Goal: Information Seeking & Learning: Learn about a topic

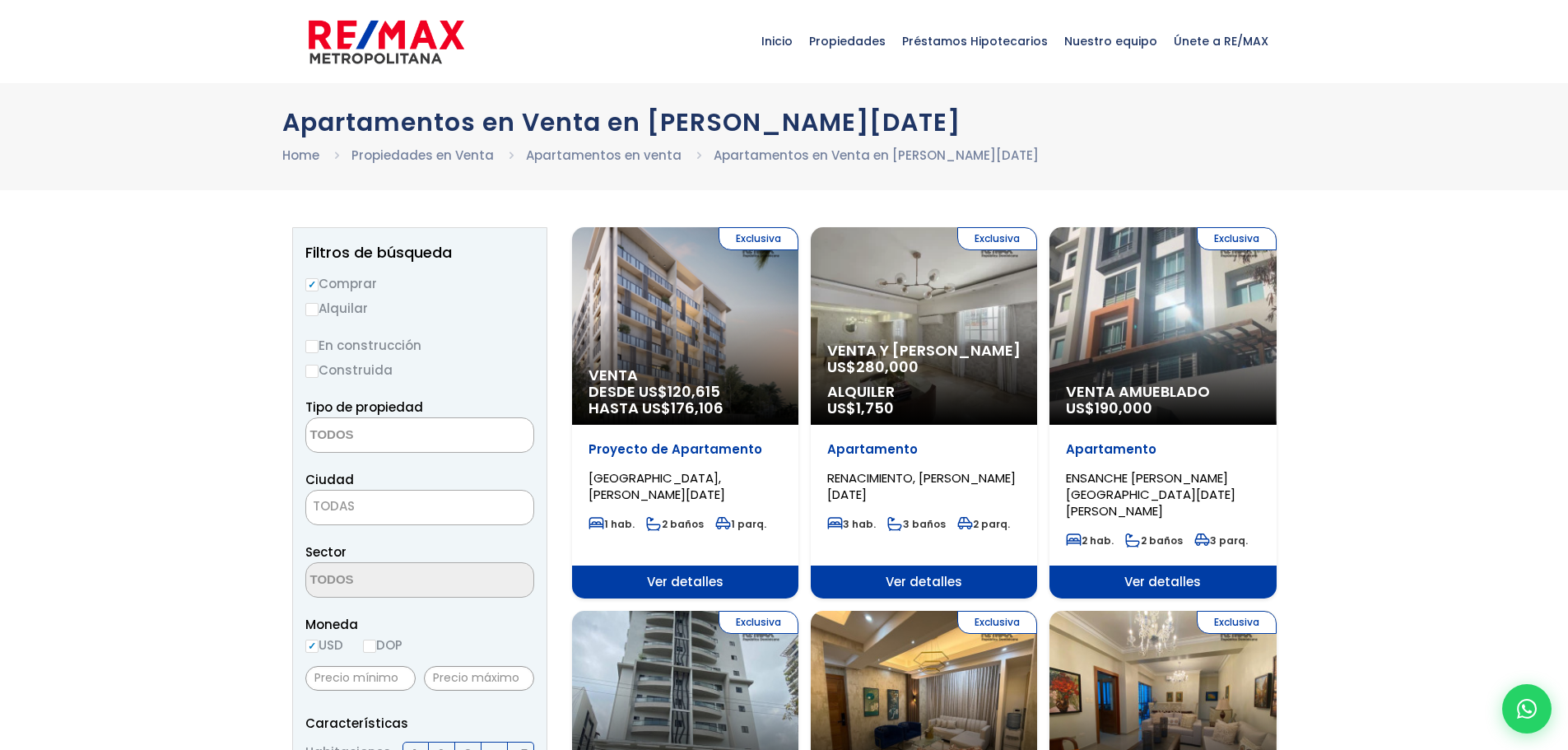
select select
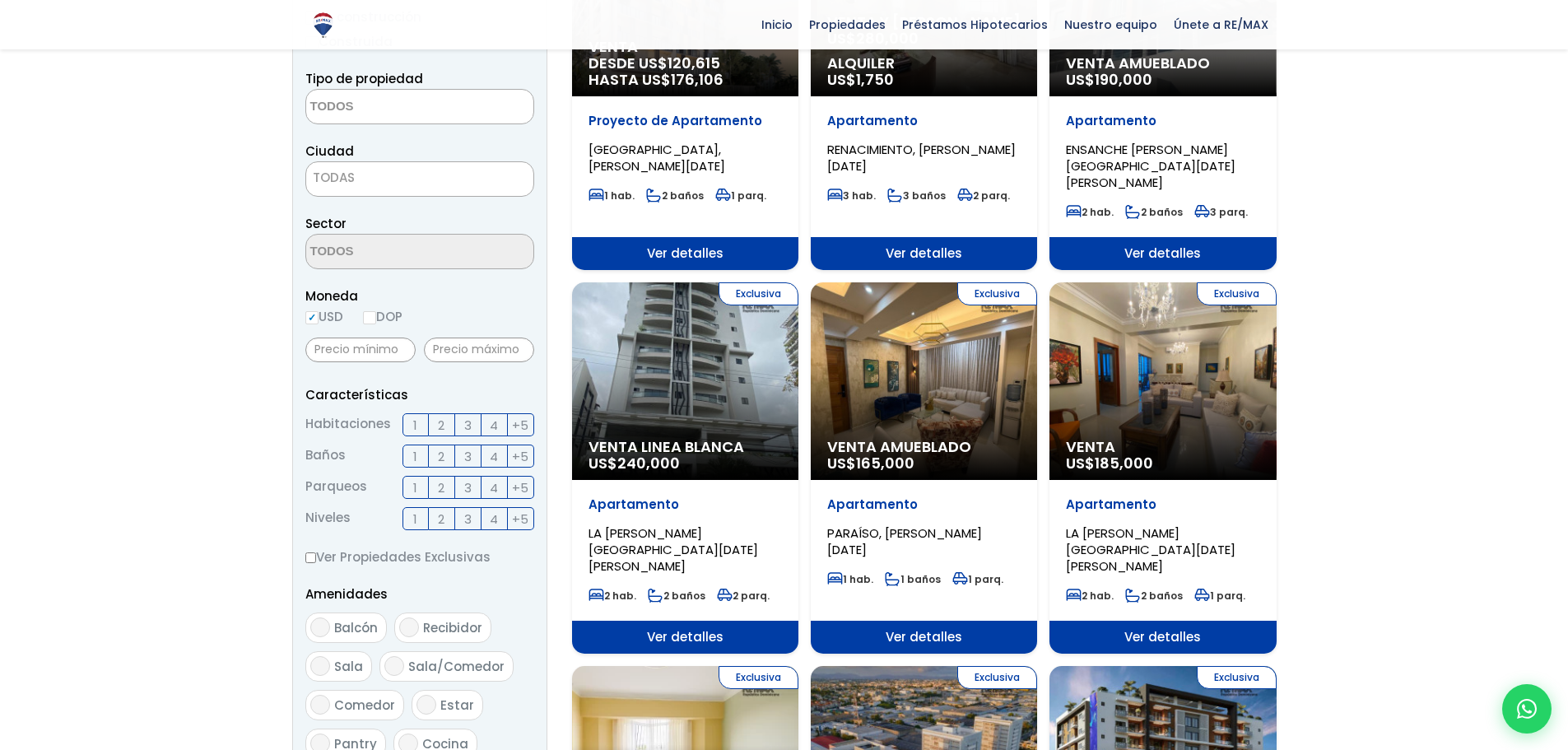
scroll to position [329, 0]
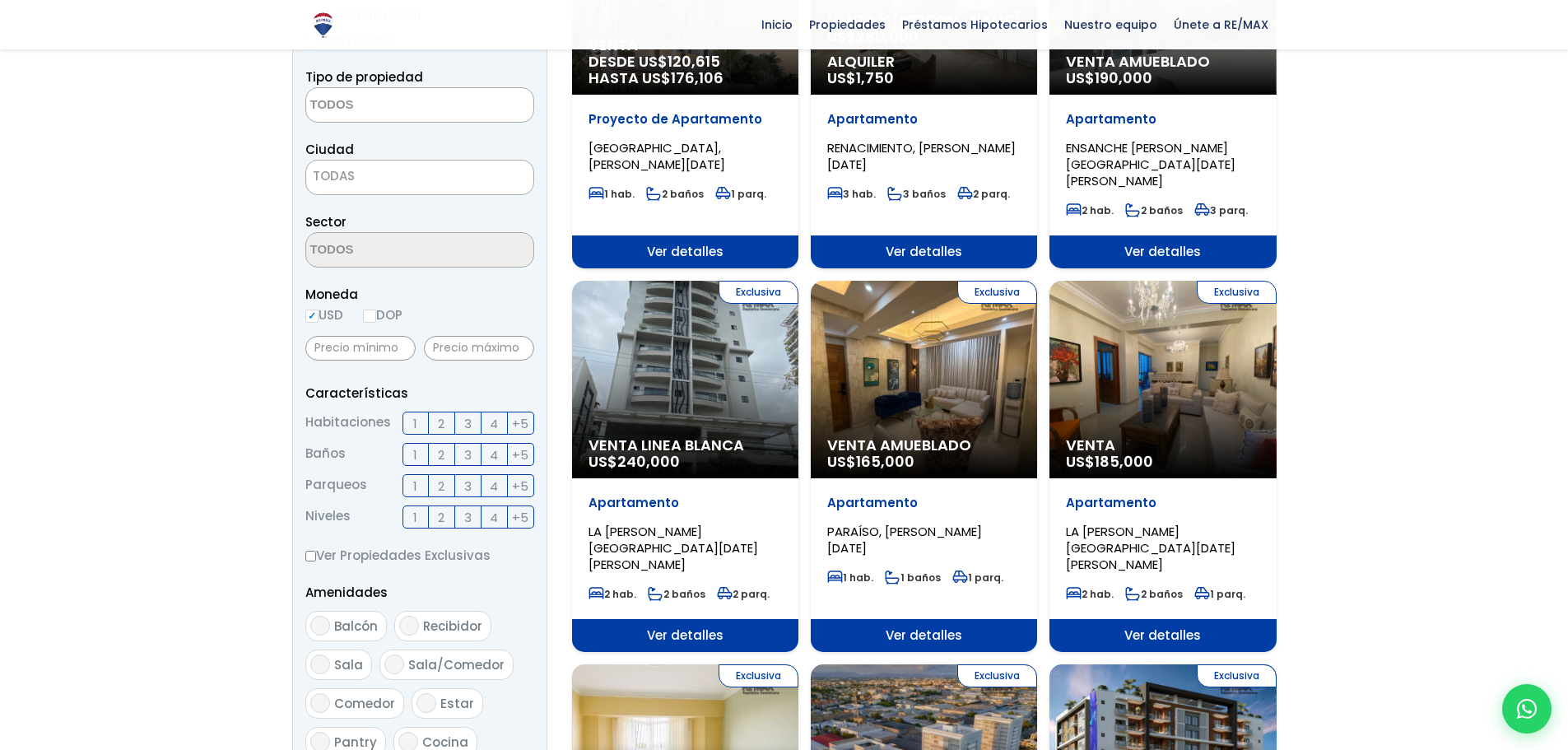
click at [1166, 387] on div "Exclusiva Venta US$ 185,000" at bounding box center [1162, 378] width 227 height 197
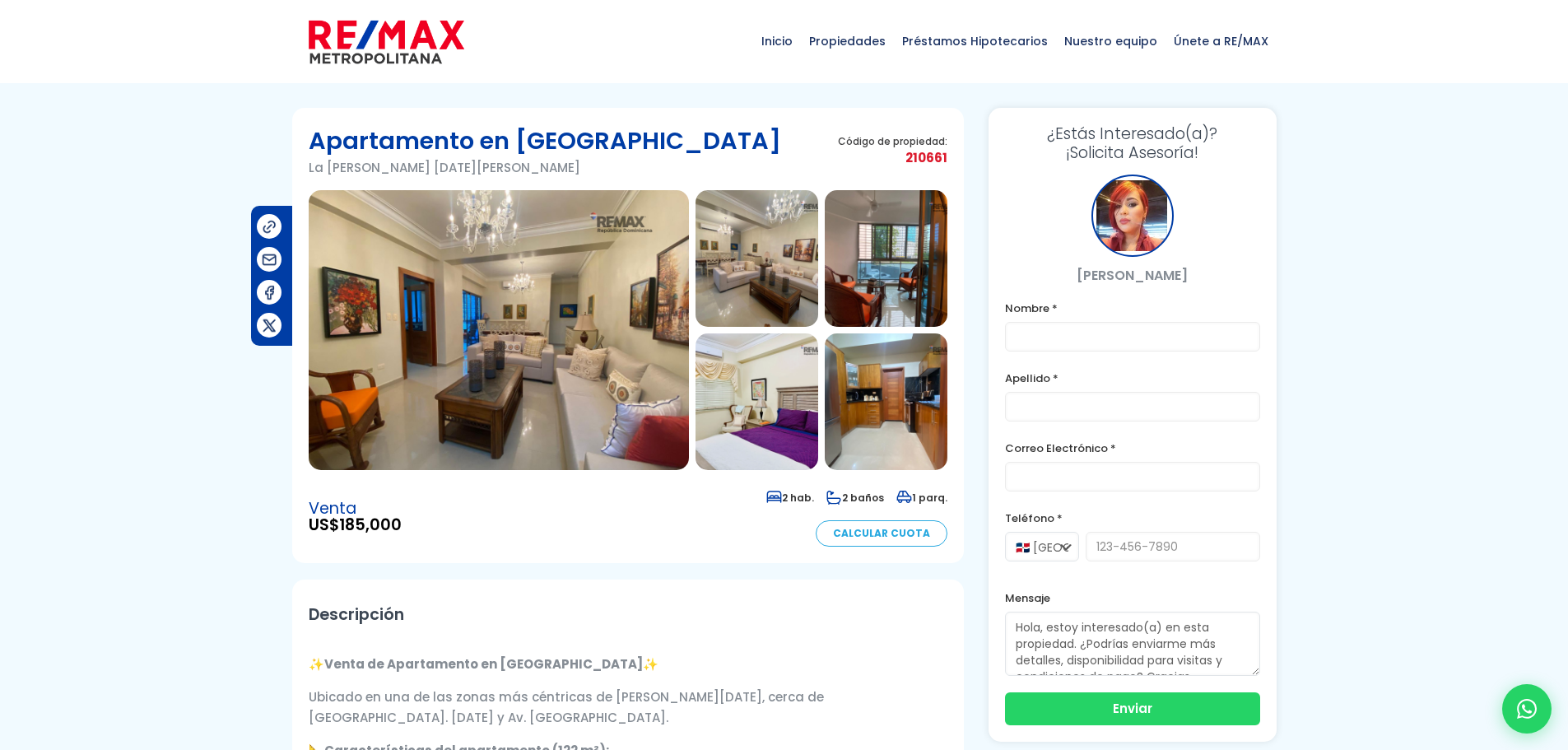
click at [613, 375] on img at bounding box center [498, 330] width 380 height 280
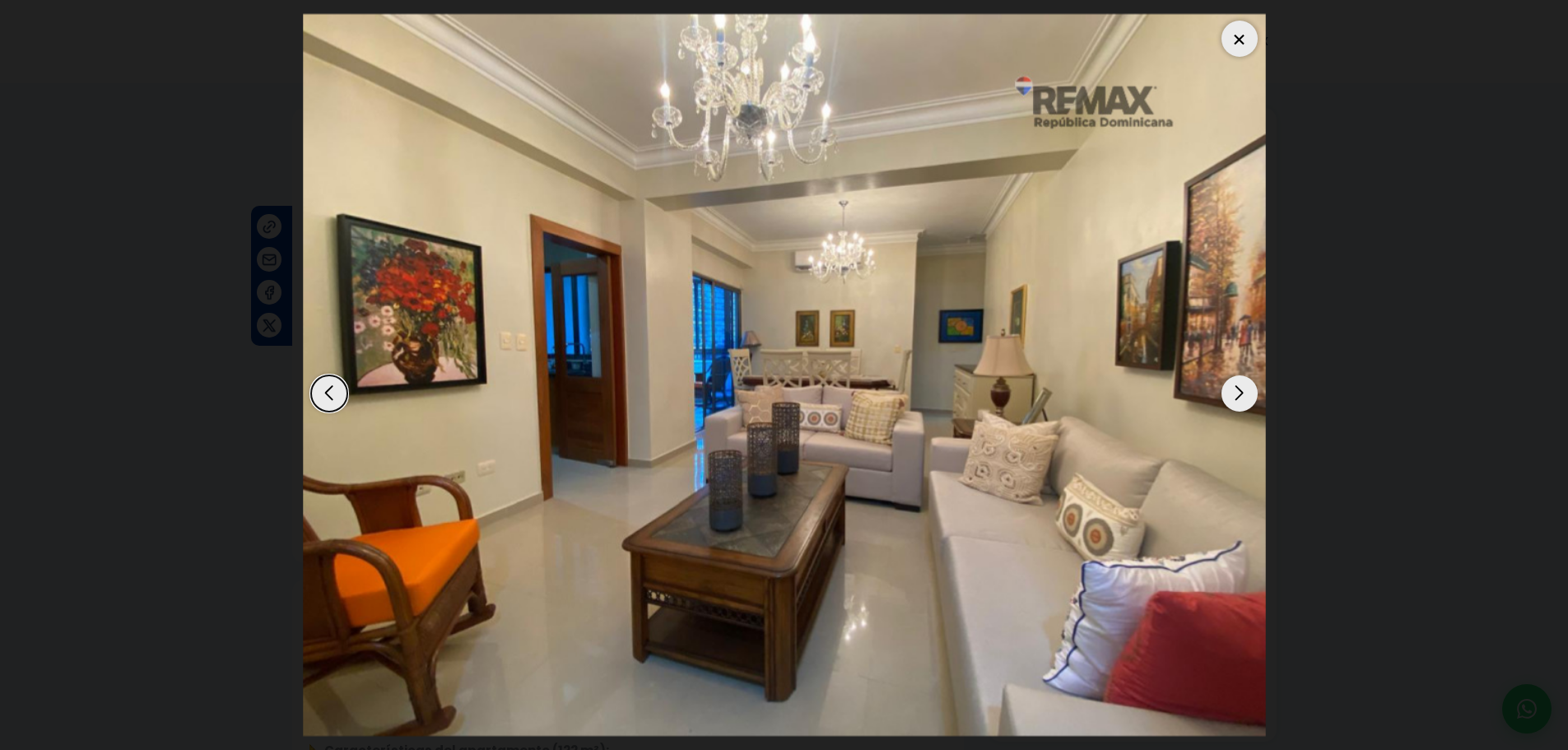
click at [1231, 393] on div "Next slide" at bounding box center [1239, 393] width 36 height 36
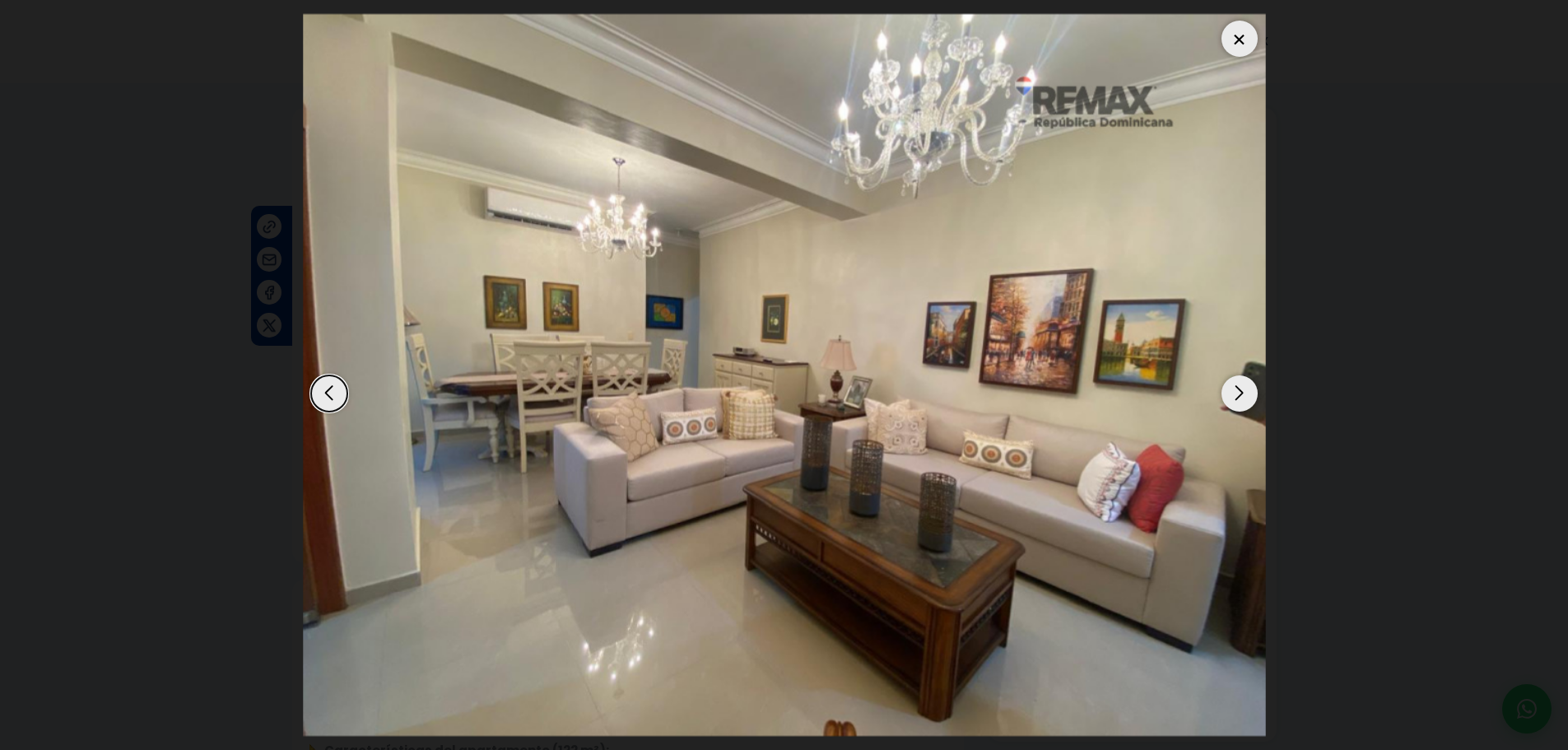
click at [1231, 393] on div "Next slide" at bounding box center [1239, 393] width 36 height 36
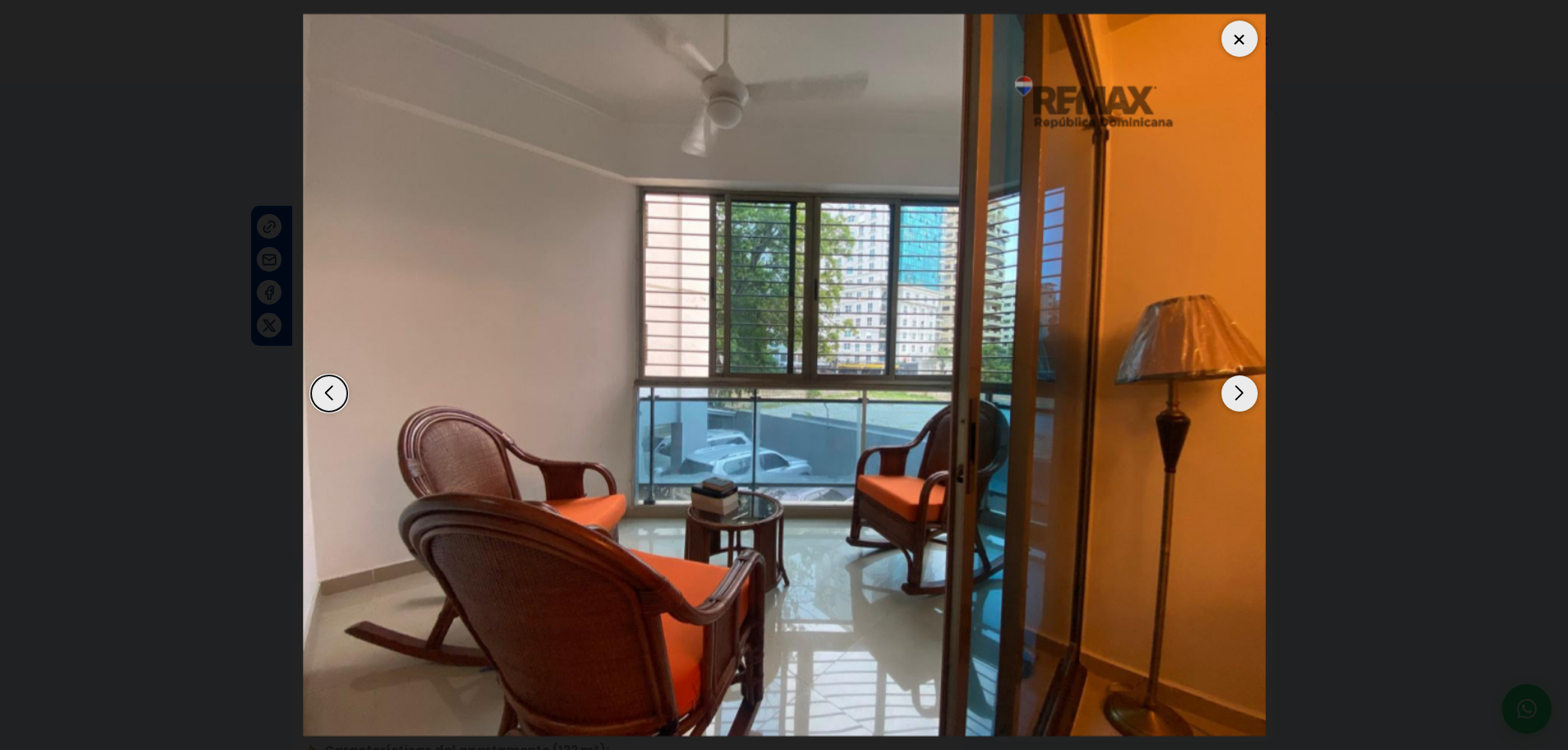
click at [1230, 392] on div "Next slide" at bounding box center [1239, 393] width 36 height 36
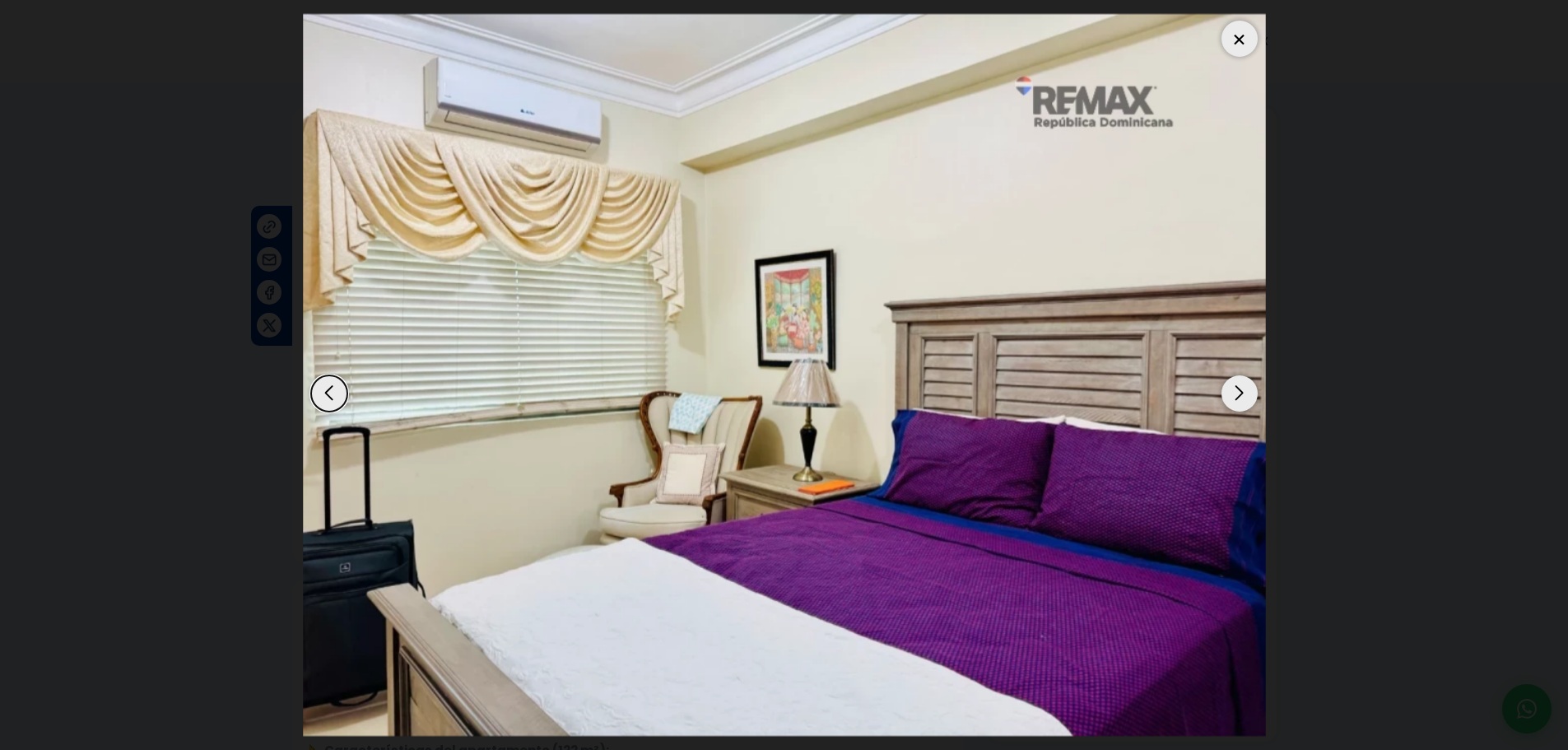
click at [1229, 392] on div "Next slide" at bounding box center [1239, 393] width 36 height 36
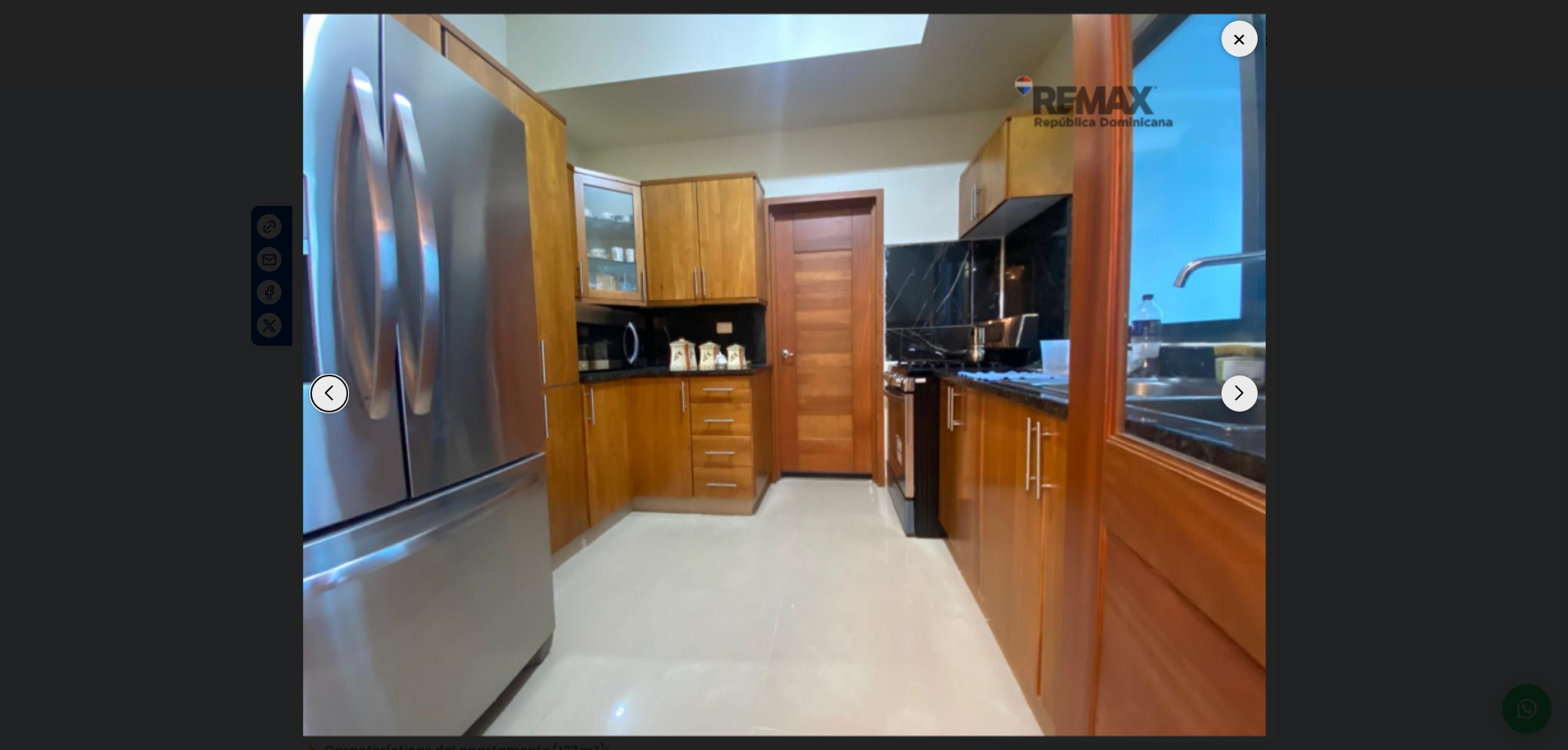
click at [1229, 391] on div "Next slide" at bounding box center [1239, 393] width 36 height 36
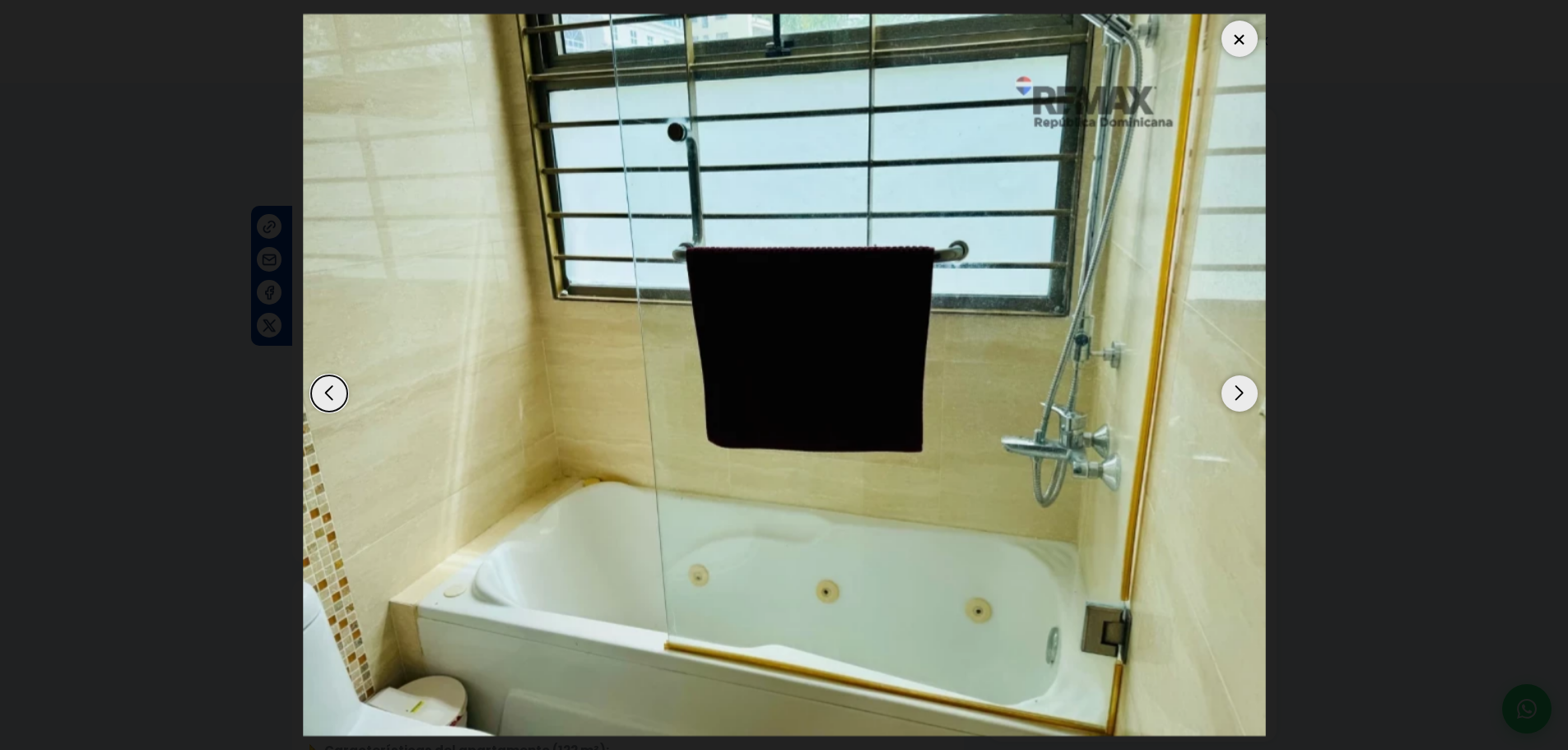
click at [1228, 390] on div "Next slide" at bounding box center [1239, 393] width 36 height 36
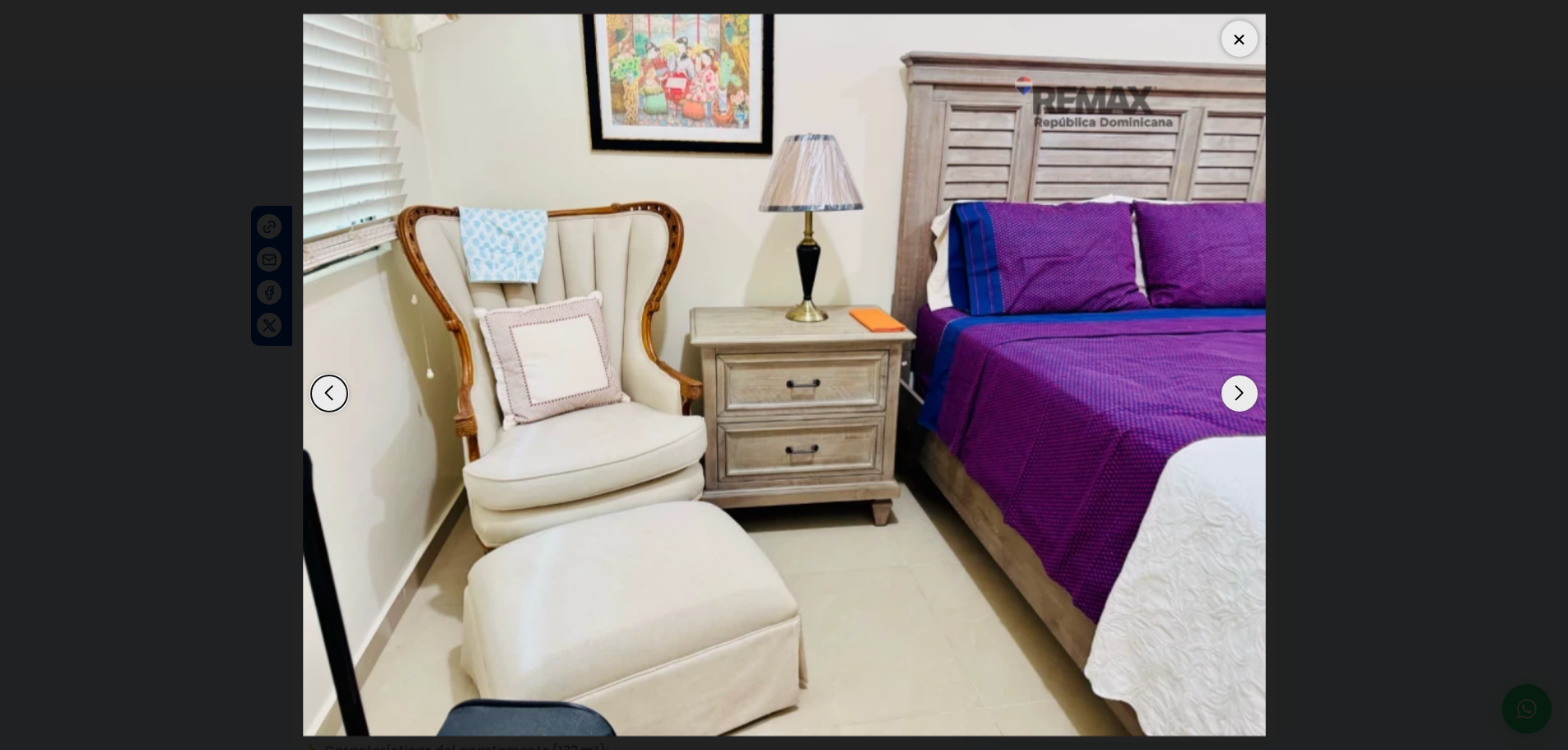
click at [1237, 393] on div "Next slide" at bounding box center [1239, 393] width 36 height 36
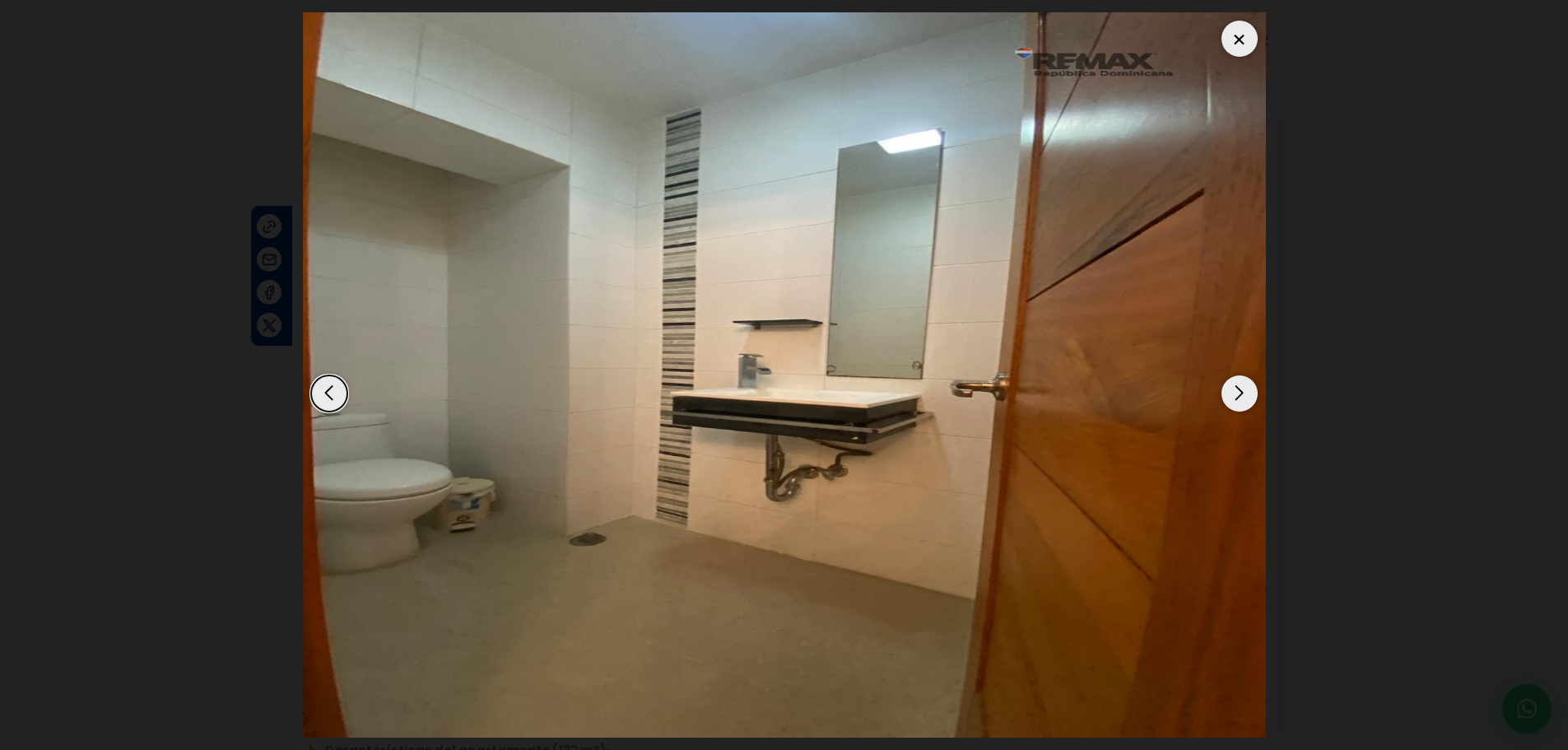
click at [1237, 393] on div "Next slide" at bounding box center [1239, 393] width 36 height 36
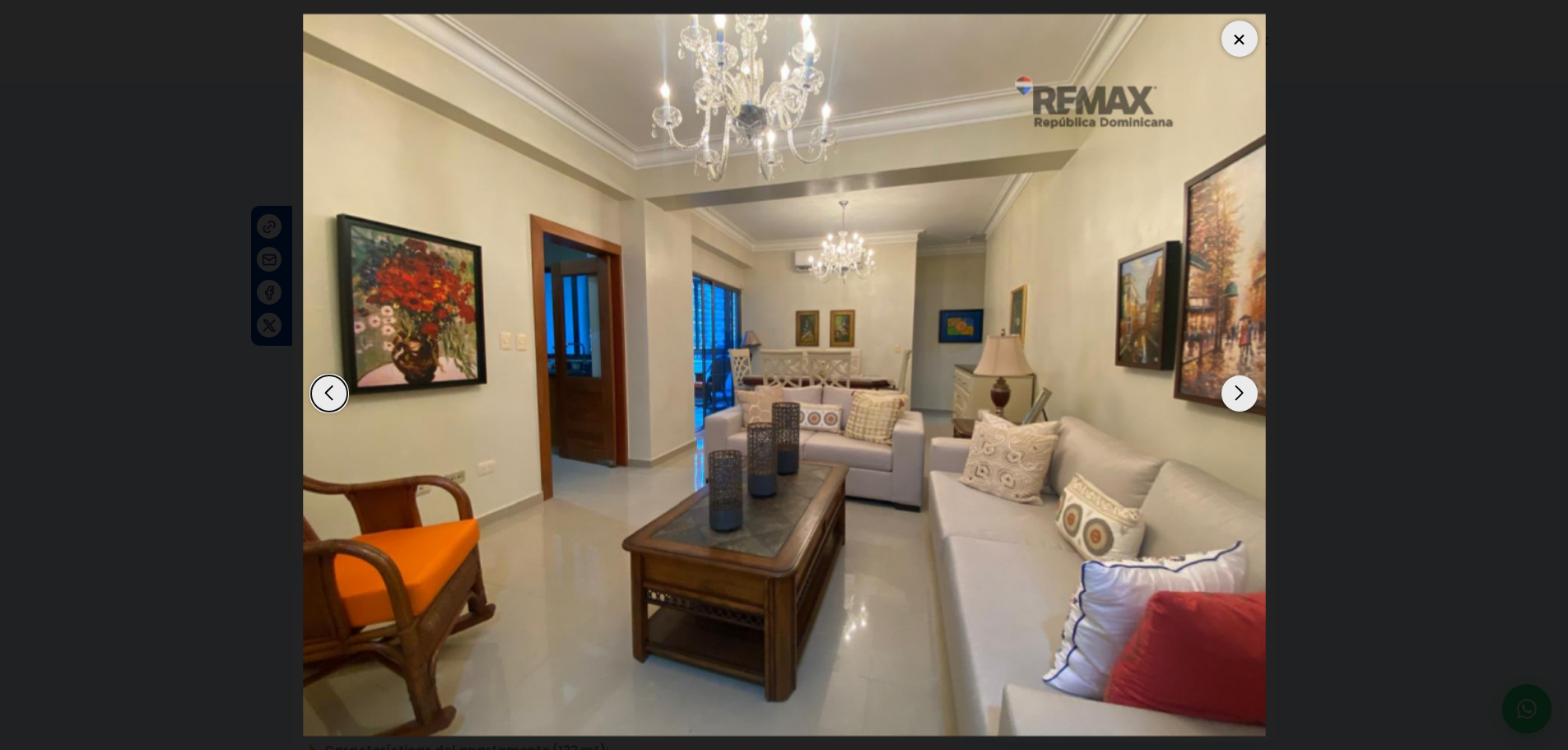
click at [1237, 393] on div "Next slide" at bounding box center [1239, 393] width 36 height 36
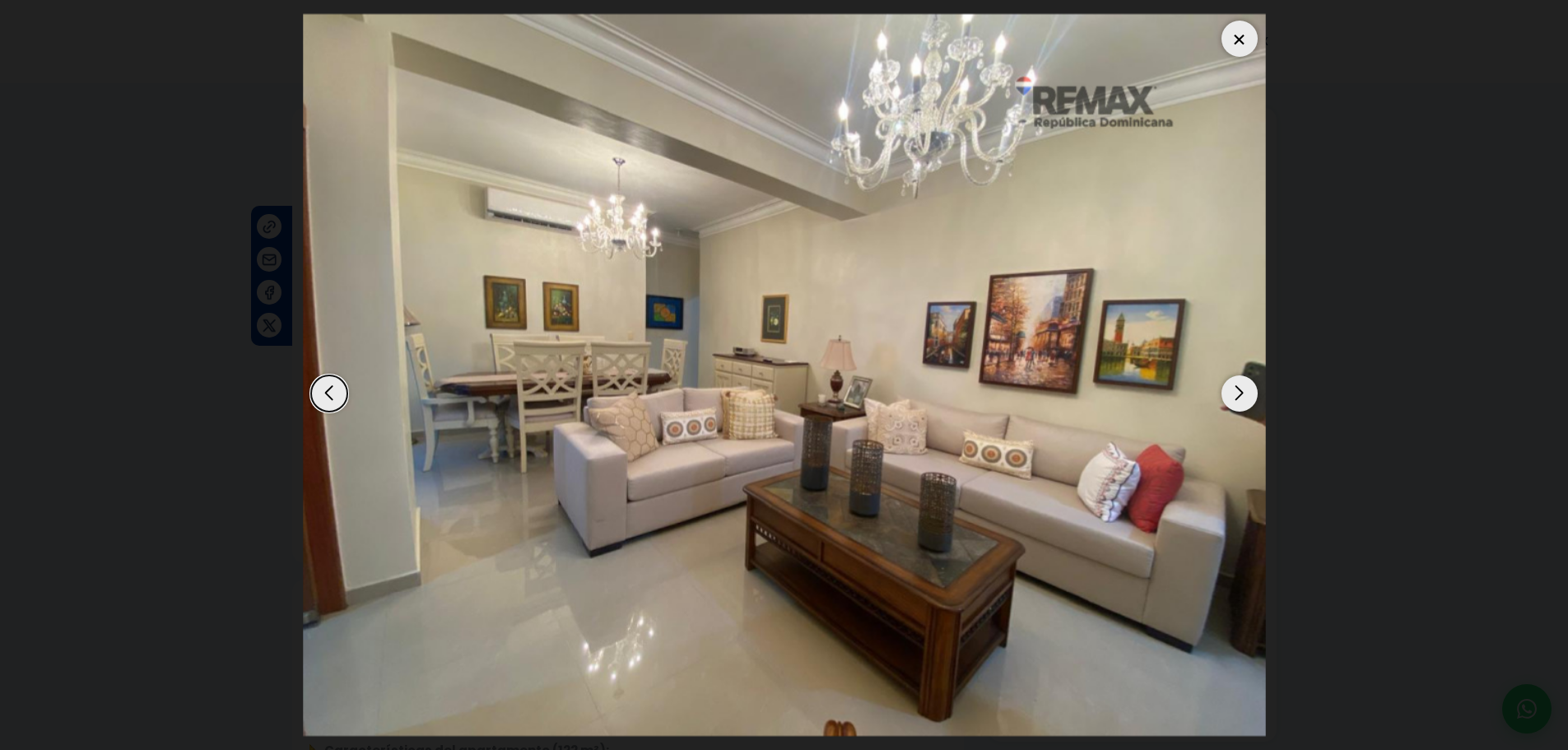
click at [1237, 393] on div "Next slide" at bounding box center [1239, 393] width 36 height 36
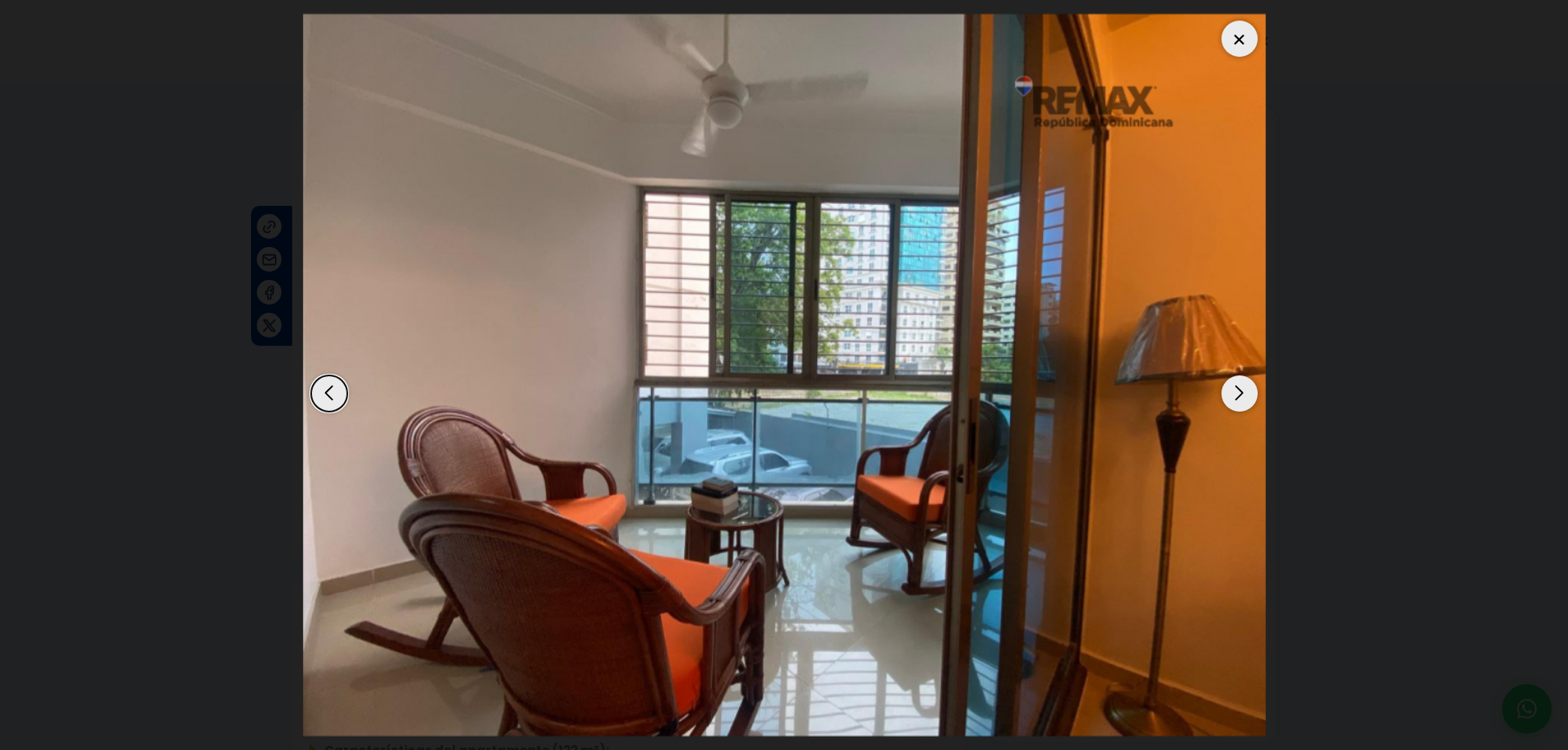
click at [1237, 392] on div "Next slide" at bounding box center [1239, 393] width 36 height 36
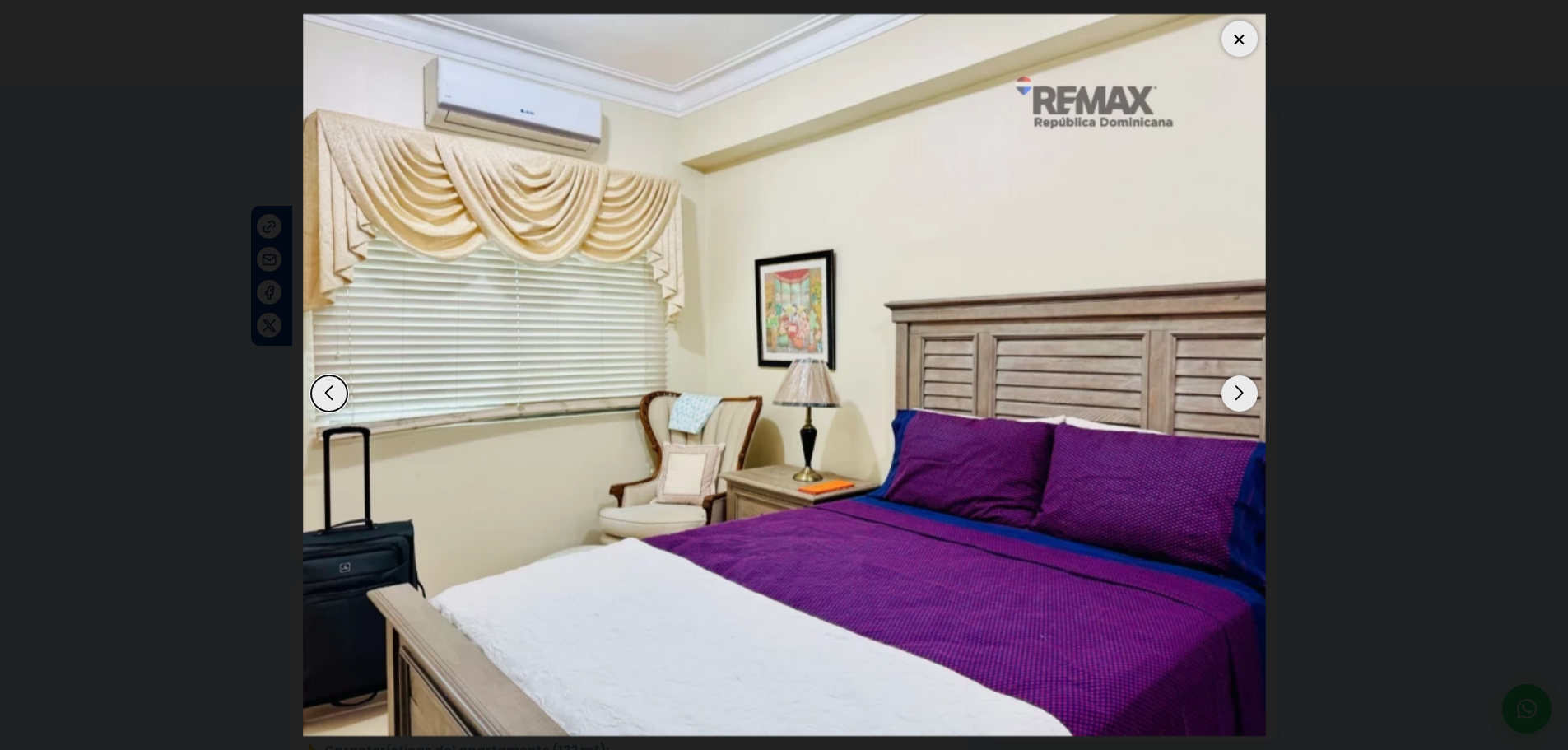
click at [1237, 392] on div "Next slide" at bounding box center [1239, 393] width 36 height 36
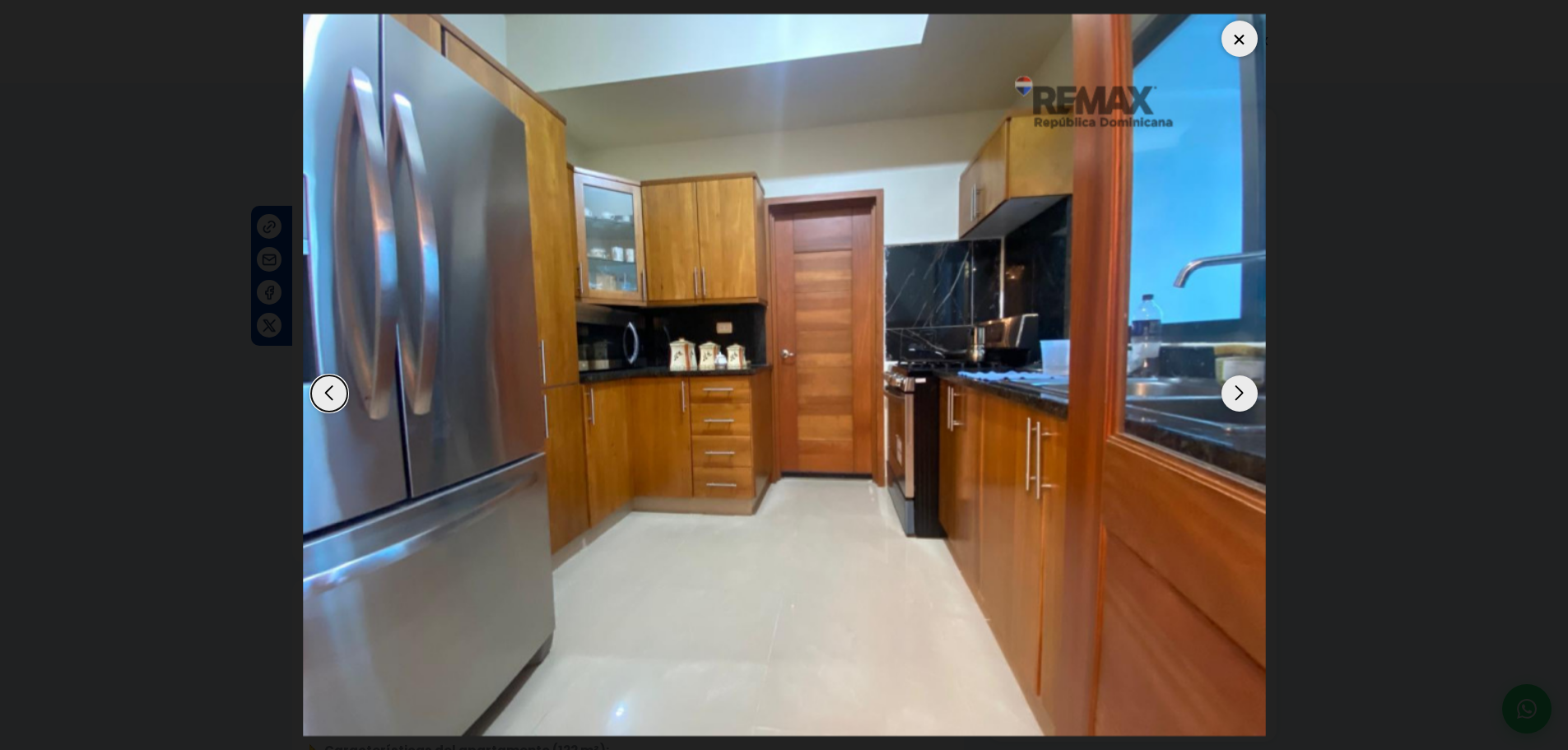
click at [1231, 41] on div at bounding box center [1239, 38] width 36 height 36
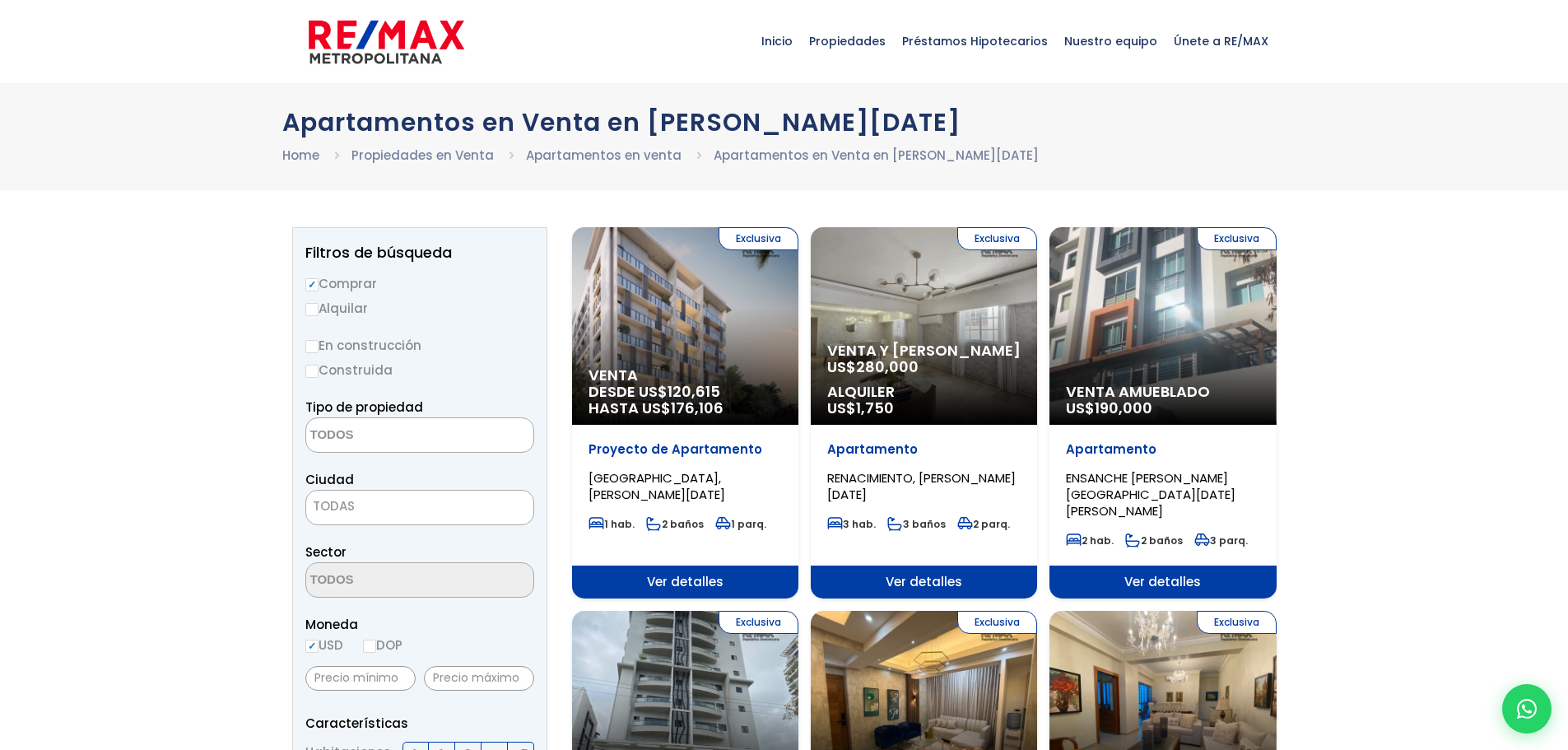
select select
click at [1153, 348] on div "Exclusiva Venta Amueblado US$ 190,000" at bounding box center [1162, 326] width 227 height 197
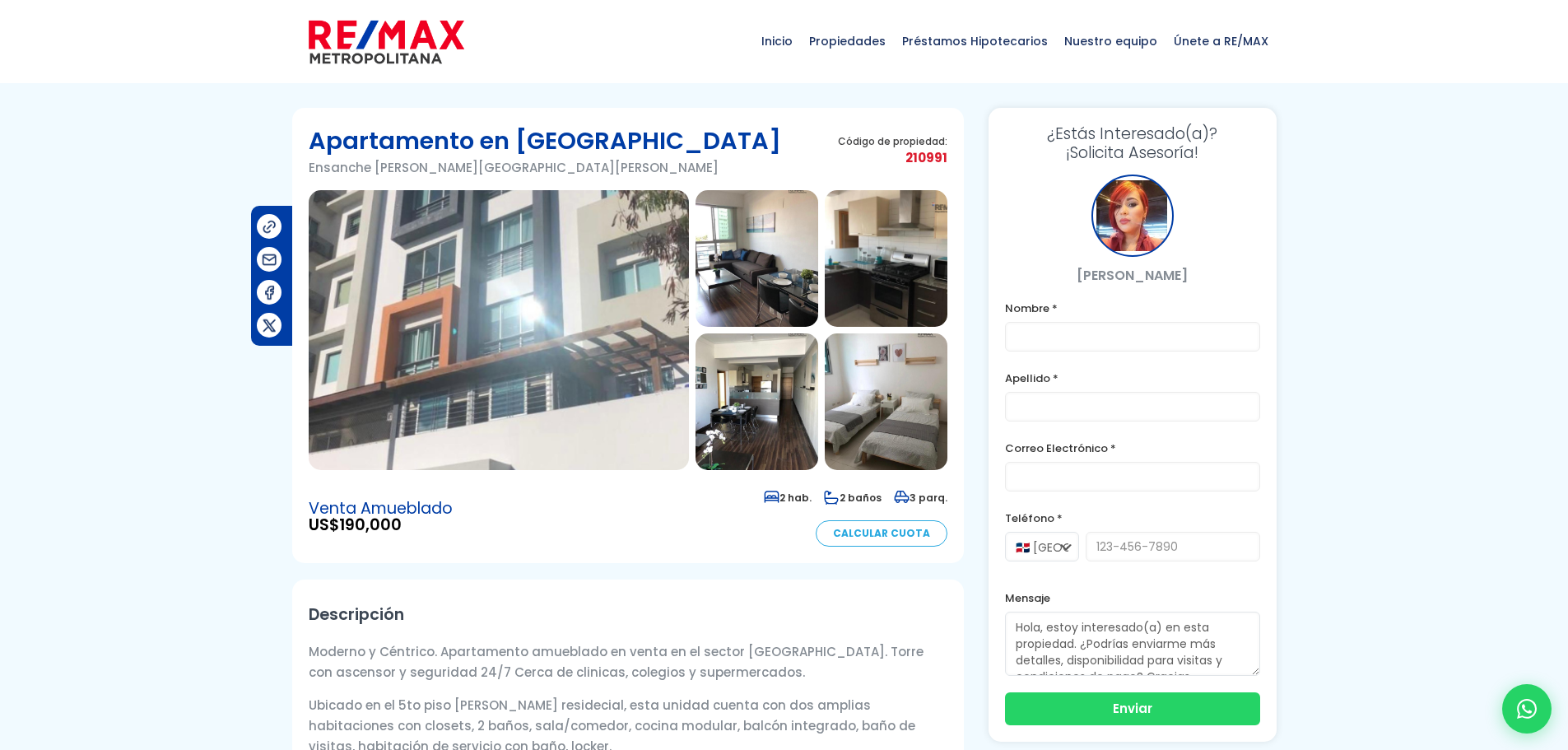
click at [620, 302] on img at bounding box center [498, 330] width 380 height 280
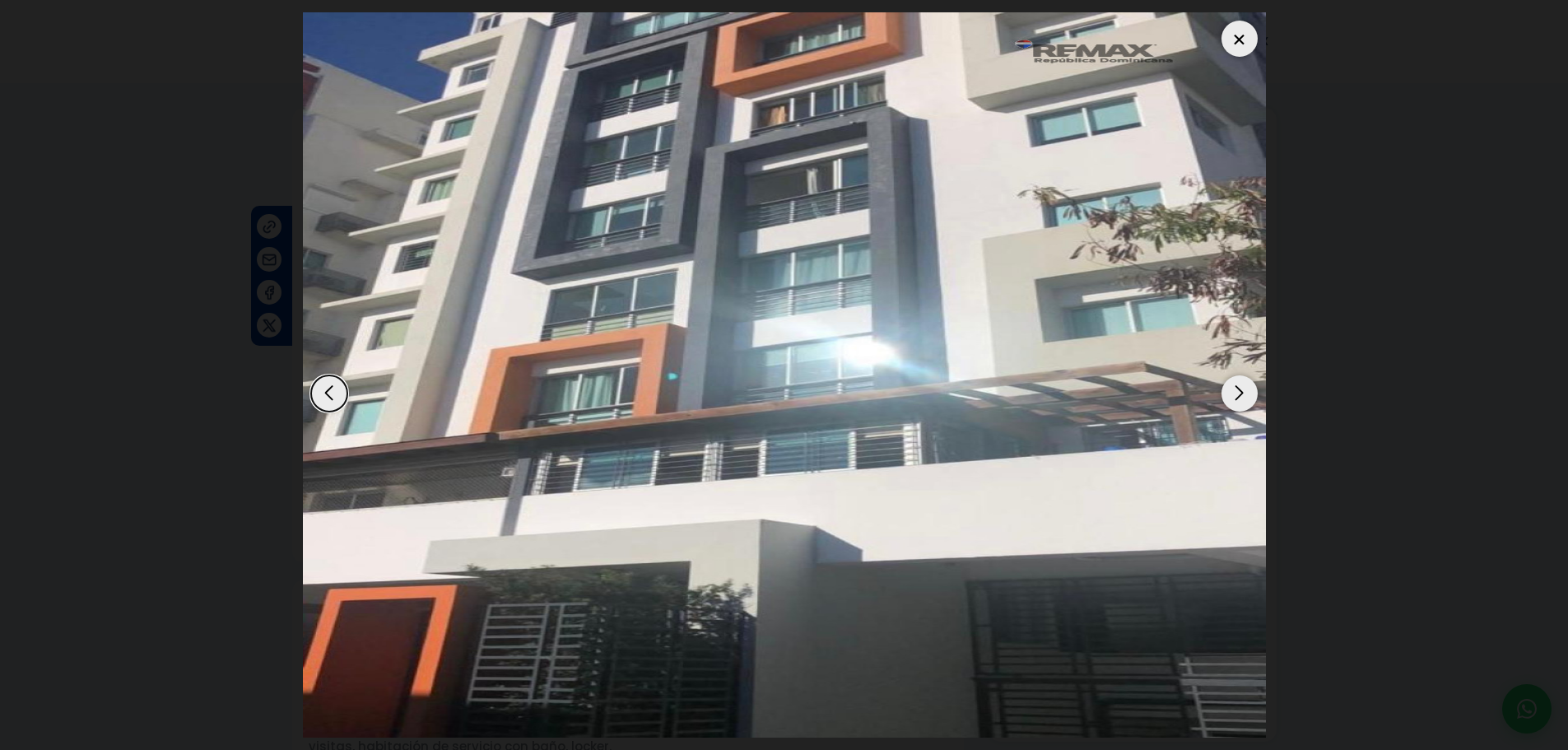
click at [1233, 392] on div "Next slide" at bounding box center [1239, 393] width 36 height 36
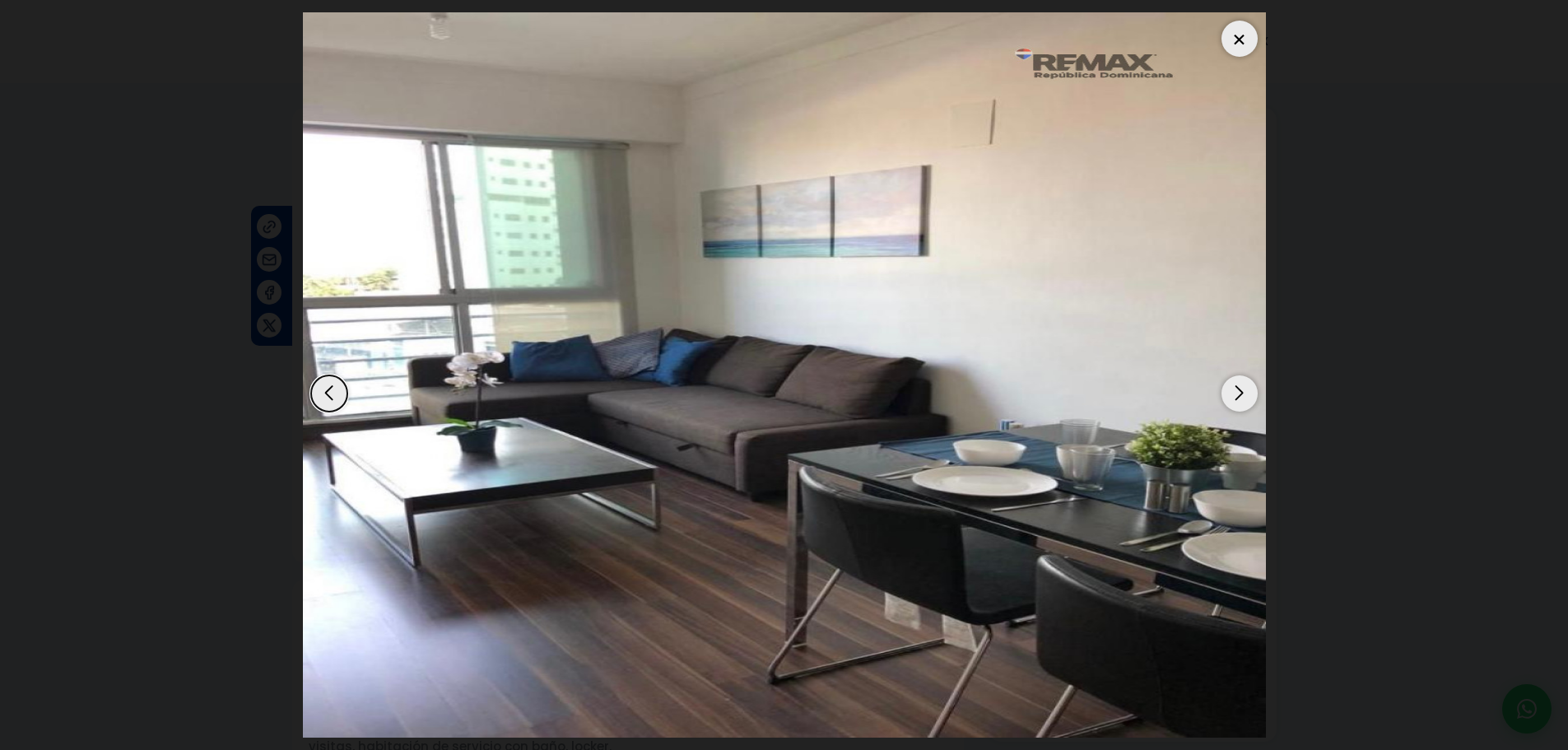
click at [1233, 392] on div "Next slide" at bounding box center [1239, 393] width 36 height 36
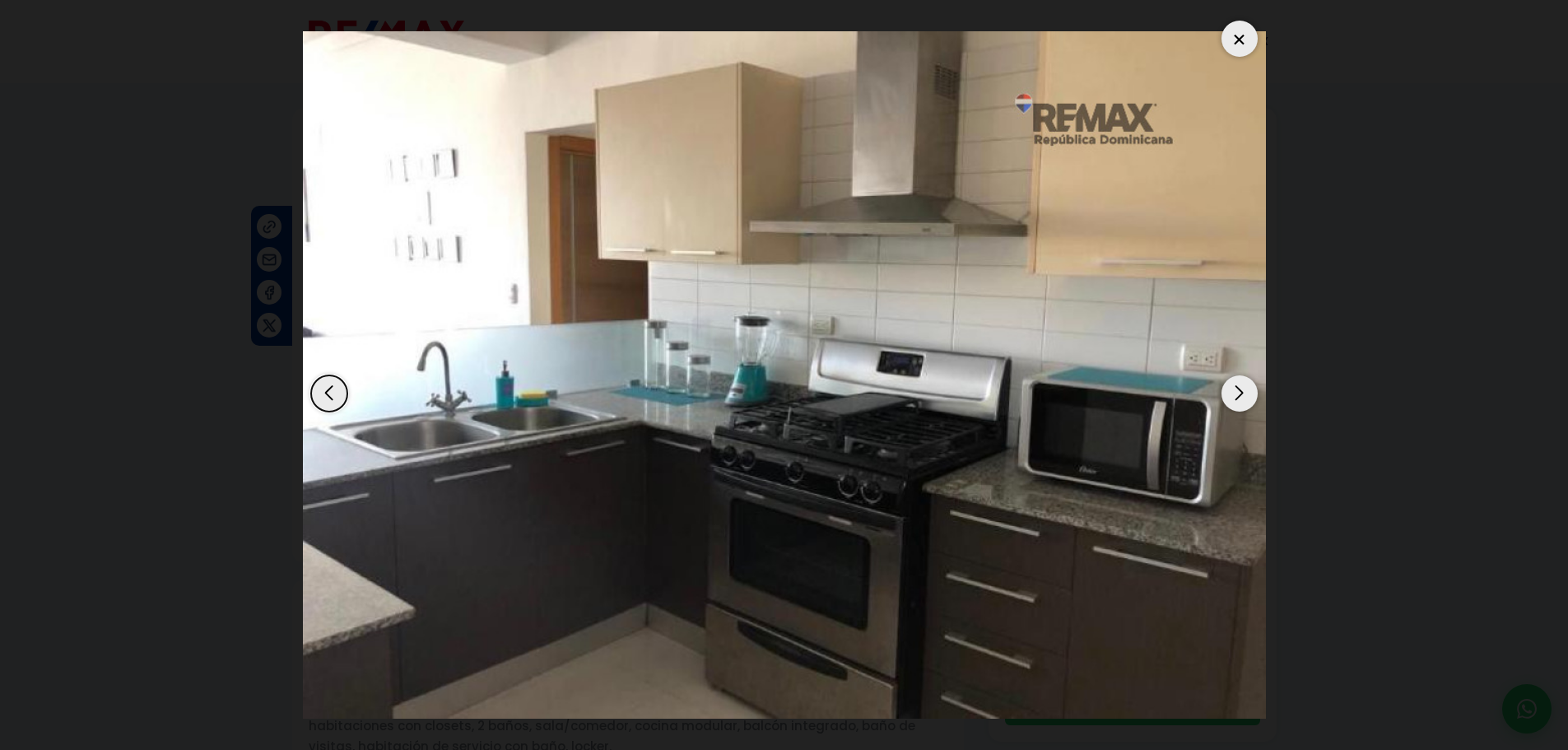
click at [1233, 392] on div "Next slide" at bounding box center [1239, 393] width 36 height 36
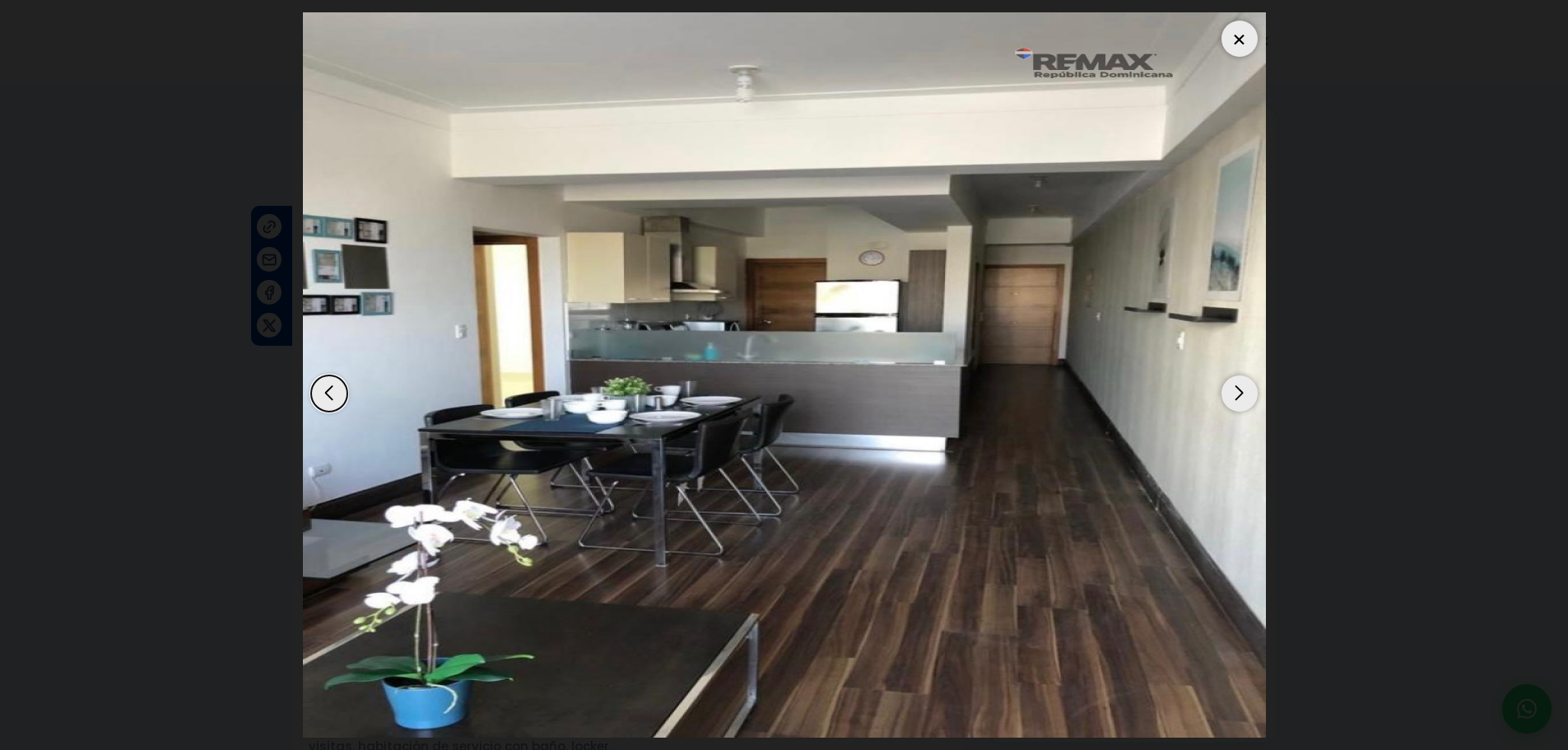
click at [1231, 390] on div "Next slide" at bounding box center [1239, 393] width 36 height 36
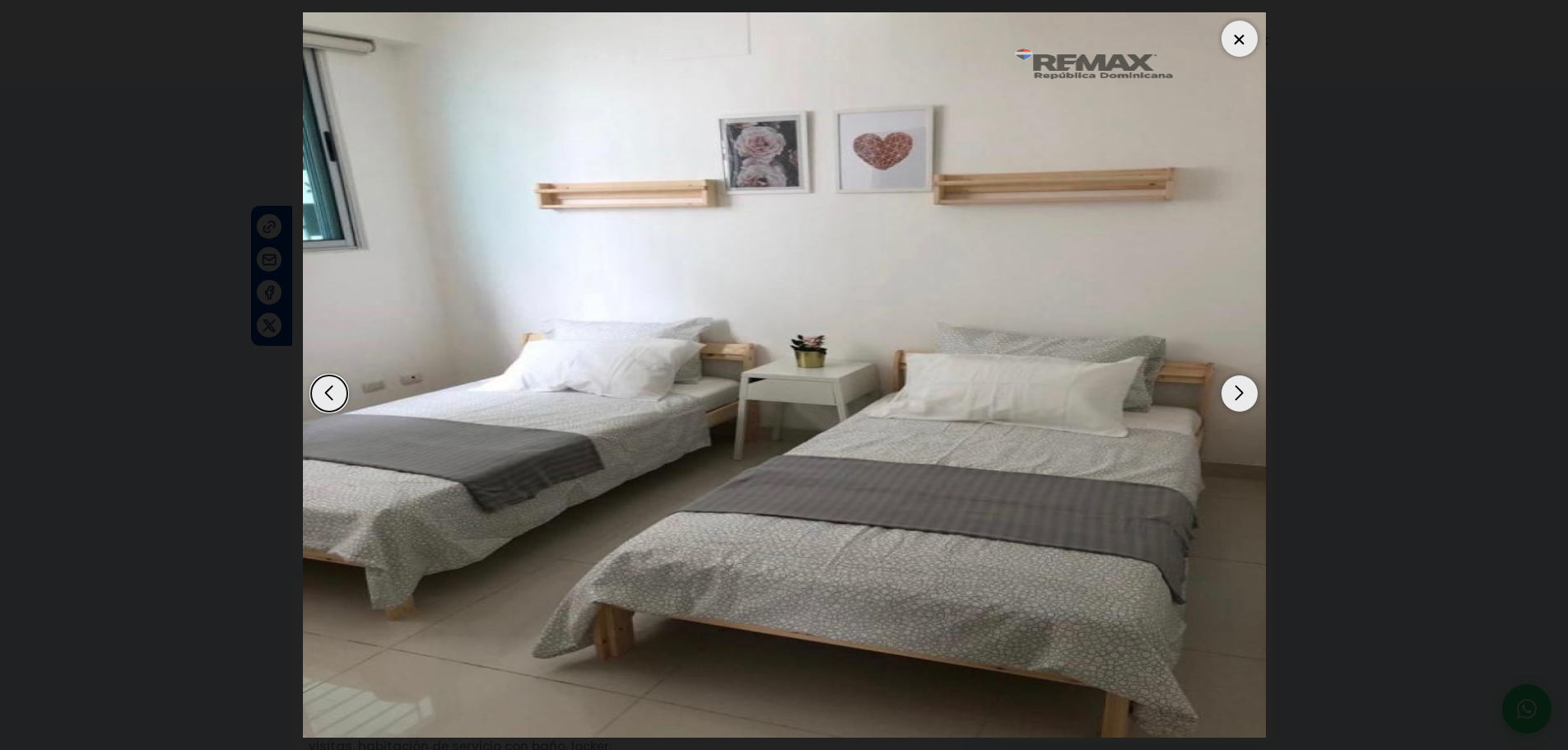
click at [1229, 387] on div "Next slide" at bounding box center [1239, 393] width 36 height 36
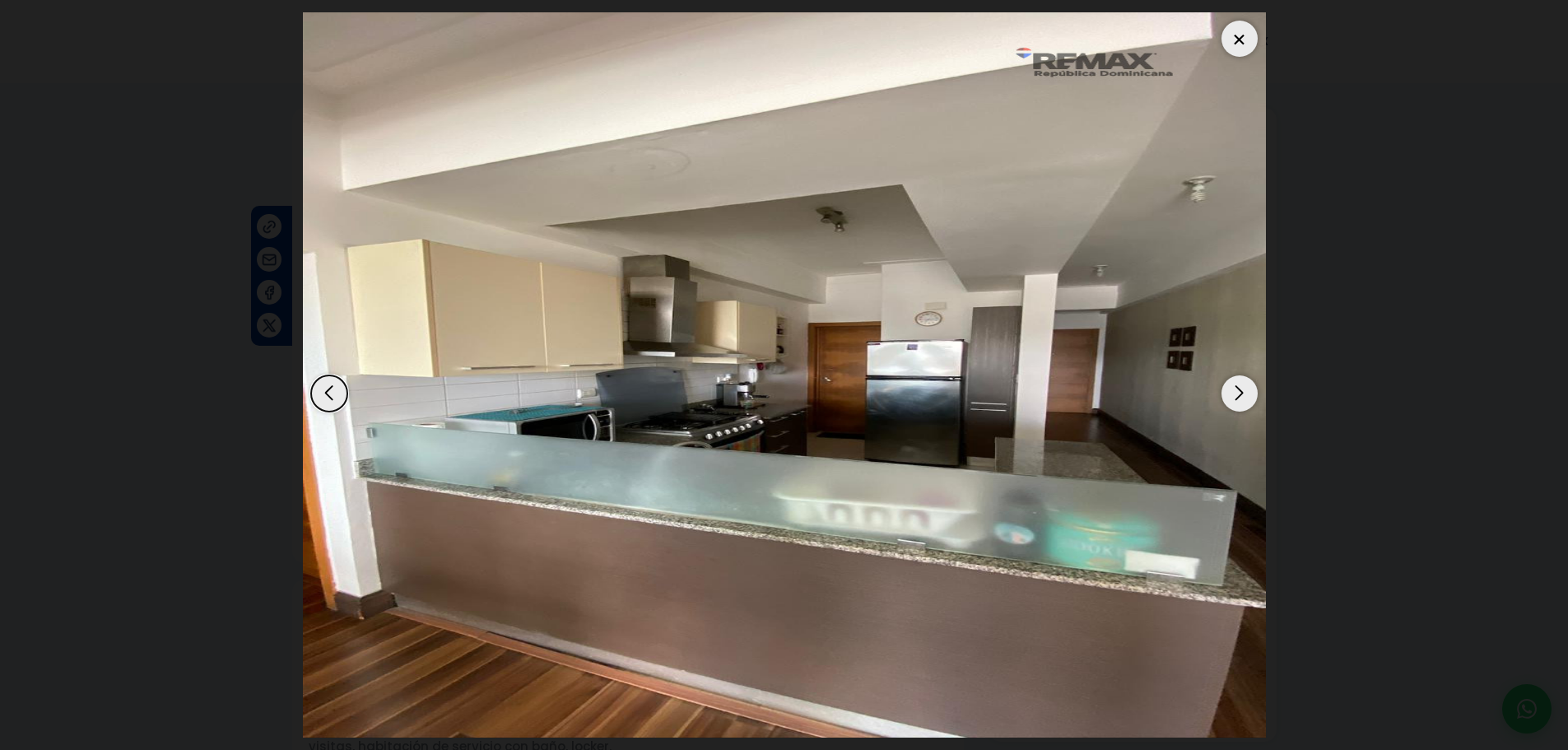
click at [1228, 386] on div "Next slide" at bounding box center [1239, 393] width 36 height 36
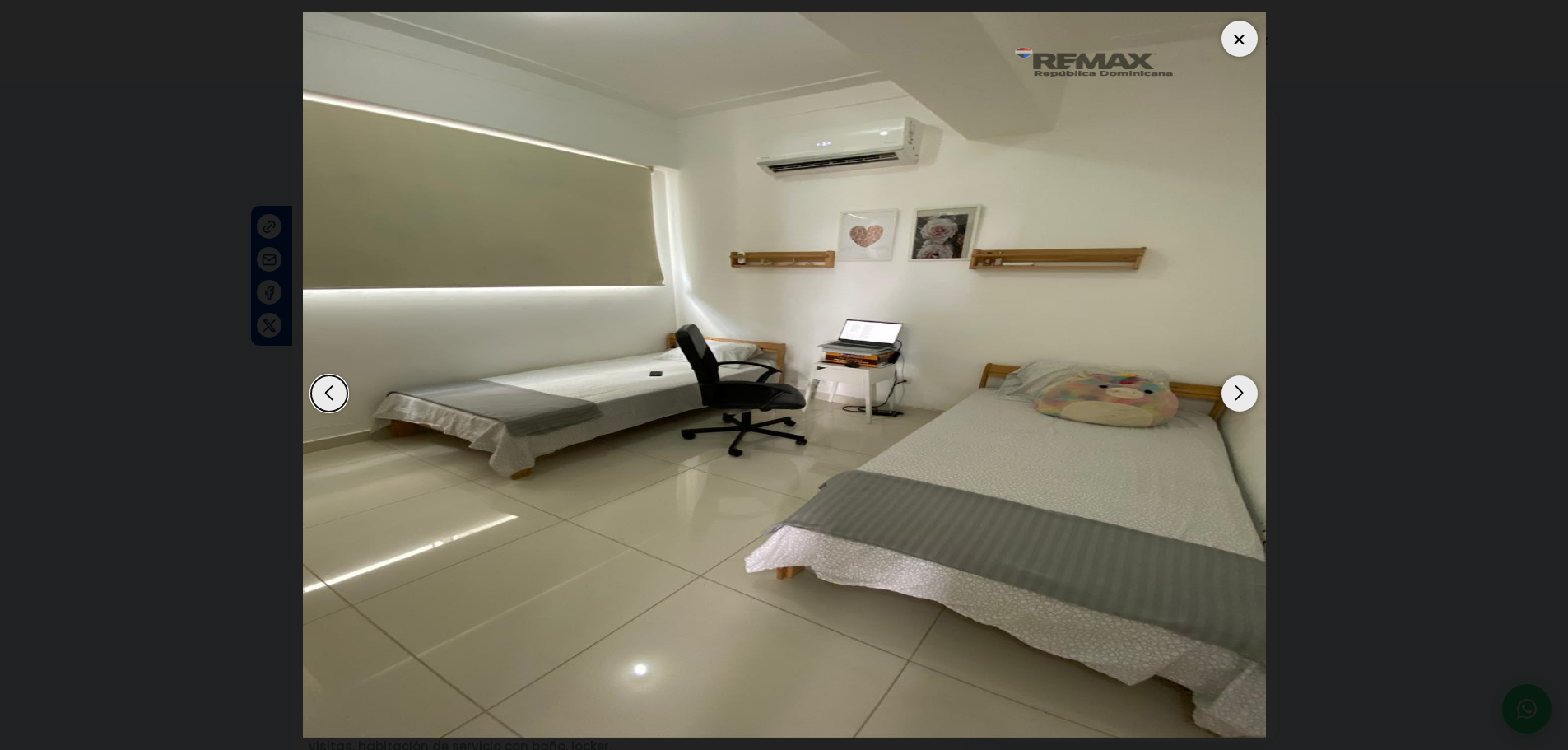
click at [1228, 385] on div "Next slide" at bounding box center [1239, 393] width 36 height 36
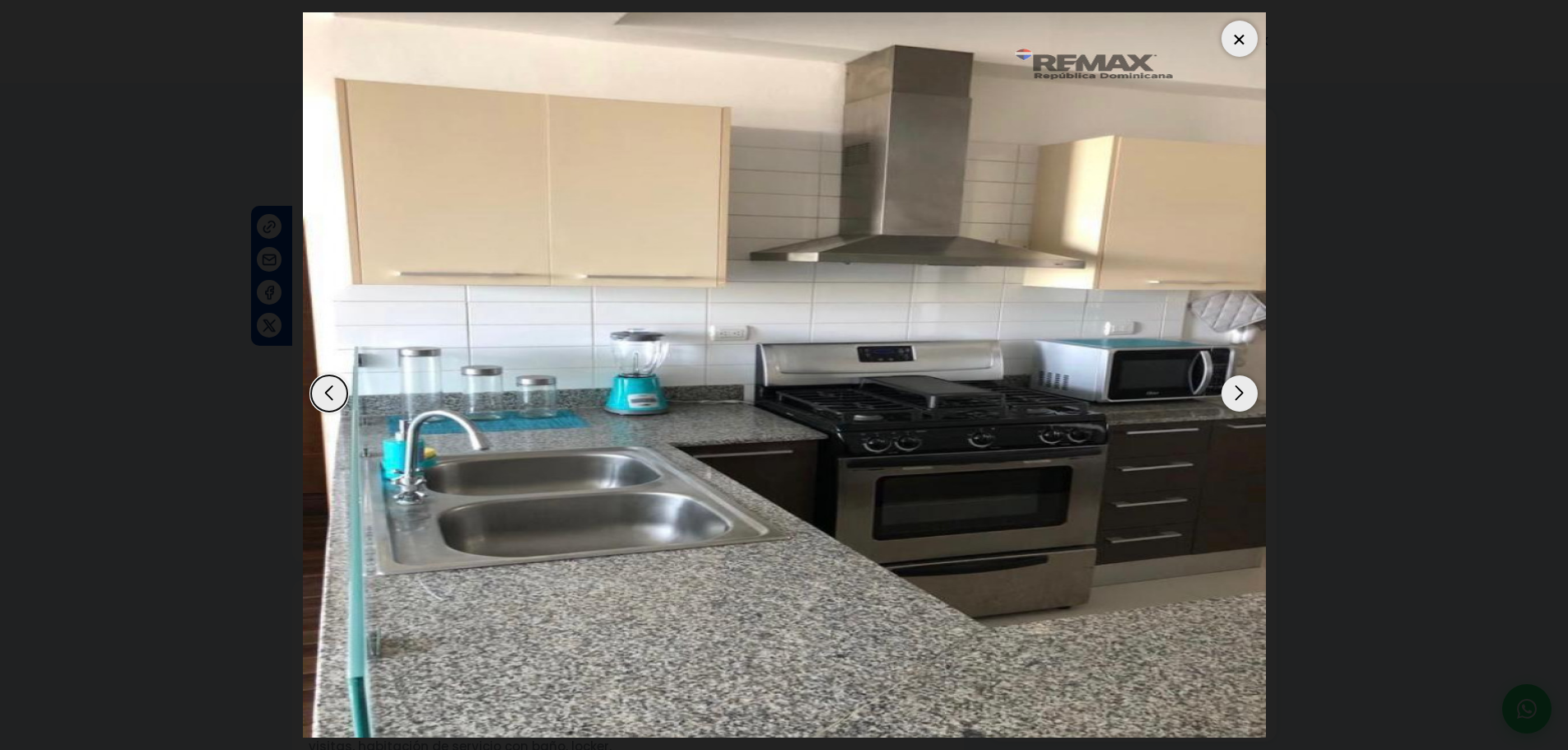
click at [1227, 383] on div "Next slide" at bounding box center [1239, 393] width 36 height 36
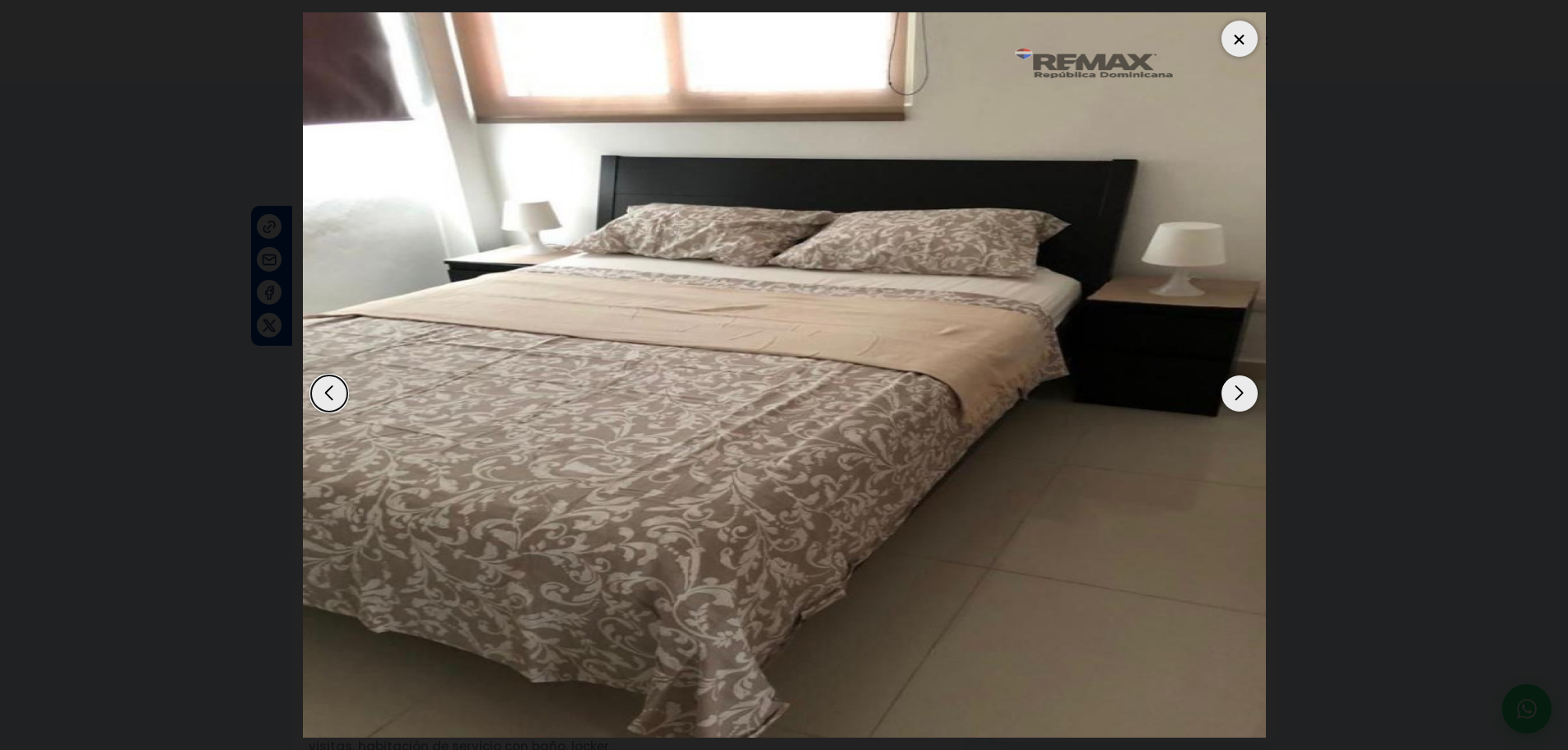
click at [1223, 380] on img "9 / 12" at bounding box center [784, 375] width 963 height 725
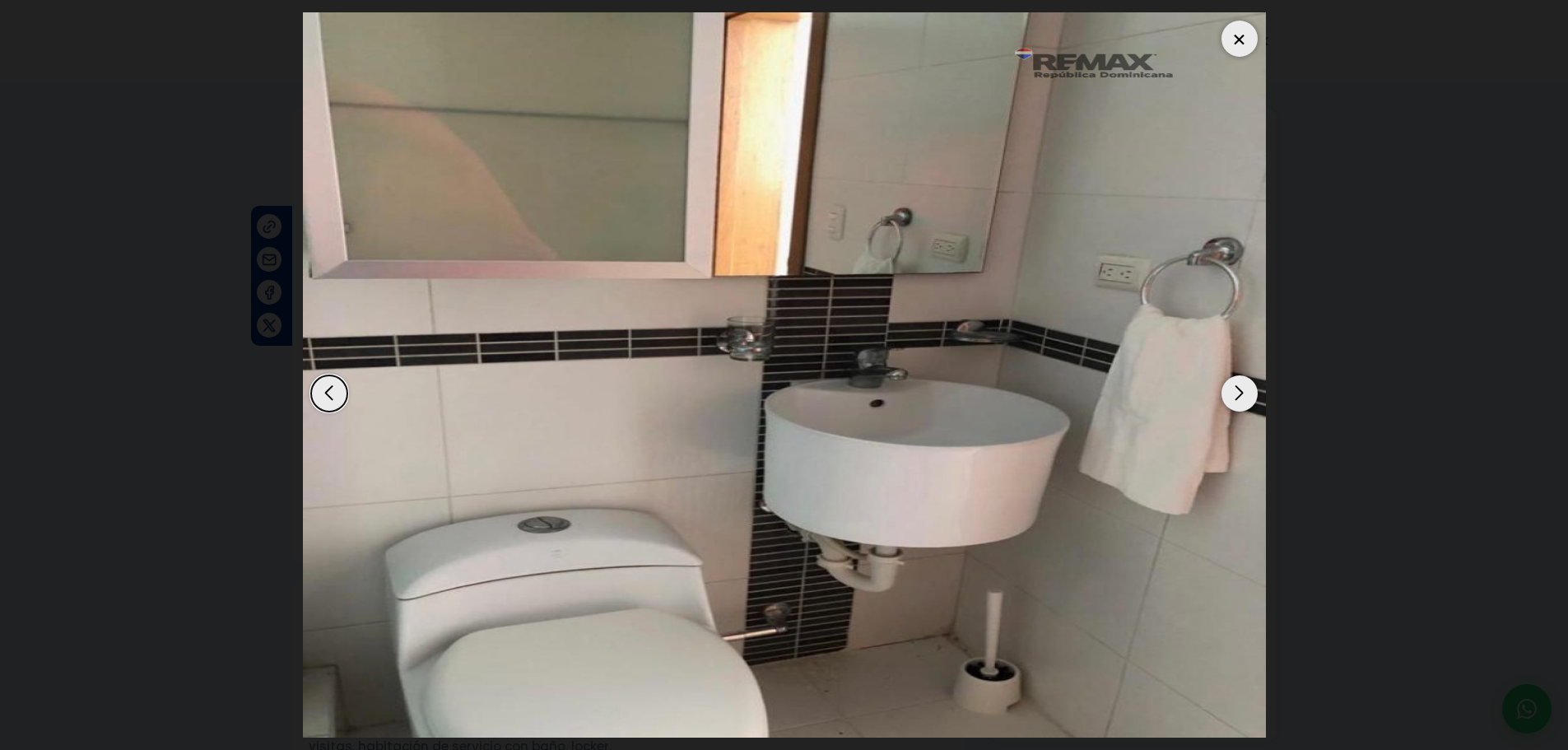
click at [1222, 379] on img "12 / 12" at bounding box center [784, 375] width 963 height 725
click at [1240, 39] on div at bounding box center [1239, 38] width 36 height 36
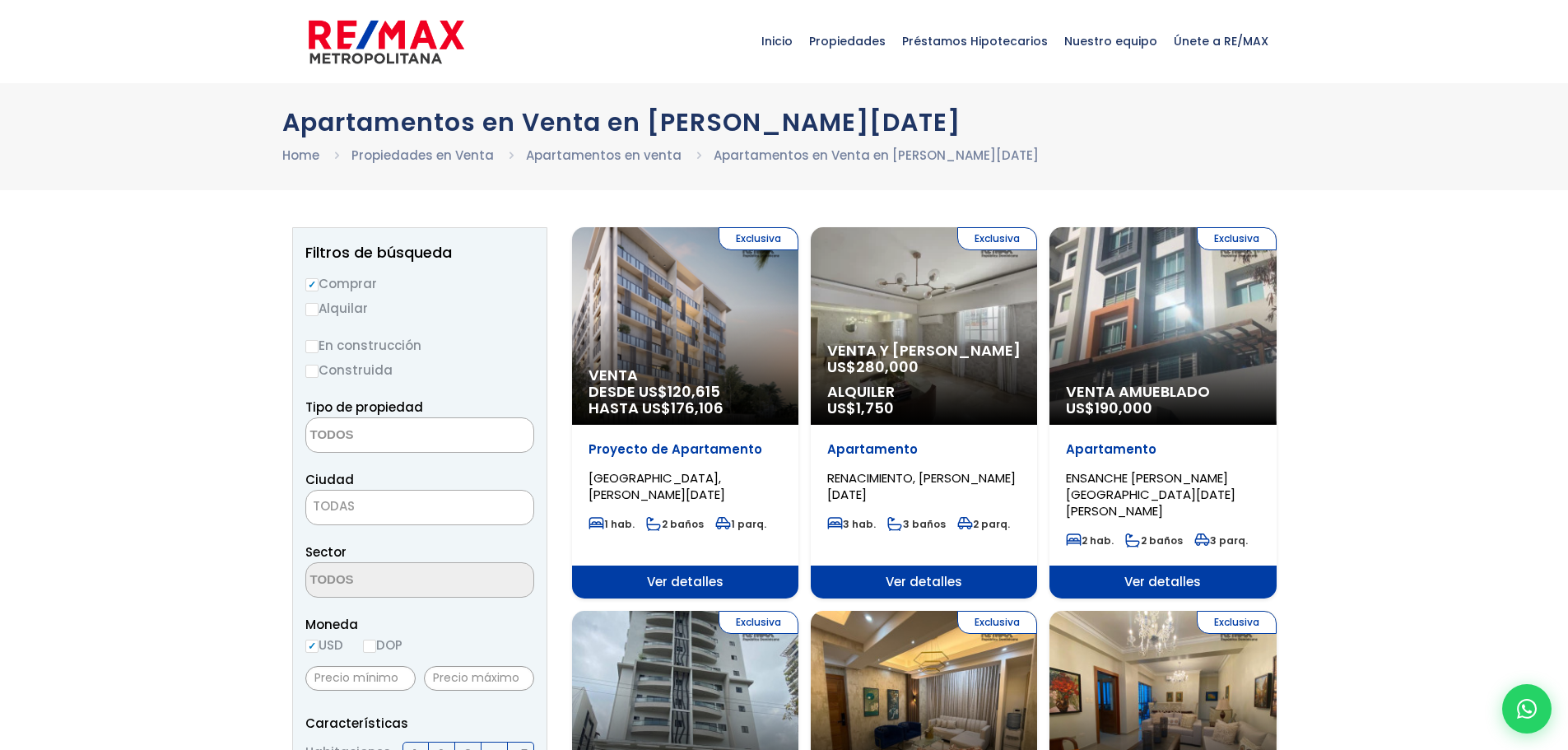
select select
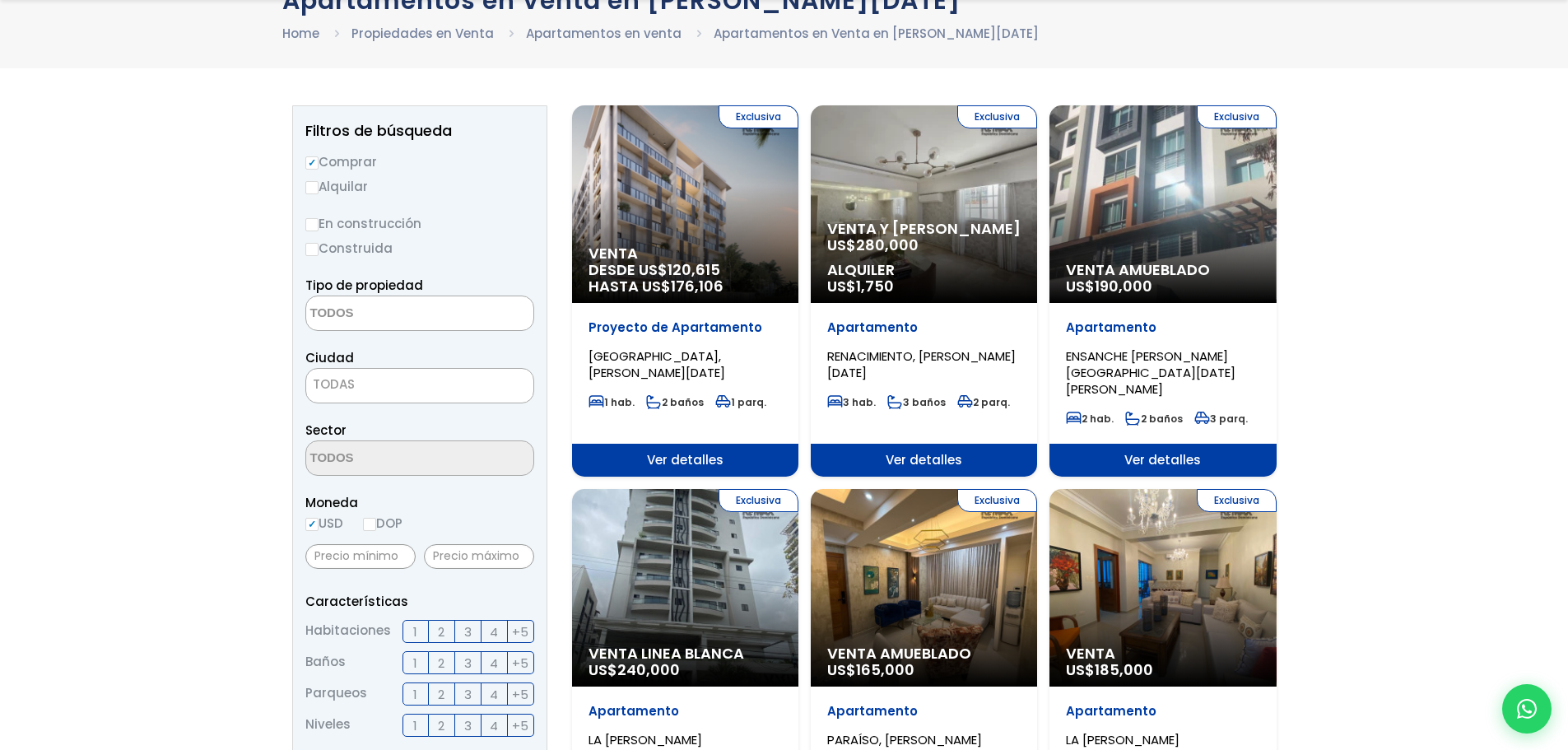
scroll to position [164, 0]
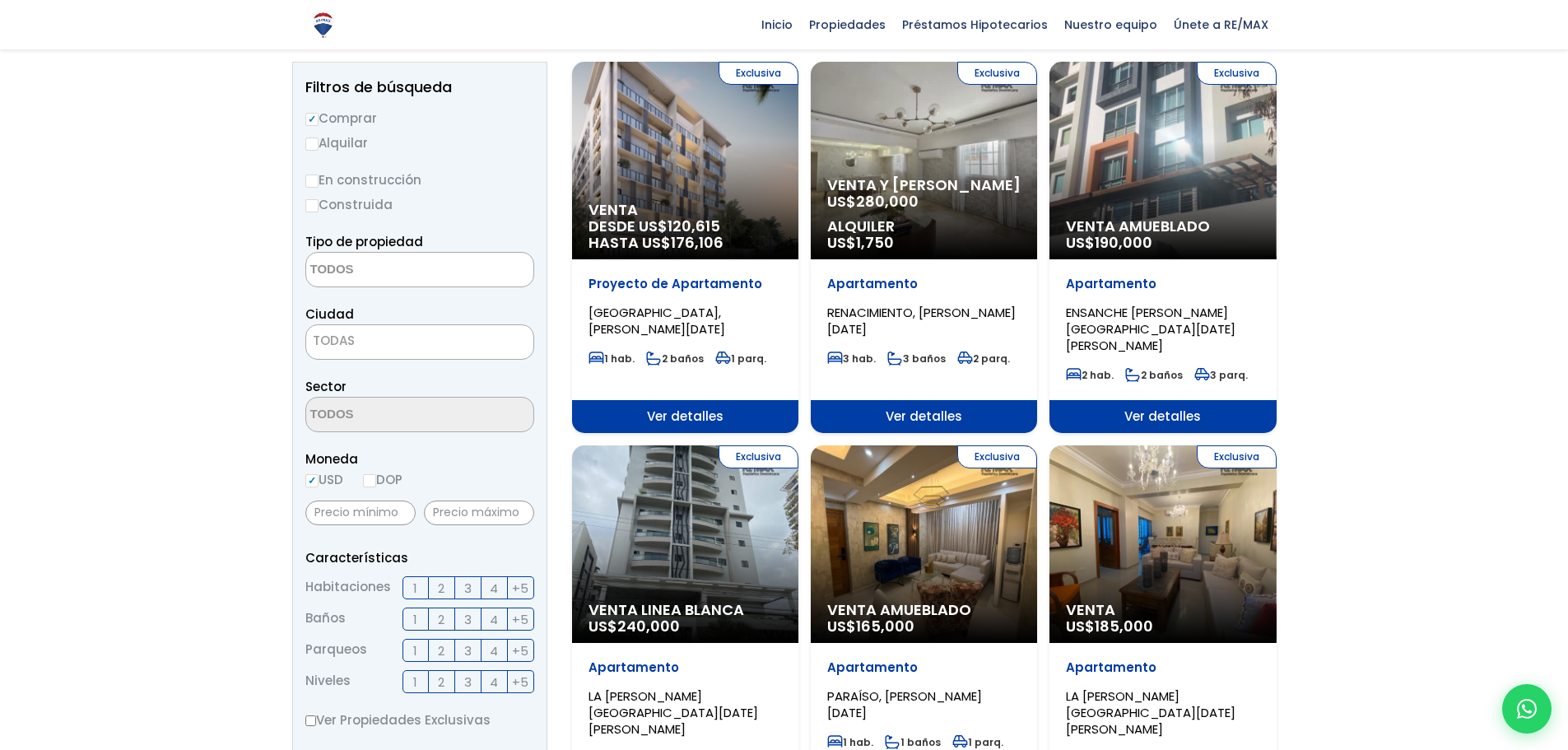
click at [681, 511] on div "Exclusiva Venta Linea Blanca US$ 240,000" at bounding box center [685, 544] width 227 height 197
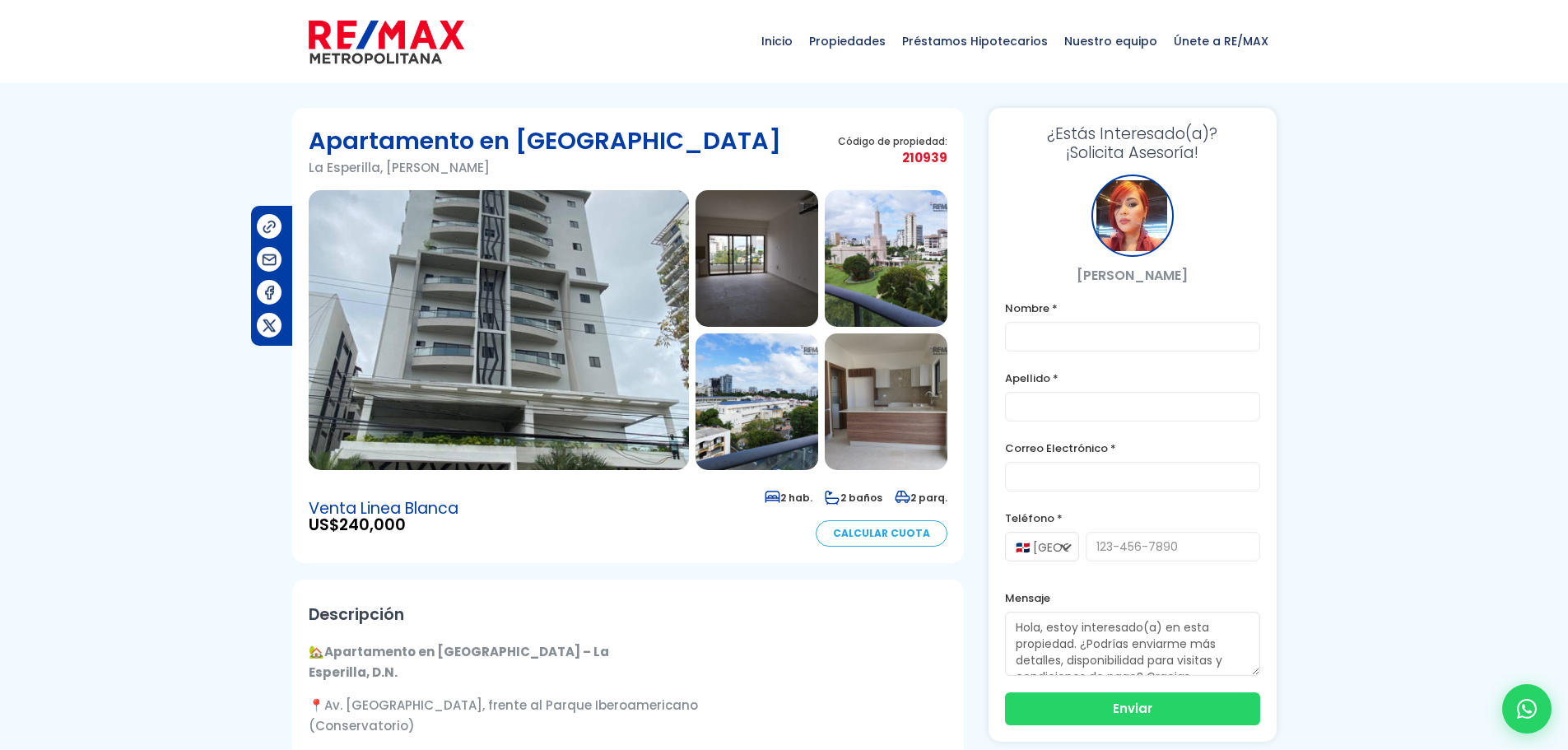
click at [493, 344] on img at bounding box center [498, 330] width 380 height 280
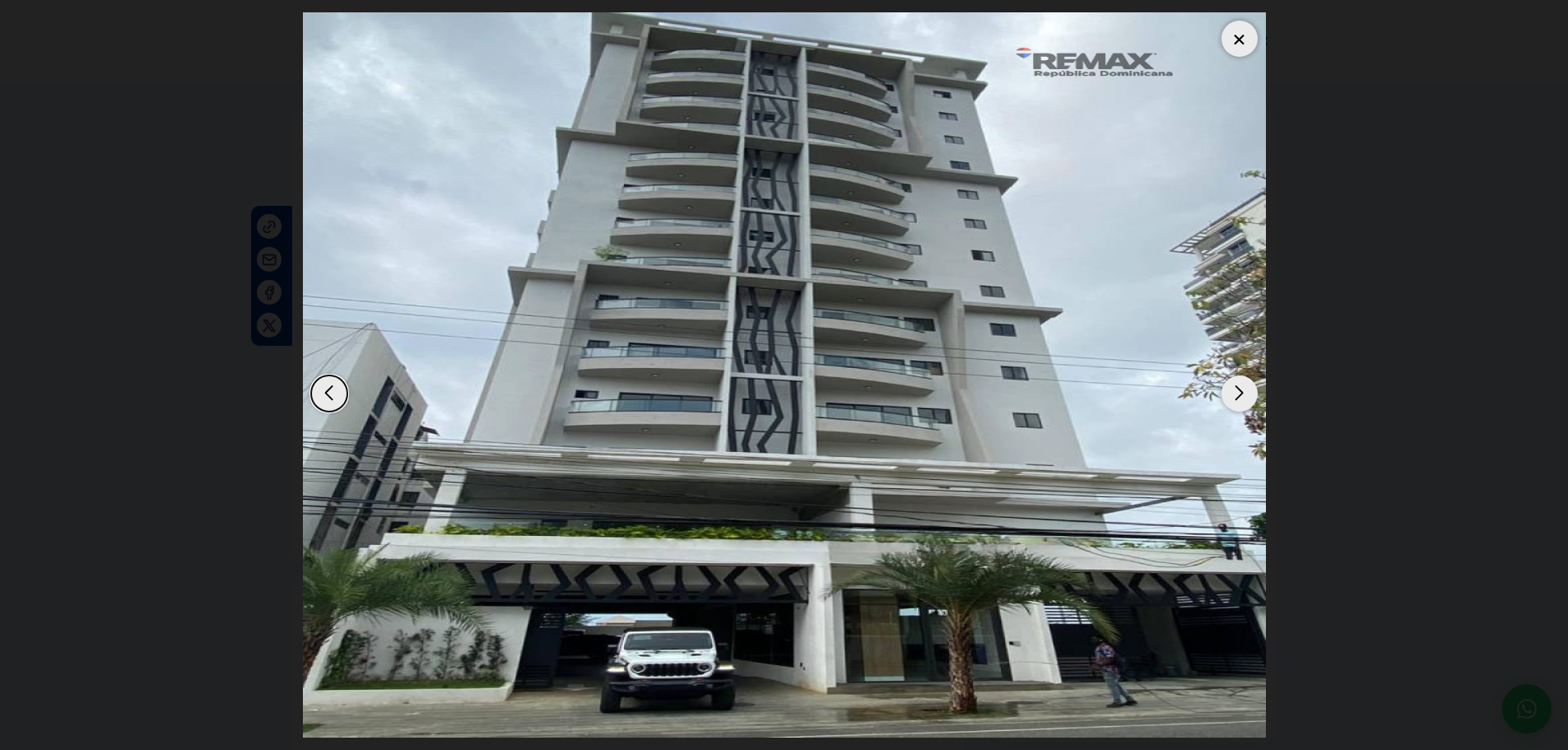
click at [1228, 395] on div "Next slide" at bounding box center [1239, 393] width 36 height 36
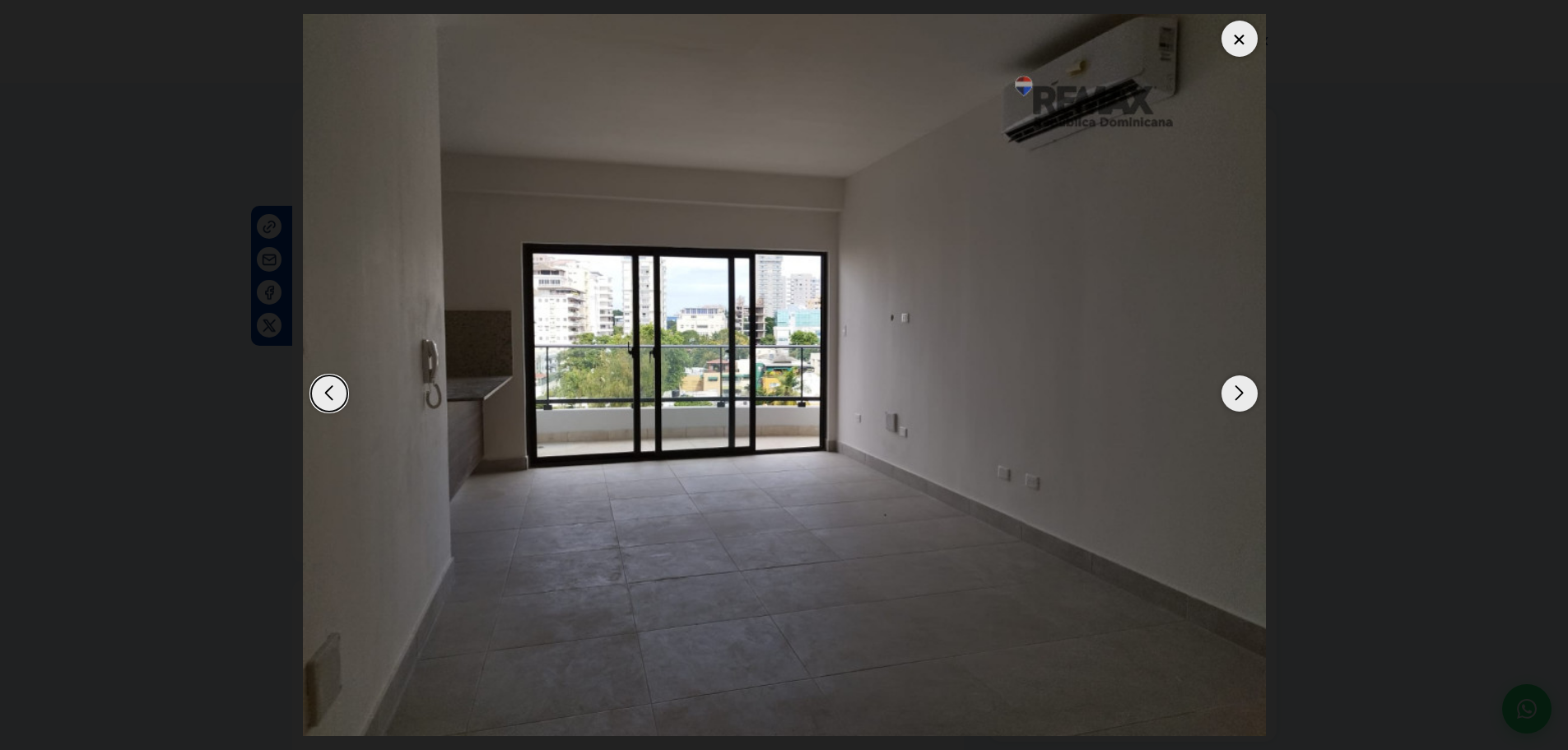
click at [1216, 392] on img "2 / 15" at bounding box center [784, 375] width 963 height 723
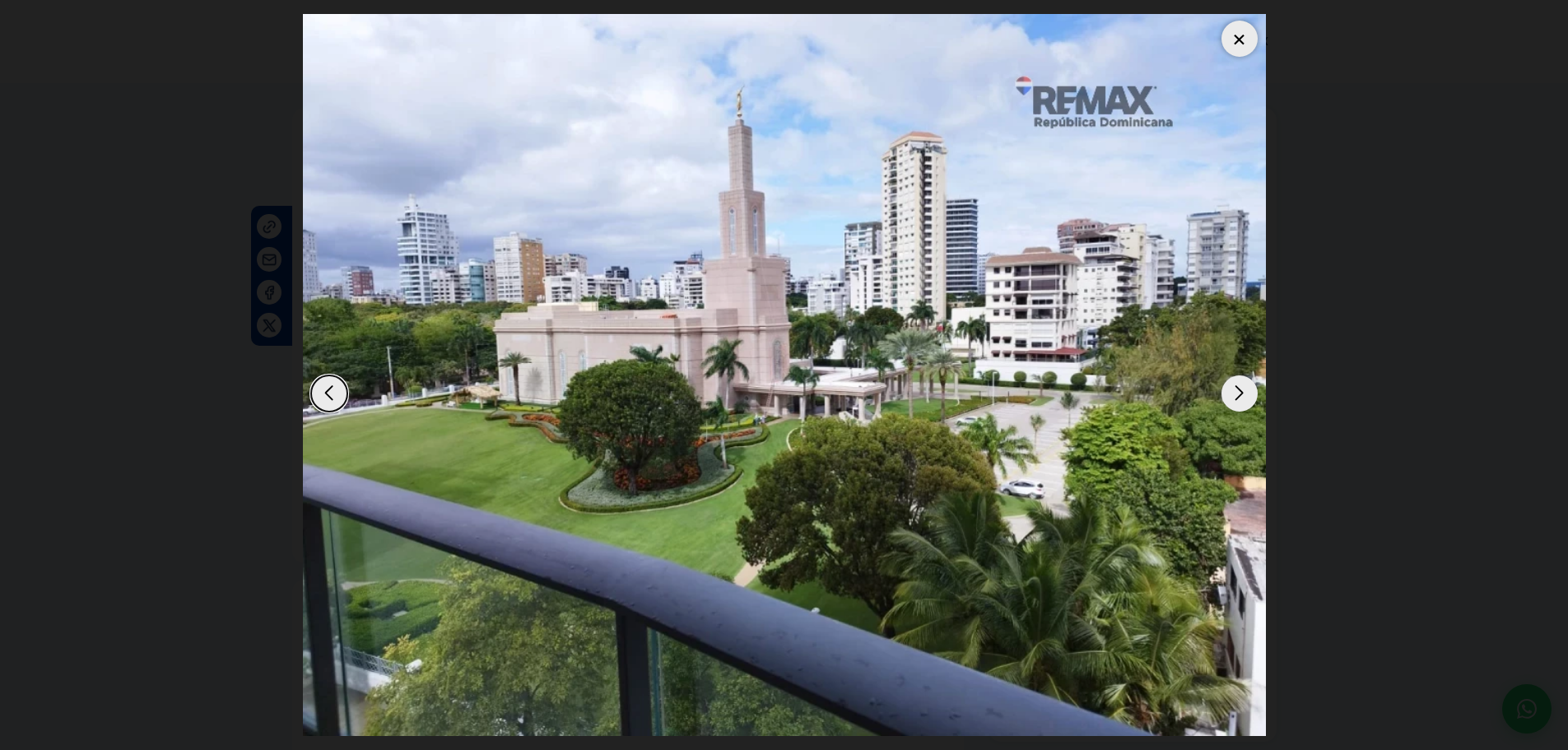
click at [1212, 391] on img "3 / 15" at bounding box center [784, 375] width 963 height 723
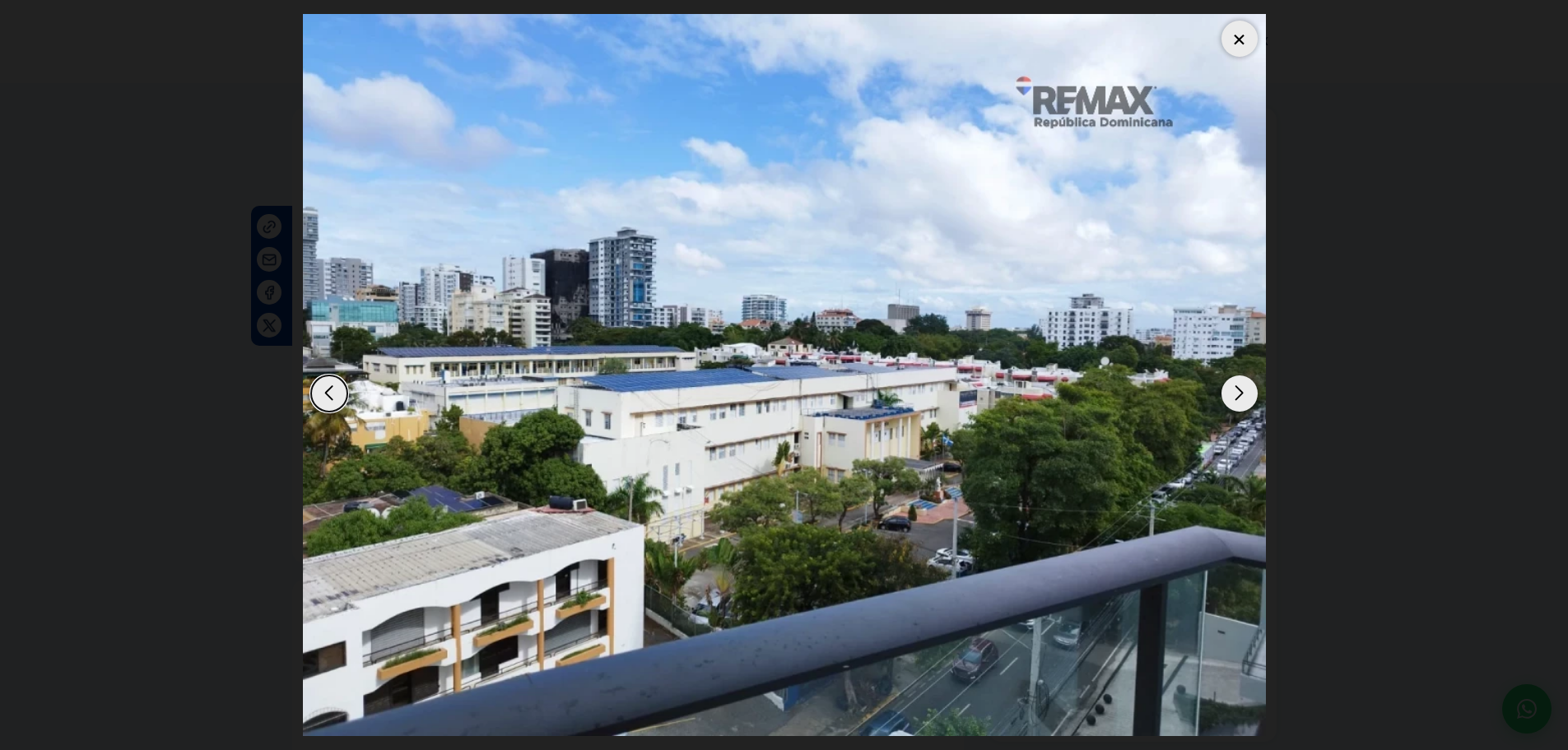
click at [1210, 390] on img "4 / 15" at bounding box center [784, 375] width 963 height 723
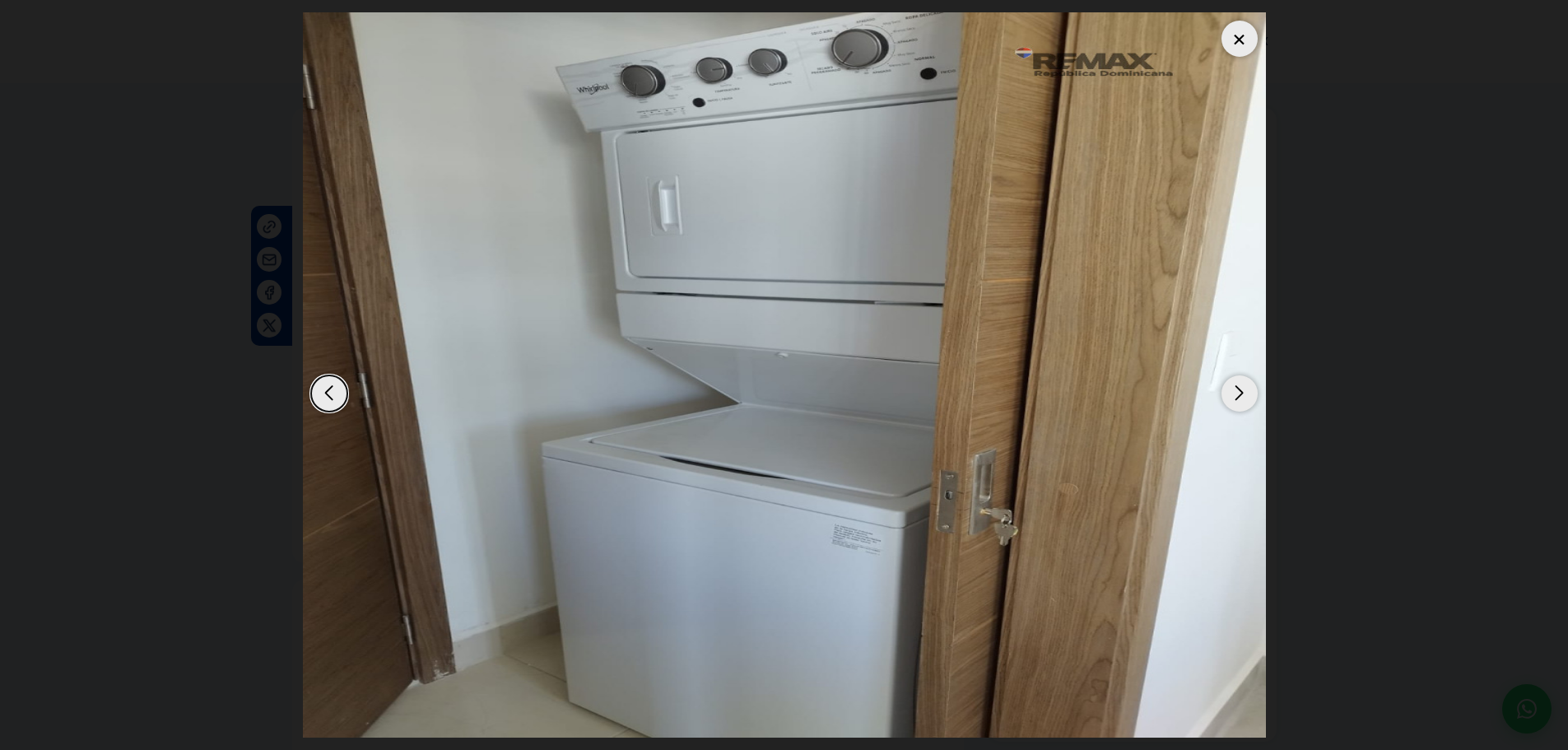
click at [1210, 390] on img "15 / 15" at bounding box center [784, 375] width 963 height 725
click at [1244, 393] on div "Next slide" at bounding box center [1239, 393] width 36 height 36
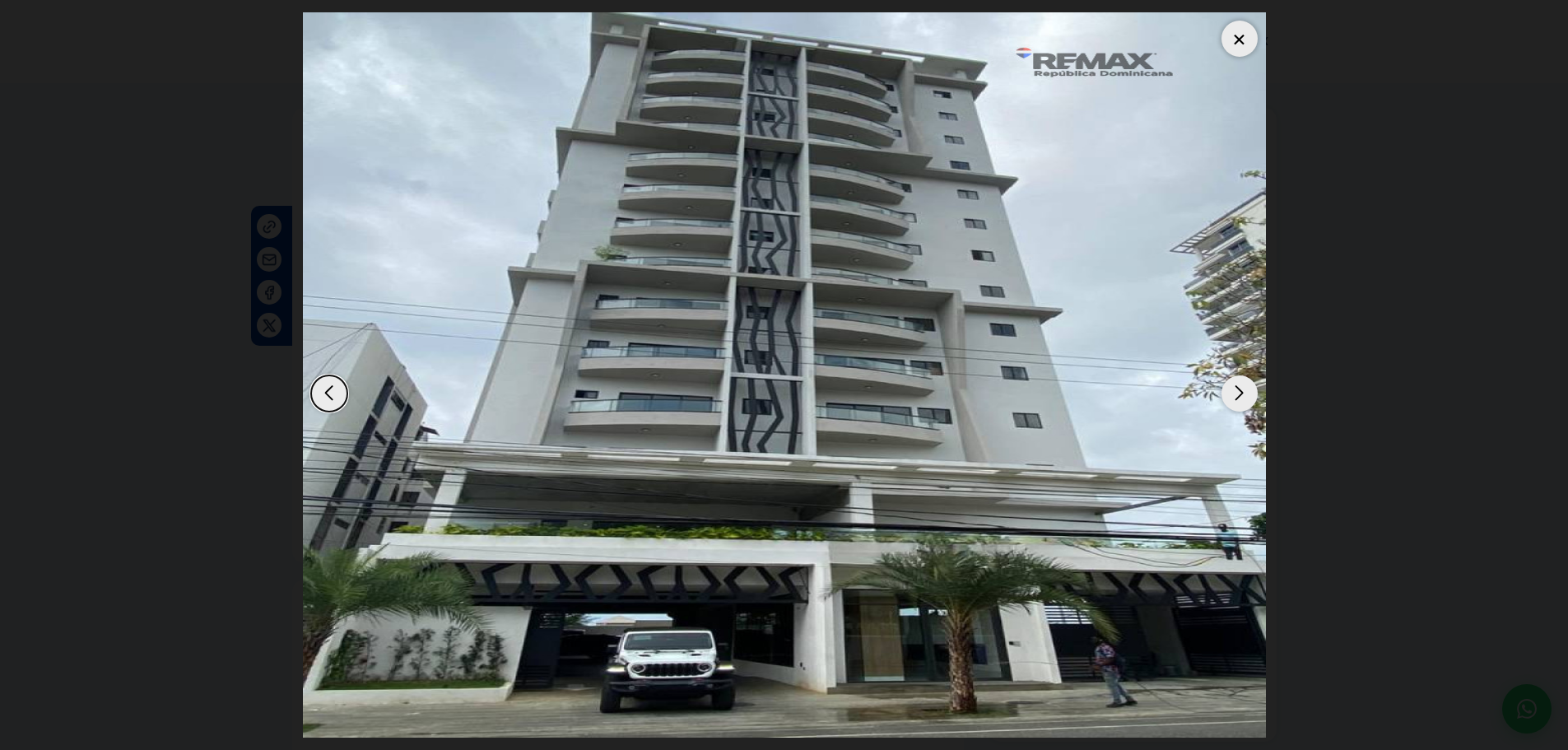
click at [1242, 393] on div "Next slide" at bounding box center [1239, 393] width 36 height 36
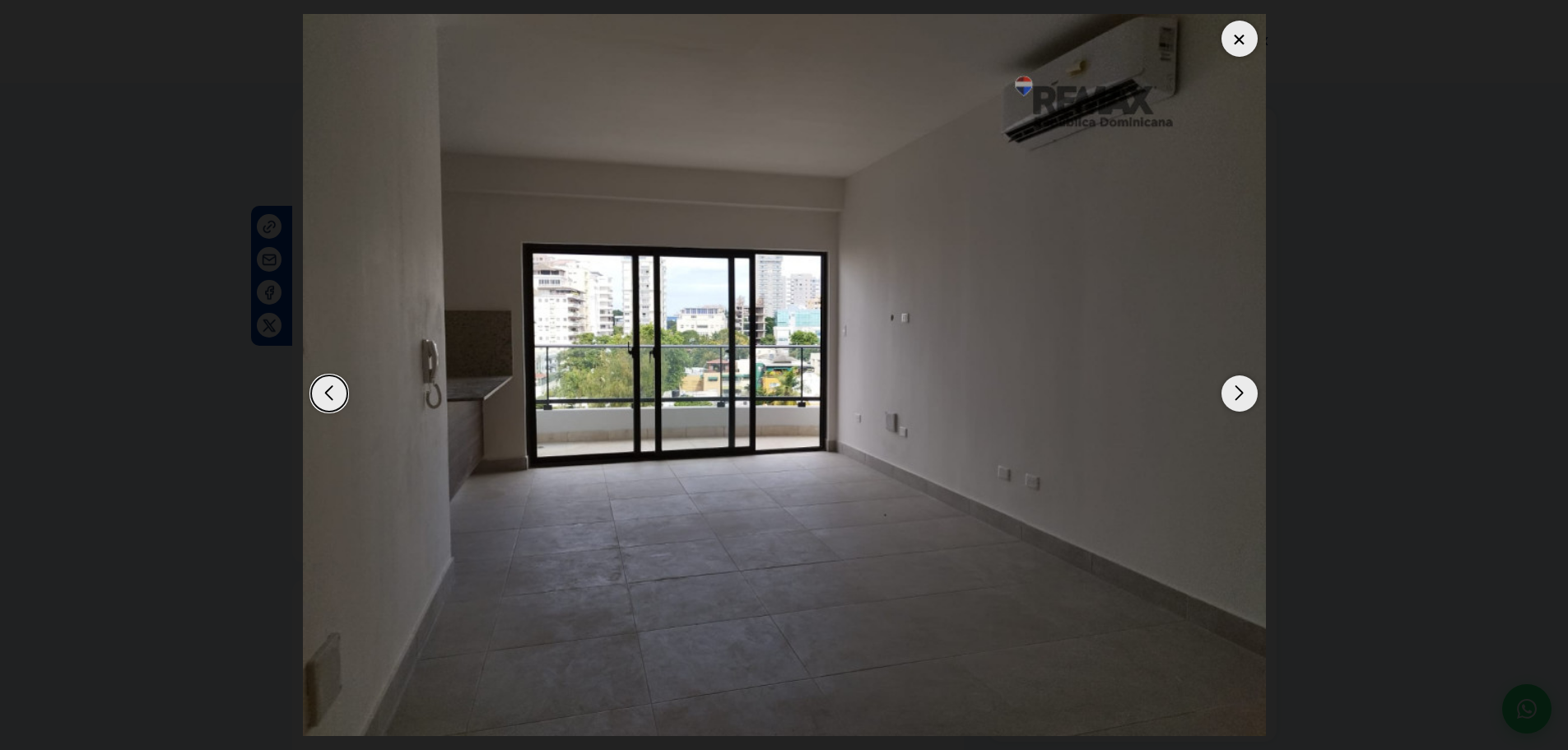
click at [1242, 393] on div "Next slide" at bounding box center [1239, 393] width 36 height 36
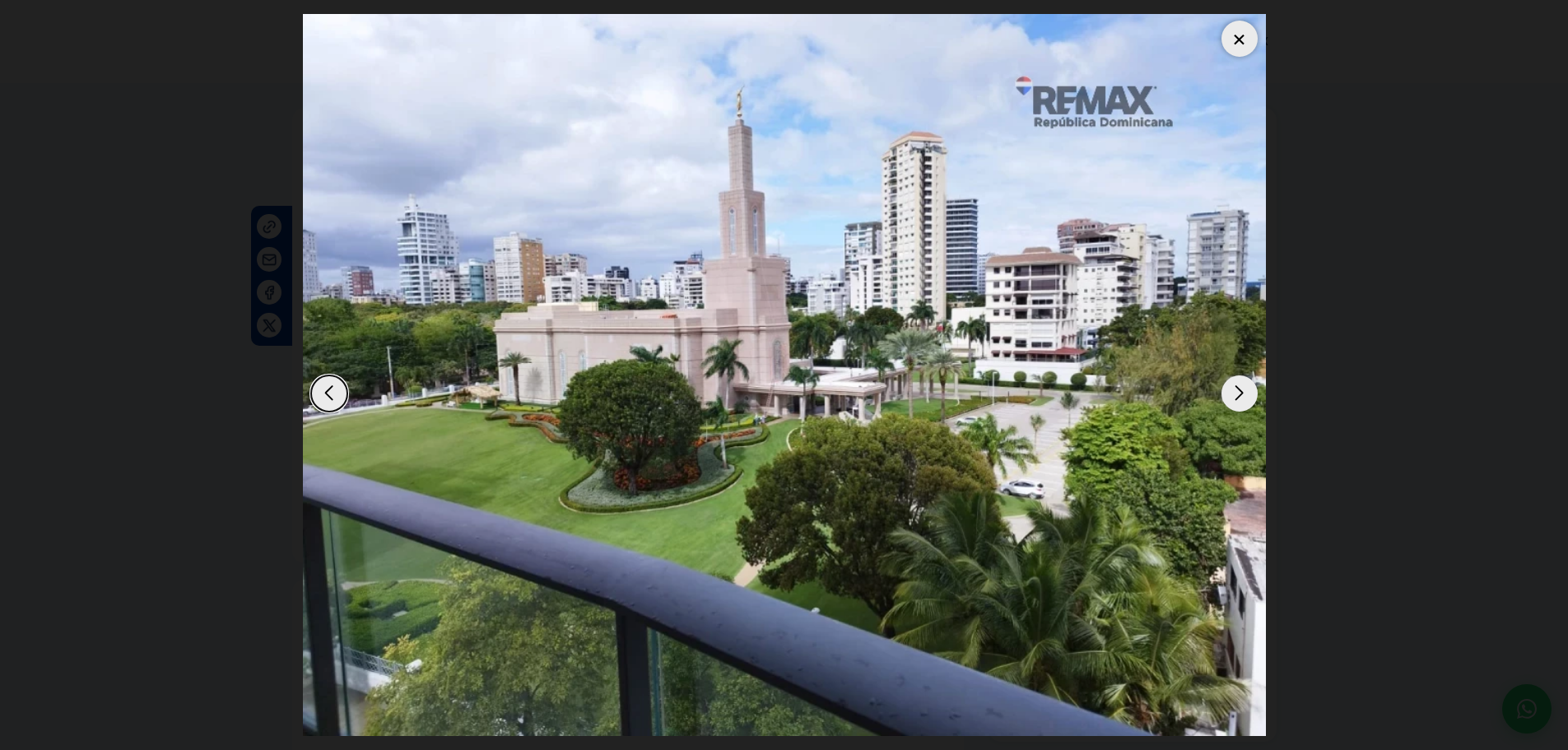
click at [1242, 393] on div "Next slide" at bounding box center [1239, 393] width 36 height 36
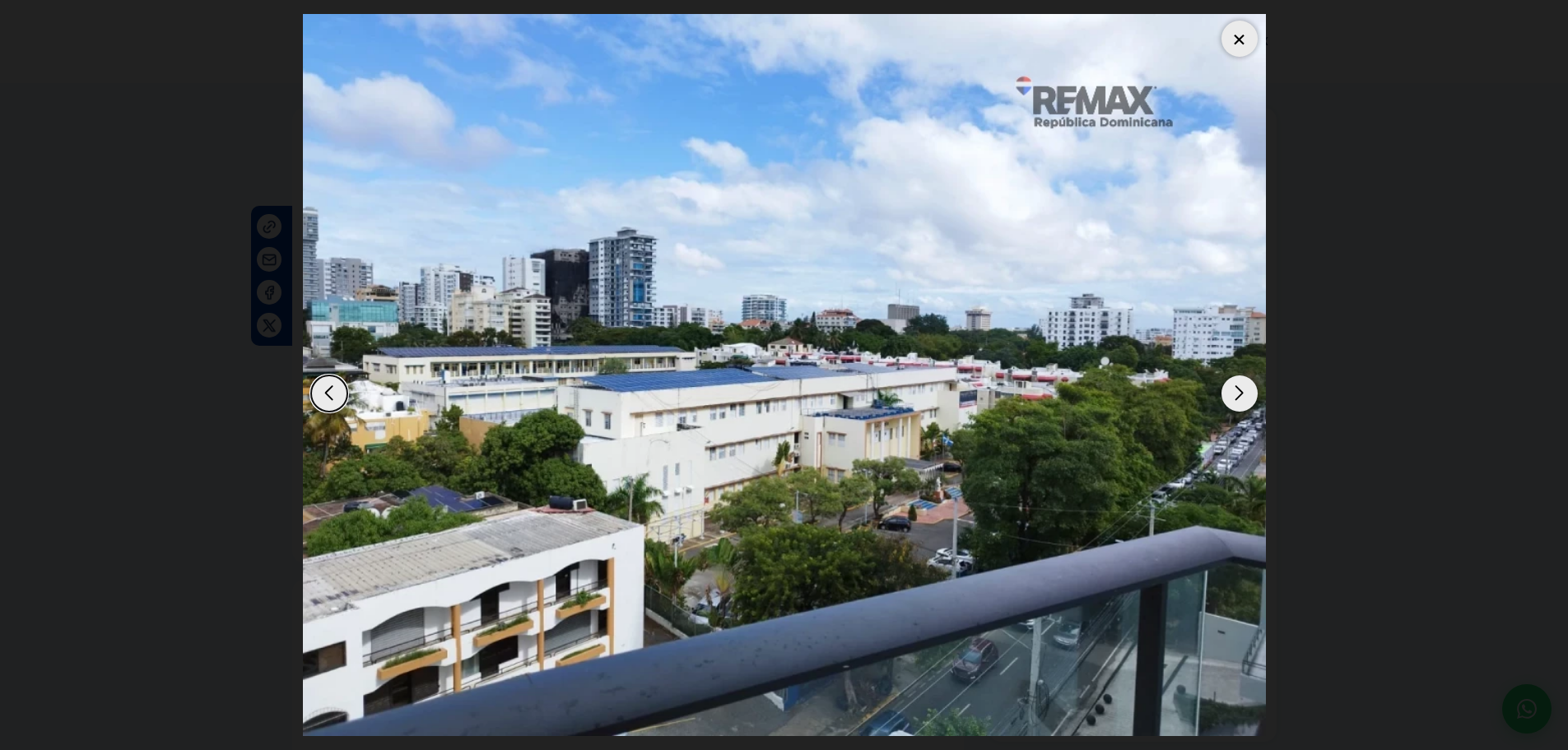
click at [1245, 393] on div "Next slide" at bounding box center [1239, 393] width 36 height 36
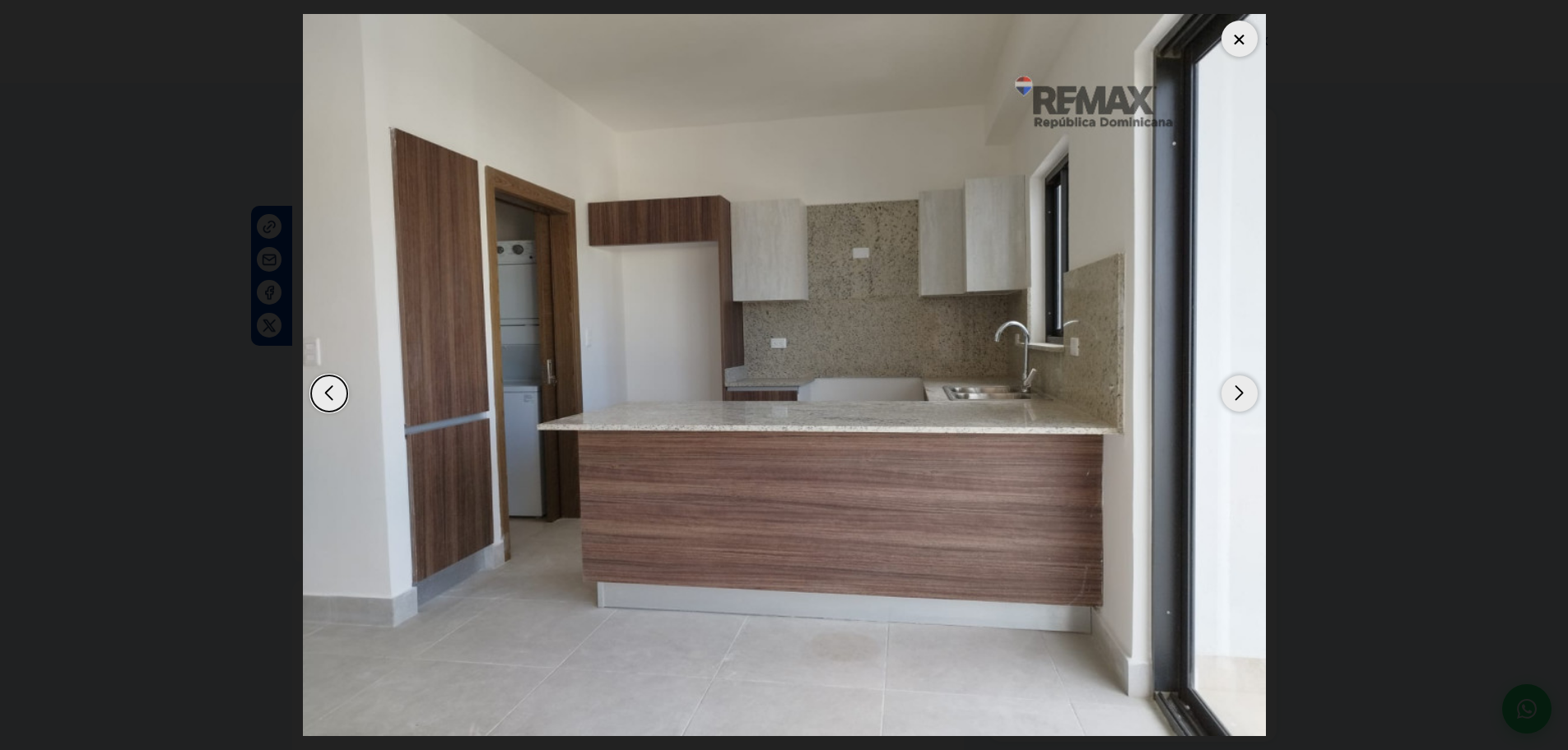
click at [1239, 392] on div "Next slide" at bounding box center [1239, 393] width 36 height 36
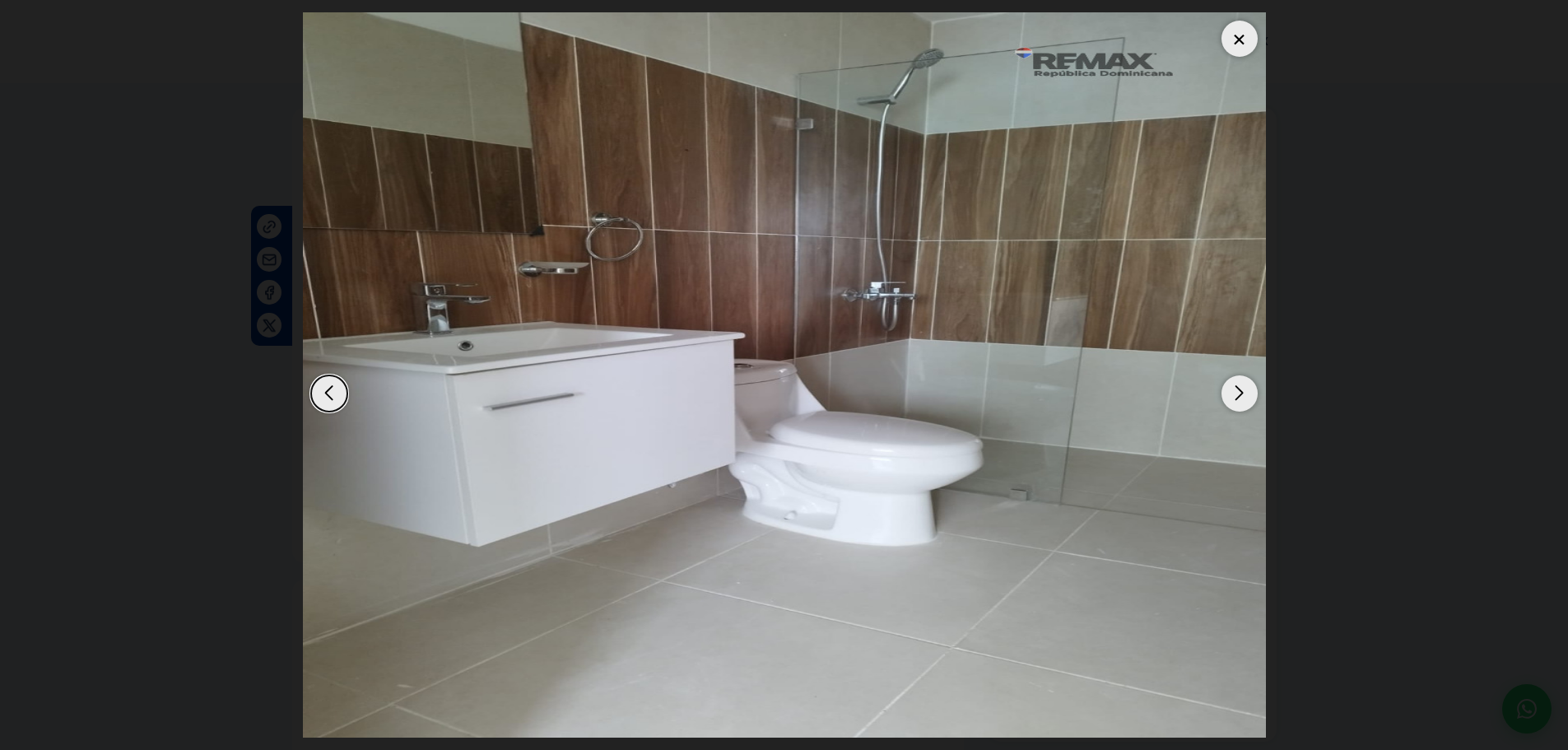
click at [1239, 392] on div "Next slide" at bounding box center [1239, 393] width 36 height 36
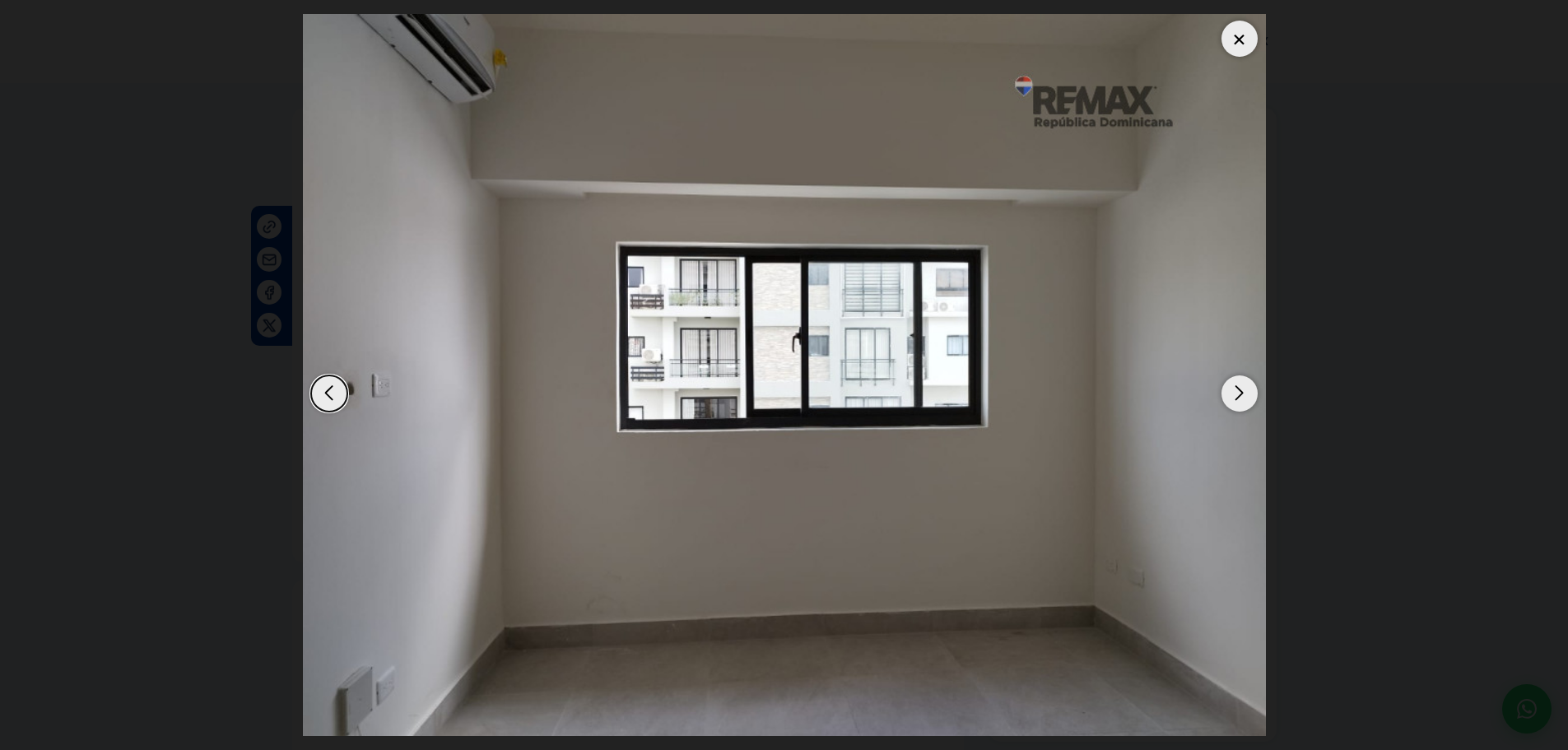
click at [1239, 392] on div "Next slide" at bounding box center [1239, 393] width 36 height 36
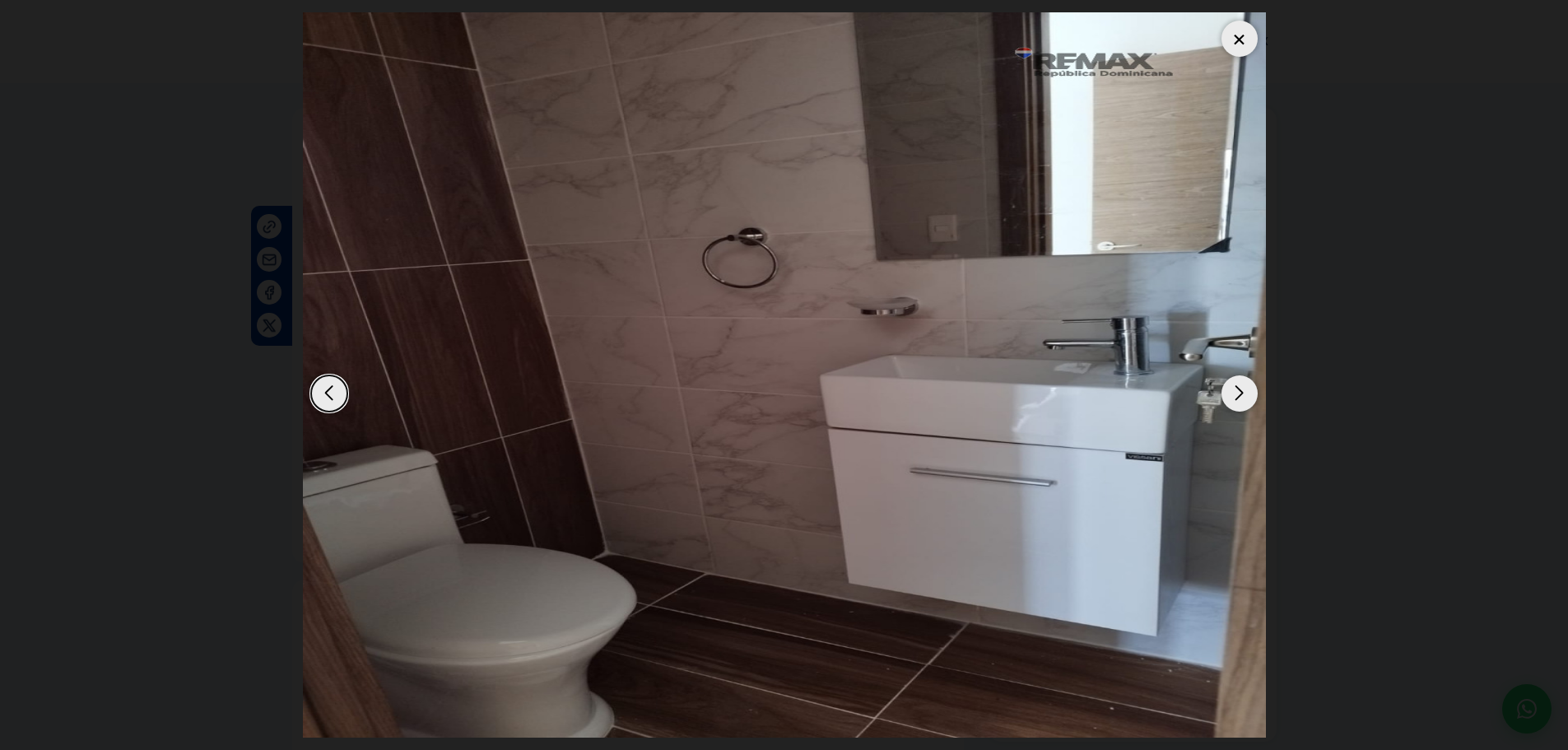
click at [1239, 392] on div "Next slide" at bounding box center [1239, 393] width 36 height 36
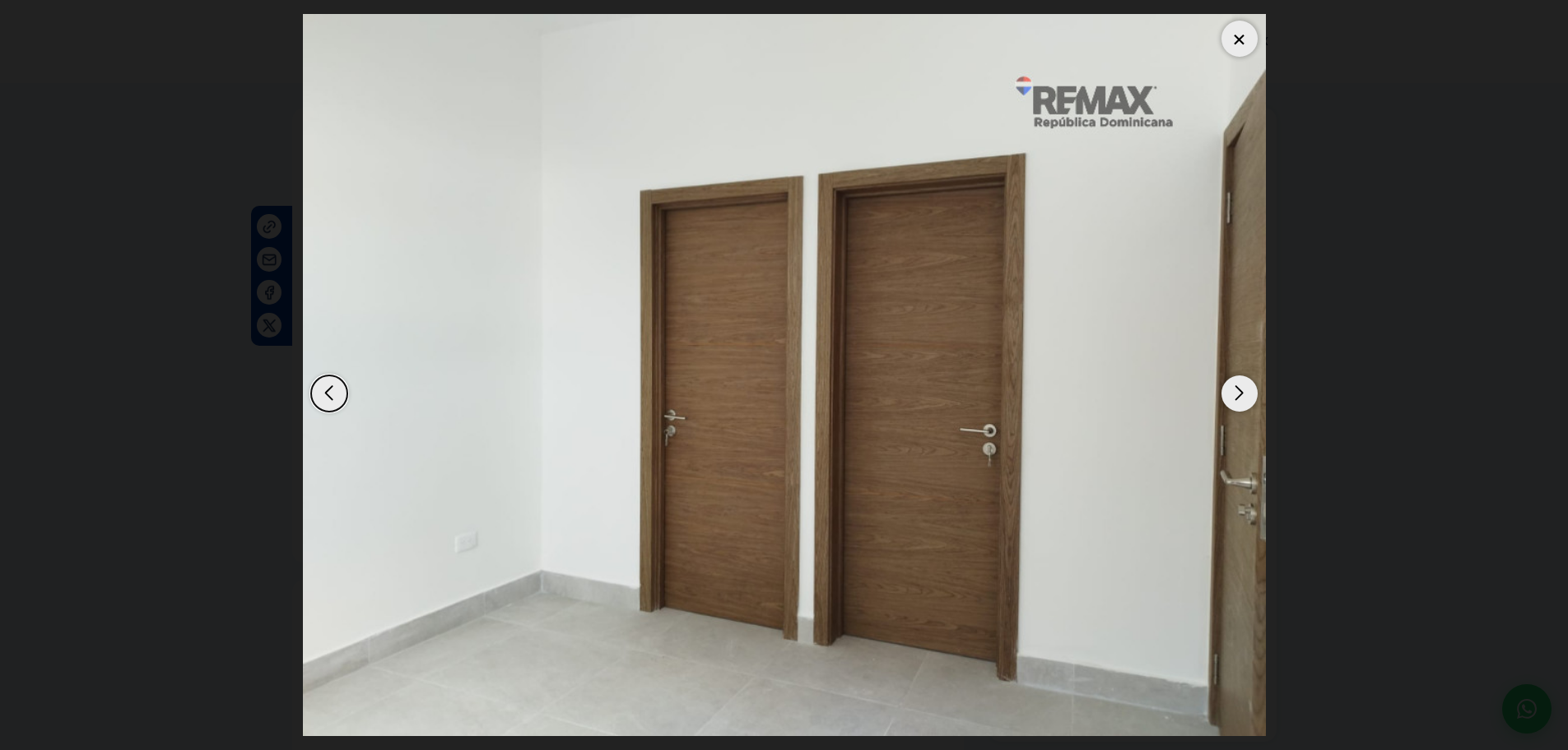
click at [1239, 392] on div "Next slide" at bounding box center [1239, 393] width 36 height 36
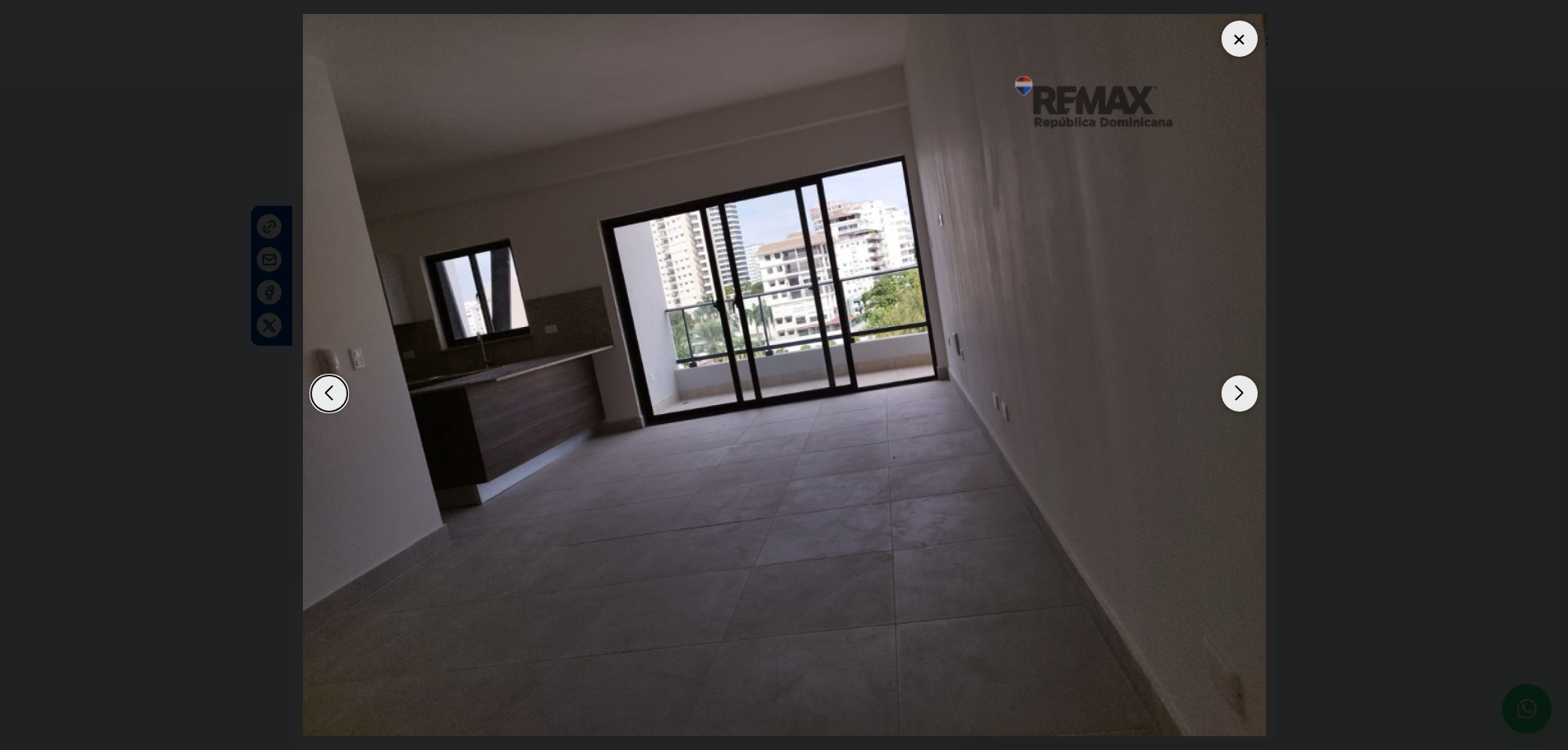
click at [1239, 392] on div "Next slide" at bounding box center [1239, 393] width 36 height 36
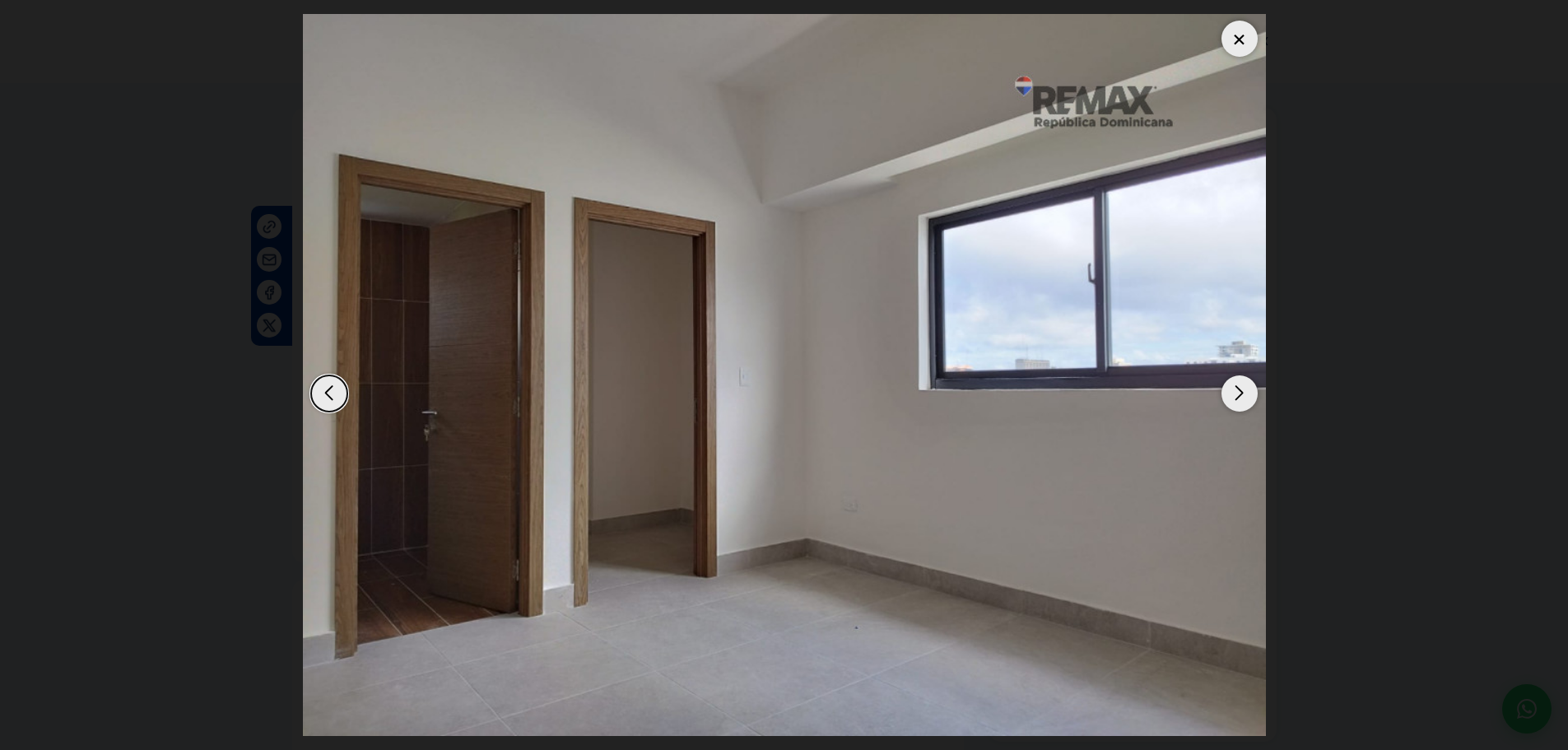
click at [1239, 391] on div "Next slide" at bounding box center [1239, 393] width 36 height 36
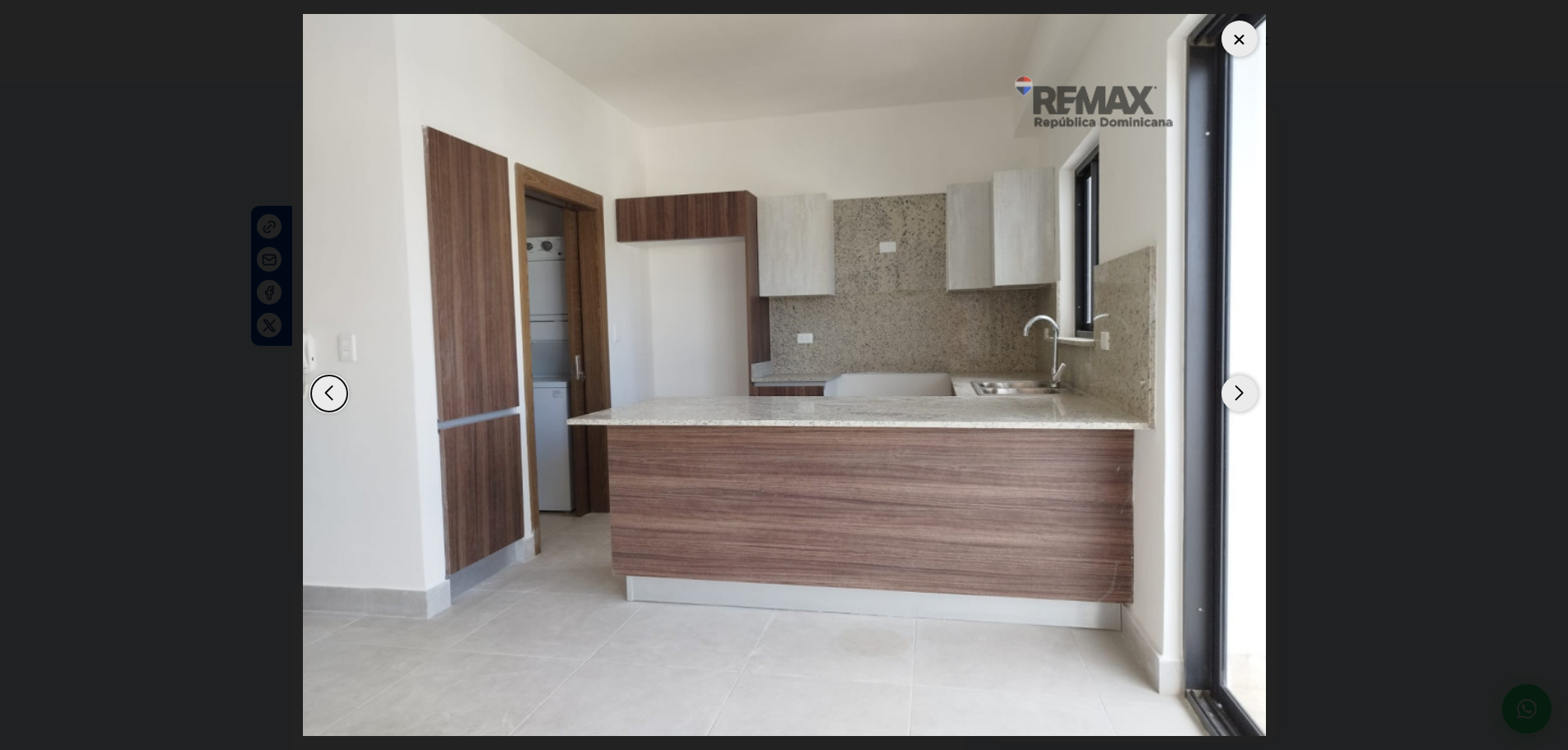
click at [1239, 390] on div "Next slide" at bounding box center [1239, 393] width 36 height 36
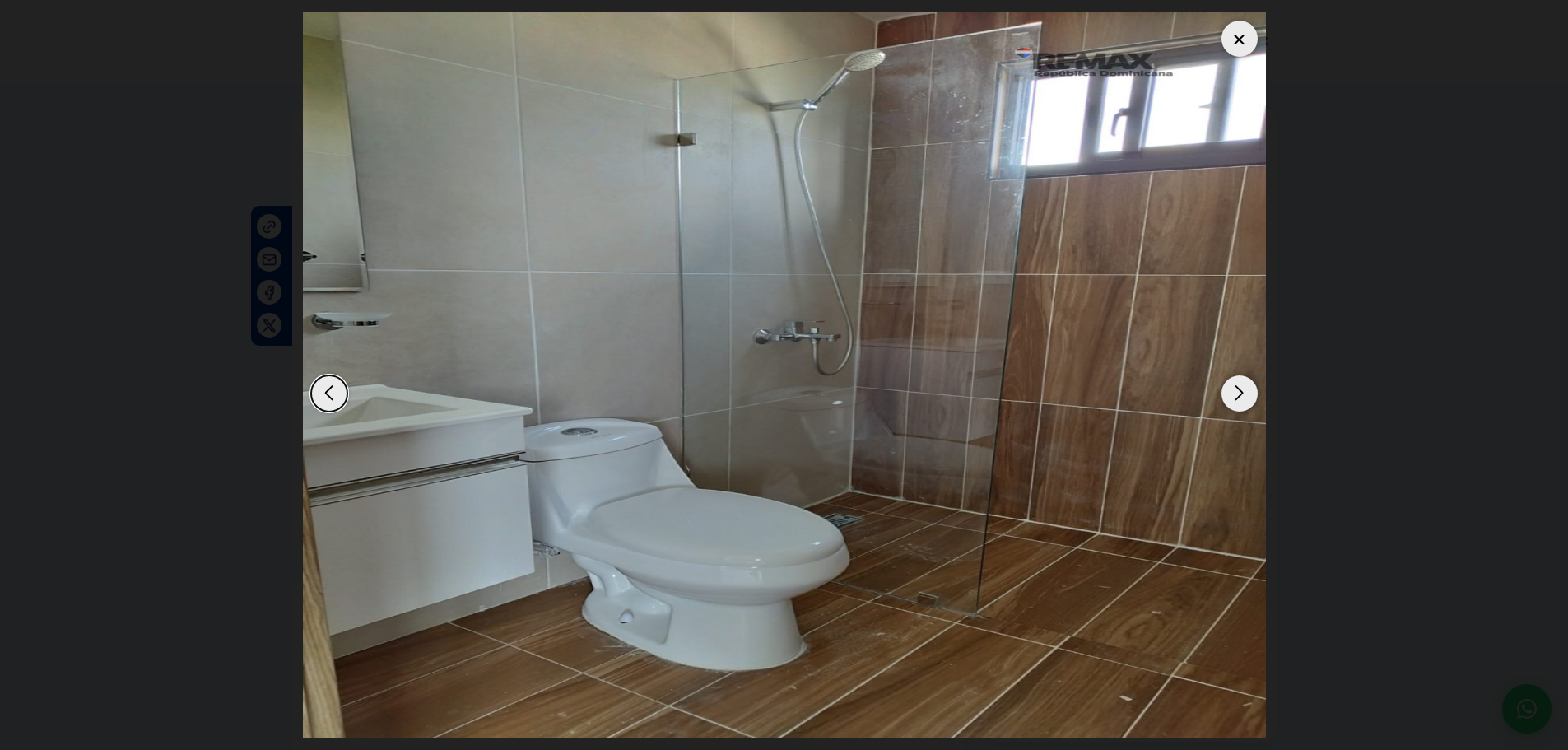
click at [1237, 389] on div "Next slide" at bounding box center [1239, 393] width 36 height 36
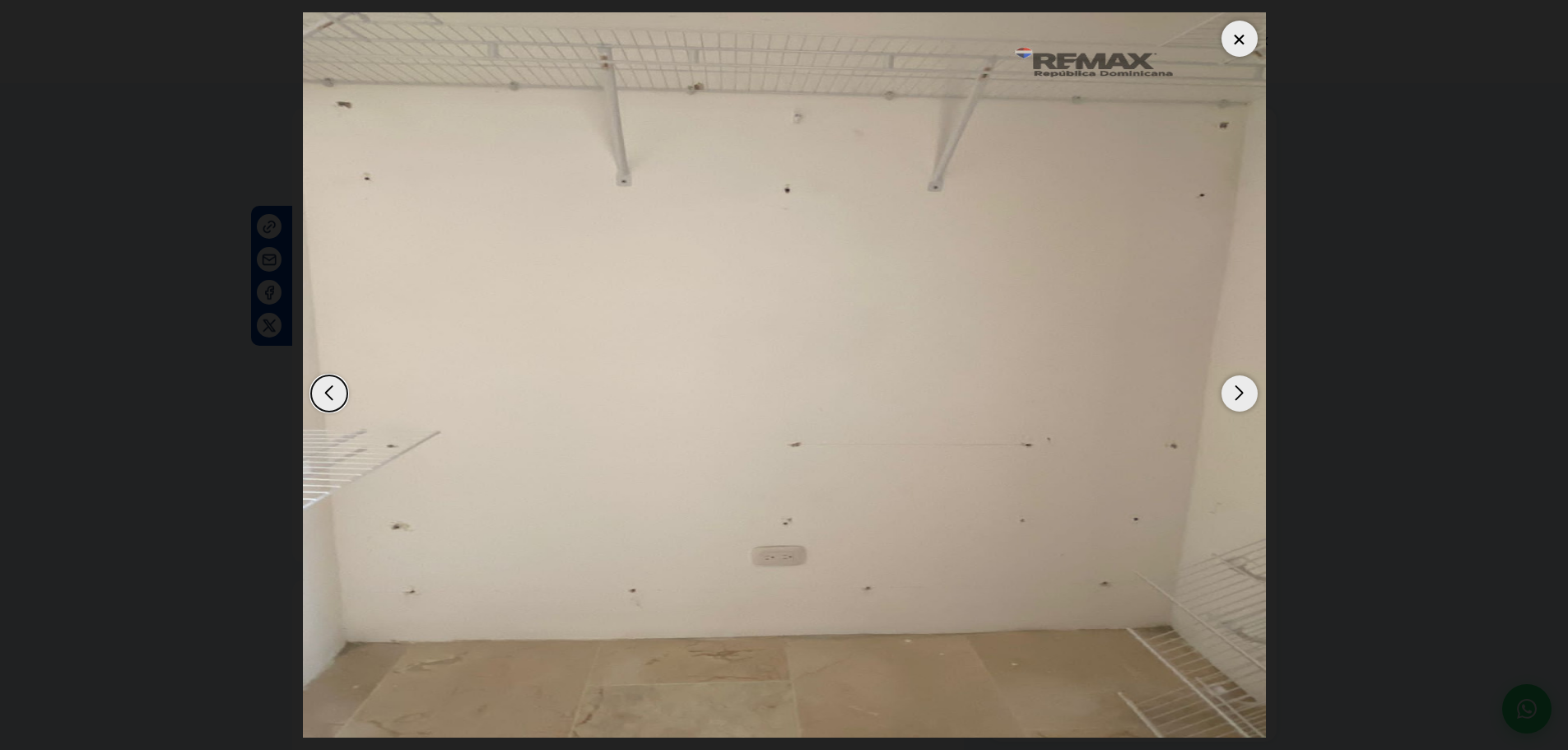
click at [1237, 389] on div "Next slide" at bounding box center [1239, 393] width 36 height 36
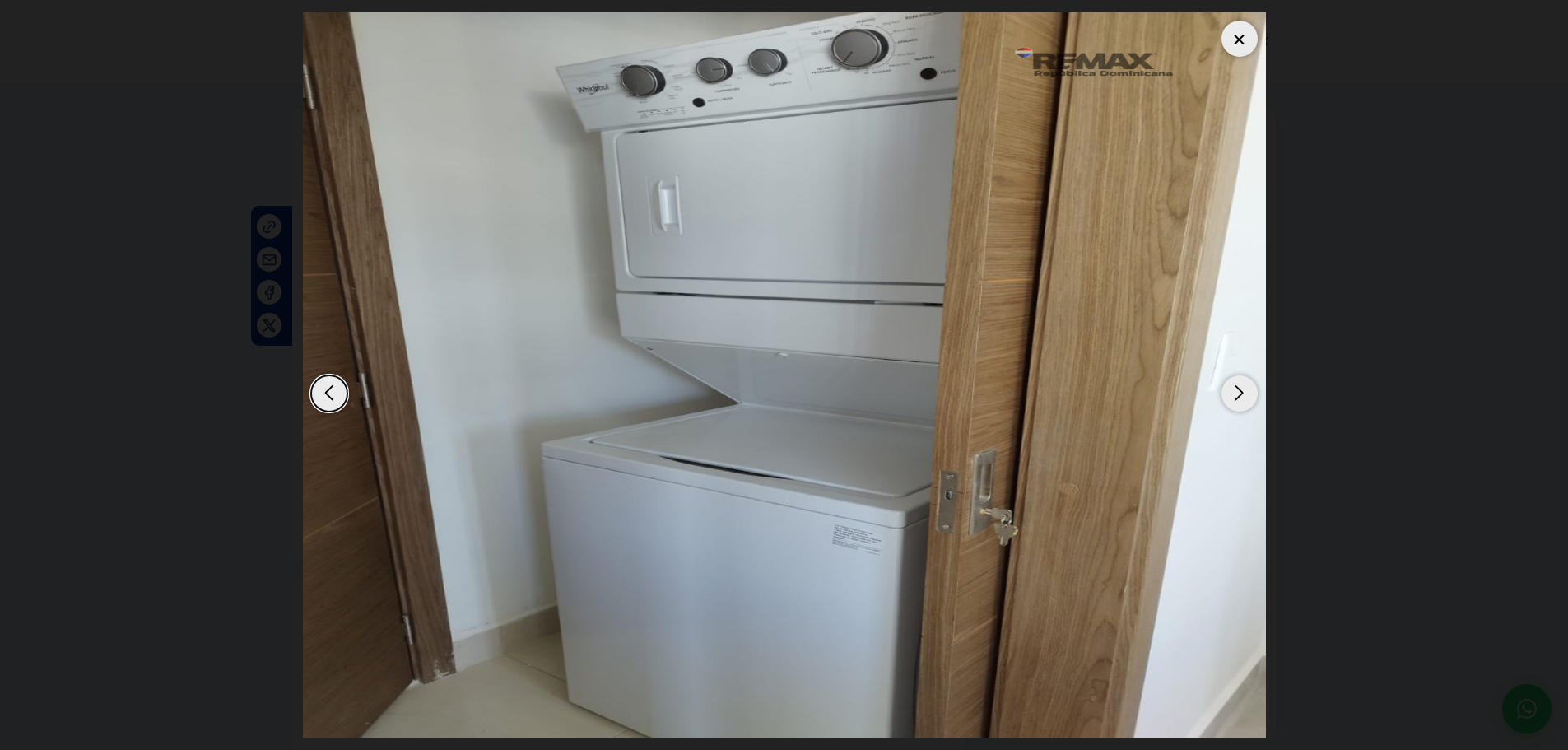
click at [1237, 389] on div "Next slide" at bounding box center [1239, 393] width 36 height 36
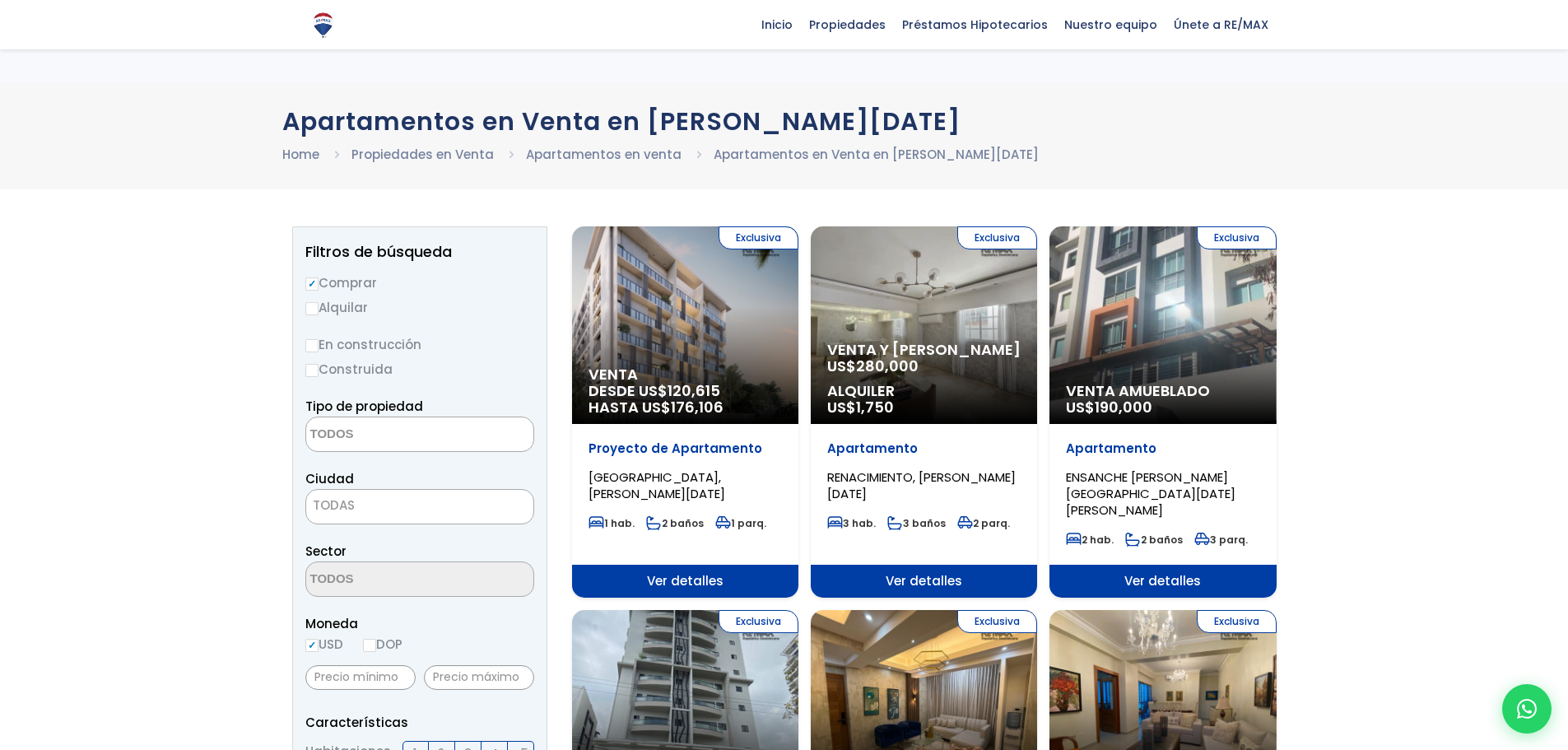
select select
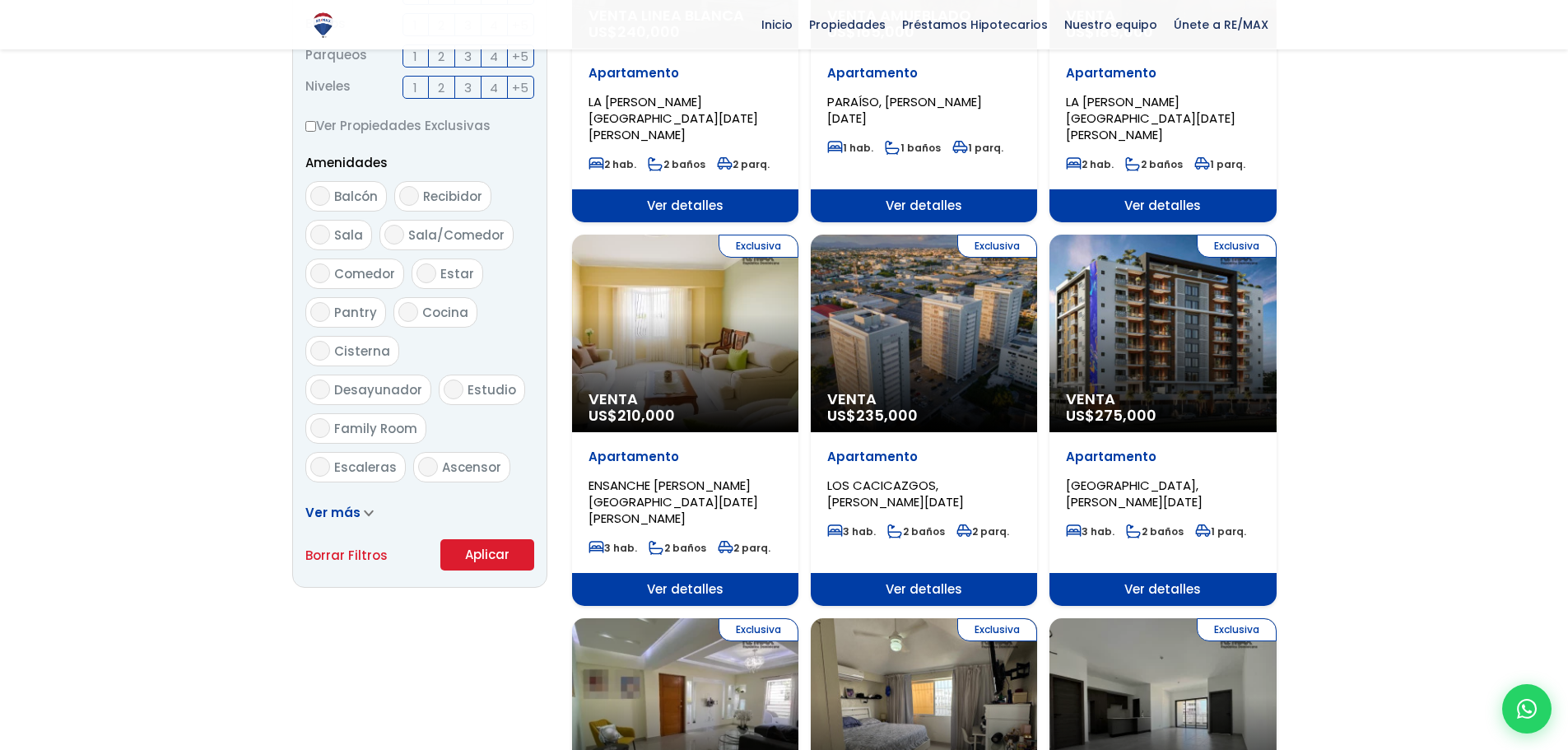
scroll to position [659, 0]
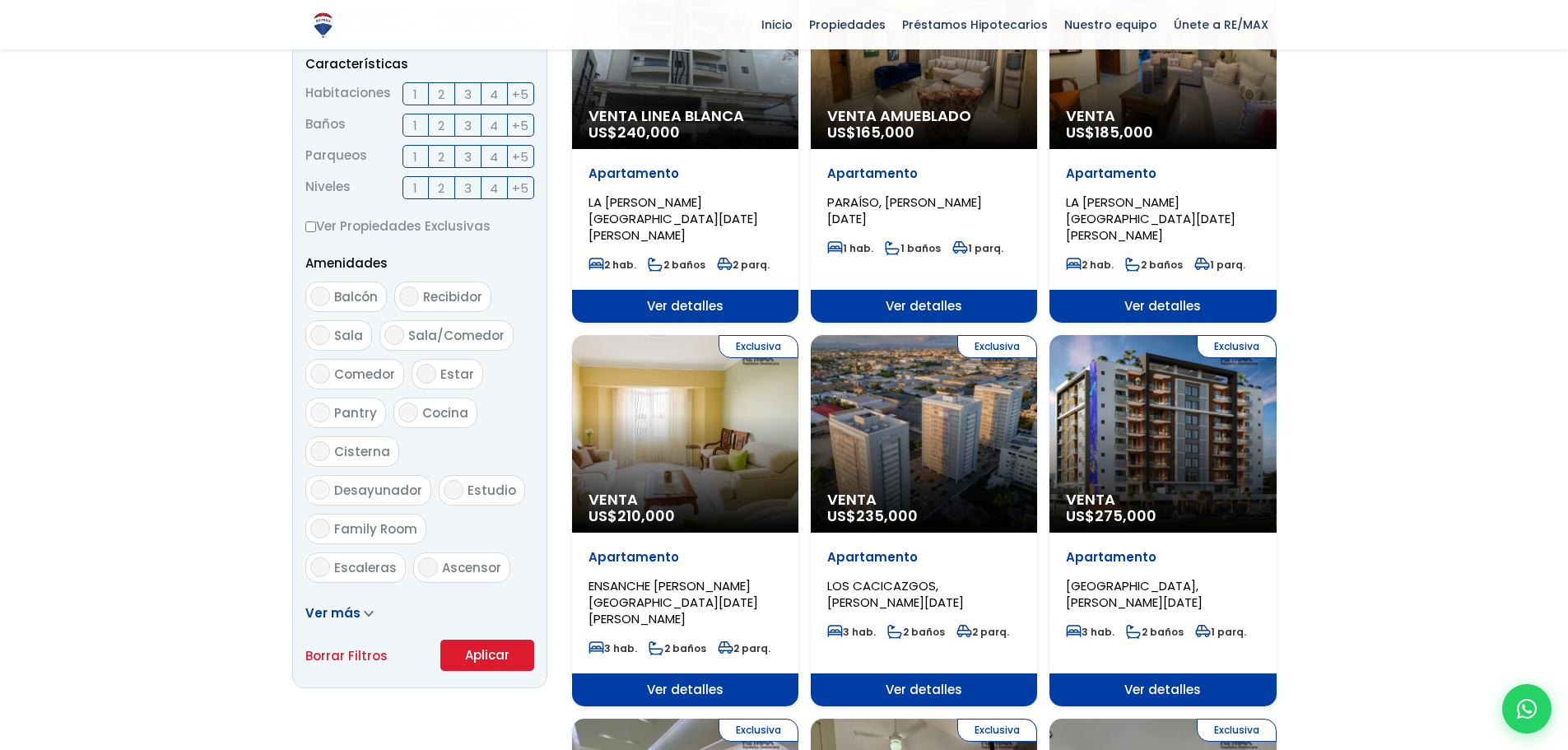
click at [931, 439] on div "Exclusiva Venta US$ 235,000" at bounding box center [923, 433] width 227 height 197
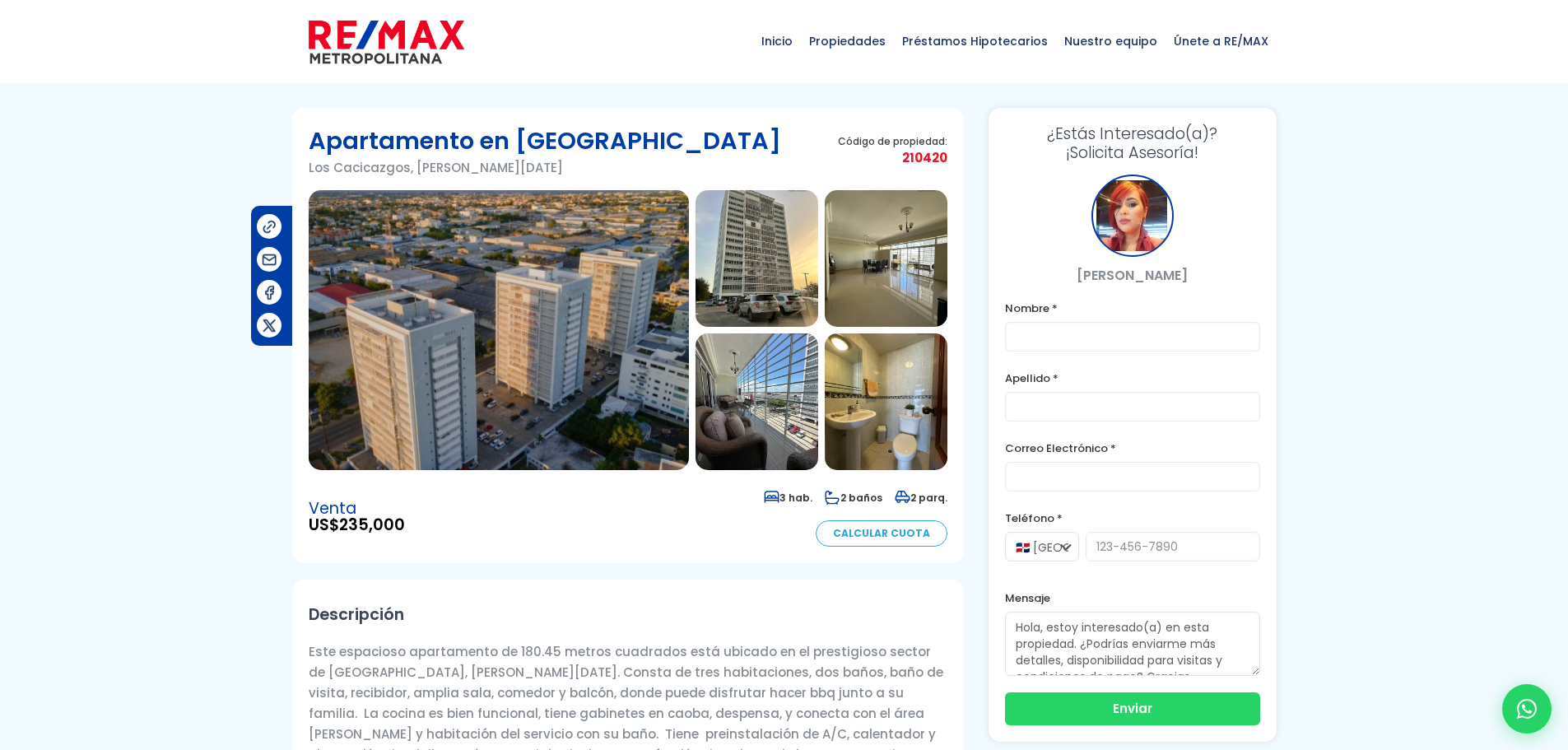
click at [558, 393] on img at bounding box center [498, 330] width 380 height 280
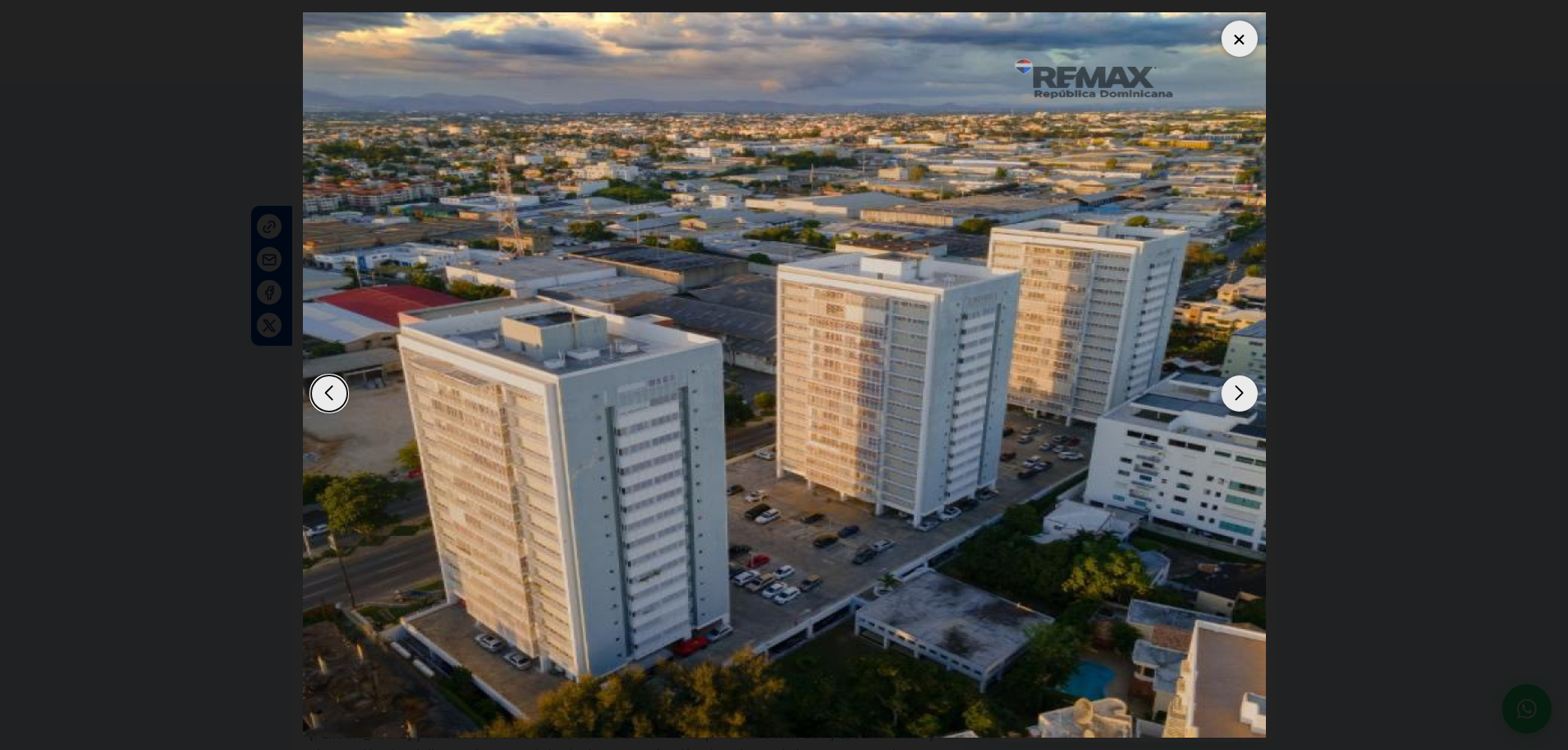
click at [1242, 396] on div "Next slide" at bounding box center [1239, 393] width 36 height 36
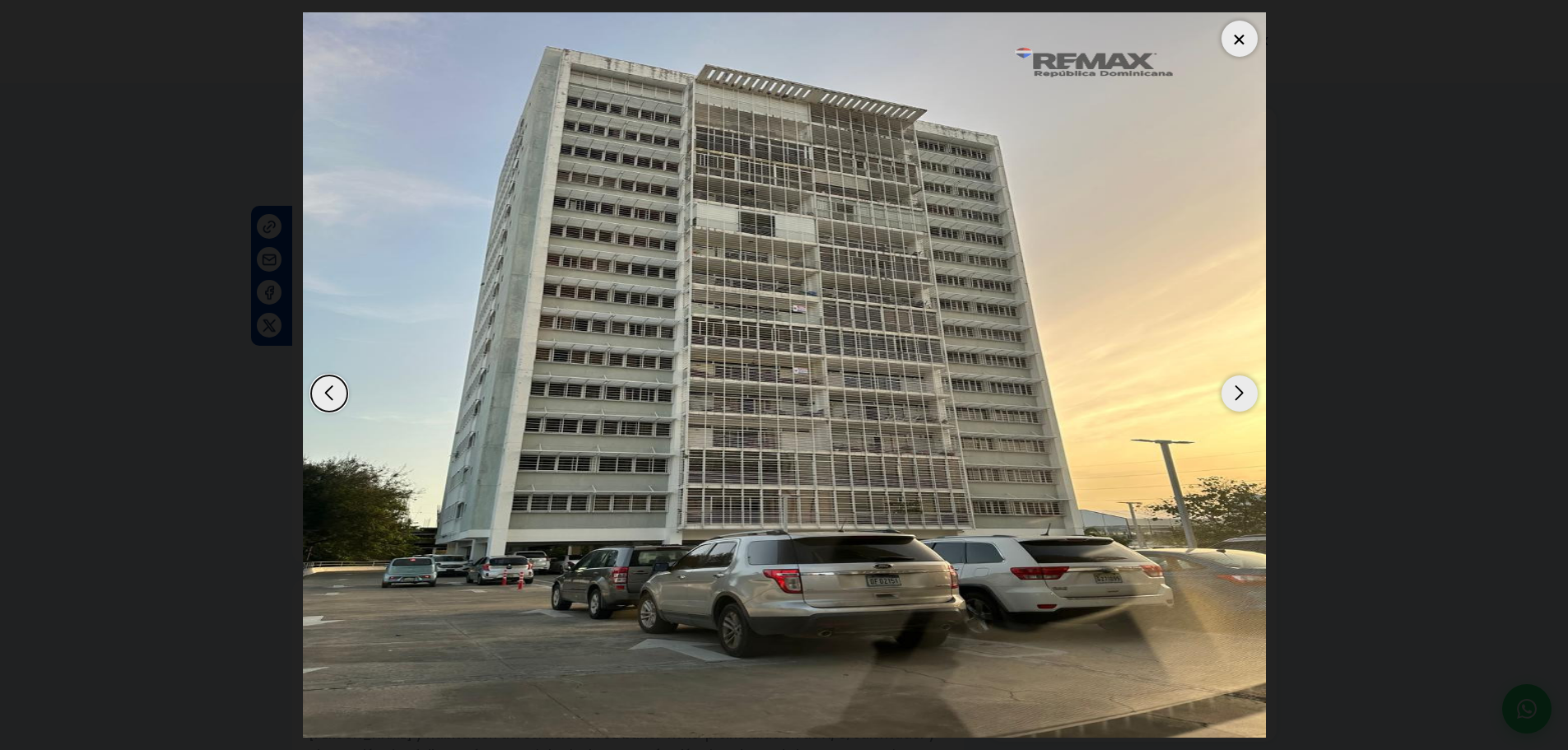
click at [1240, 396] on div "Next slide" at bounding box center [1239, 393] width 36 height 36
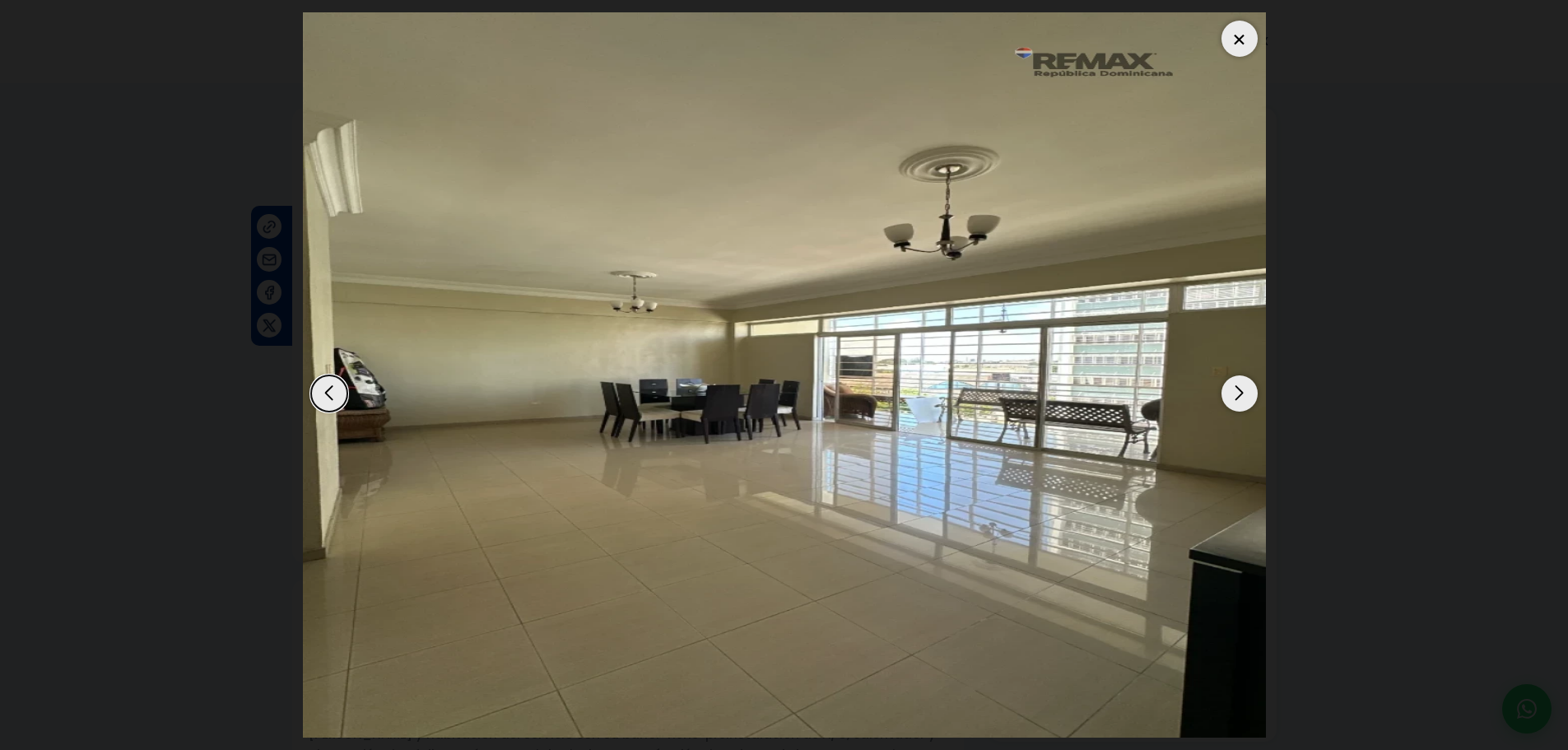
click at [1239, 396] on div "Next slide" at bounding box center [1239, 393] width 36 height 36
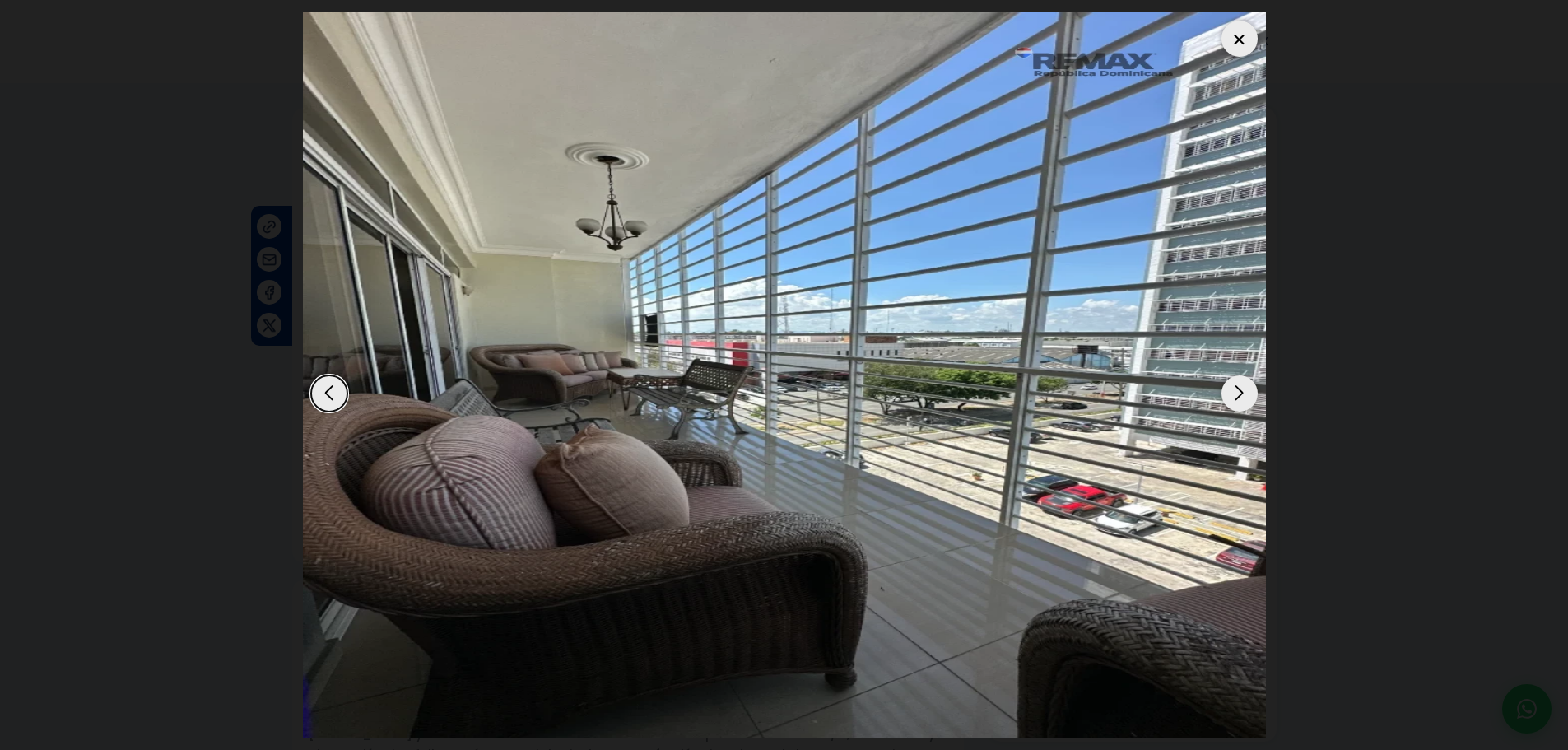
click at [1239, 396] on div "Next slide" at bounding box center [1239, 393] width 36 height 36
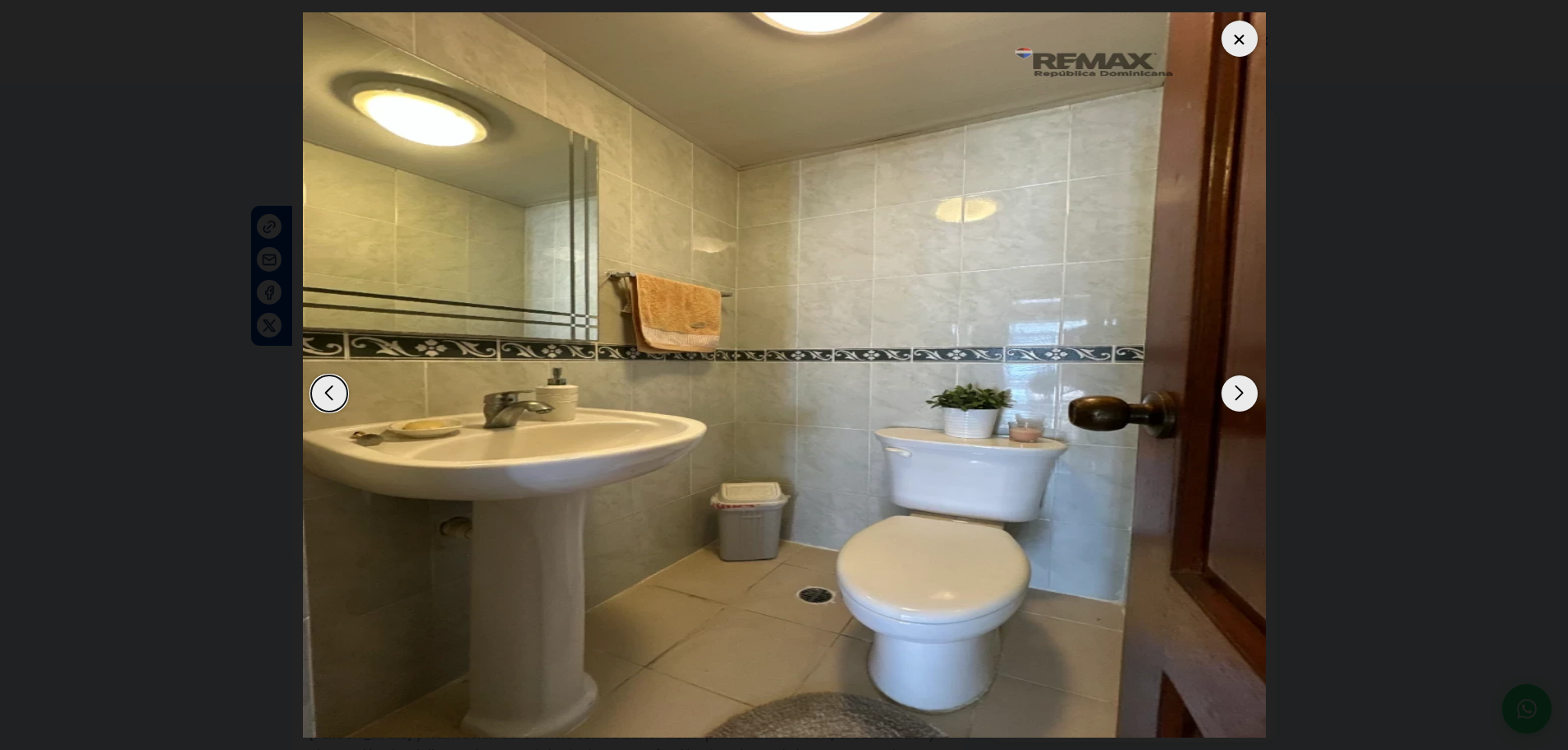
click at [1237, 396] on div "Next slide" at bounding box center [1239, 393] width 36 height 36
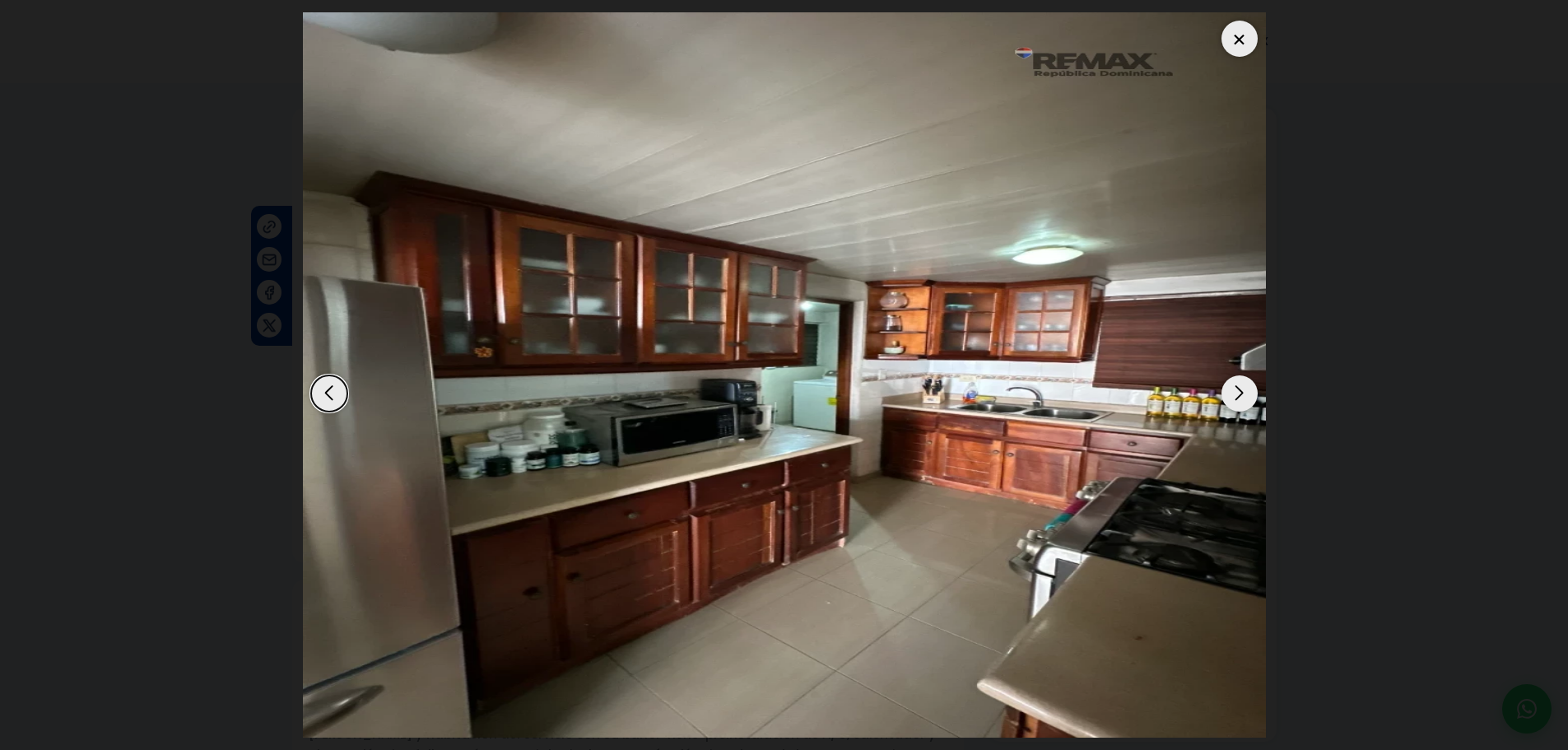
click at [1234, 396] on div "Next slide" at bounding box center [1239, 393] width 36 height 36
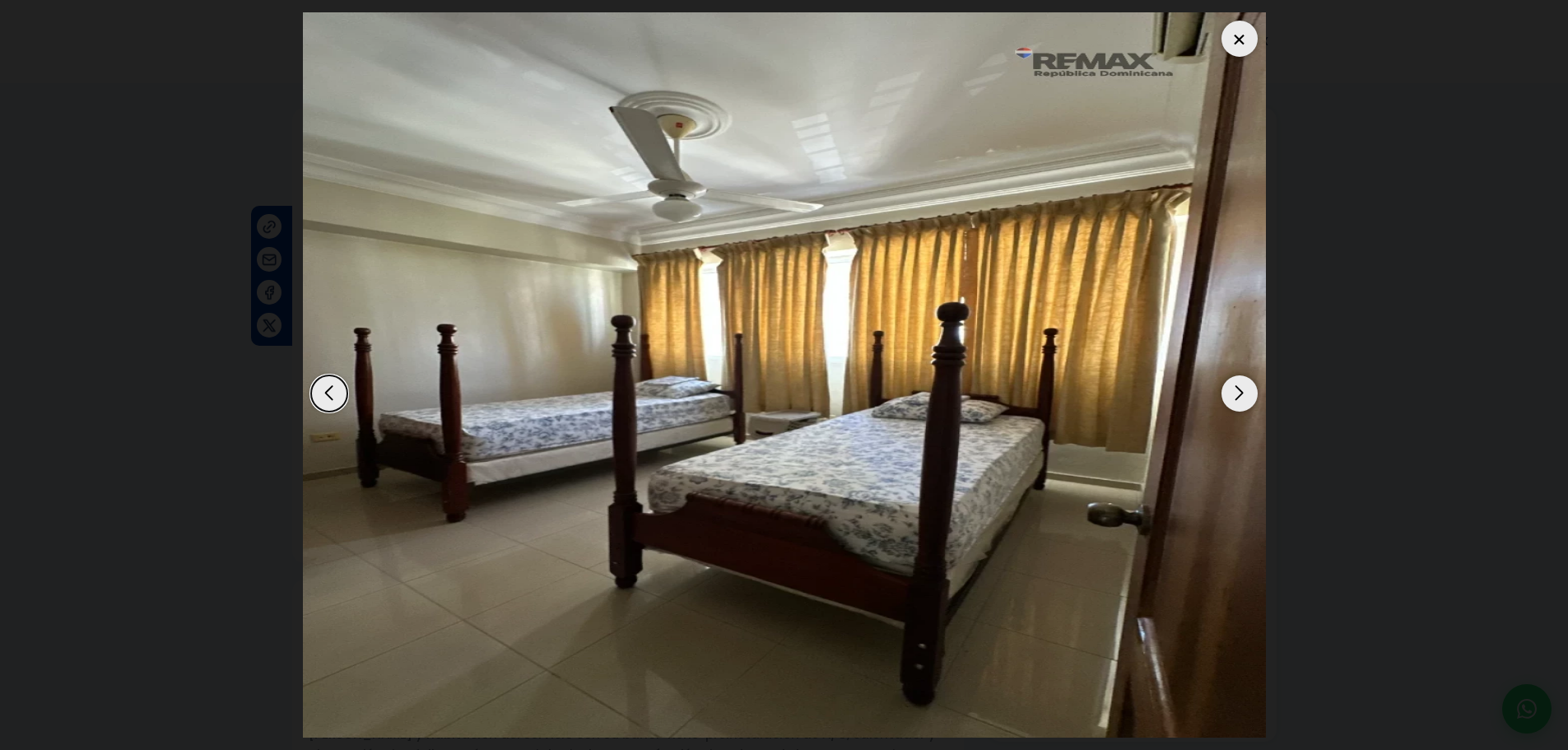
click at [1231, 396] on div "Next slide" at bounding box center [1239, 393] width 36 height 36
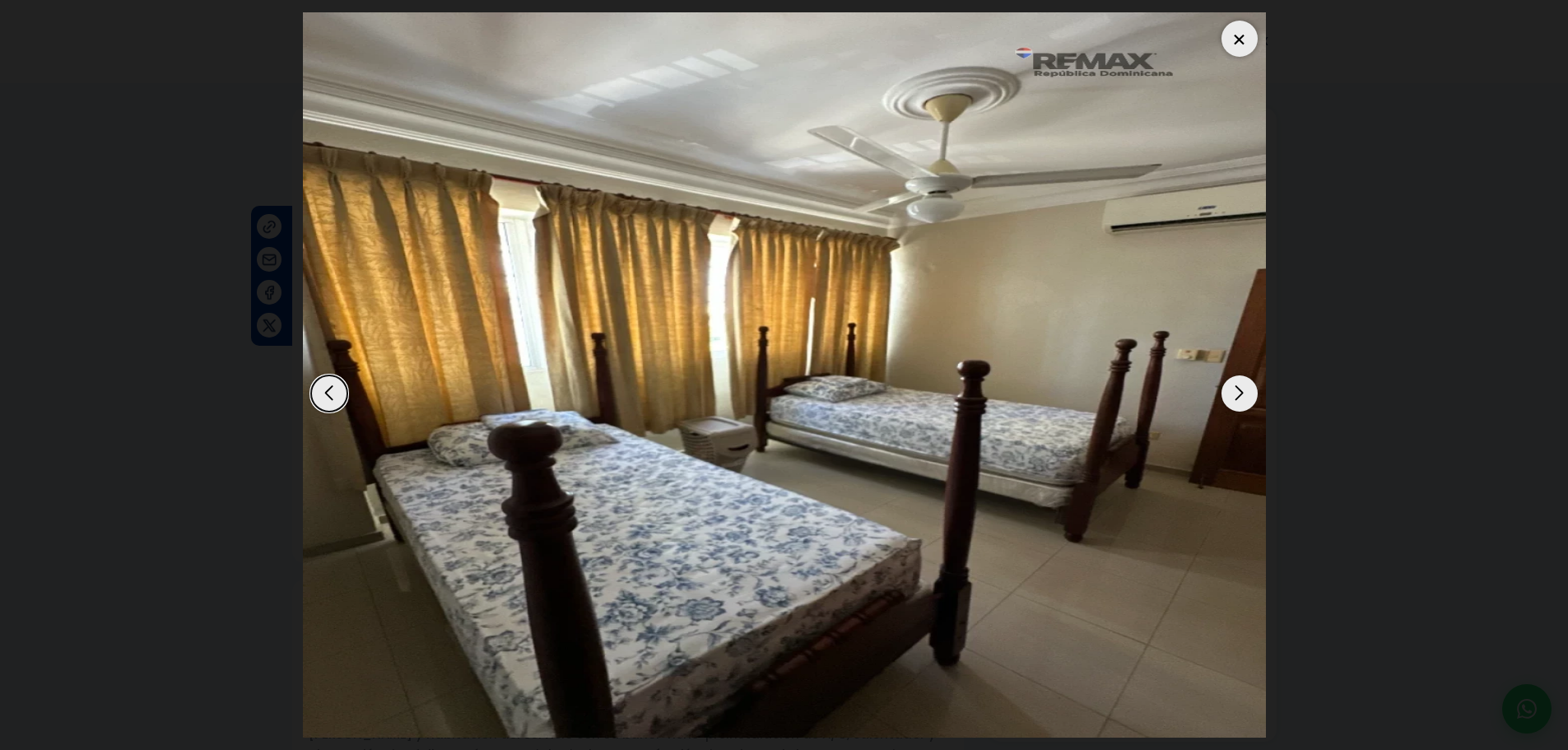
click at [1229, 396] on div "Next slide" at bounding box center [1239, 393] width 36 height 36
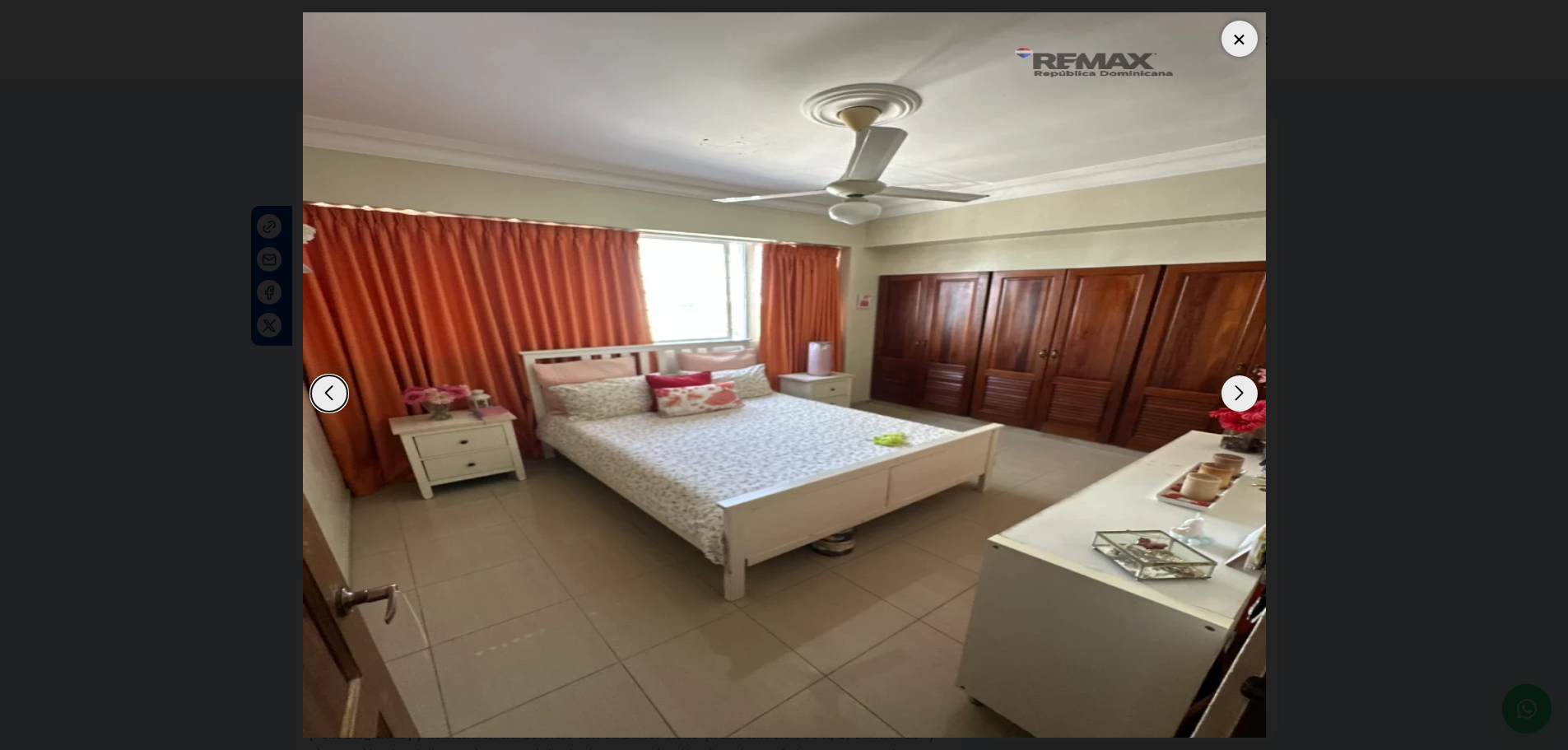
click at [1228, 395] on div "Next slide" at bounding box center [1239, 393] width 36 height 36
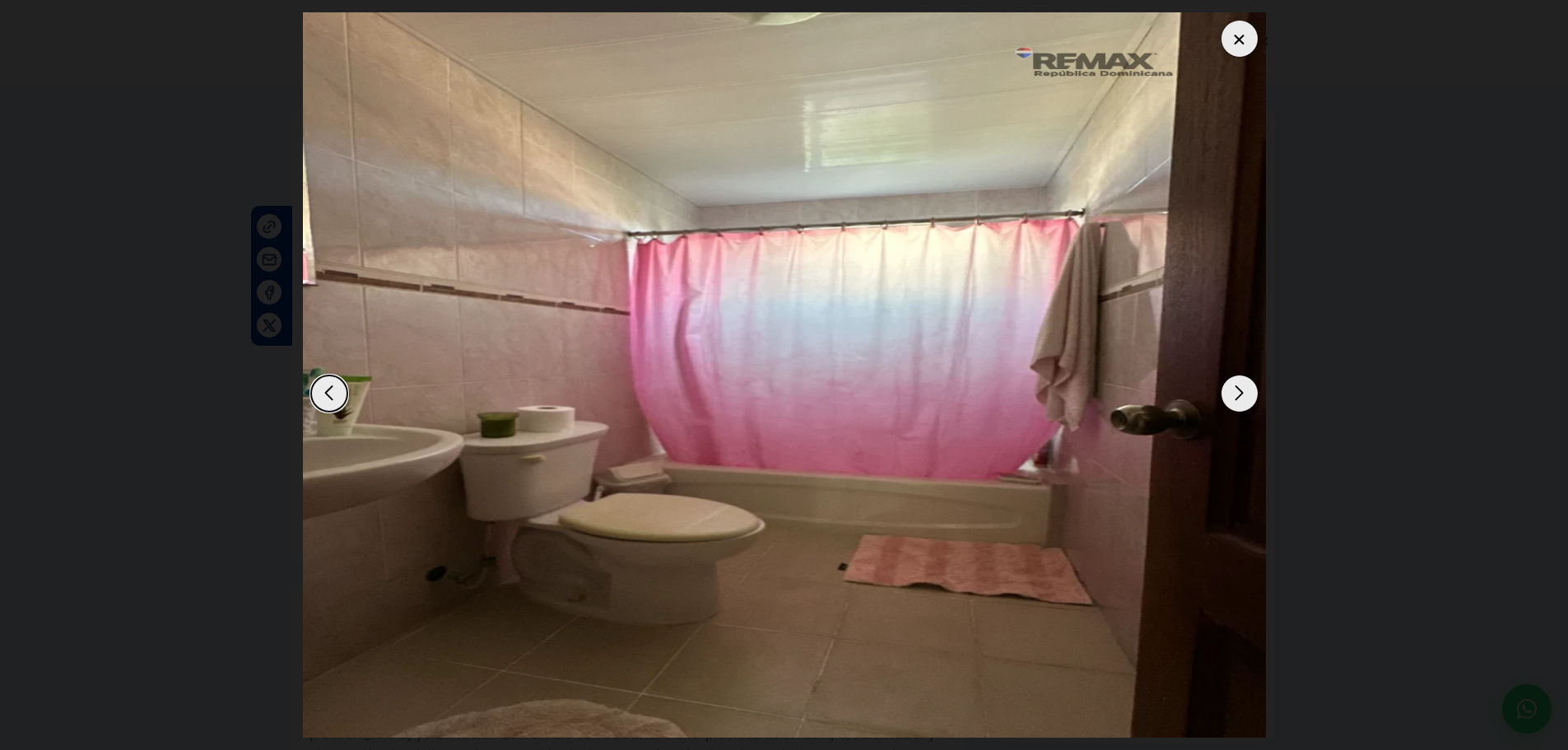
click at [1226, 394] on div "Next slide" at bounding box center [1239, 393] width 36 height 36
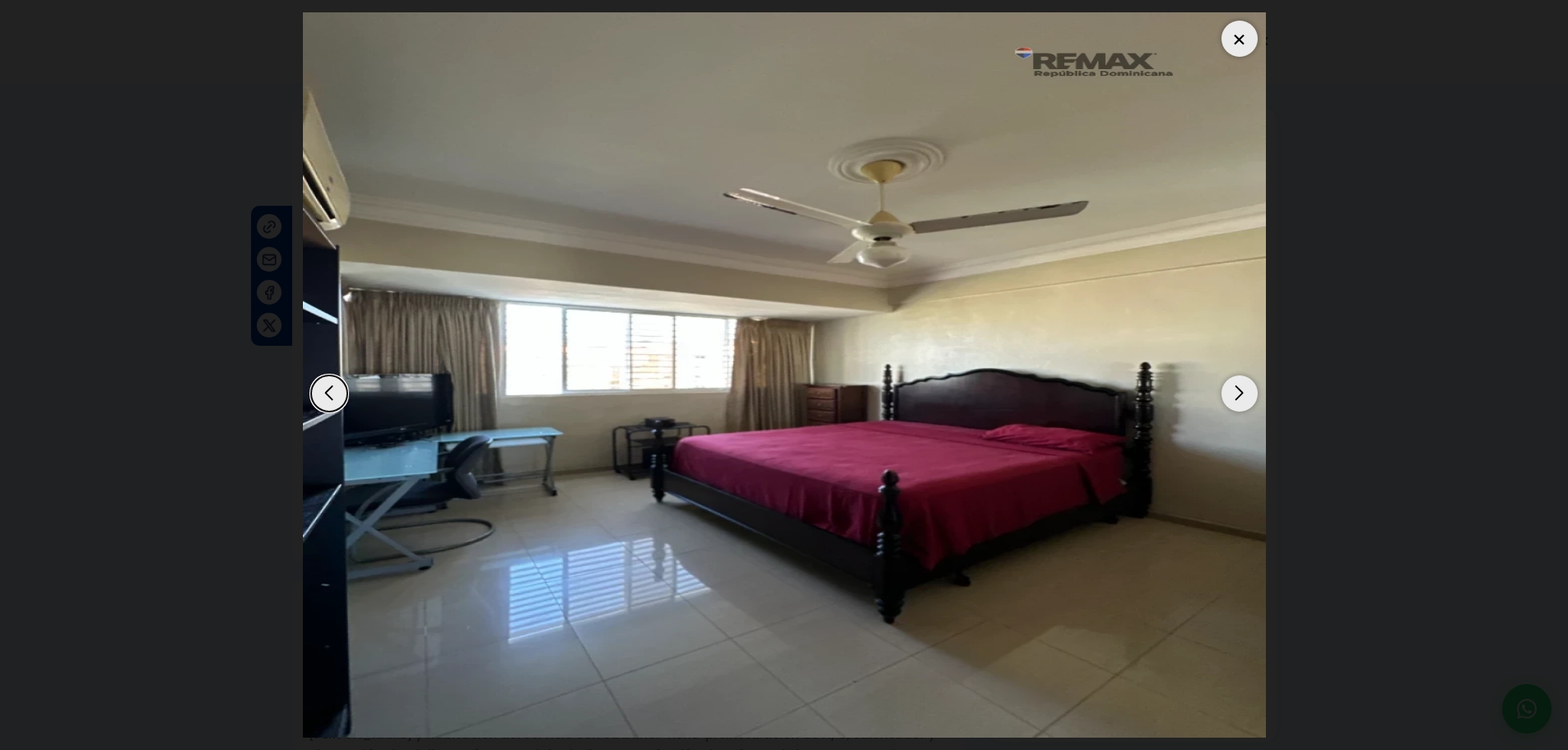
click at [1226, 394] on div "Next slide" at bounding box center [1239, 393] width 36 height 36
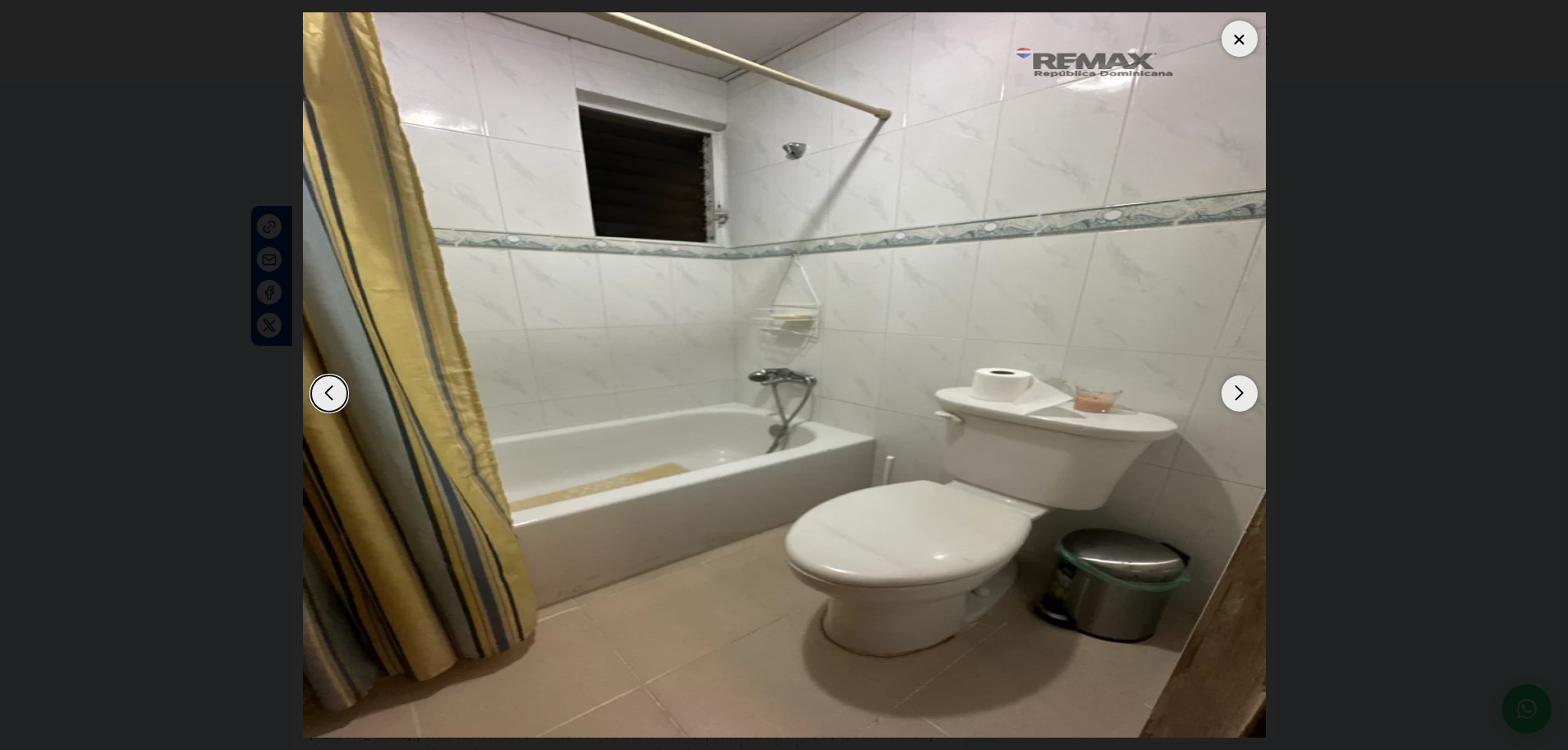
click at [1224, 394] on div "Next slide" at bounding box center [1239, 393] width 36 height 36
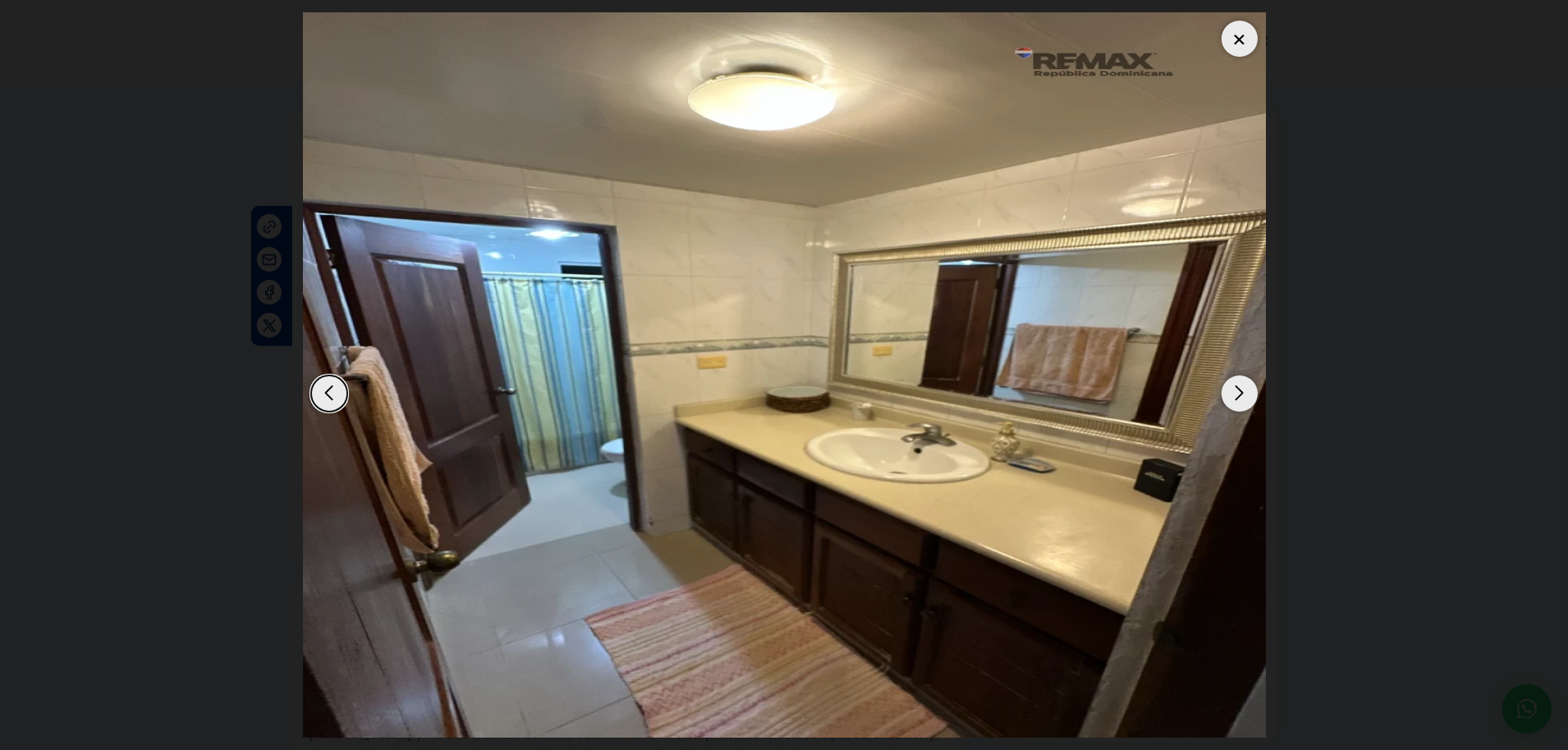
click at [1224, 394] on div "Next slide" at bounding box center [1239, 393] width 36 height 36
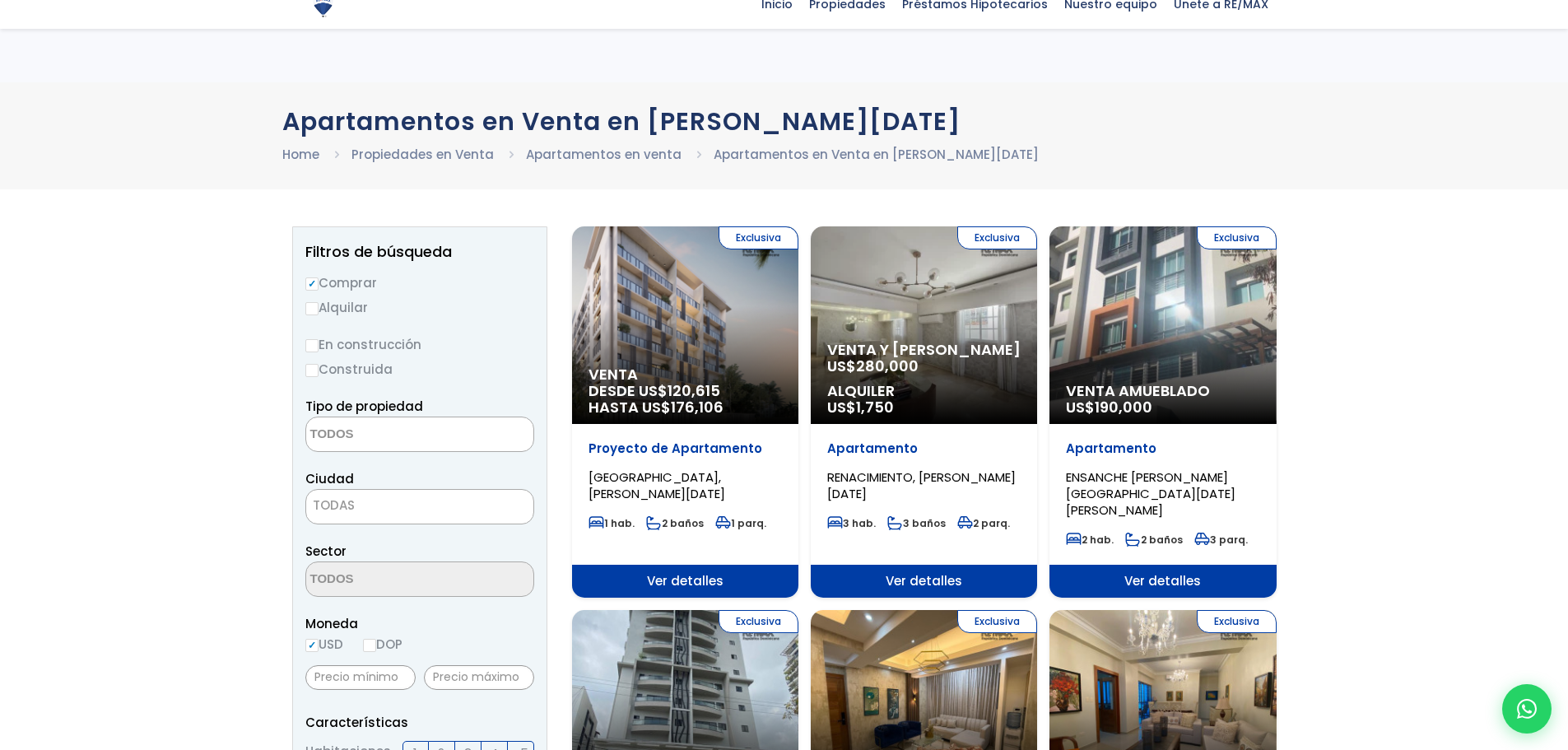
select select
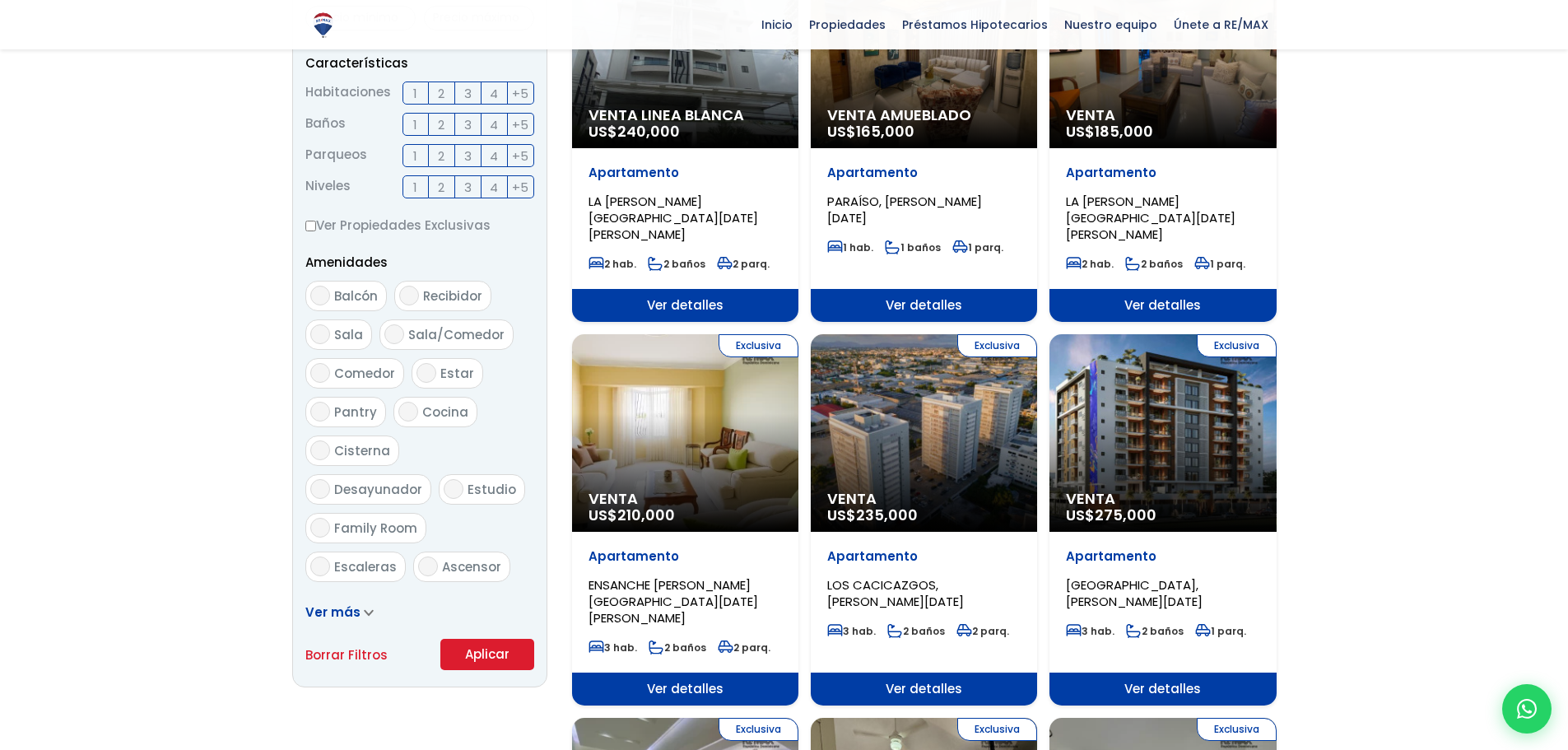
scroll to position [659, 0]
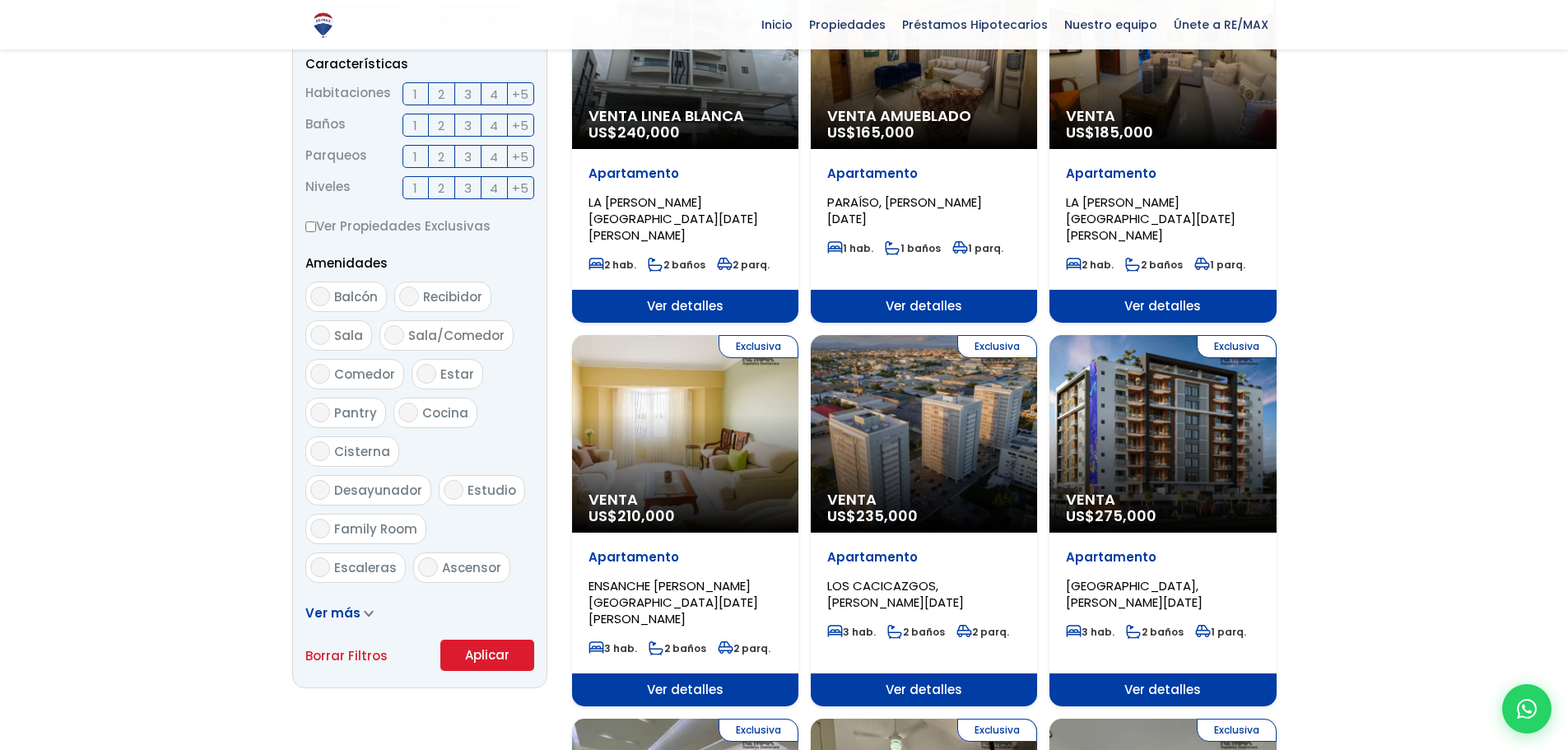
click at [1188, 367] on div "Exclusiva Venta US$ 275,000" at bounding box center [1162, 433] width 227 height 197
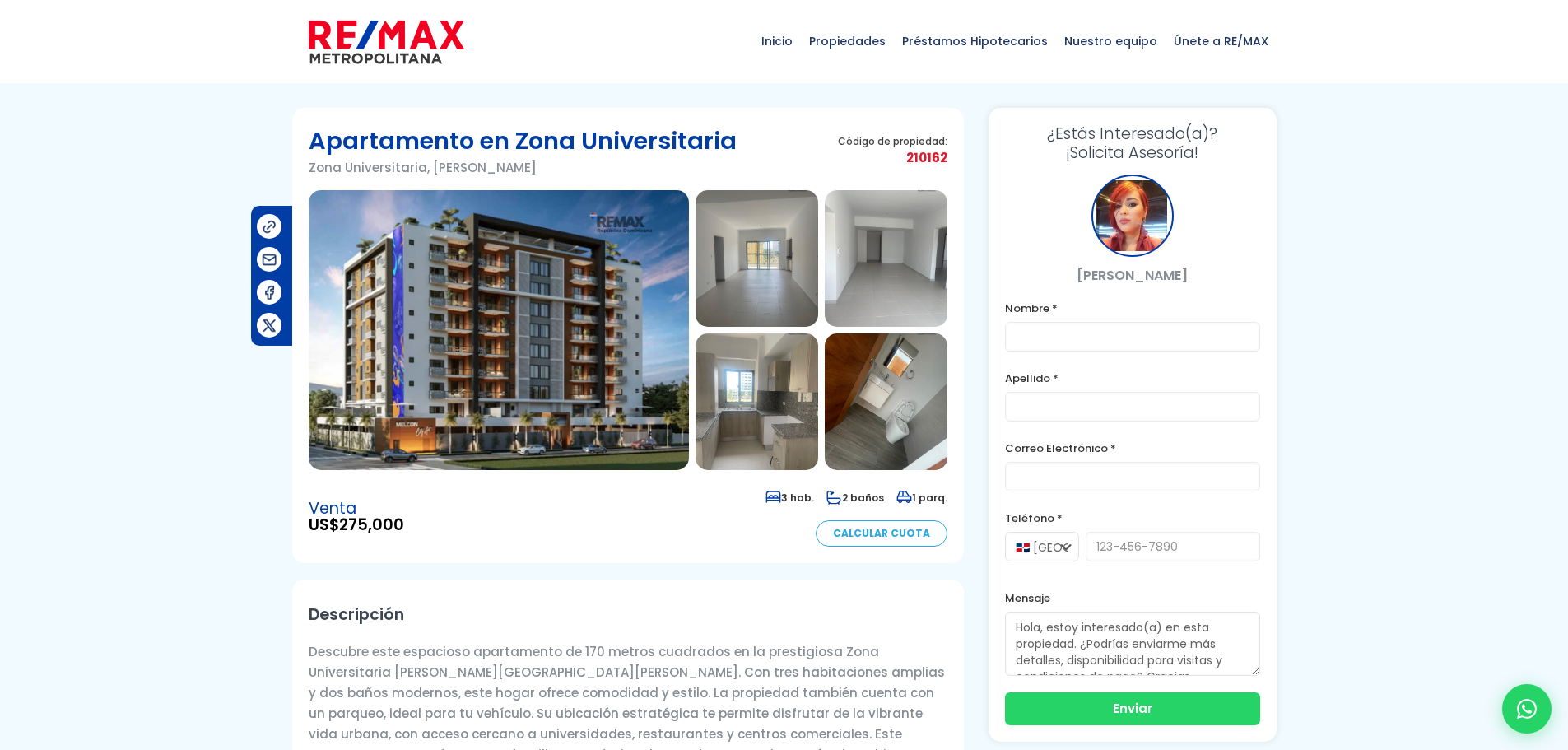
click at [575, 332] on img at bounding box center [498, 330] width 380 height 280
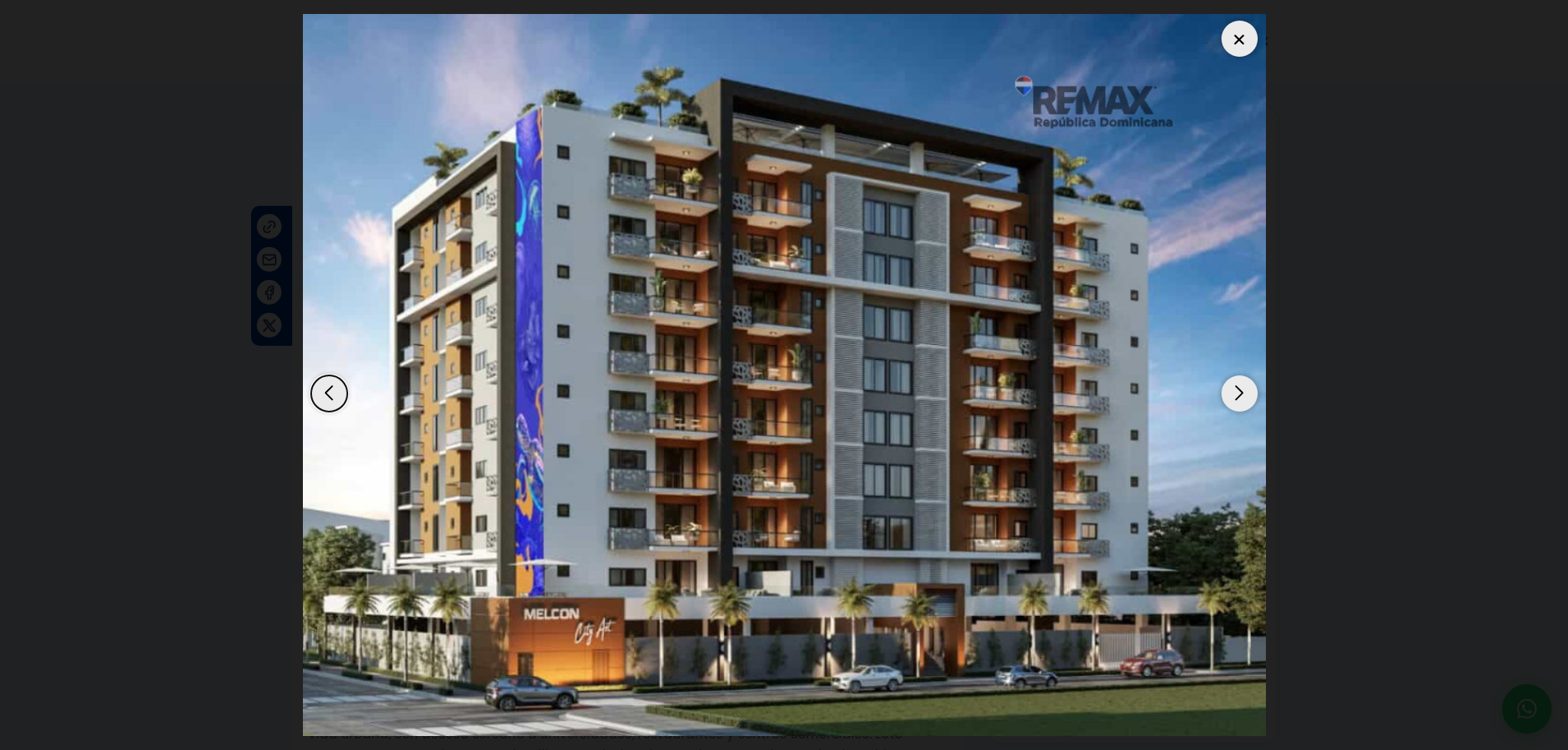
click at [1237, 393] on div "Next slide" at bounding box center [1239, 393] width 36 height 36
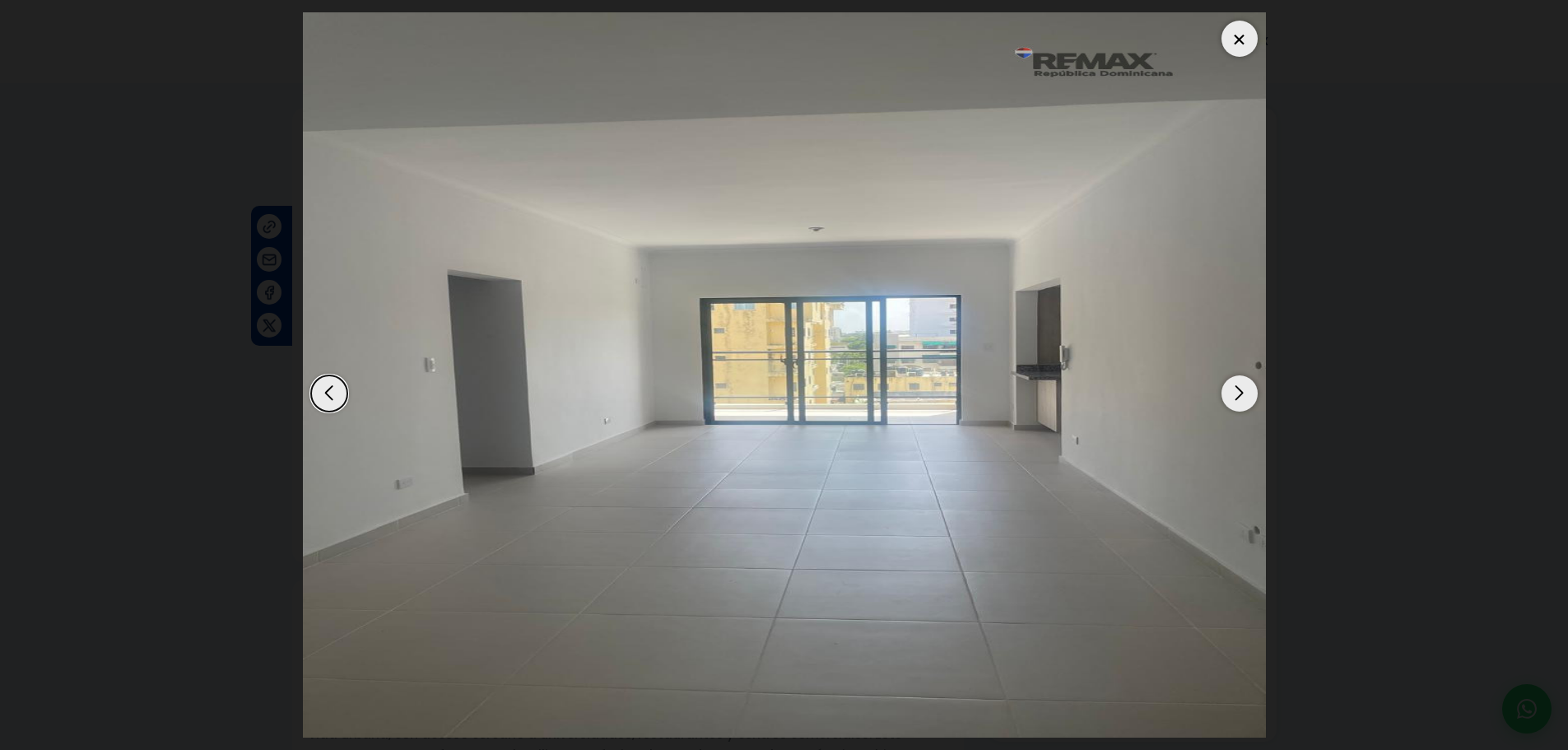
click at [1236, 393] on div "Next slide" at bounding box center [1239, 393] width 36 height 36
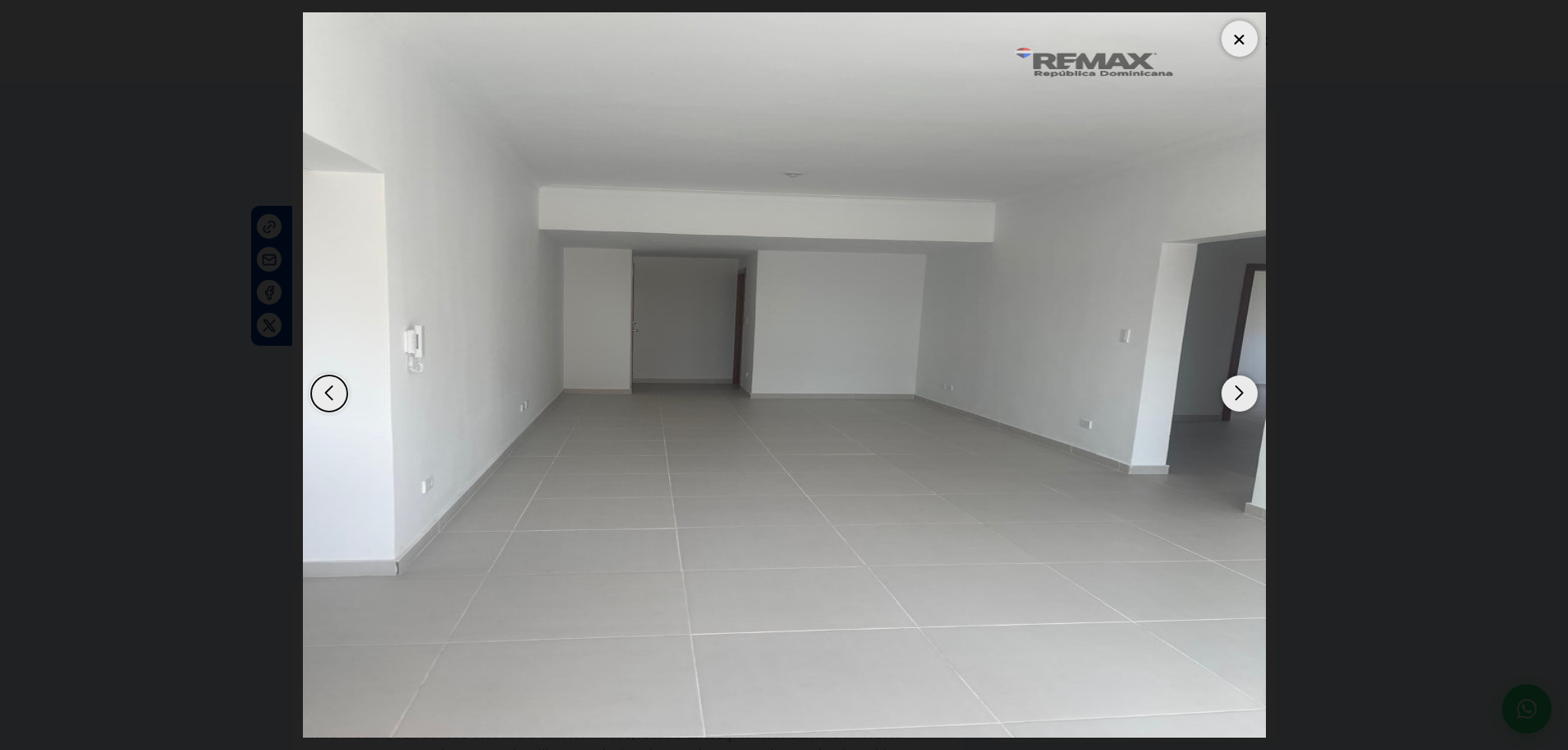
click at [1234, 393] on div "Next slide" at bounding box center [1239, 393] width 36 height 36
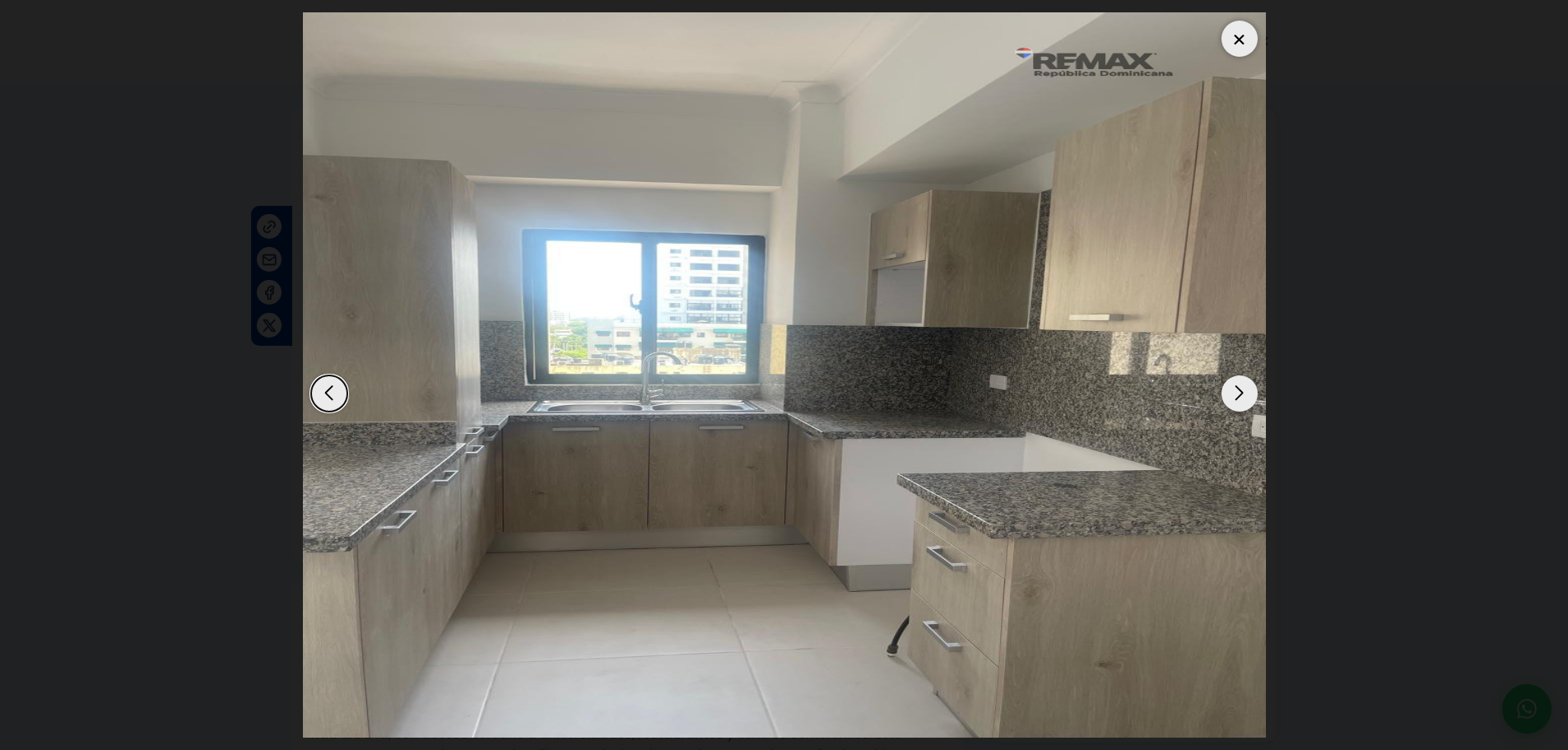
click at [1231, 393] on div "Next slide" at bounding box center [1239, 393] width 36 height 36
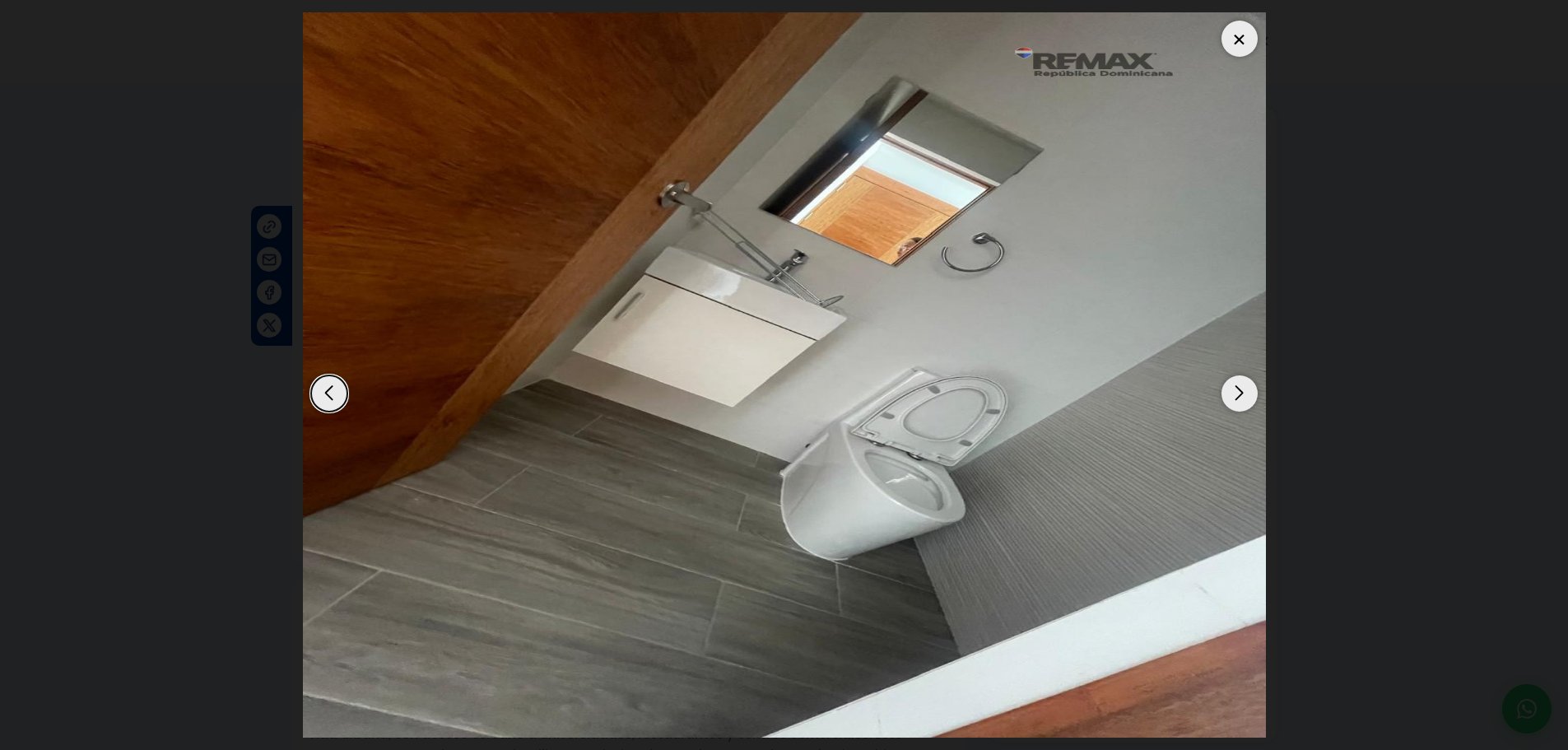
click at [1229, 393] on div "Next slide" at bounding box center [1239, 393] width 36 height 36
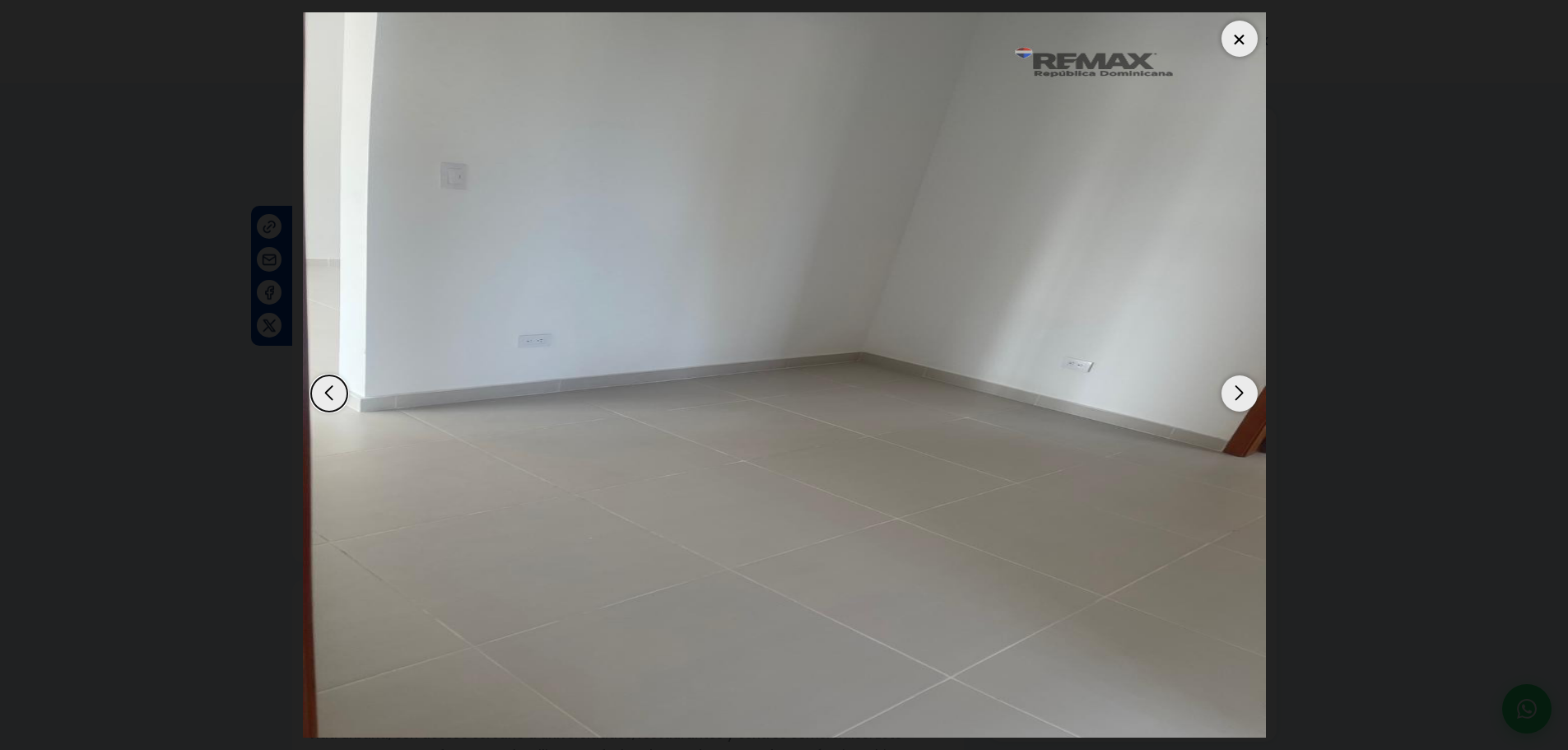
click at [1227, 393] on div "Next slide" at bounding box center [1239, 393] width 36 height 36
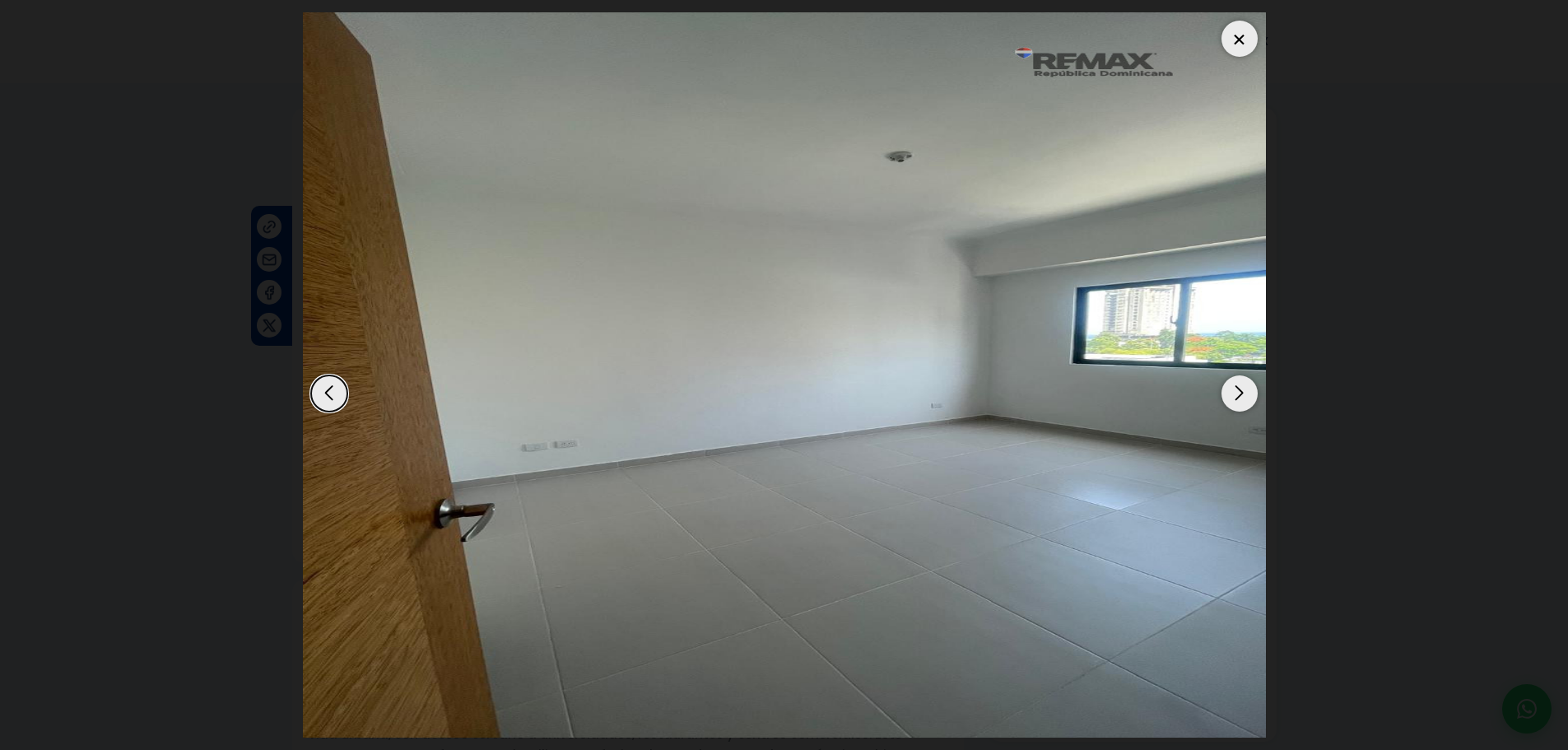
click at [1227, 393] on div "Next slide" at bounding box center [1239, 393] width 36 height 36
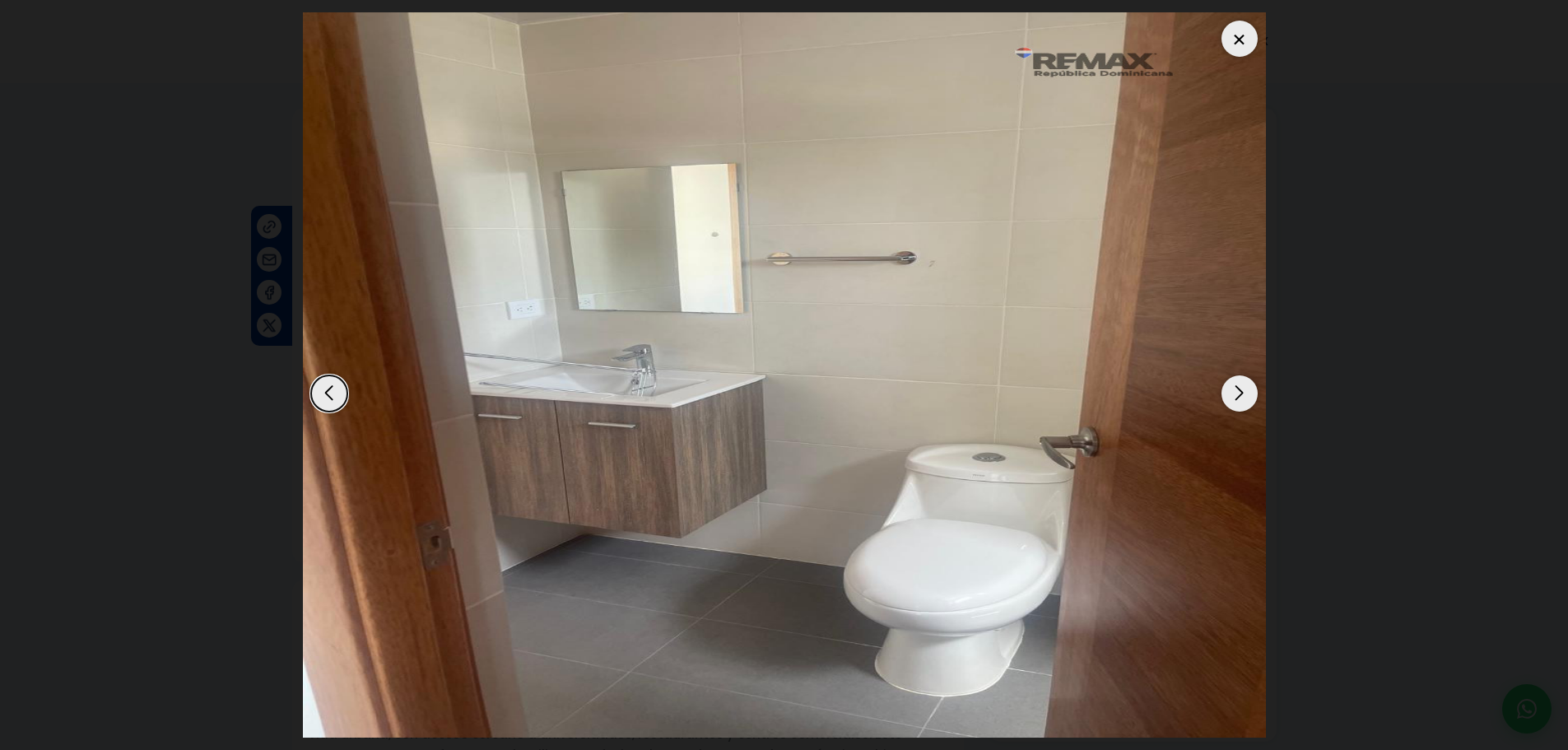
click at [1227, 393] on div "Next slide" at bounding box center [1239, 393] width 36 height 36
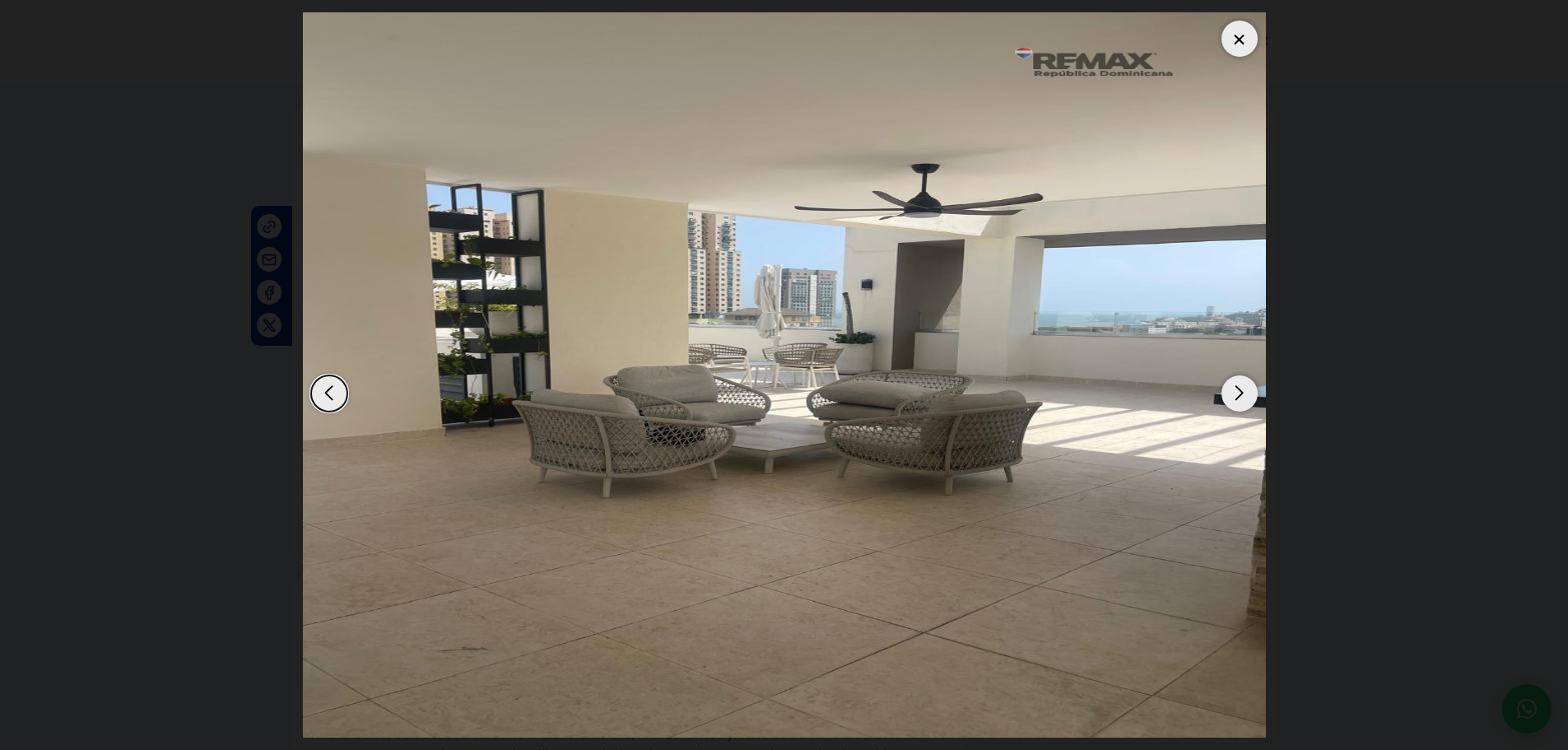
click at [1224, 393] on div "Next slide" at bounding box center [1239, 393] width 36 height 36
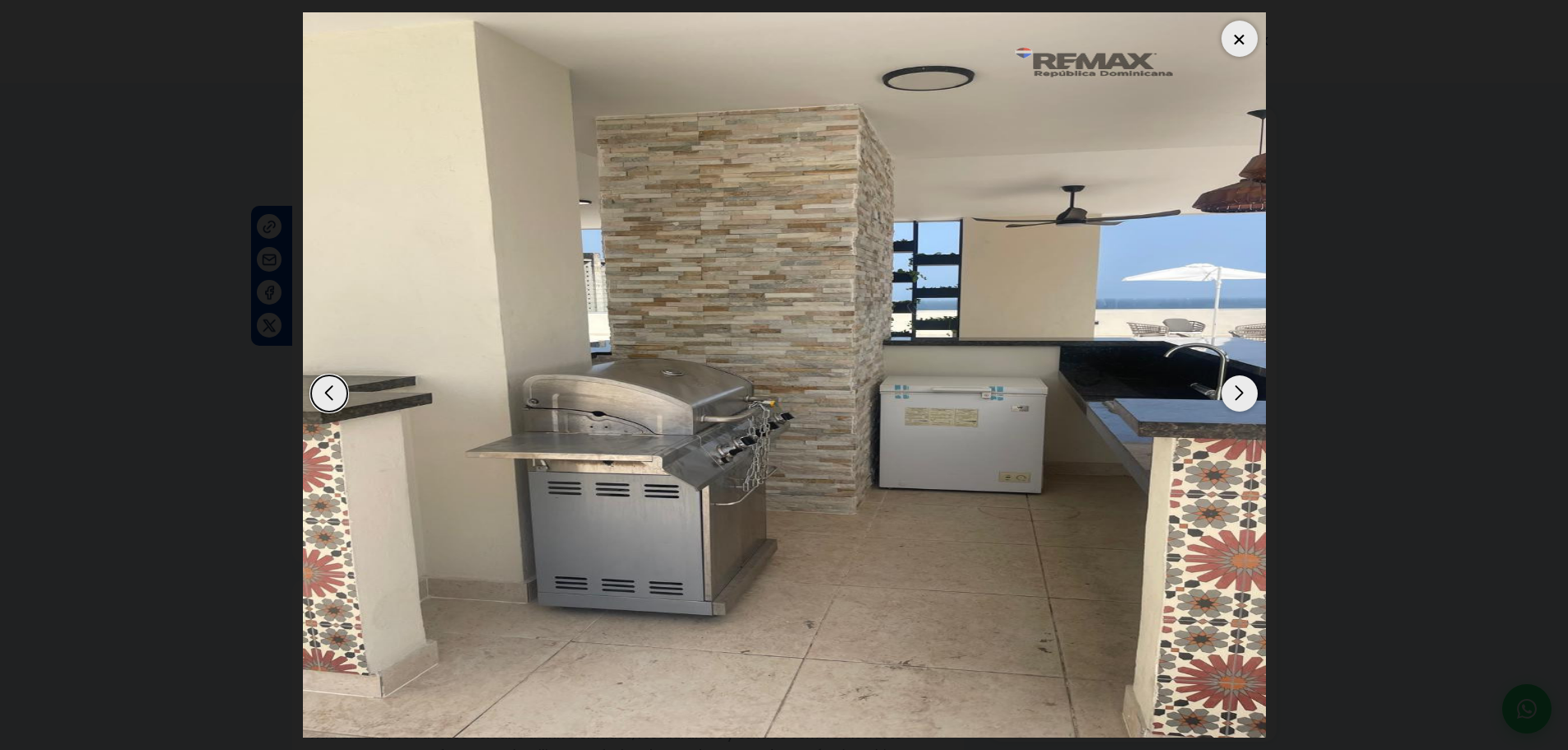
click at [1222, 393] on div "Next slide" at bounding box center [1239, 393] width 36 height 36
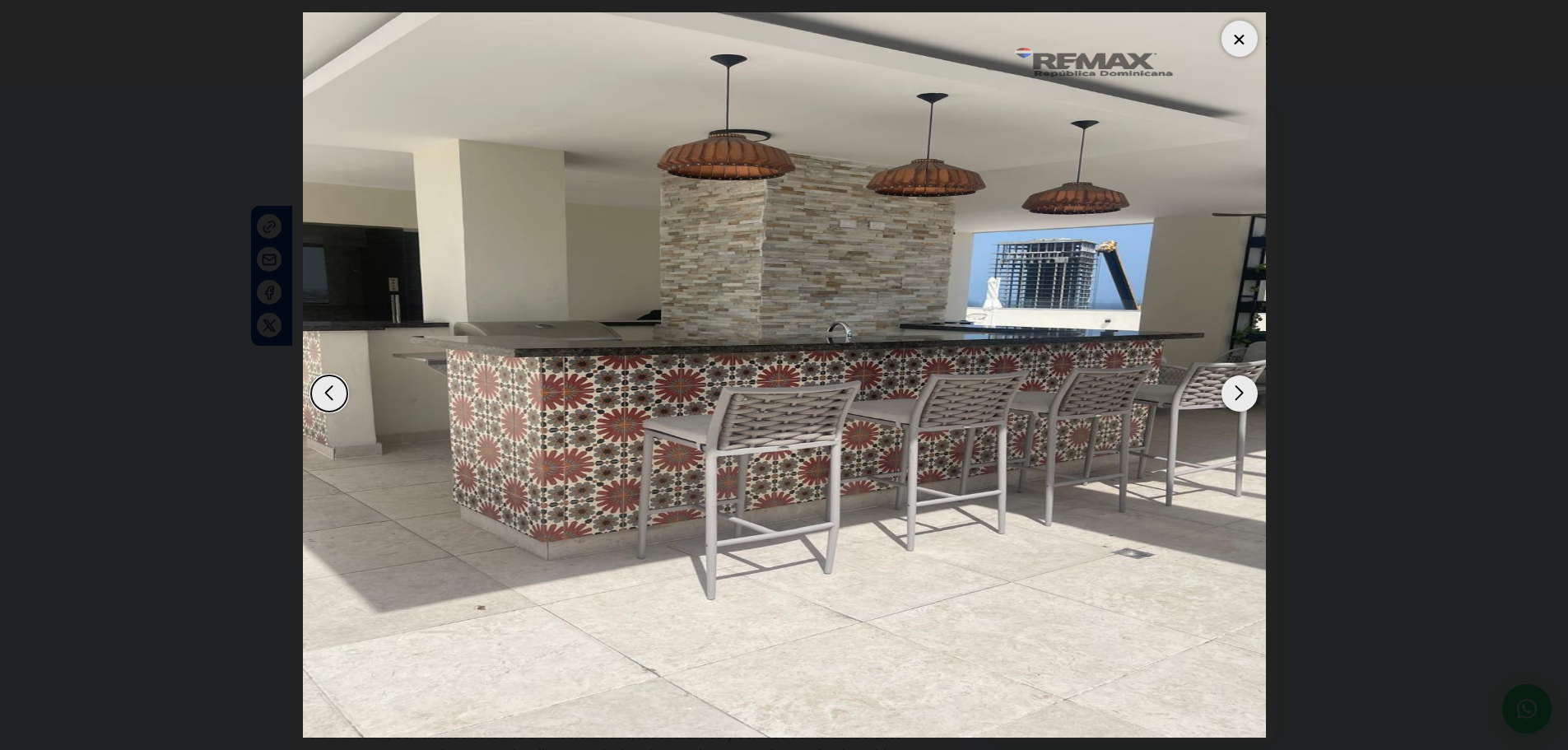
click at [1218, 392] on img "11 / 16" at bounding box center [784, 375] width 963 height 725
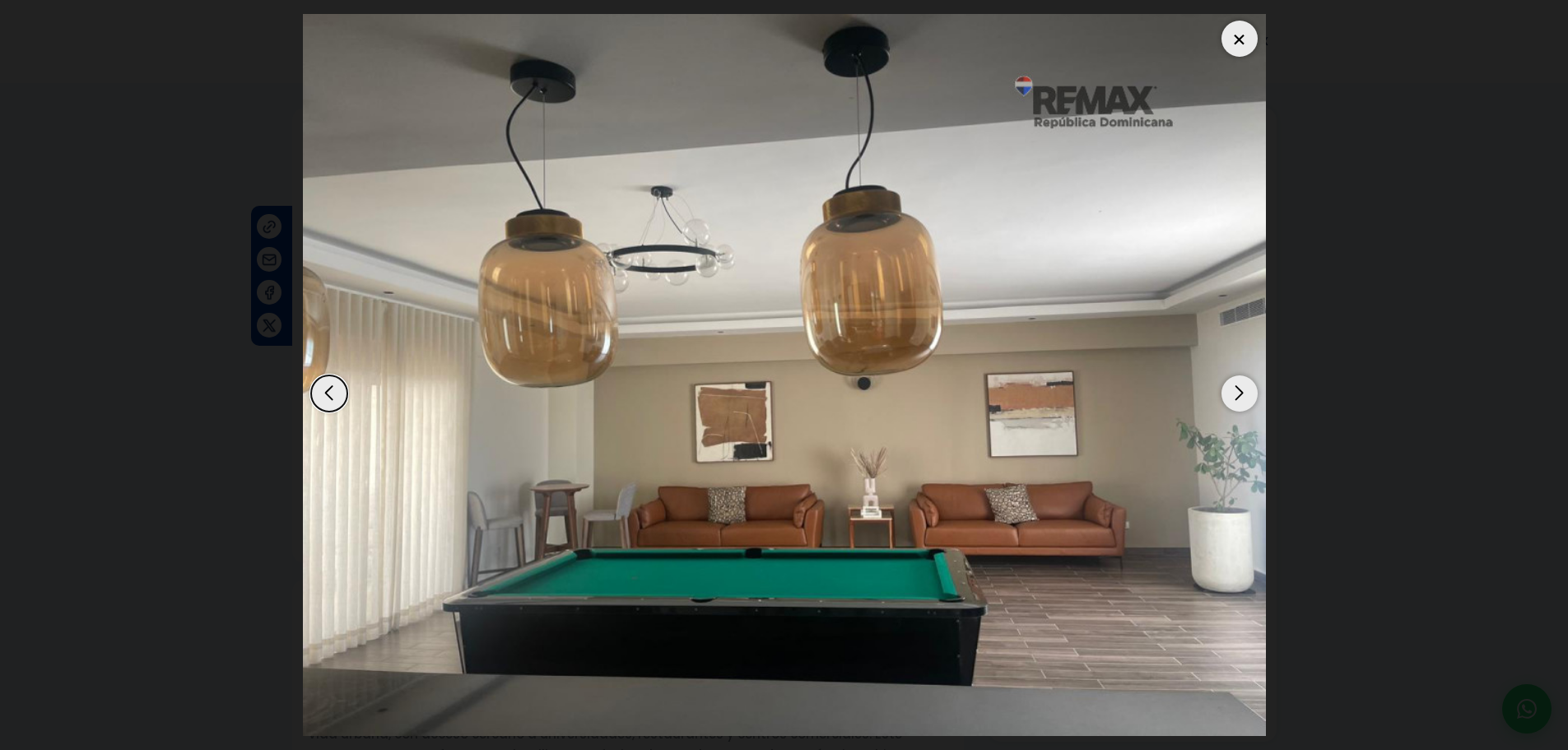
click at [1216, 392] on img "16 / 16" at bounding box center [784, 375] width 963 height 723
click at [1241, 397] on div "Next slide" at bounding box center [1239, 393] width 36 height 36
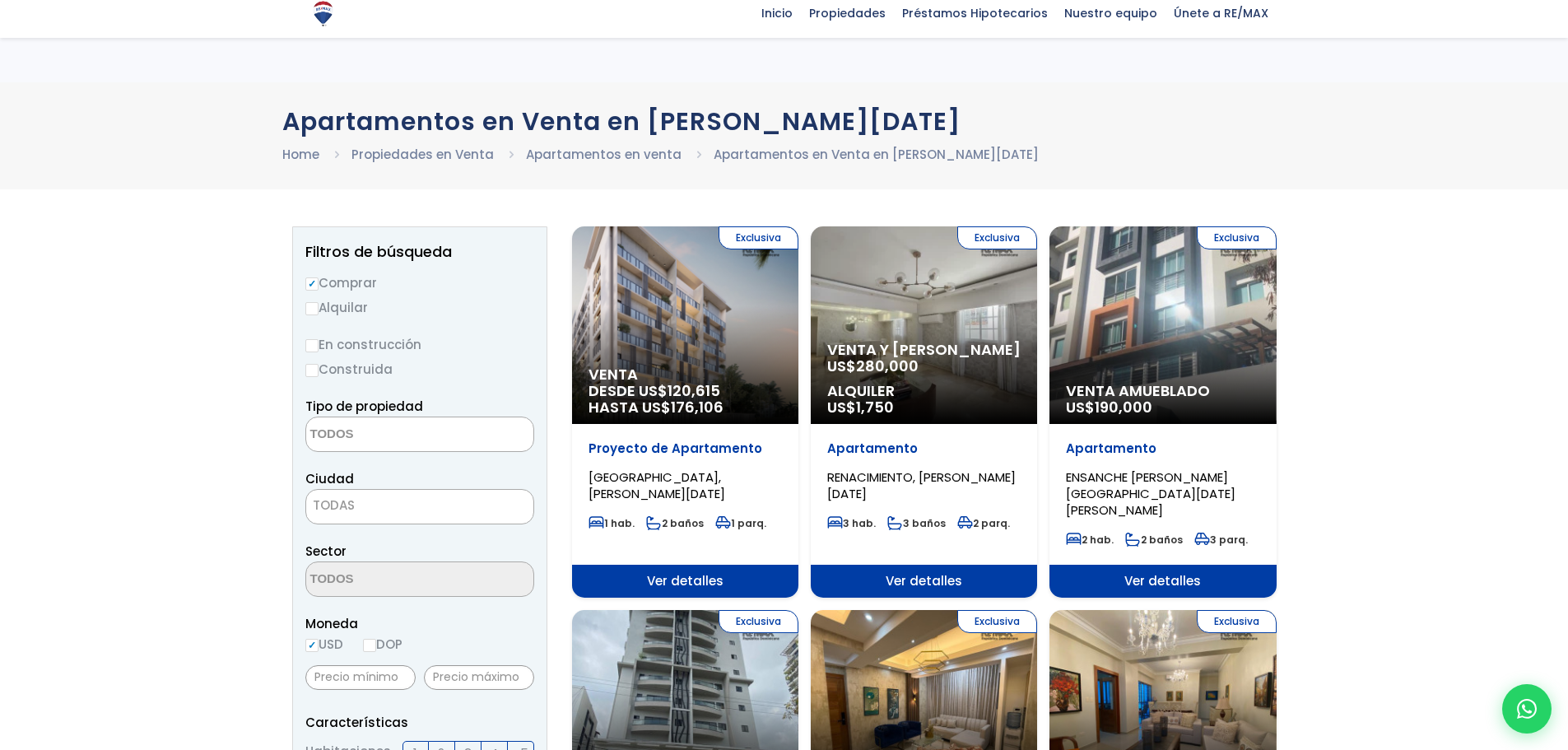
select select
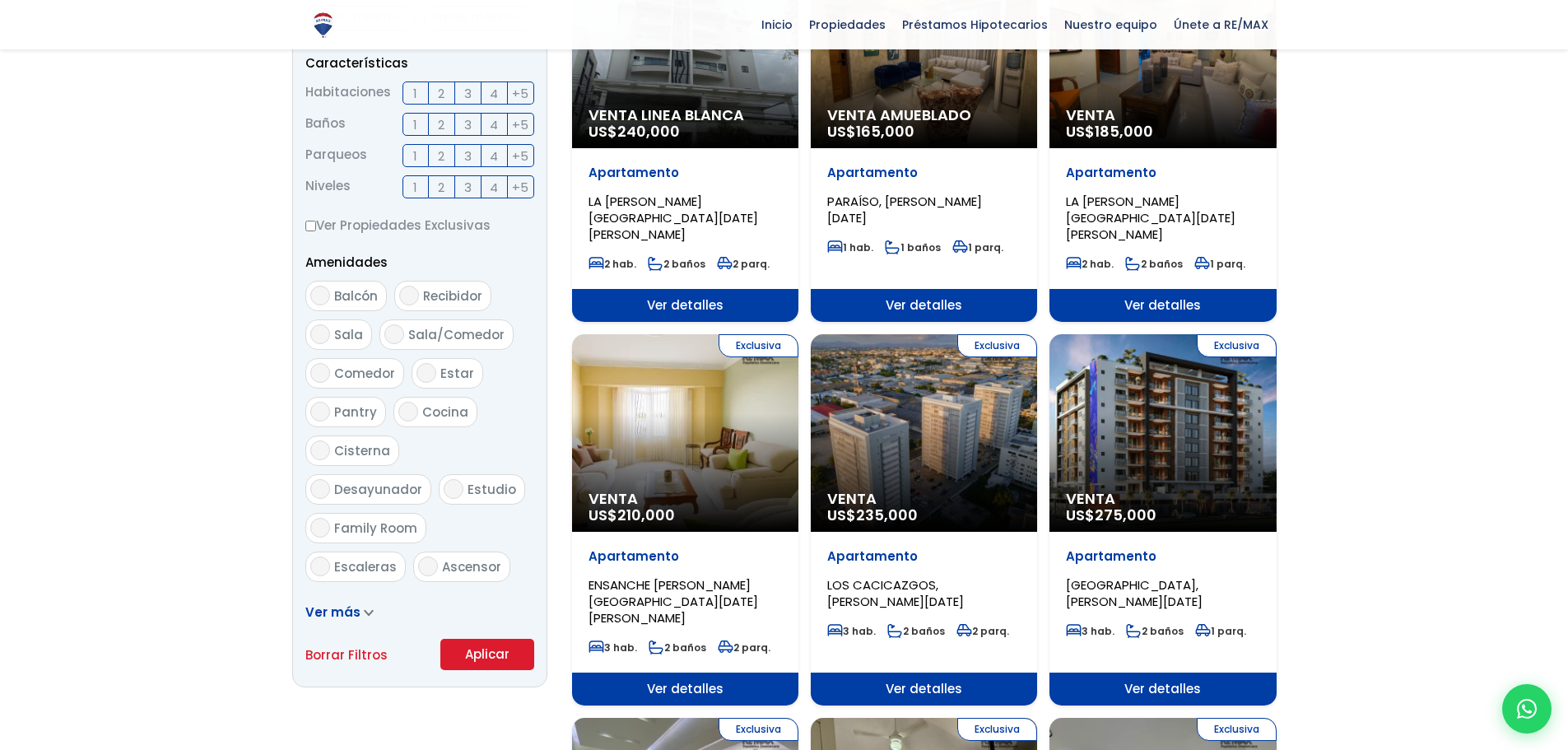
scroll to position [659, 0]
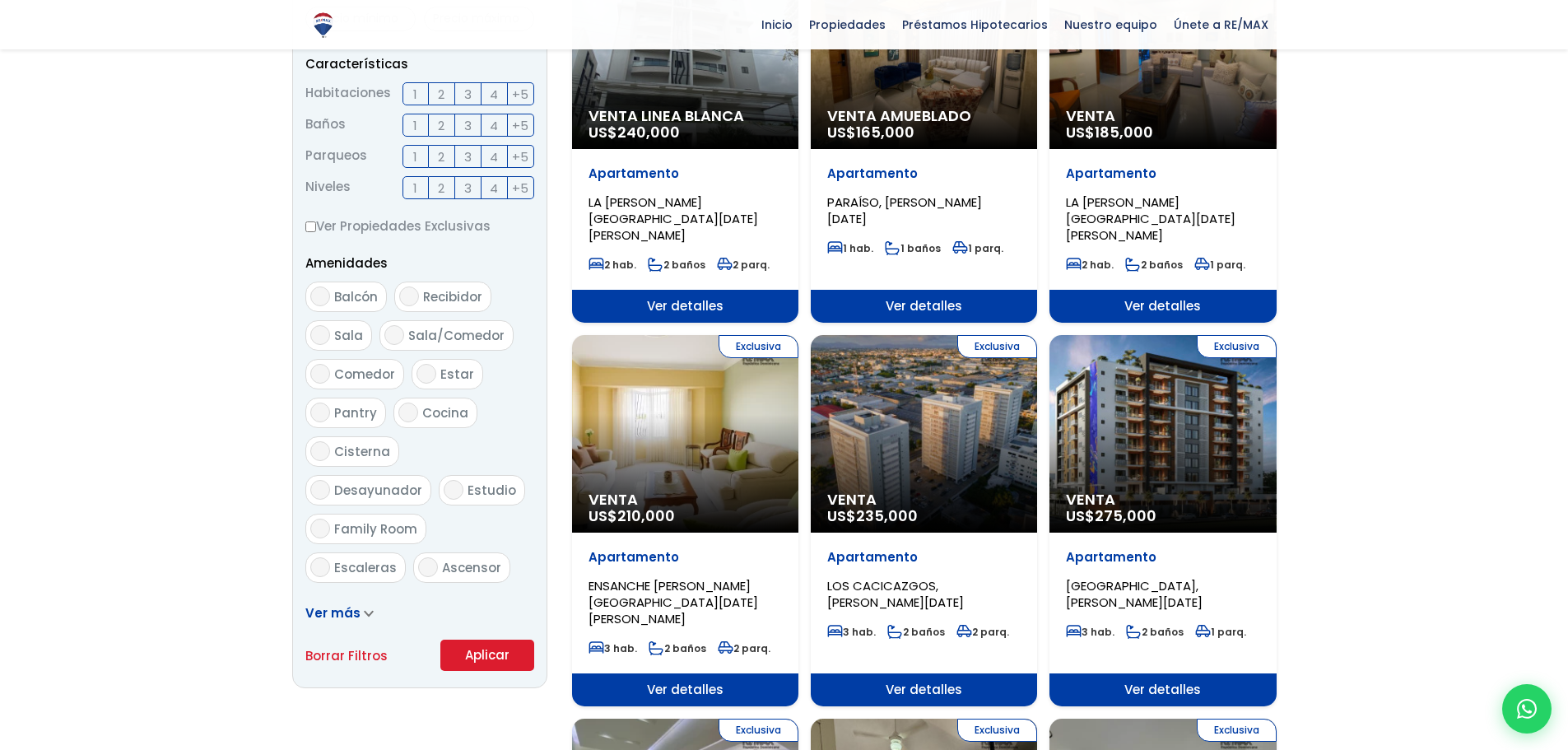
click at [666, 427] on div "Exclusiva Venta US$ 210,000" at bounding box center [685, 433] width 227 height 197
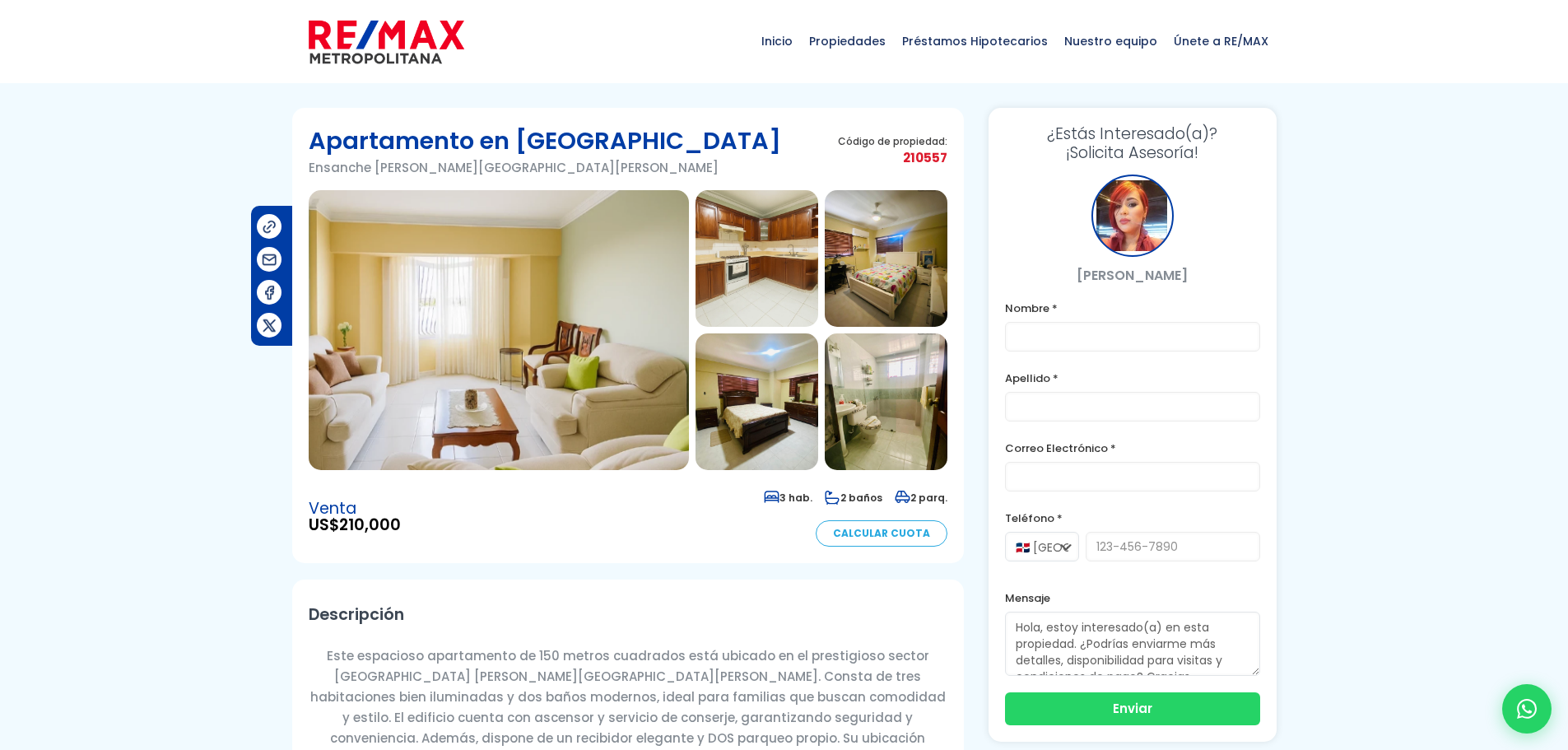
click at [592, 399] on img at bounding box center [498, 330] width 380 height 280
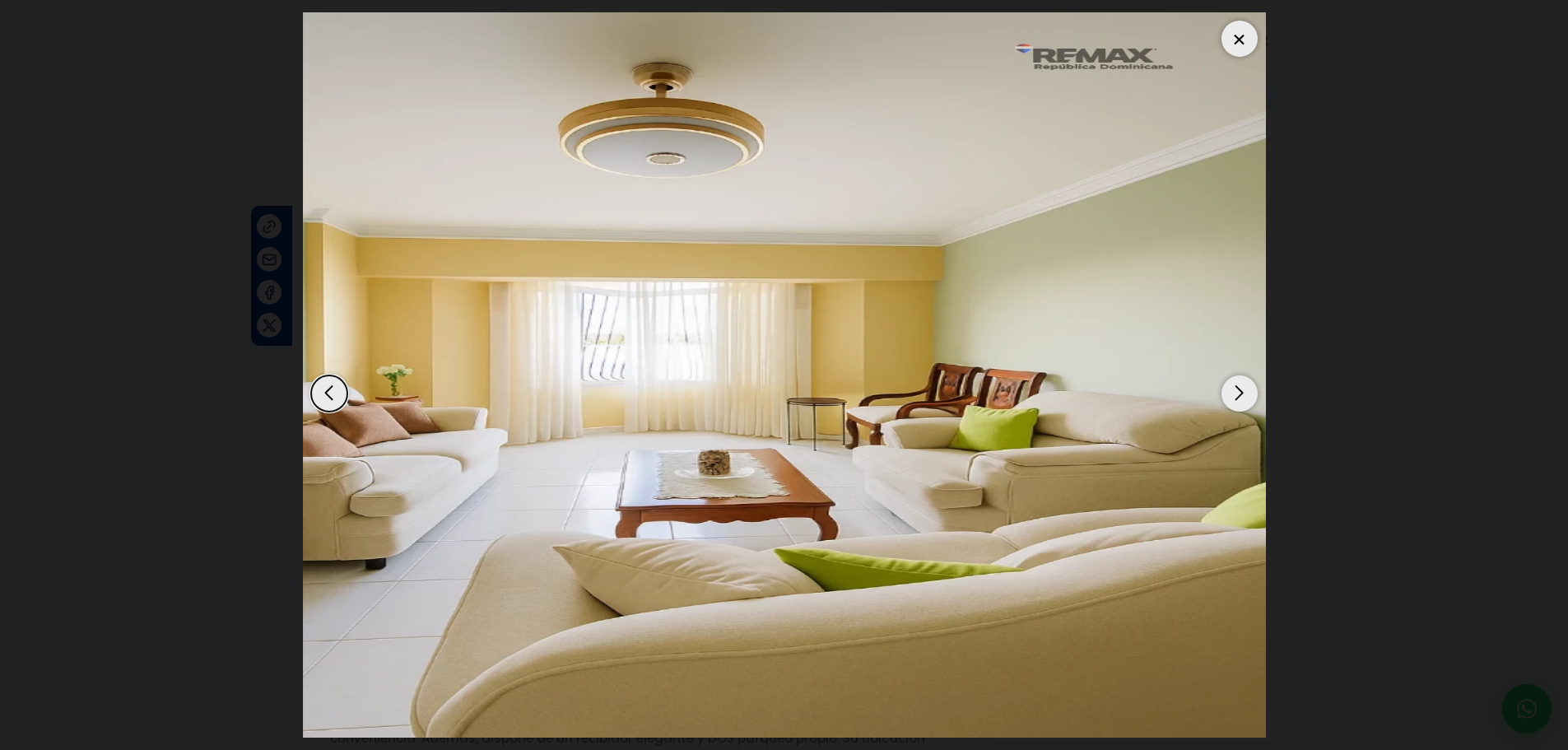
click at [1238, 391] on div "Next slide" at bounding box center [1239, 393] width 36 height 36
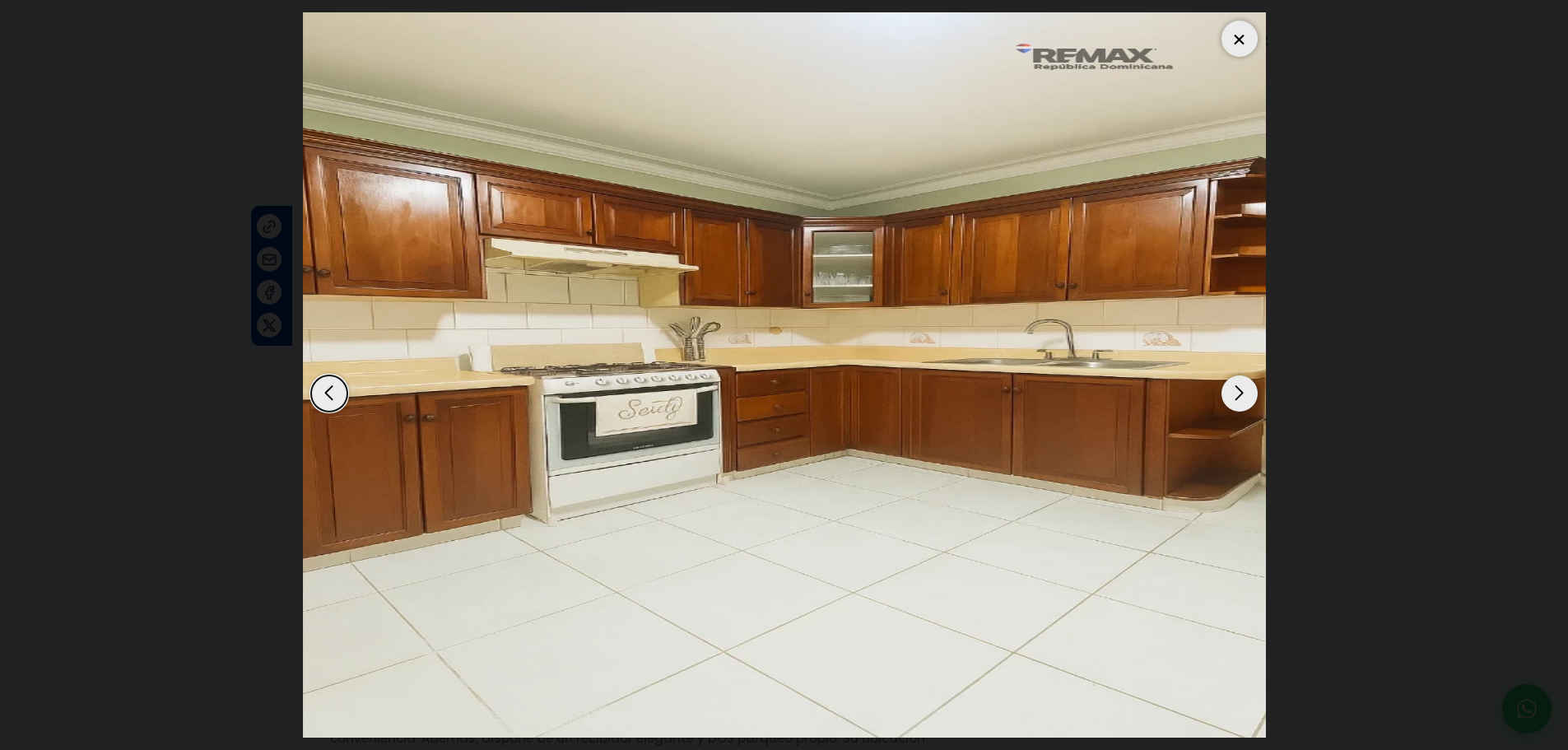
click at [1237, 391] on div "Next slide" at bounding box center [1239, 393] width 36 height 36
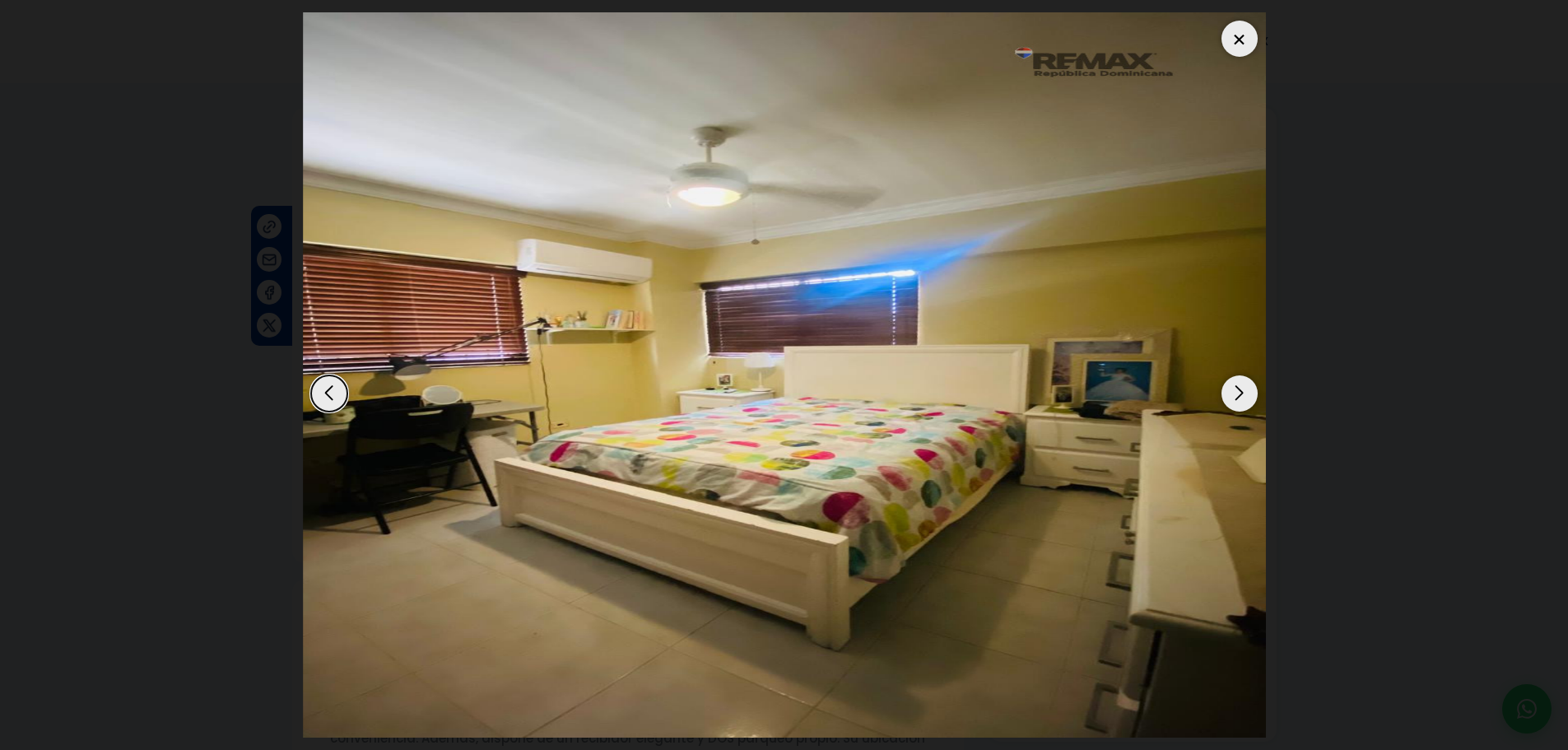
click at [1237, 391] on div "Next slide" at bounding box center [1239, 393] width 36 height 36
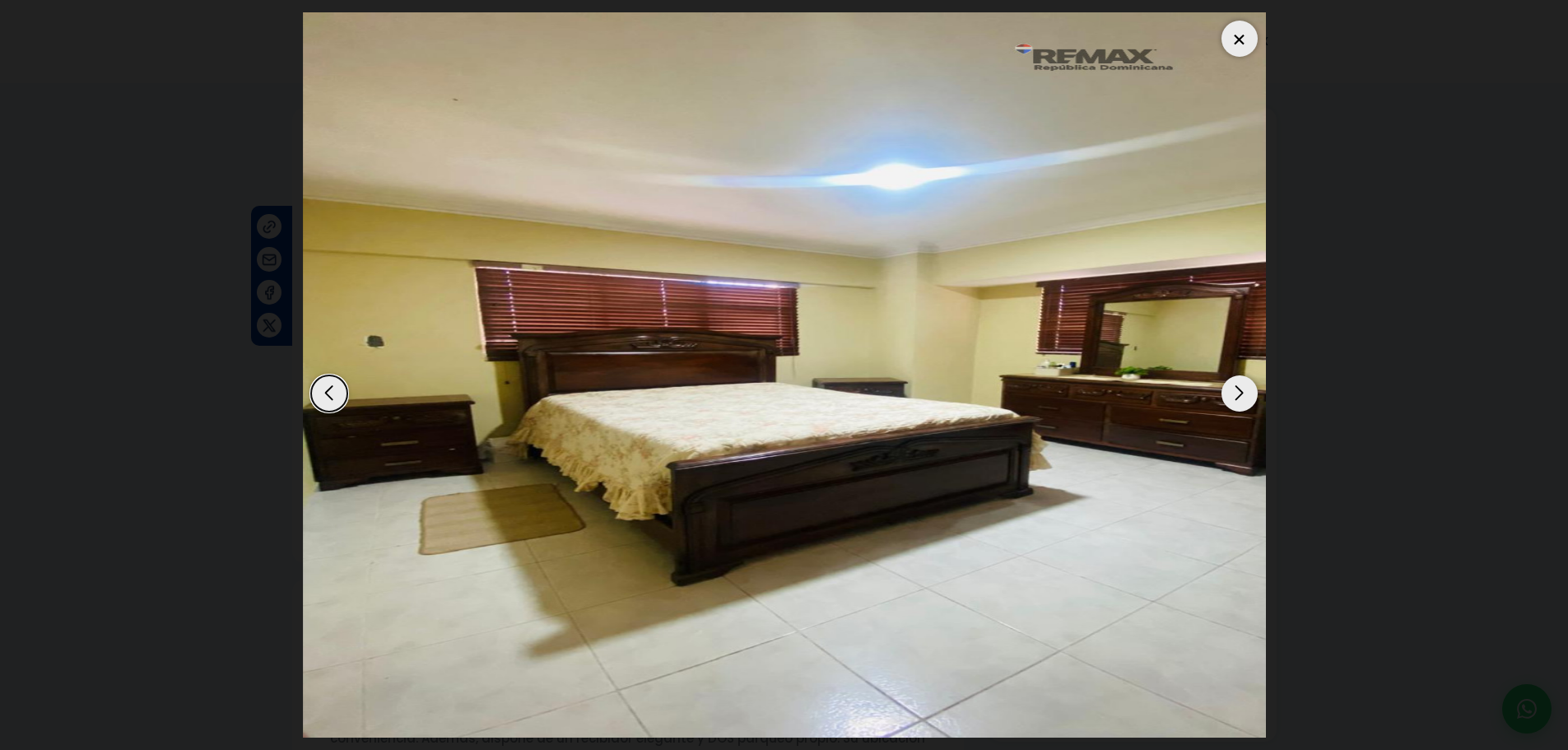
click at [1237, 391] on div "Next slide" at bounding box center [1239, 393] width 36 height 36
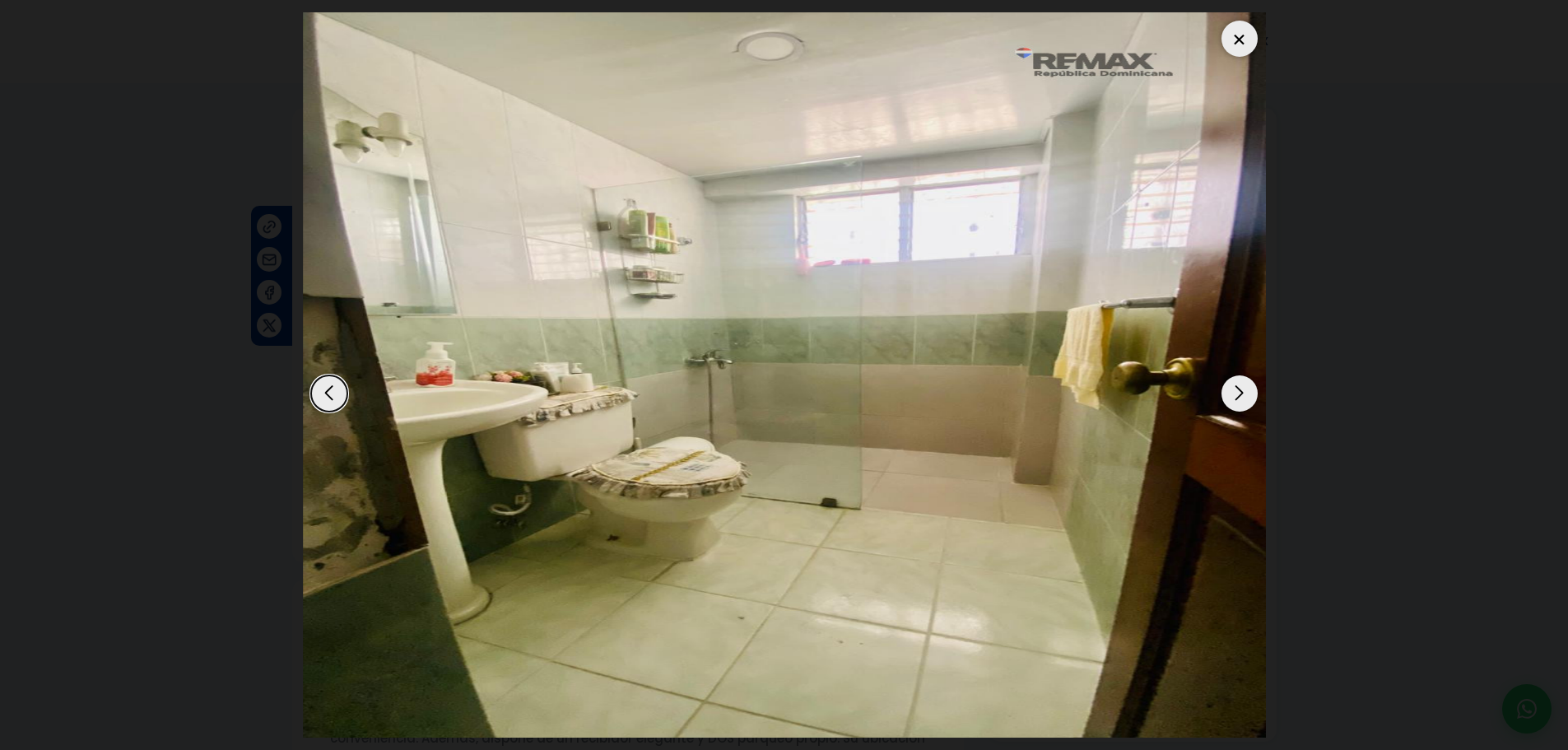
click at [1236, 391] on div "Next slide" at bounding box center [1239, 393] width 36 height 36
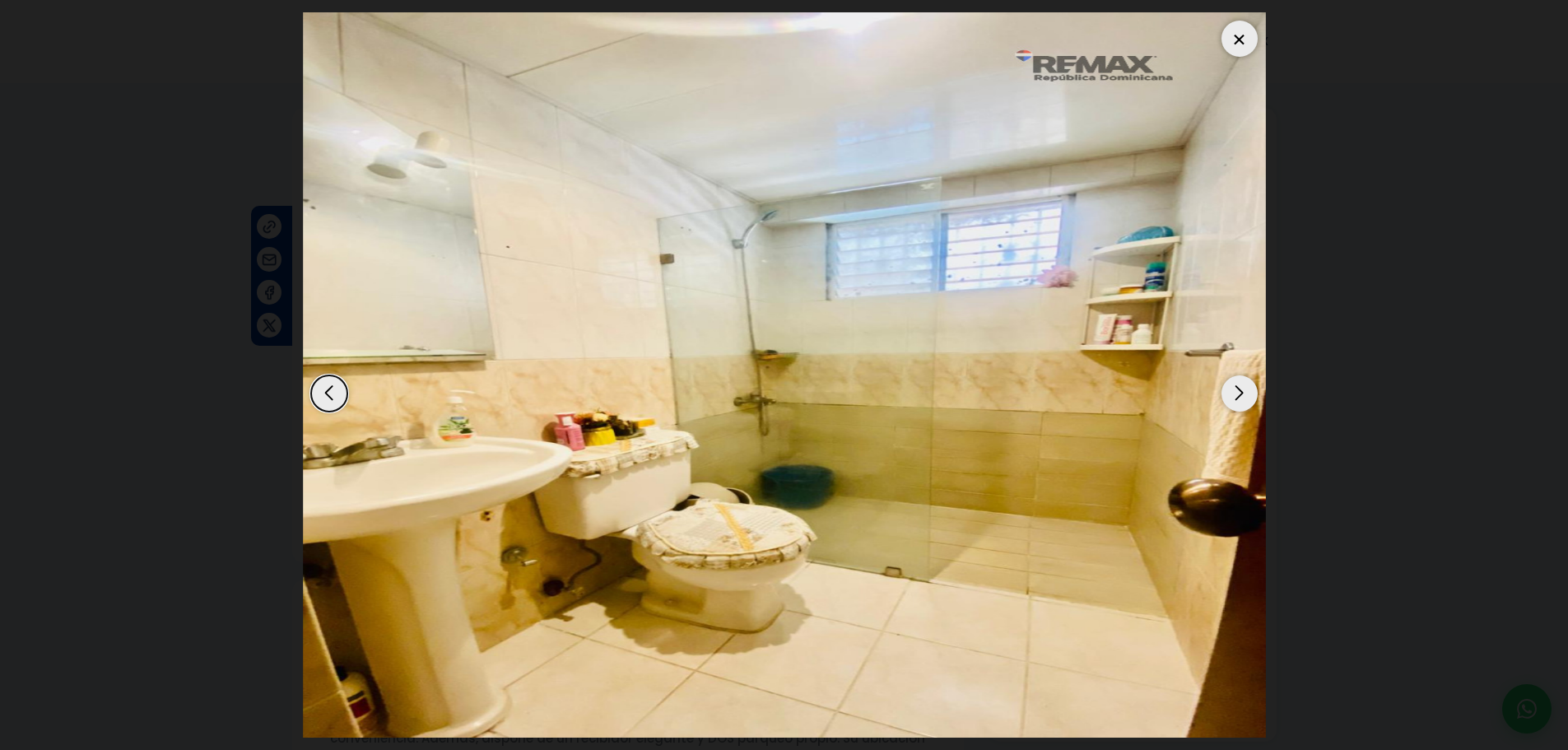
click at [1234, 391] on div "Next slide" at bounding box center [1239, 393] width 36 height 36
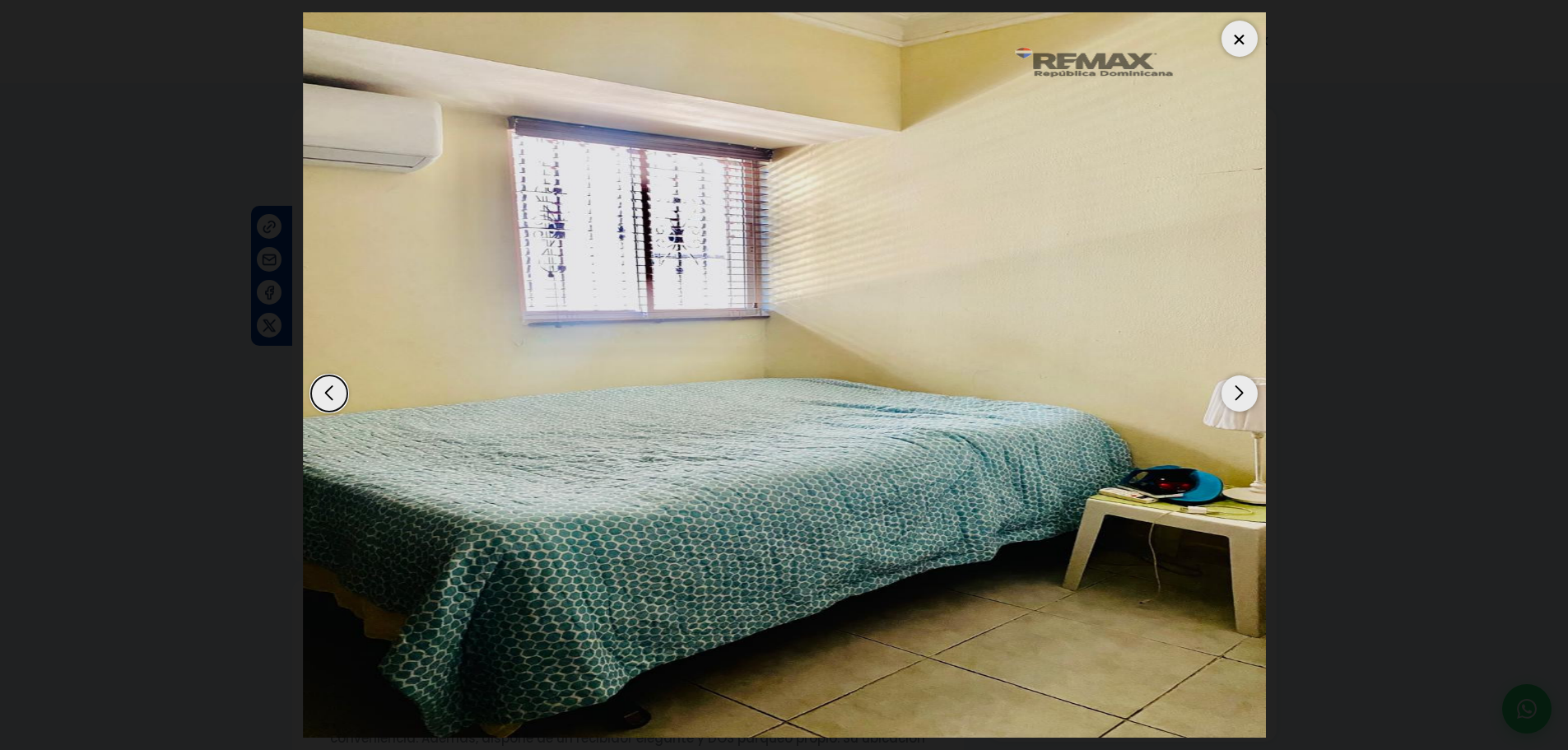
click at [1232, 390] on div "Next slide" at bounding box center [1239, 393] width 36 height 36
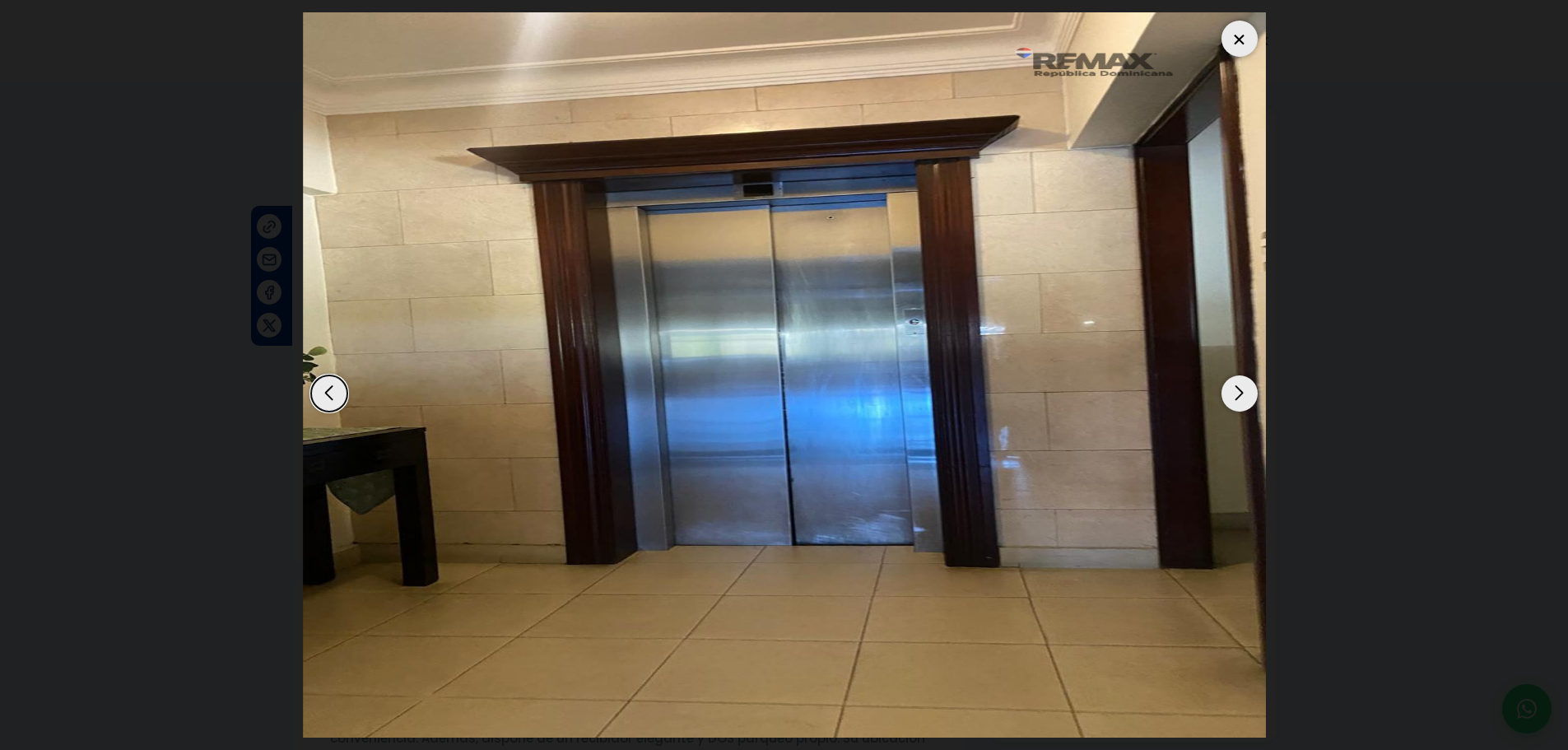
click at [1231, 390] on div "Next slide" at bounding box center [1239, 393] width 36 height 36
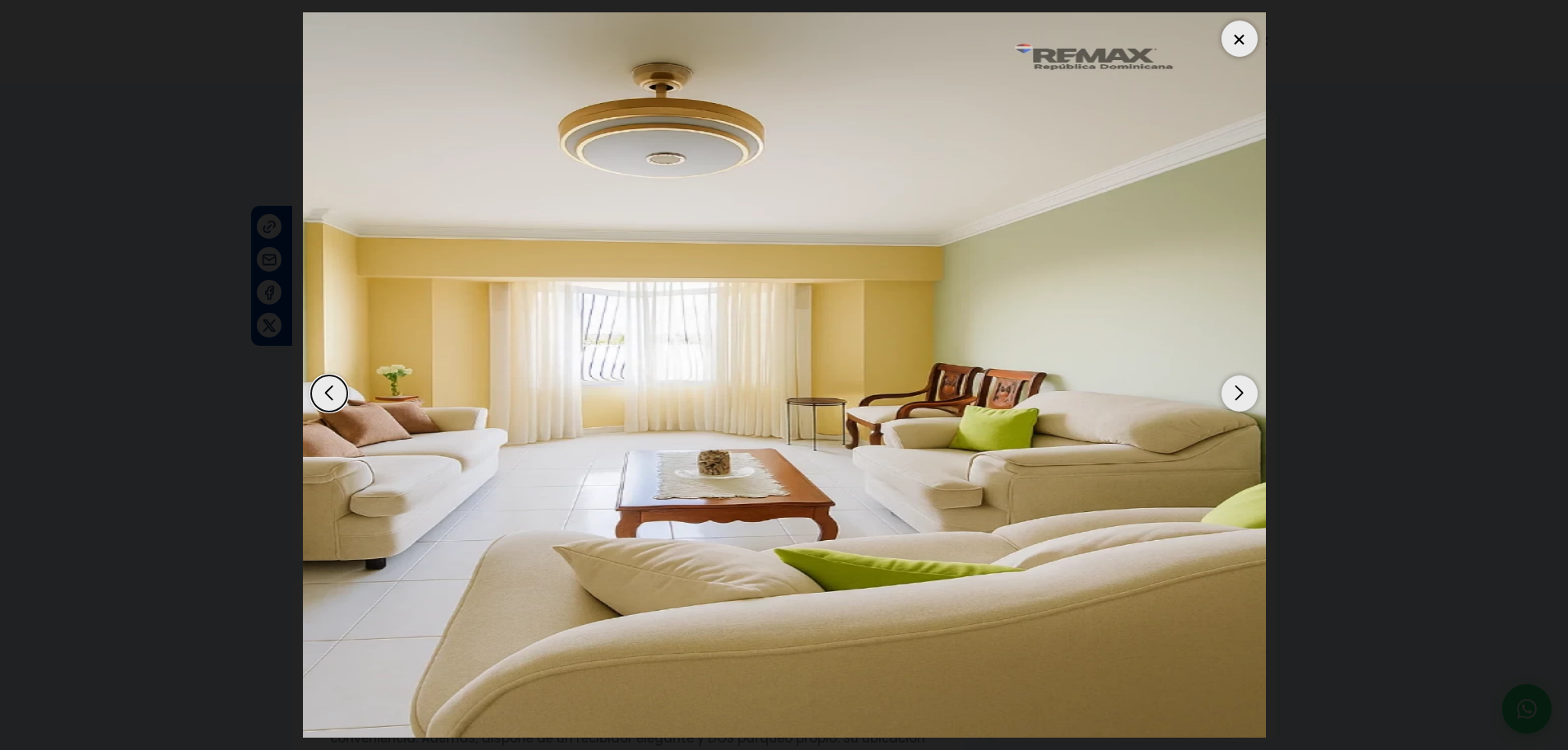
click at [1230, 390] on div "Next slide" at bounding box center [1239, 393] width 36 height 36
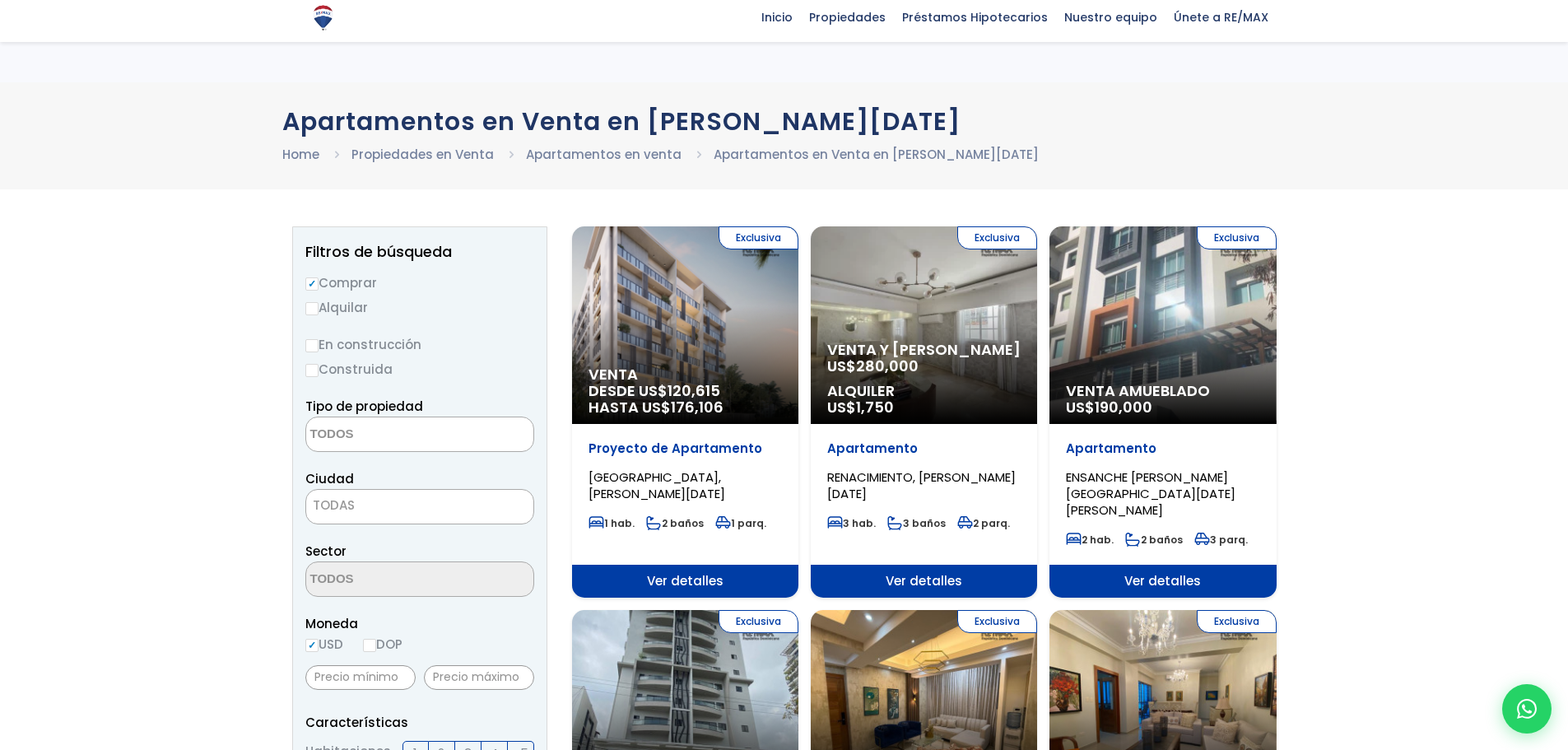
select select
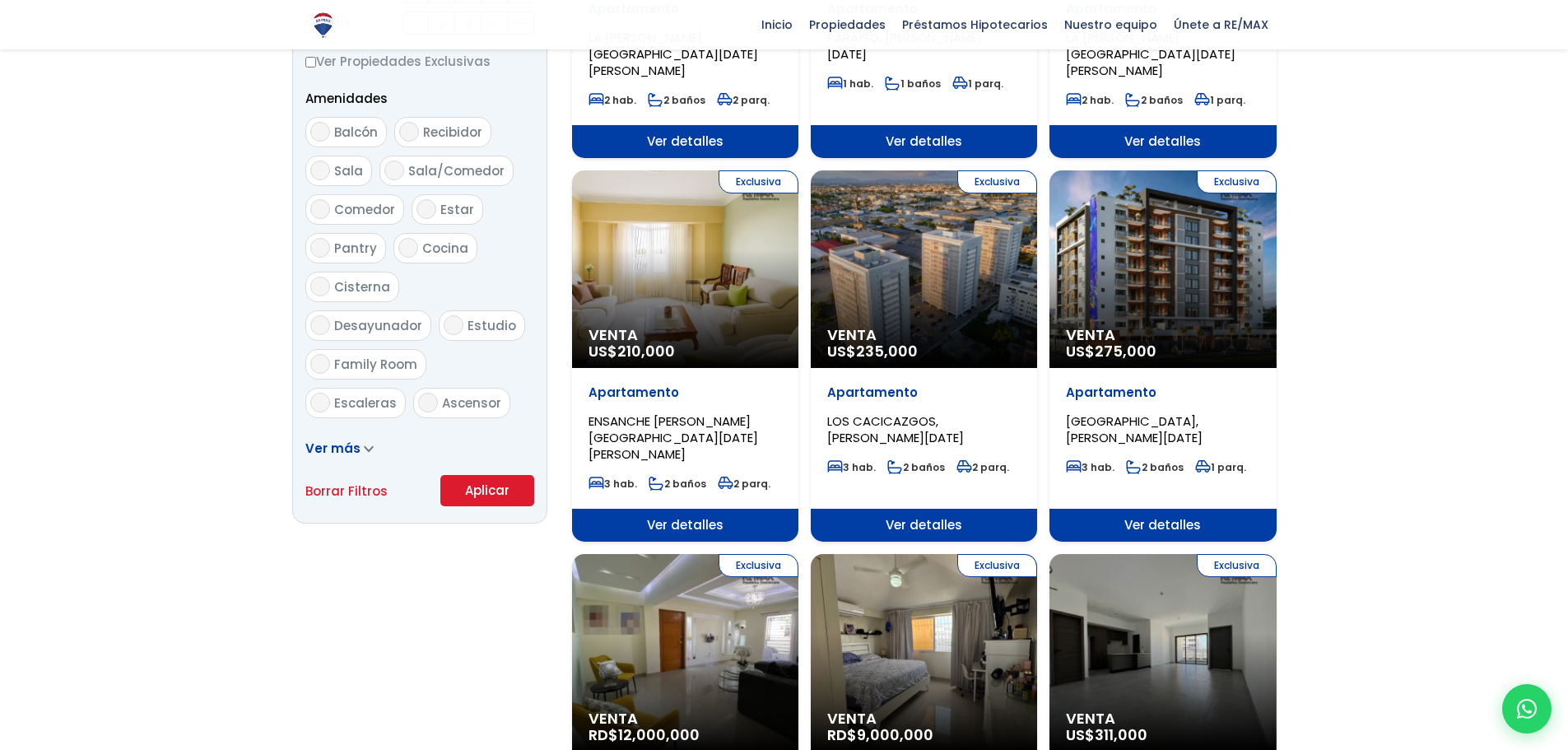
scroll to position [906, 0]
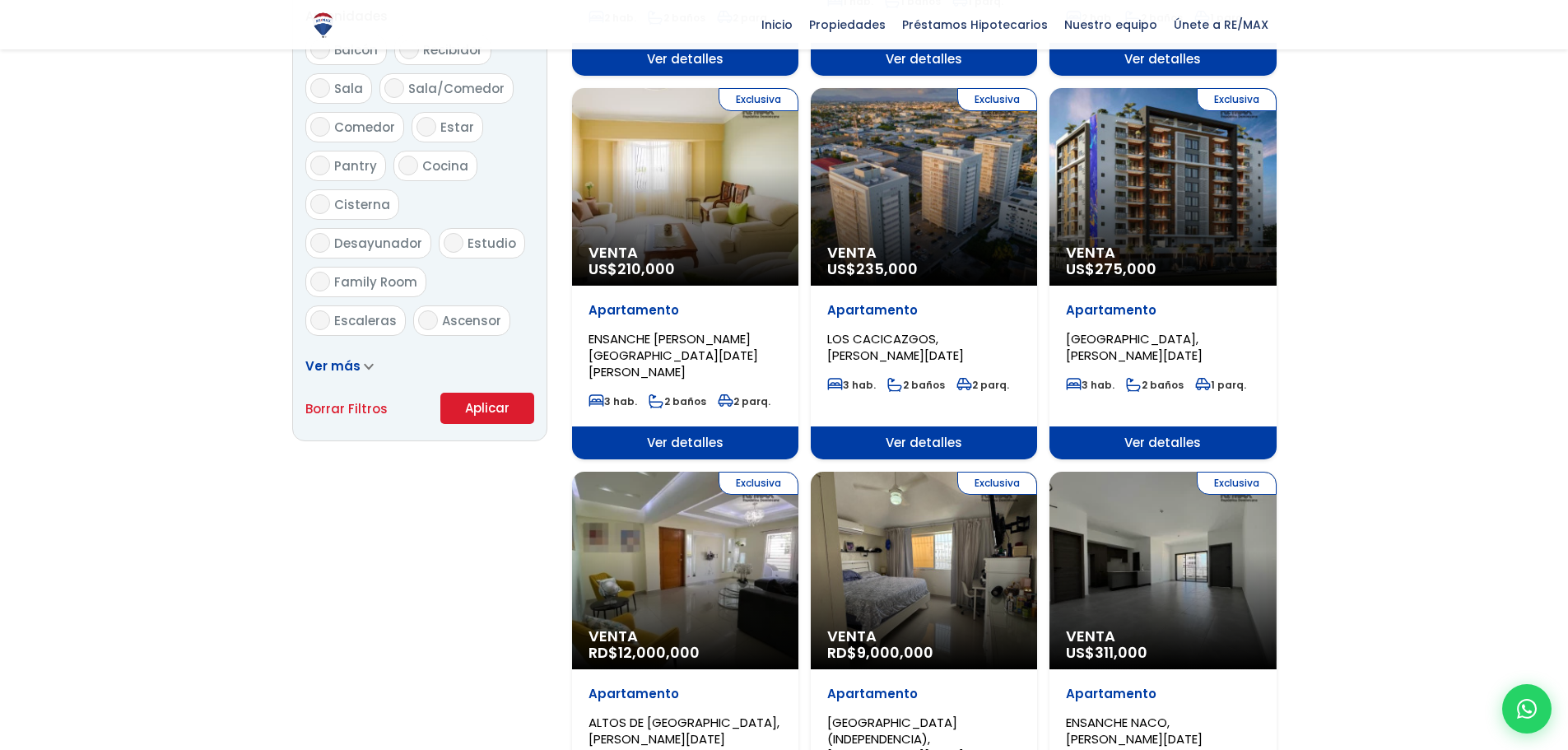
click at [1152, 561] on div "Exclusiva Venta US$ 311,000" at bounding box center [1162, 570] width 227 height 197
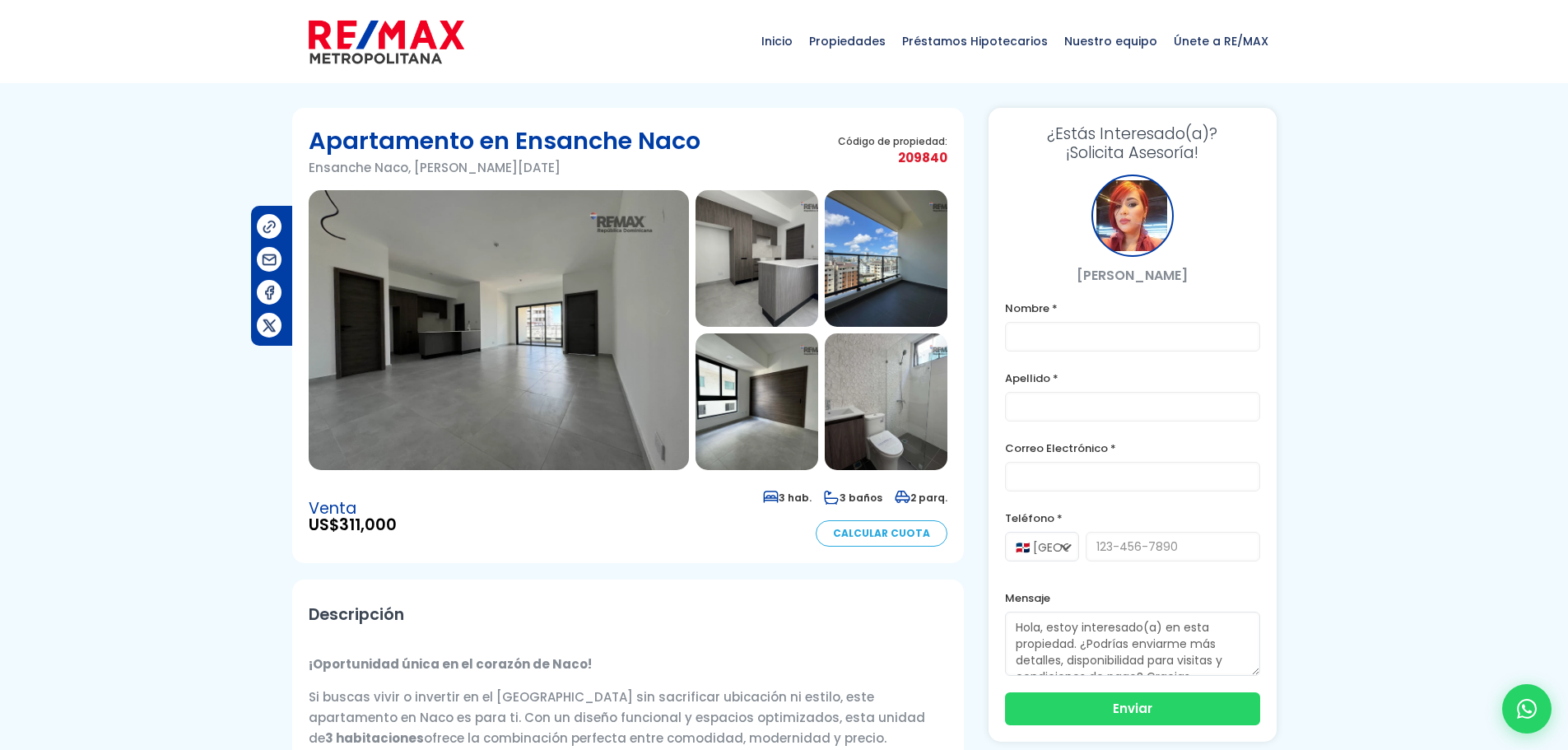
click at [553, 366] on img at bounding box center [498, 330] width 380 height 280
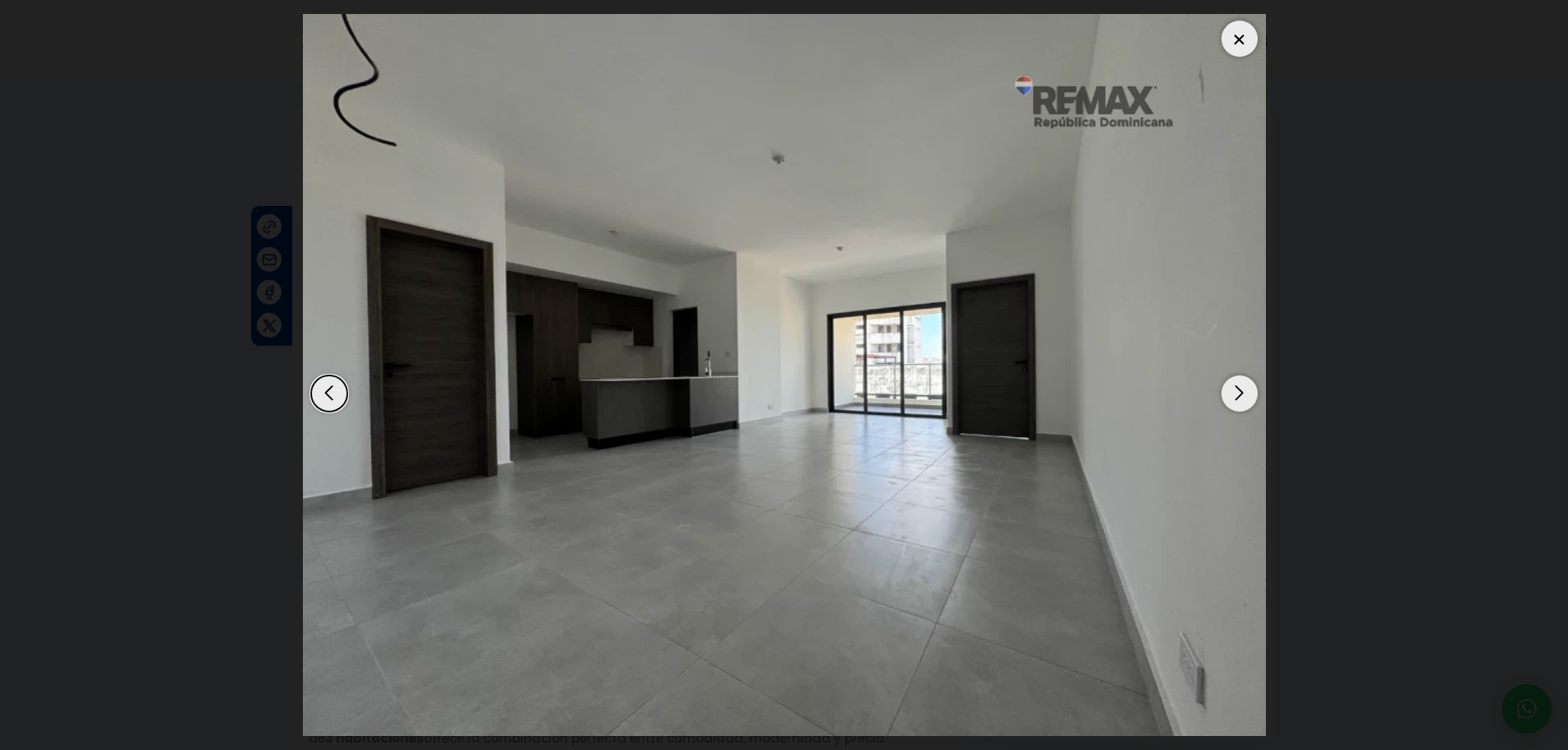
click at [1243, 391] on div "Next slide" at bounding box center [1239, 393] width 36 height 36
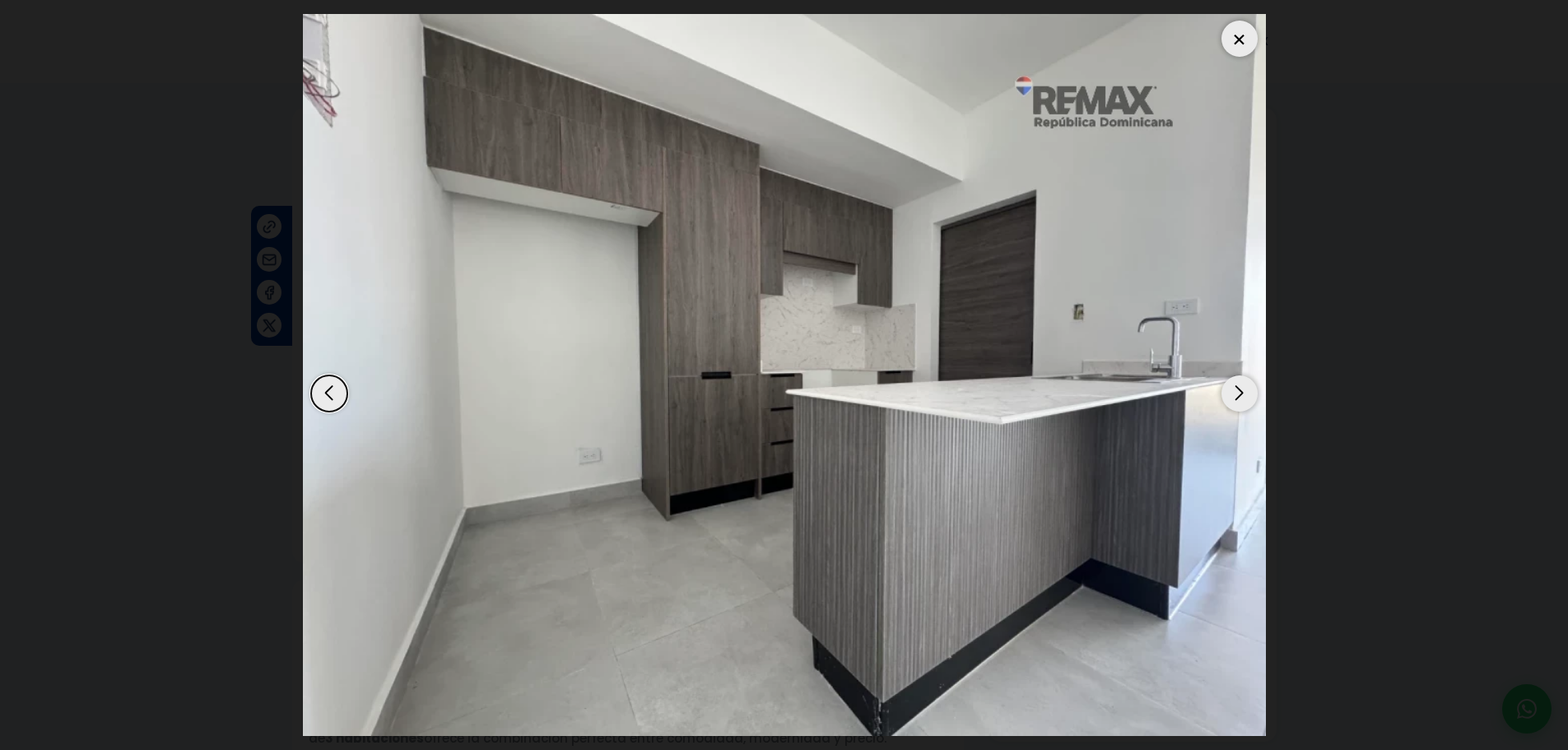
click at [1242, 391] on div "Next slide" at bounding box center [1239, 393] width 36 height 36
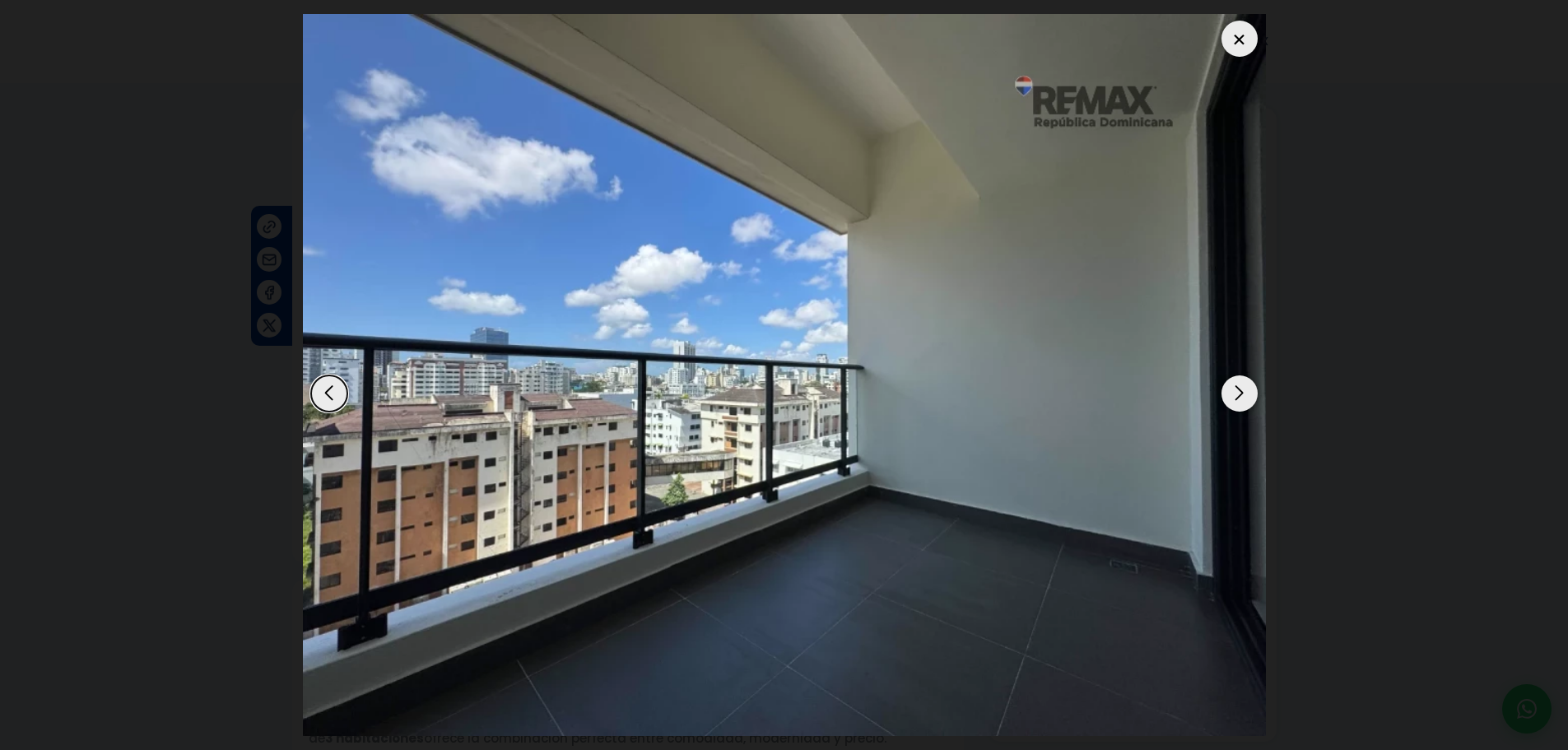
click at [1238, 390] on div "Next slide" at bounding box center [1239, 393] width 36 height 36
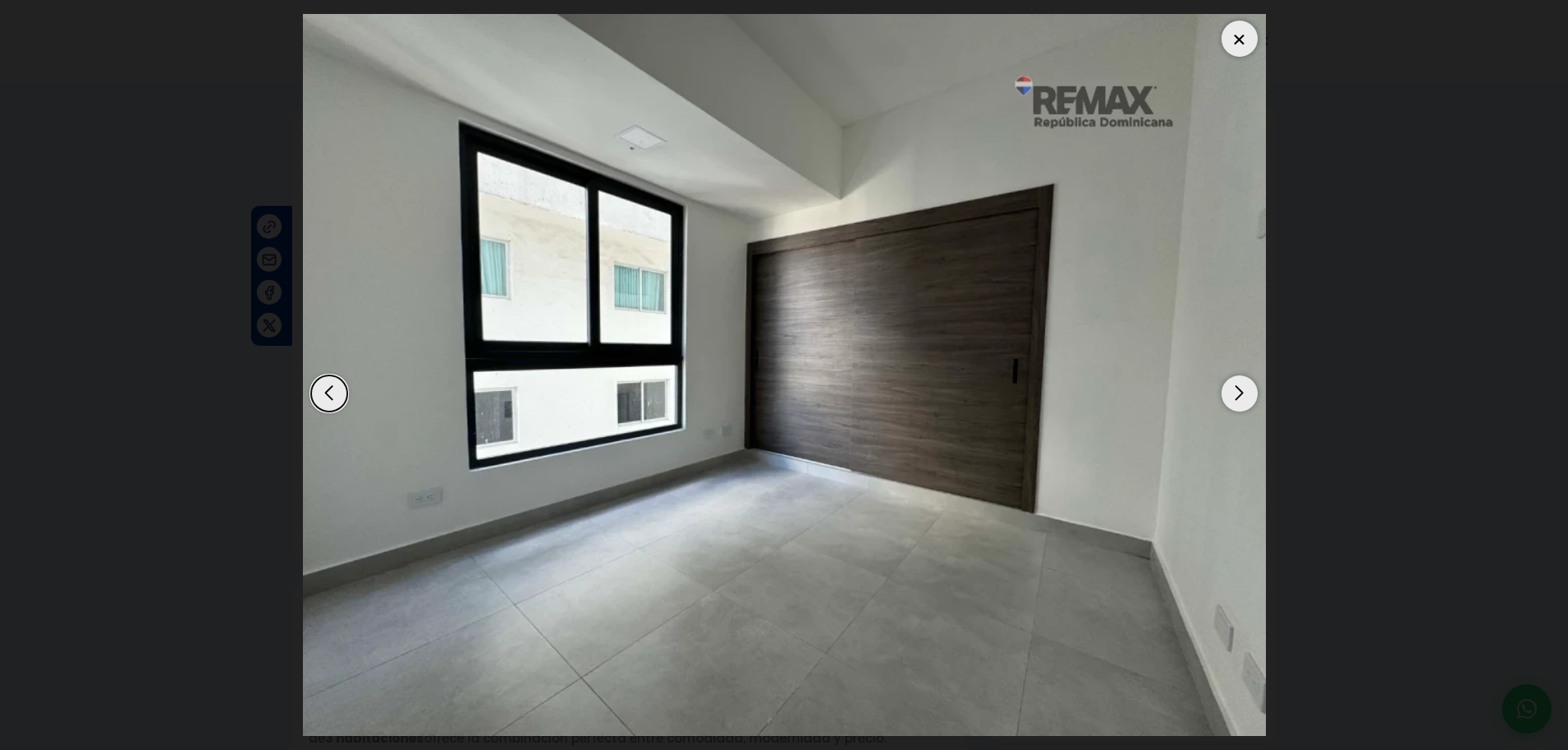
click at [1233, 387] on div "Next slide" at bounding box center [1239, 393] width 36 height 36
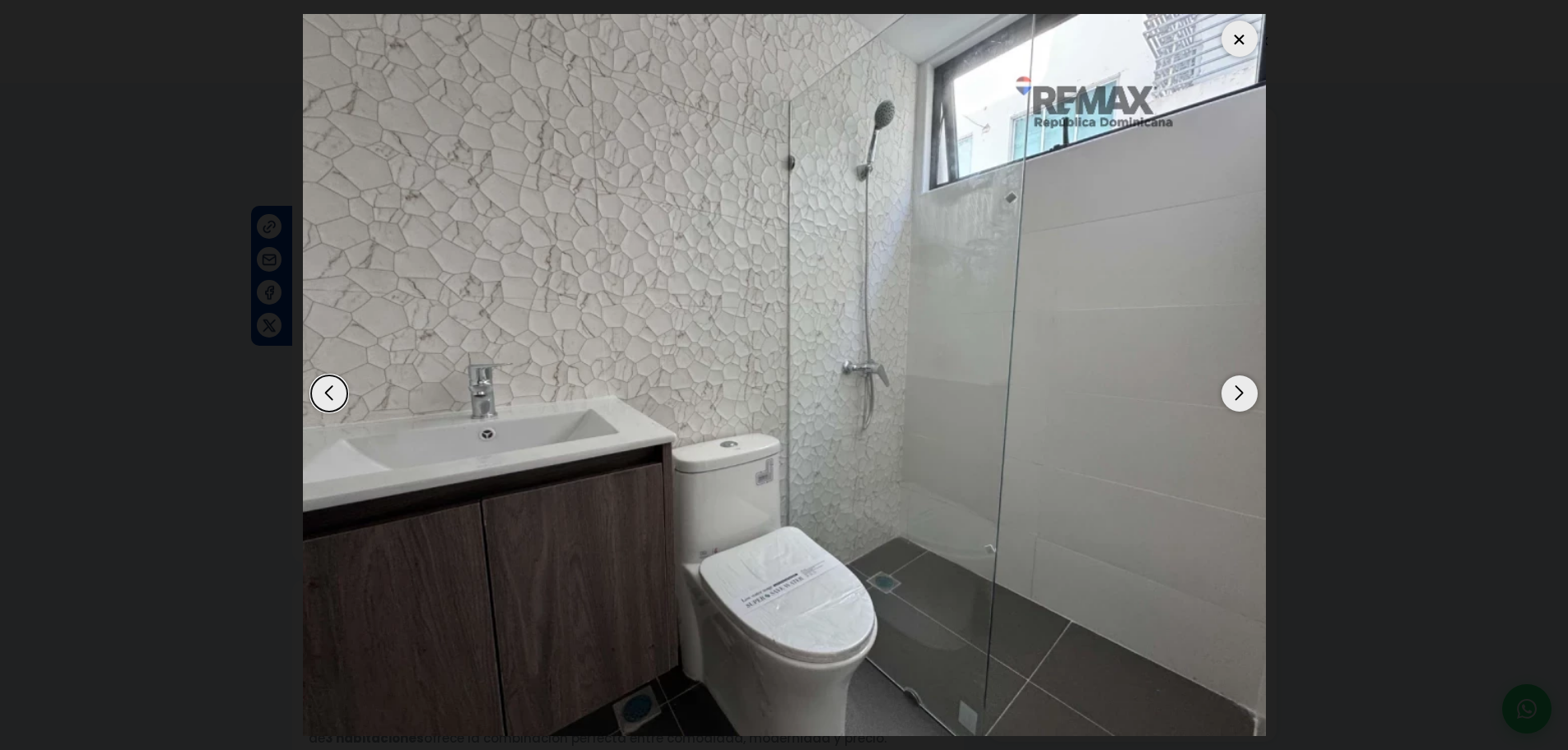
click at [1232, 387] on div "Next slide" at bounding box center [1239, 393] width 36 height 36
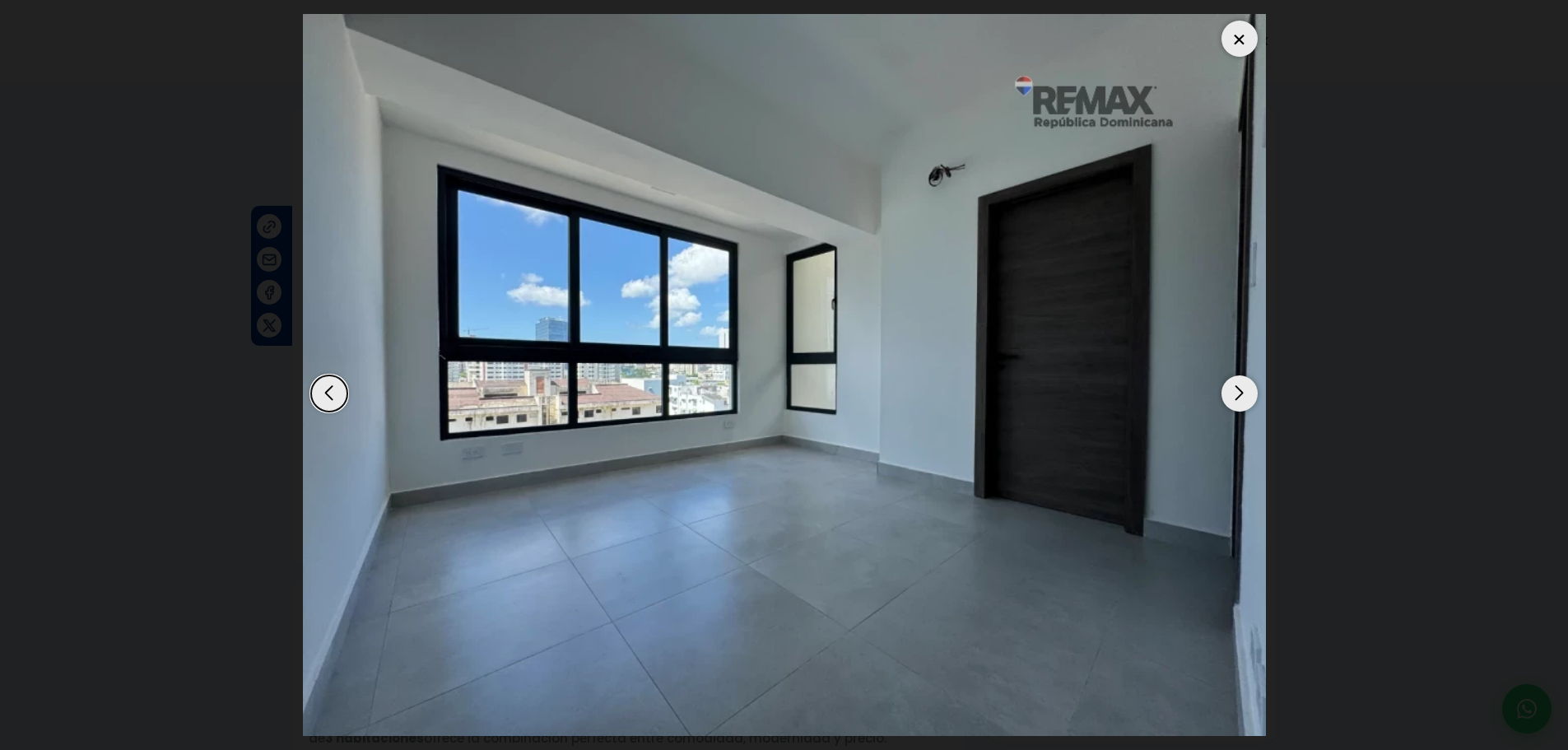
click at [1229, 387] on div "Next slide" at bounding box center [1239, 393] width 36 height 36
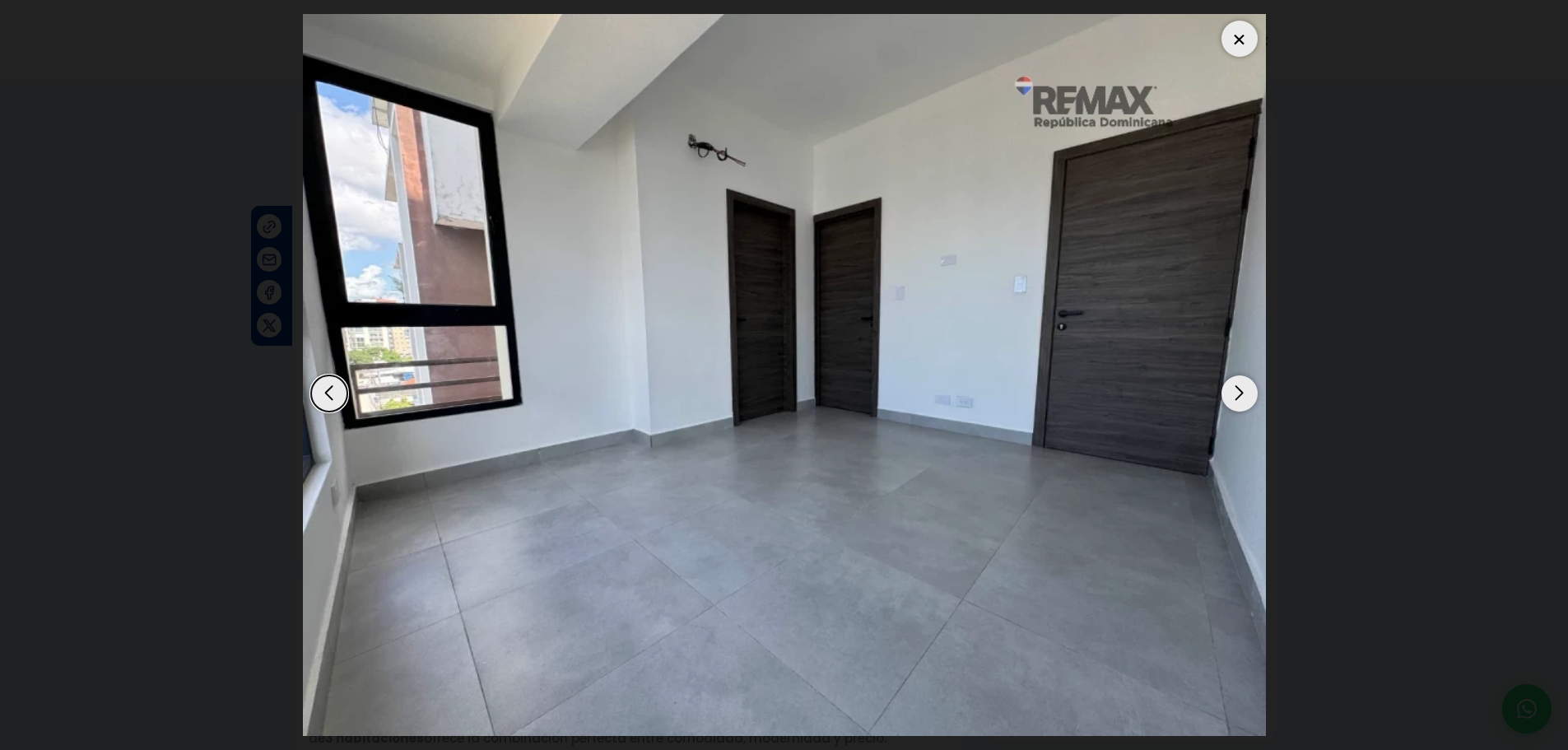
click at [1227, 386] on div "Next slide" at bounding box center [1239, 393] width 36 height 36
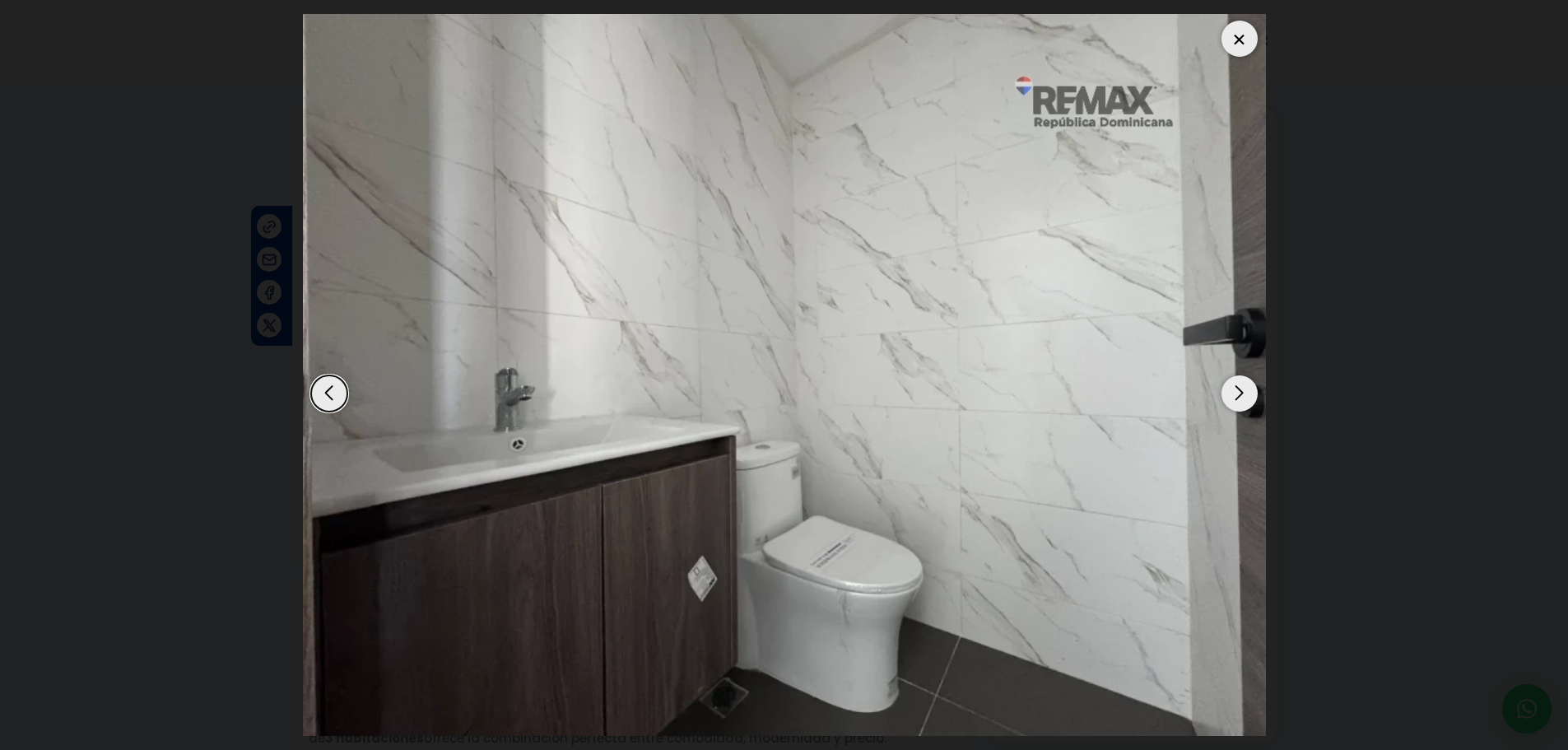
click at [1227, 386] on div "Next slide" at bounding box center [1239, 393] width 36 height 36
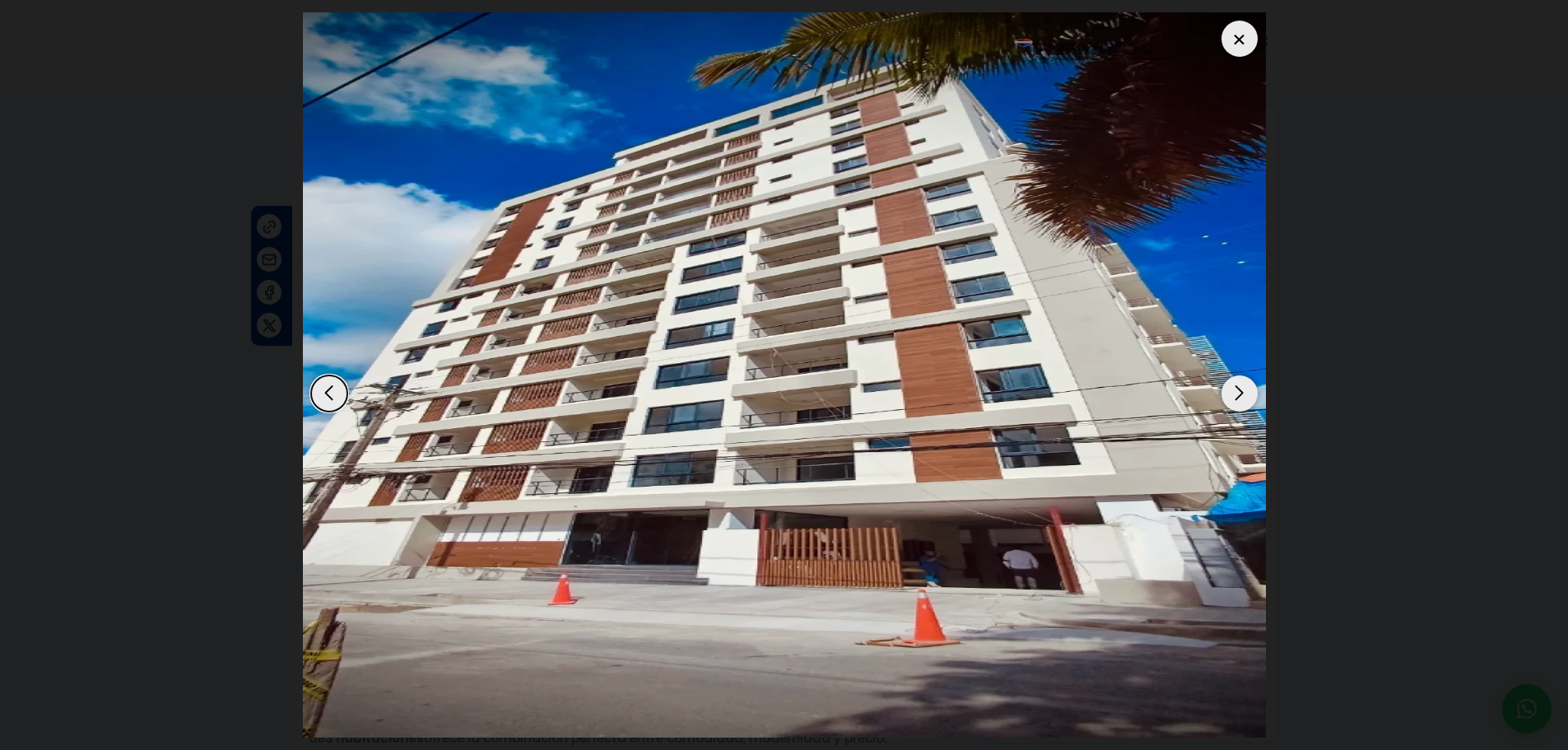
click at [1225, 385] on div "Next slide" at bounding box center [1239, 393] width 36 height 36
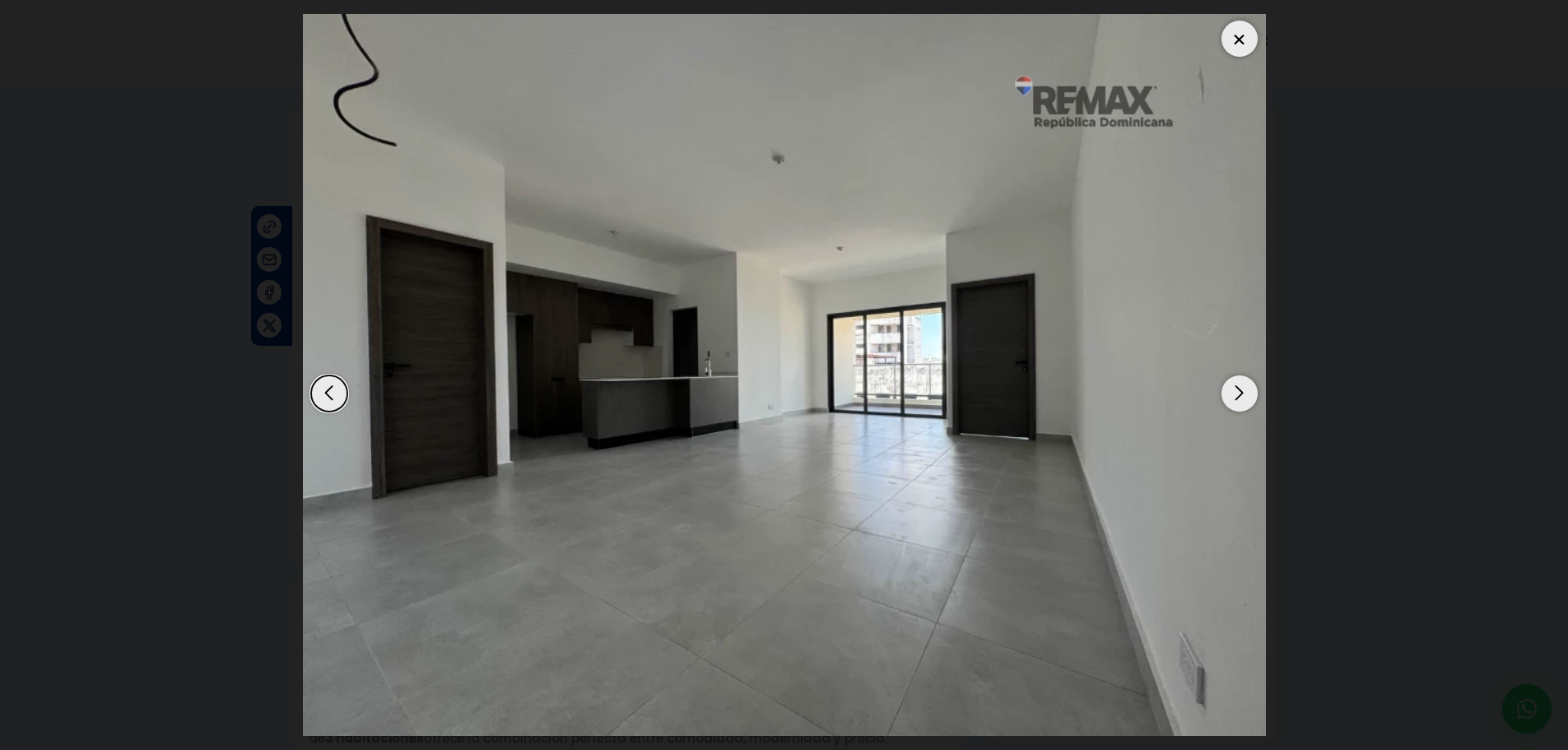
click at [1236, 393] on div "Next slide" at bounding box center [1239, 393] width 36 height 36
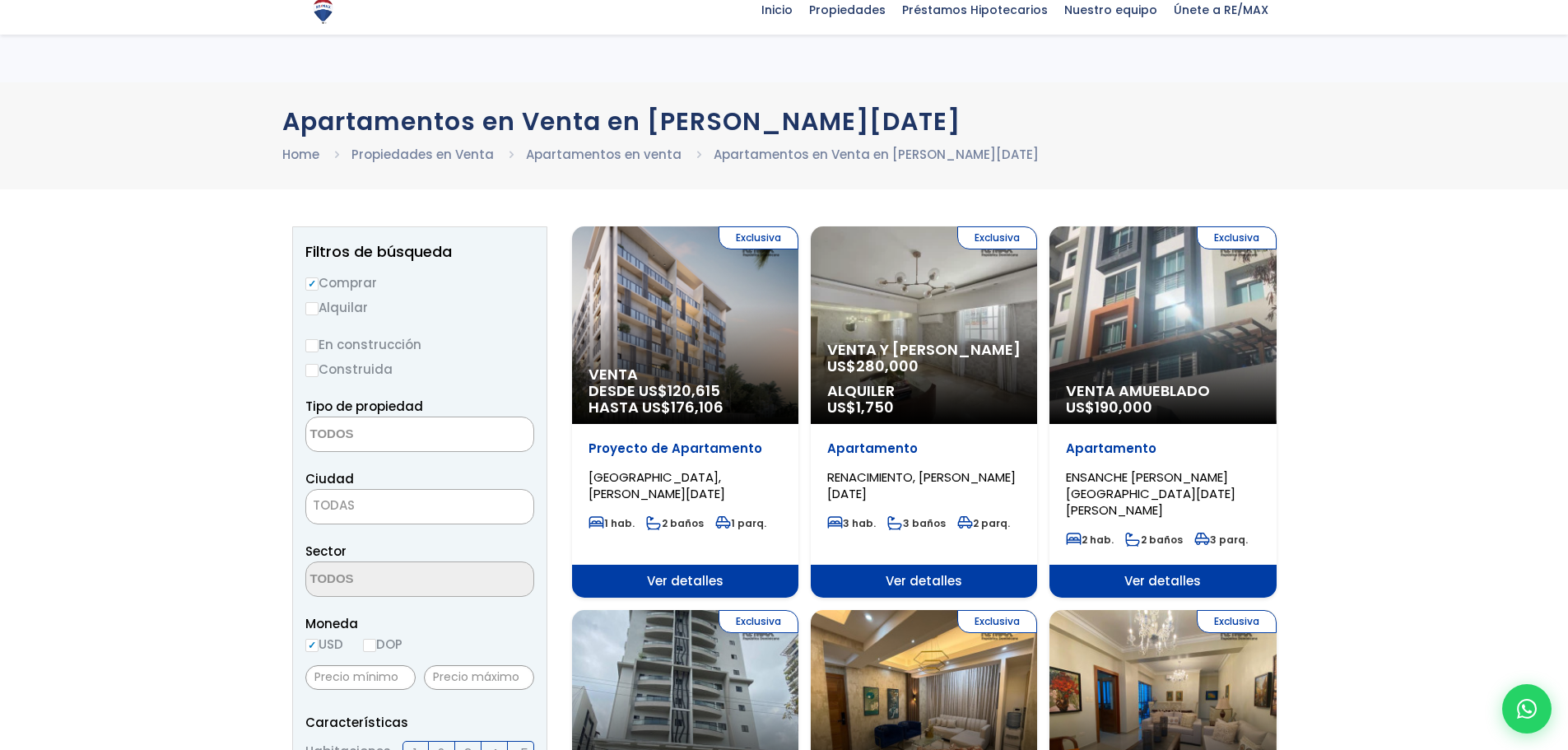
select select
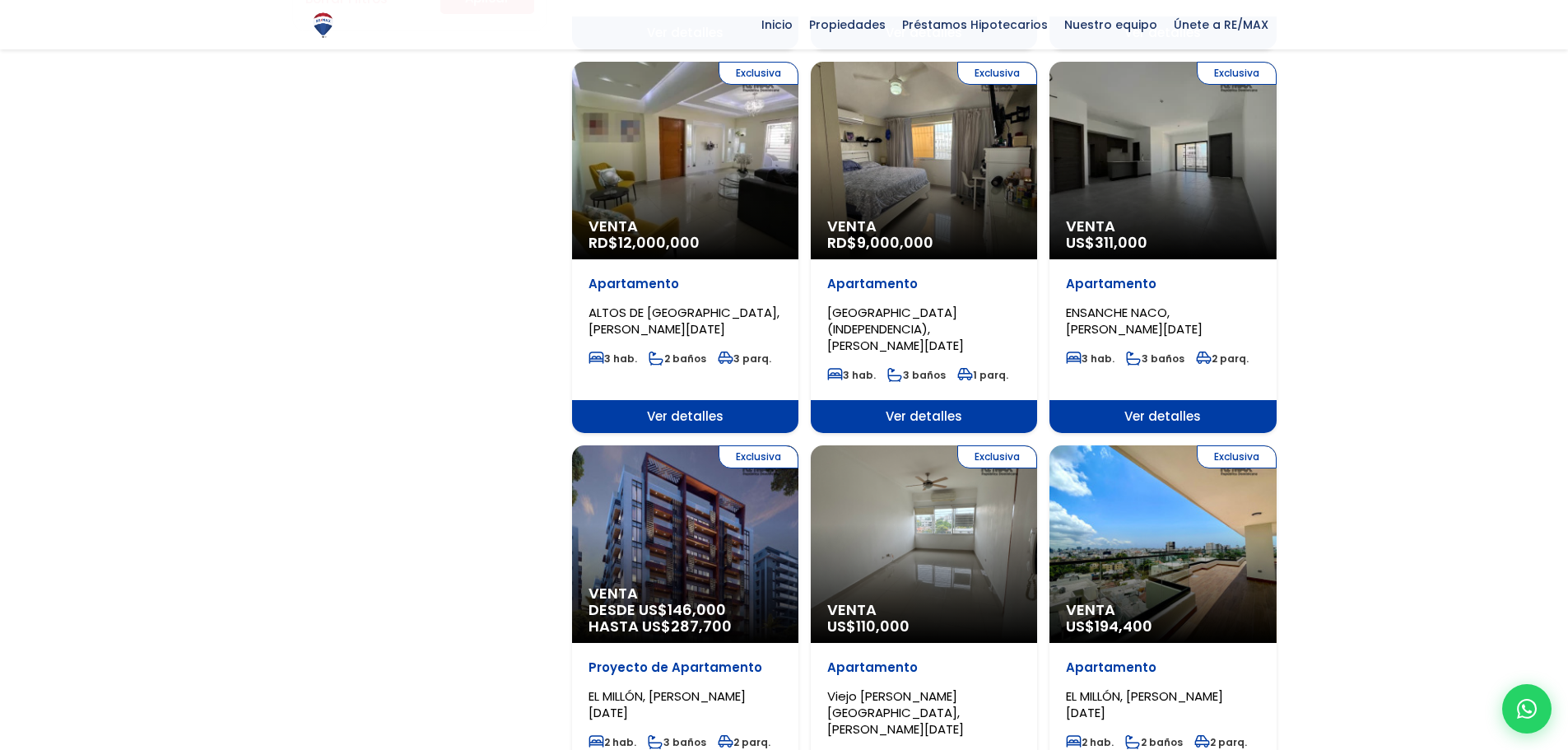
scroll to position [1317, 0]
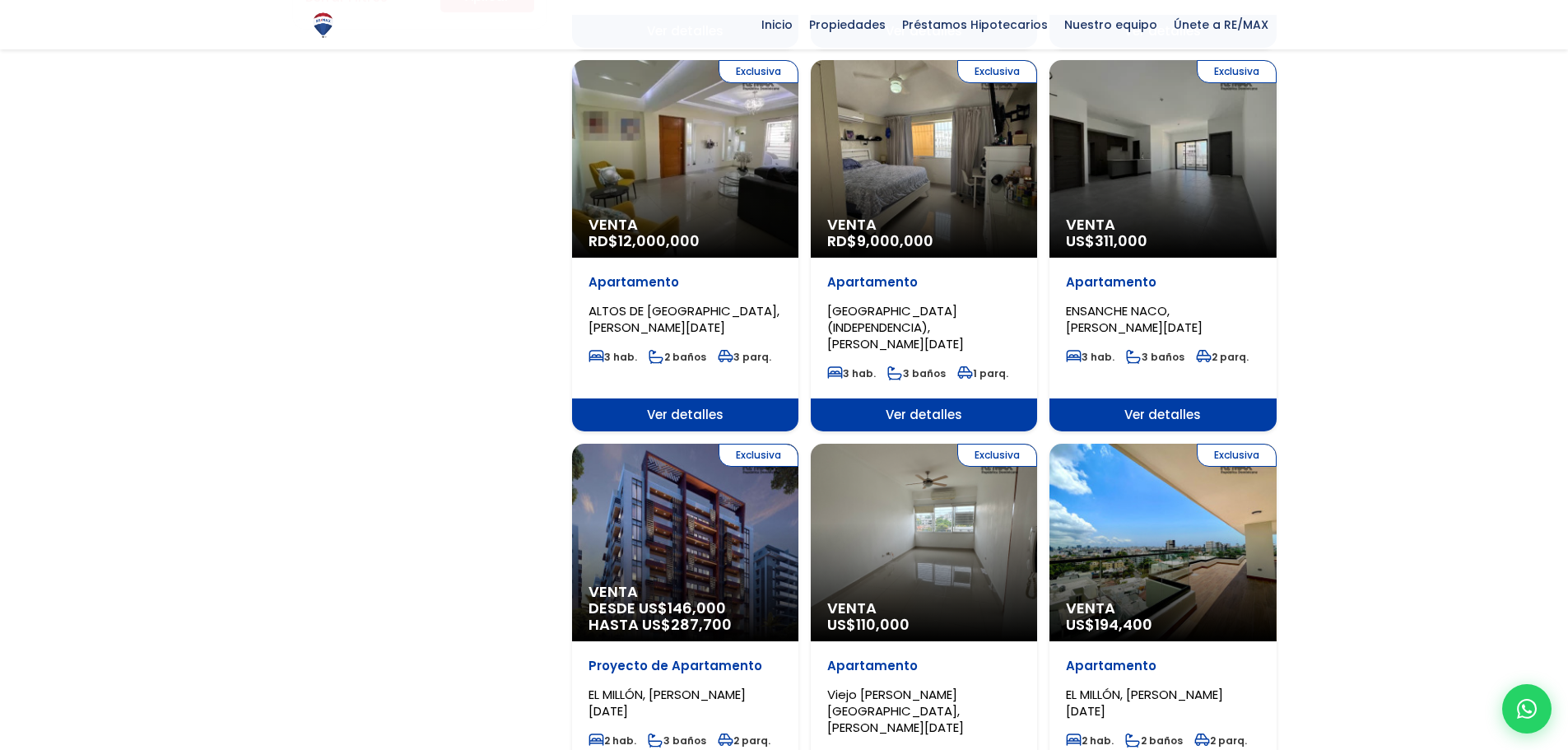
click at [660, 525] on div "Exclusiva Venta DESDE US$ 146,000 HASTA US$ 287,700" at bounding box center [685, 542] width 227 height 197
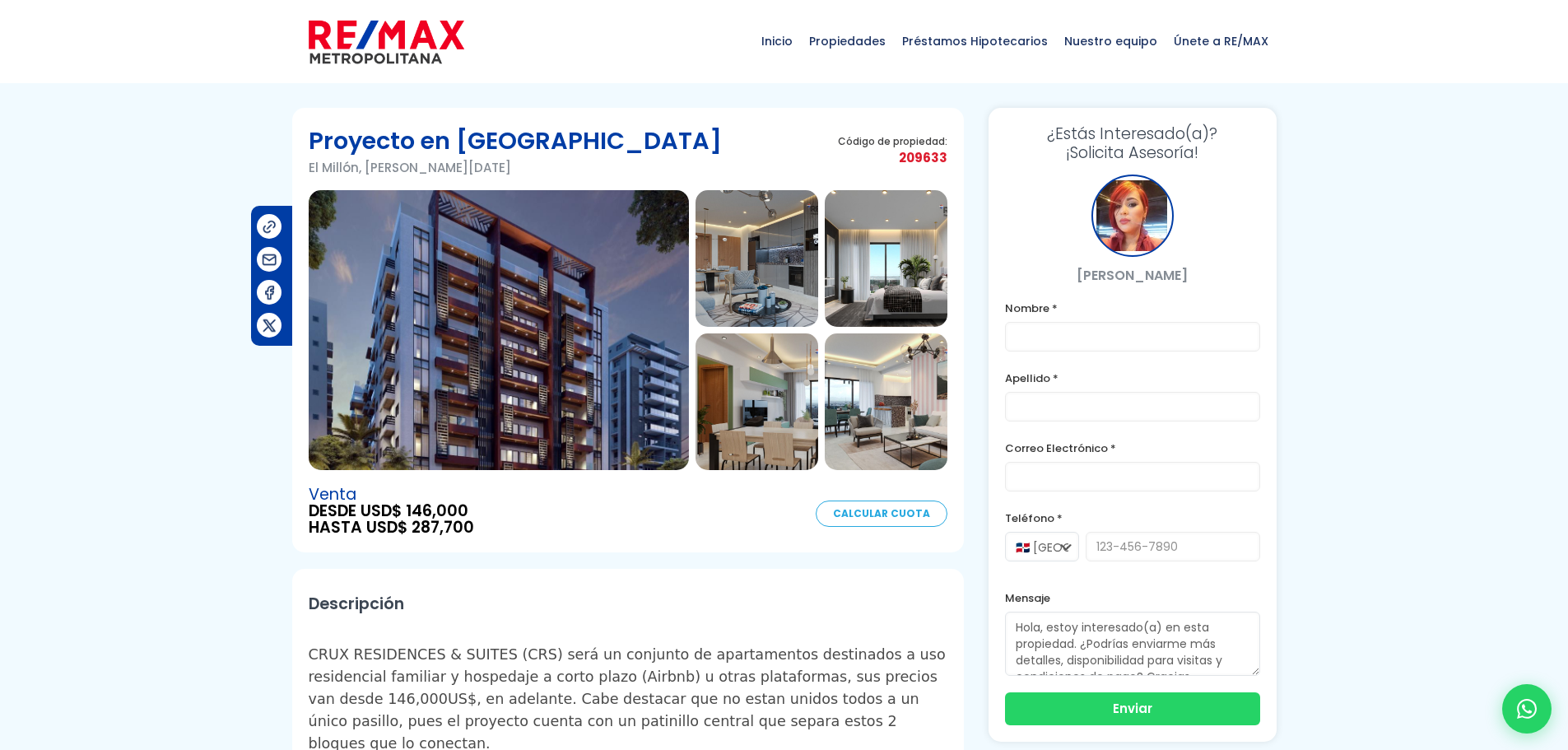
click at [570, 370] on img at bounding box center [498, 330] width 380 height 280
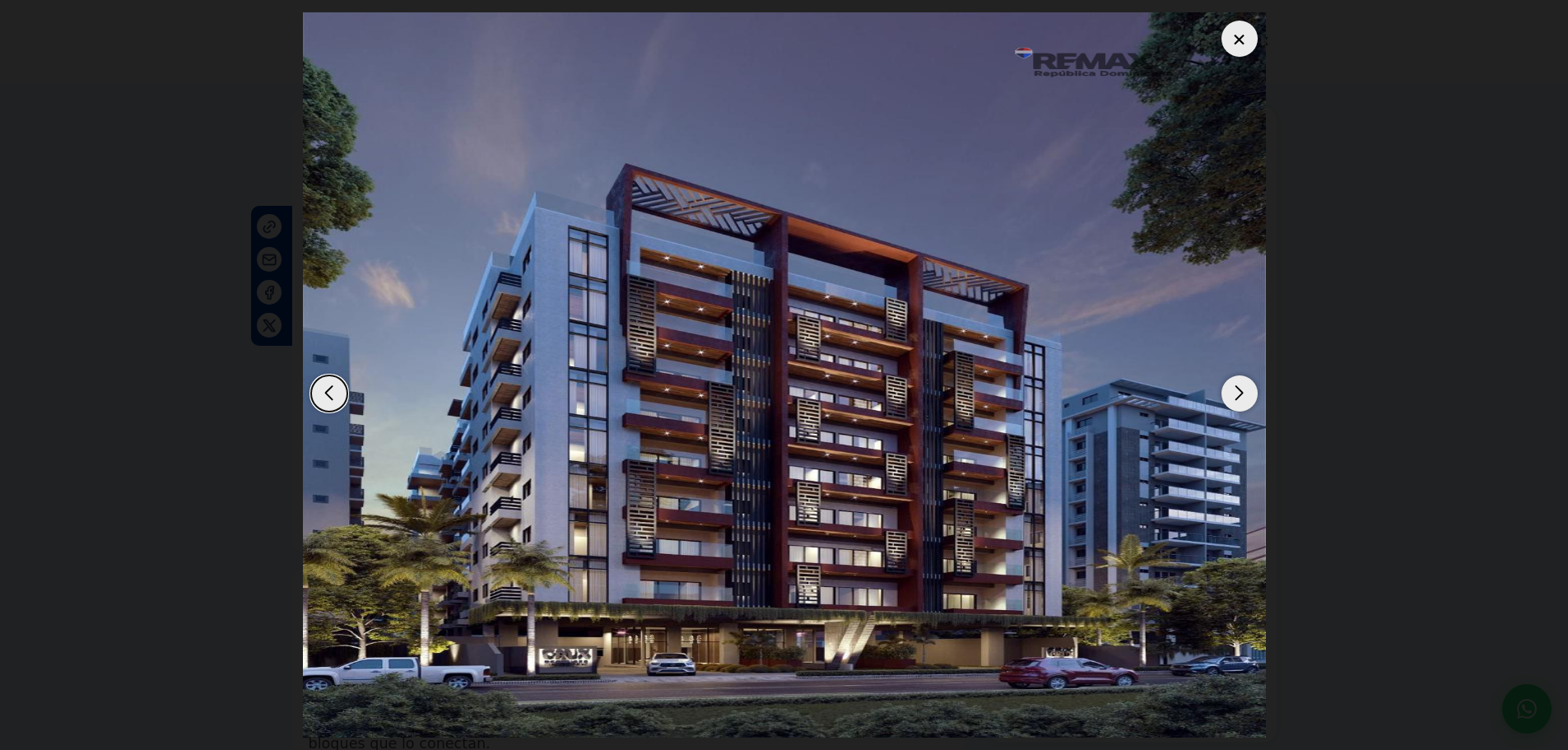
click at [1248, 398] on div "Next slide" at bounding box center [1239, 393] width 36 height 36
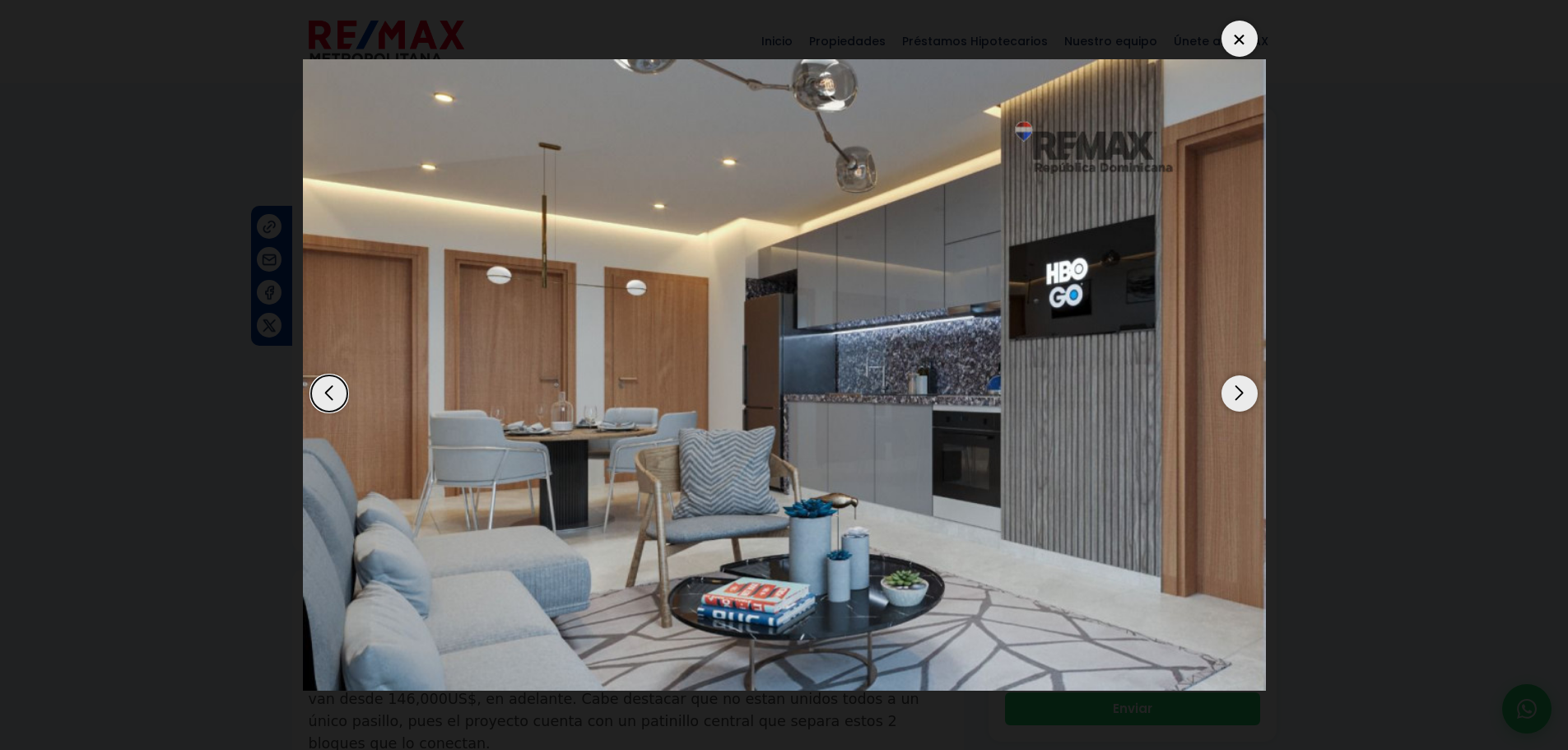
click at [1242, 396] on div "Next slide" at bounding box center [1239, 393] width 36 height 36
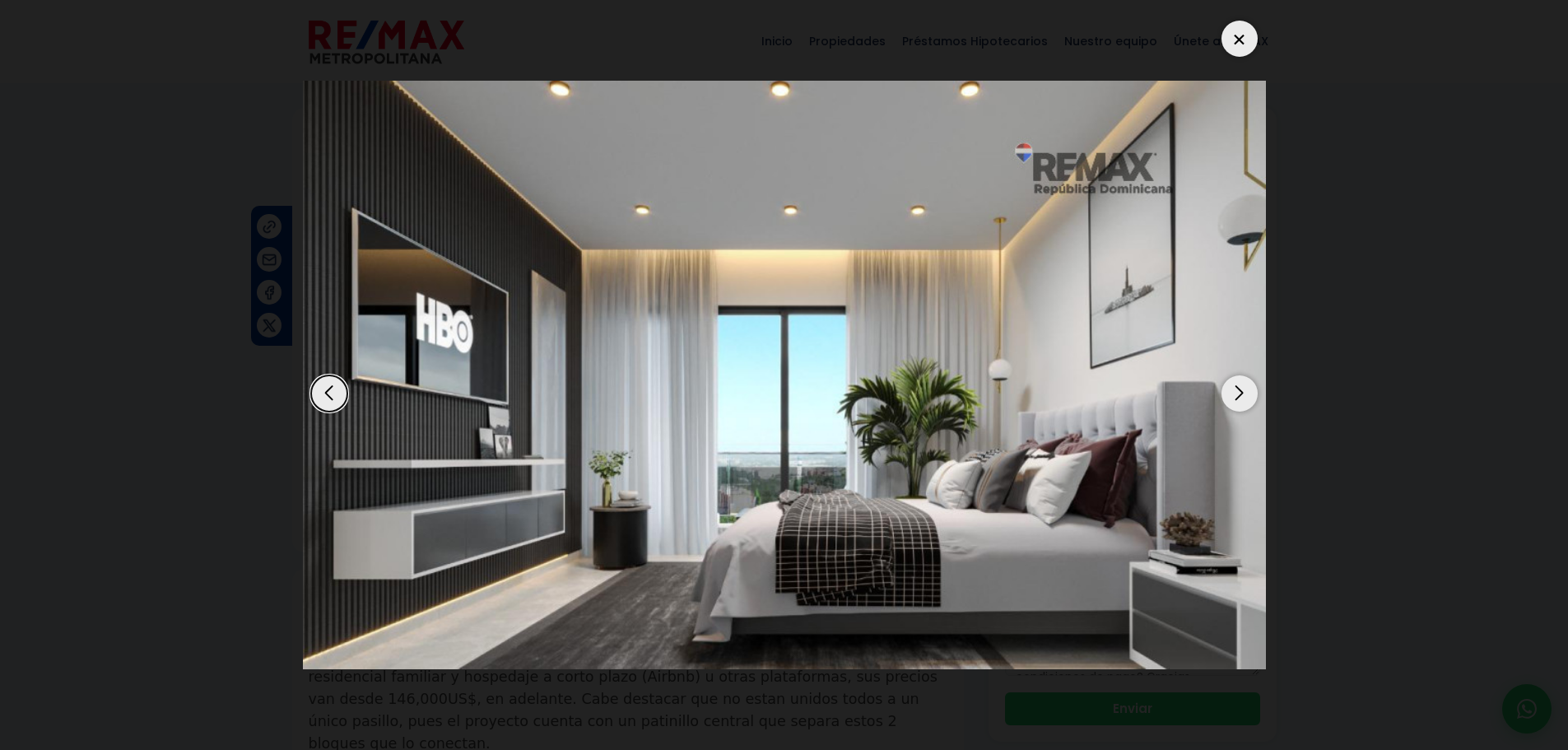
click at [1239, 396] on div "Next slide" at bounding box center [1239, 393] width 36 height 36
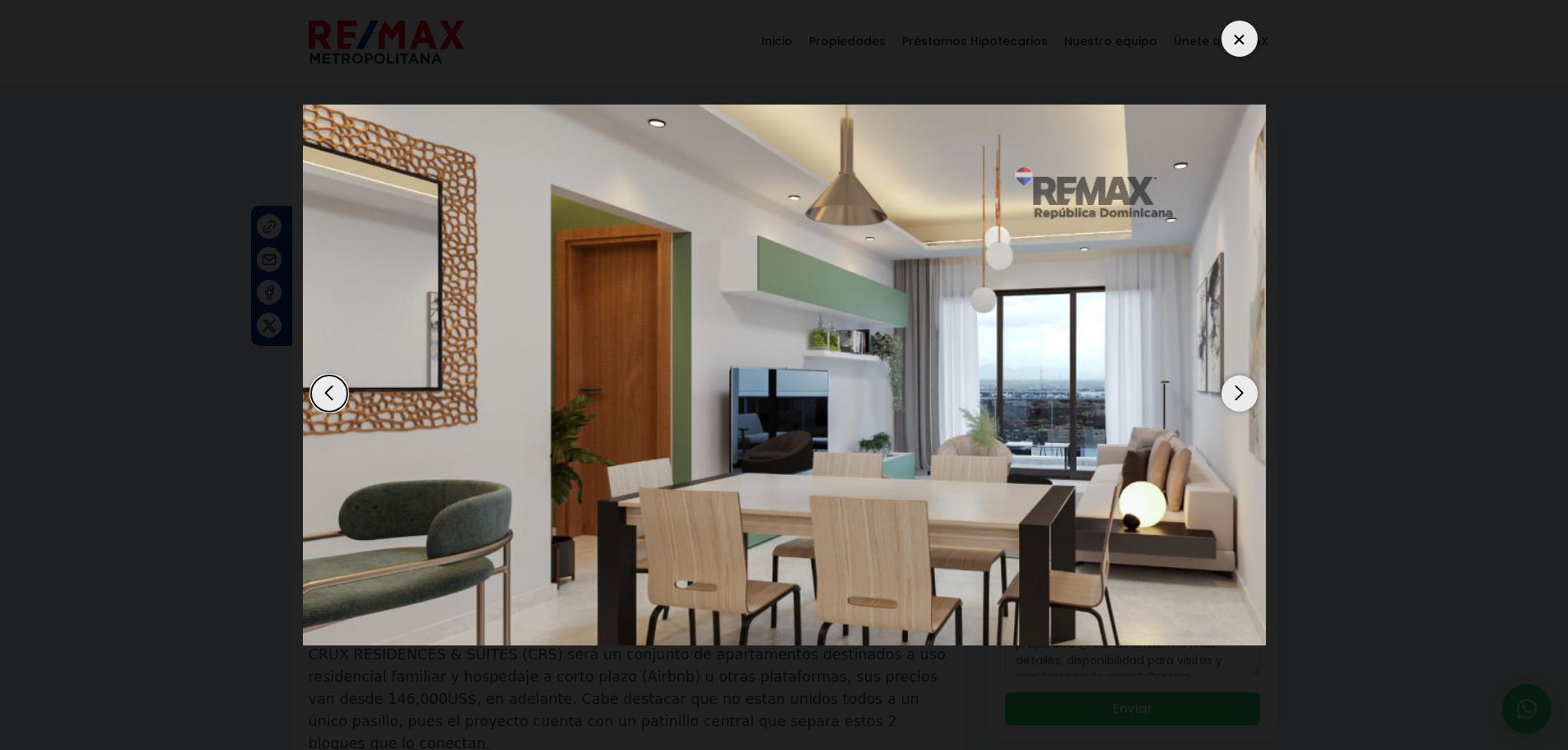
click at [1239, 396] on div "Next slide" at bounding box center [1239, 393] width 36 height 36
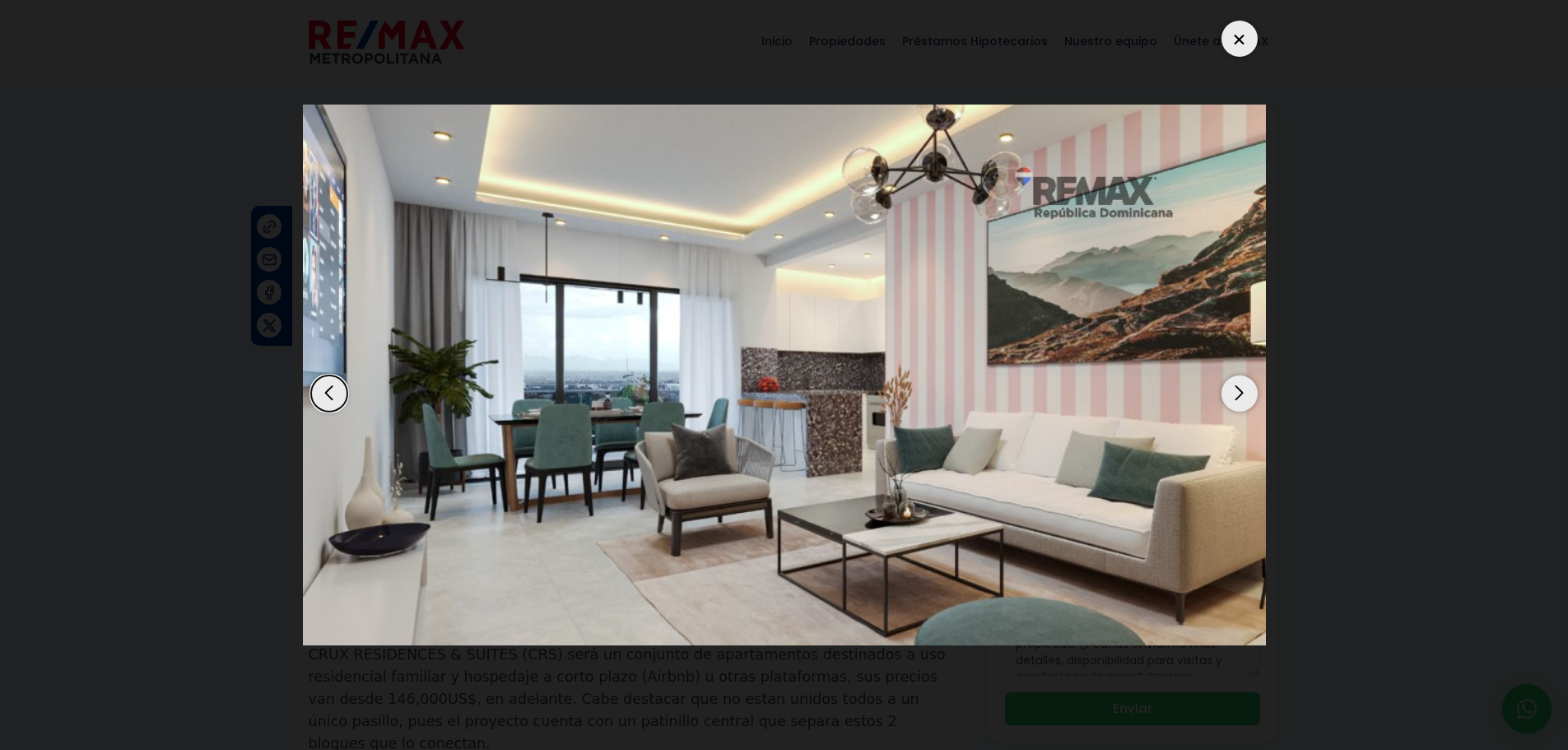
click at [1239, 395] on div "Next slide" at bounding box center [1239, 393] width 36 height 36
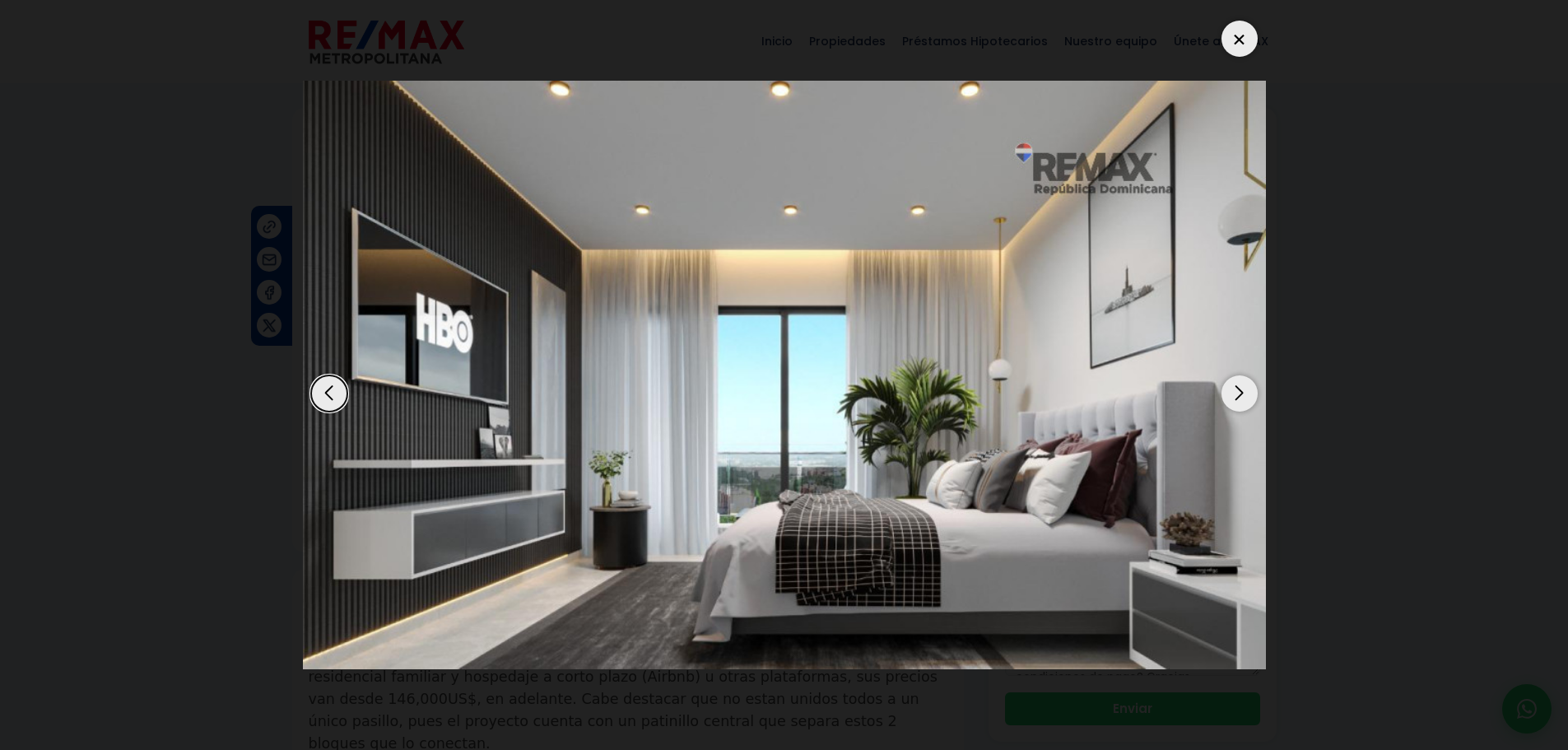
click at [1238, 395] on div "Next slide" at bounding box center [1239, 393] width 36 height 36
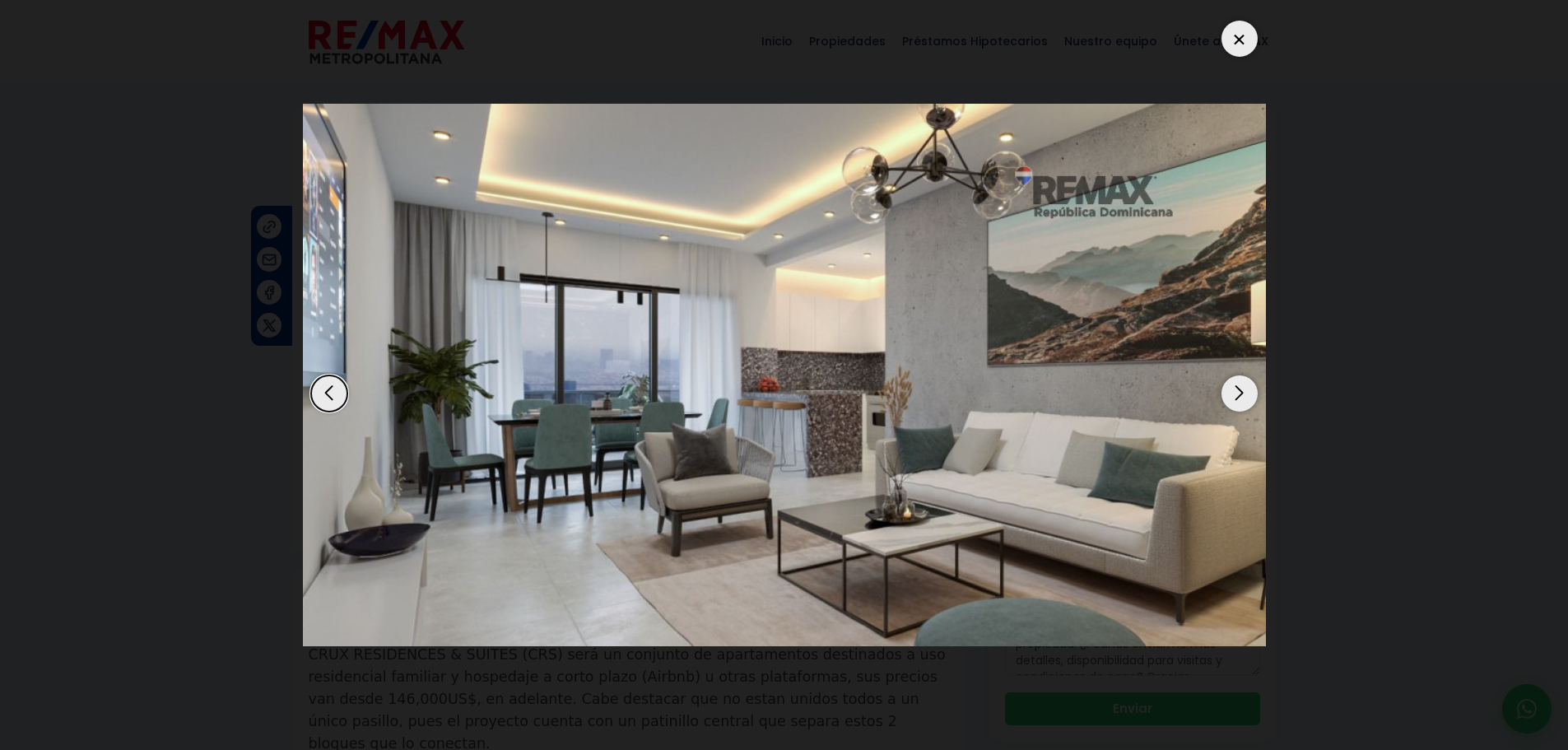
click at [1238, 395] on div "Next slide" at bounding box center [1239, 393] width 36 height 36
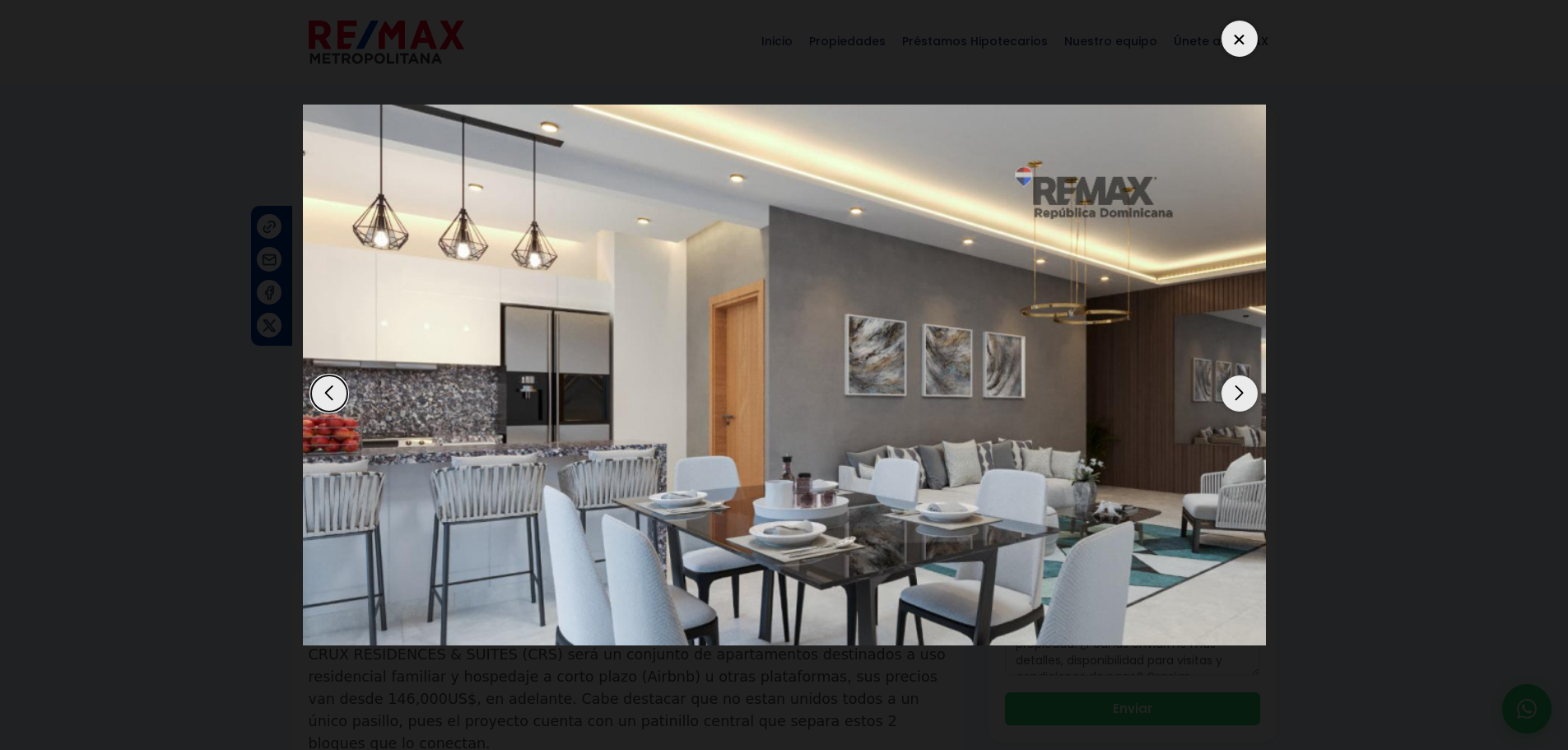
click at [1237, 394] on div "Next slide" at bounding box center [1239, 393] width 36 height 36
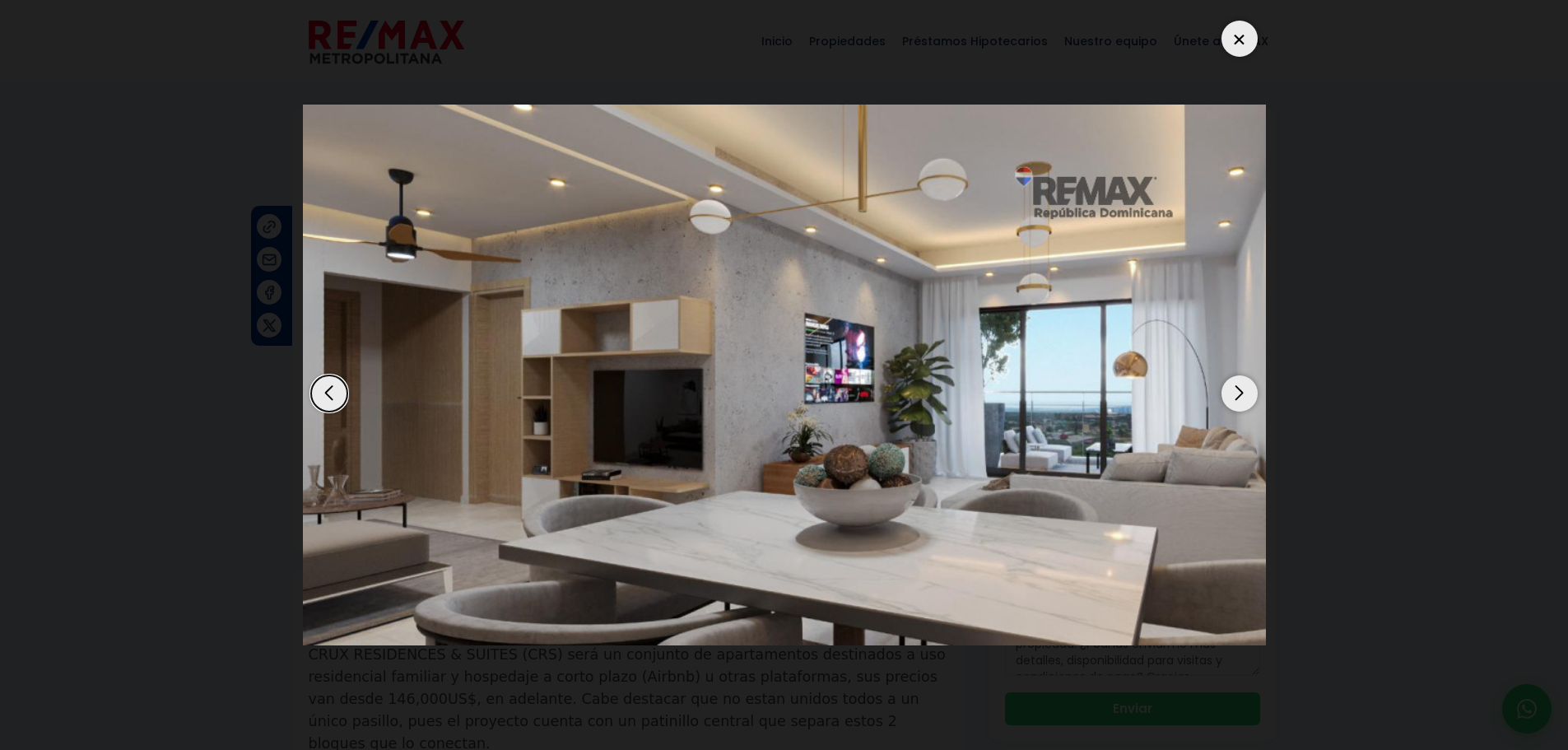
click at [1237, 394] on div "Next slide" at bounding box center [1239, 393] width 36 height 36
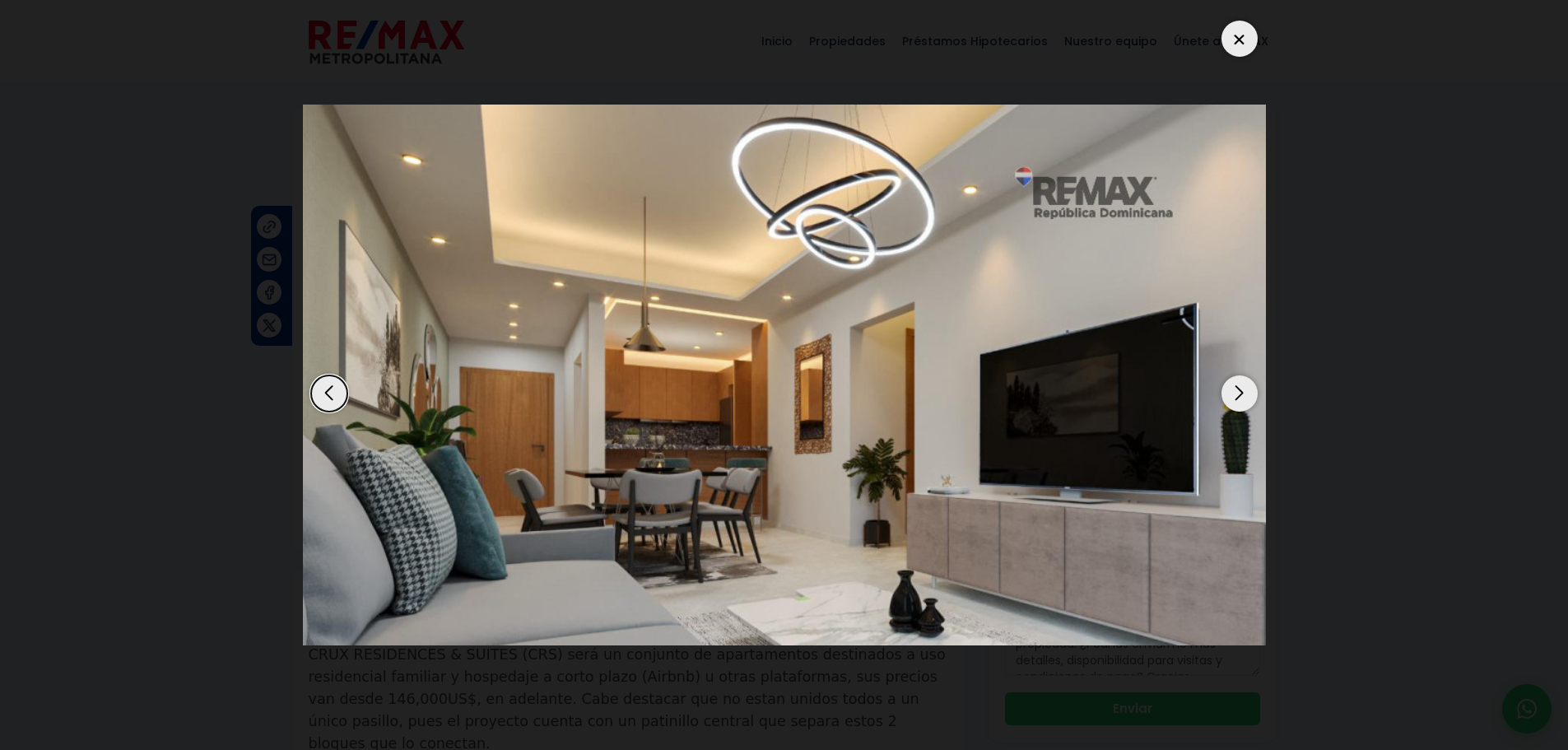
click at [1235, 393] on div "Next slide" at bounding box center [1239, 393] width 36 height 36
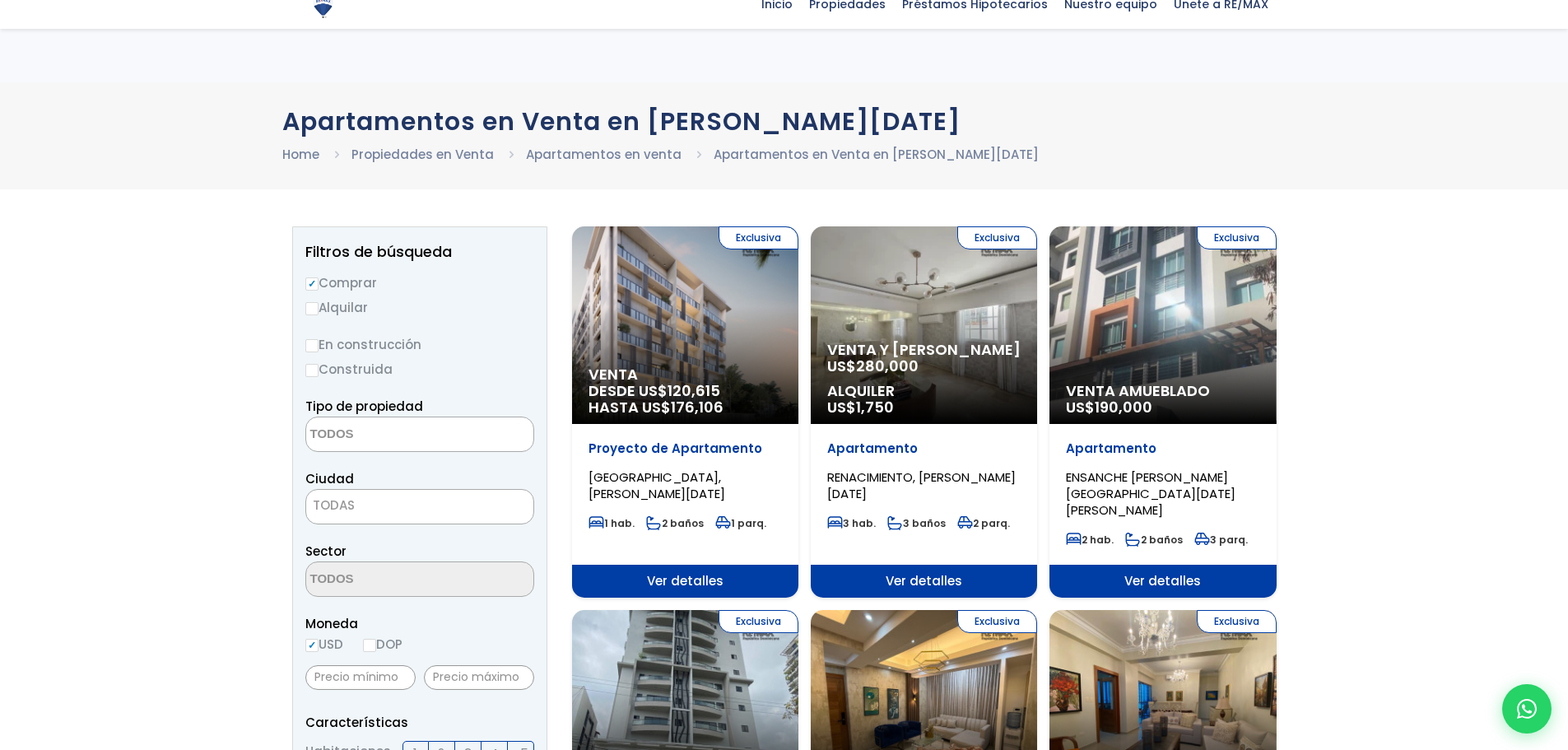
select select
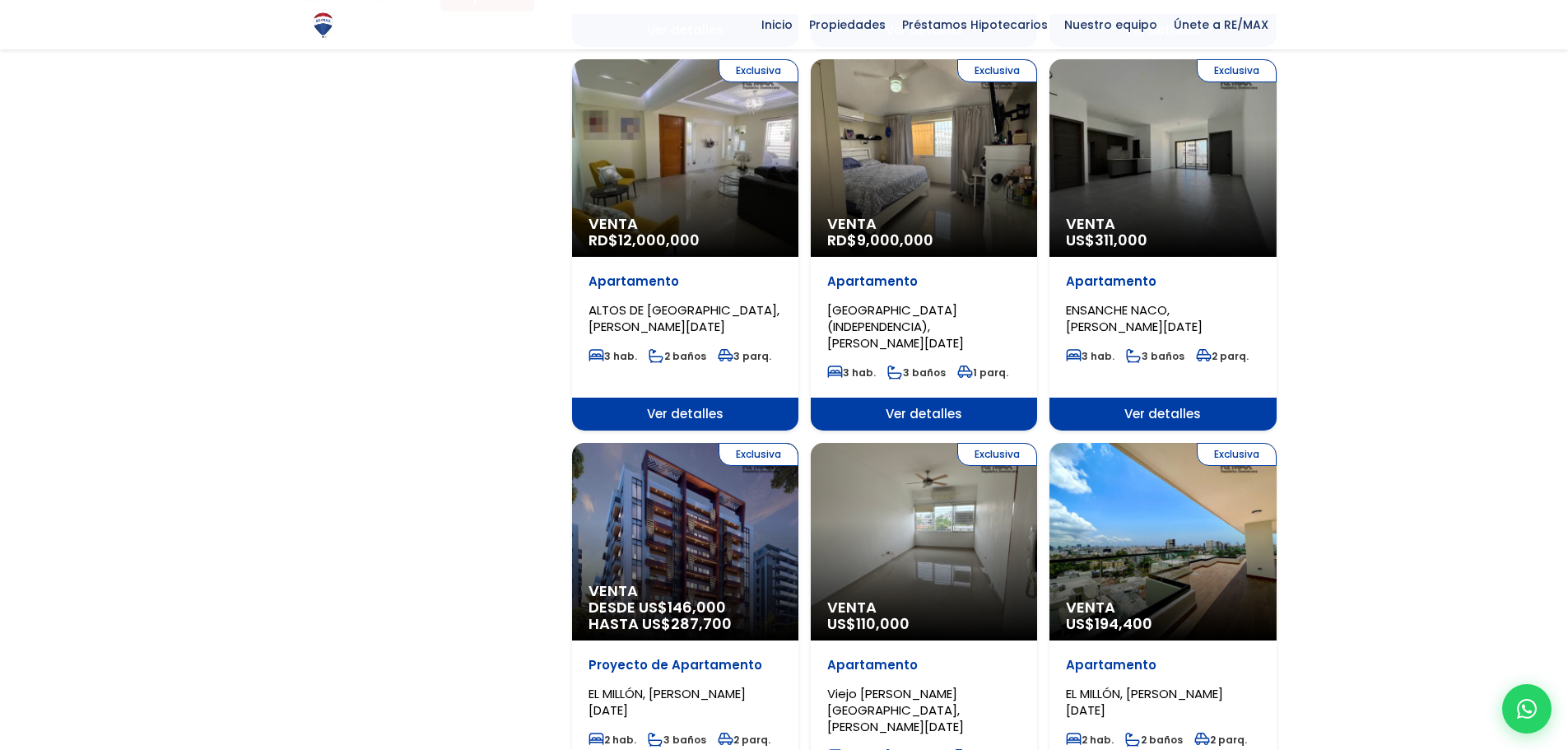
scroll to position [1317, 0]
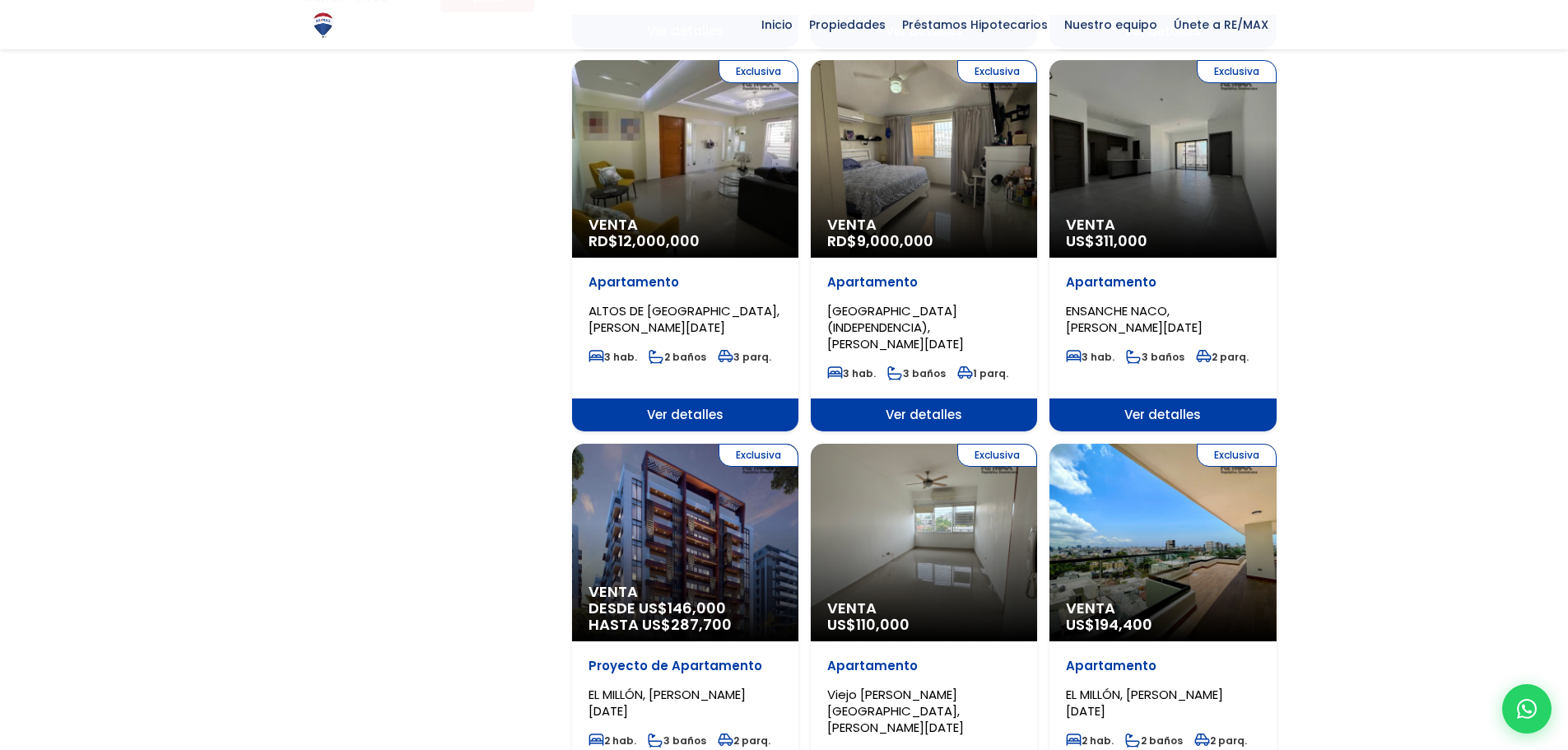
click at [1142, 528] on div "Exclusiva Venta US$ 194,400" at bounding box center [1162, 542] width 227 height 197
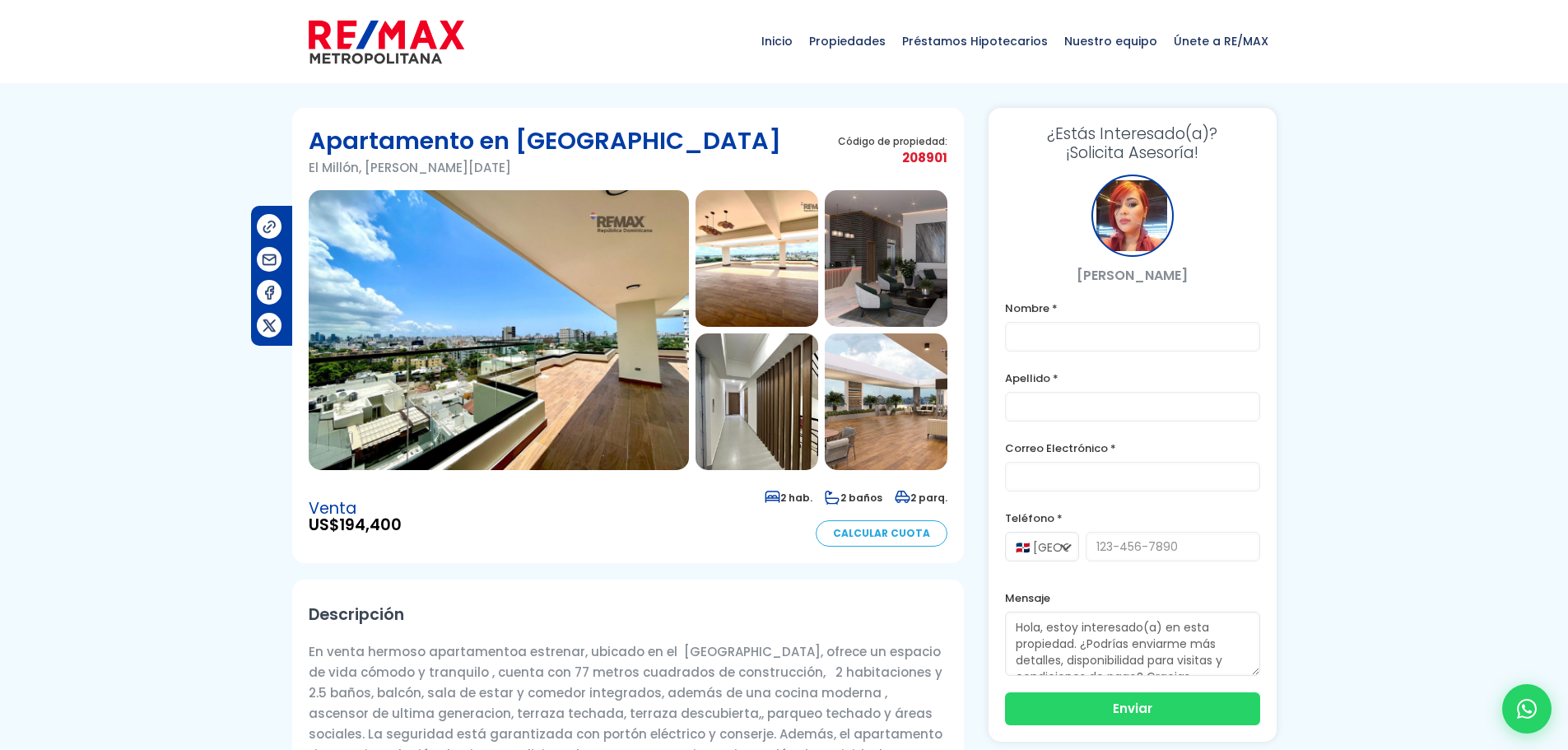
click at [559, 367] on img at bounding box center [498, 330] width 380 height 280
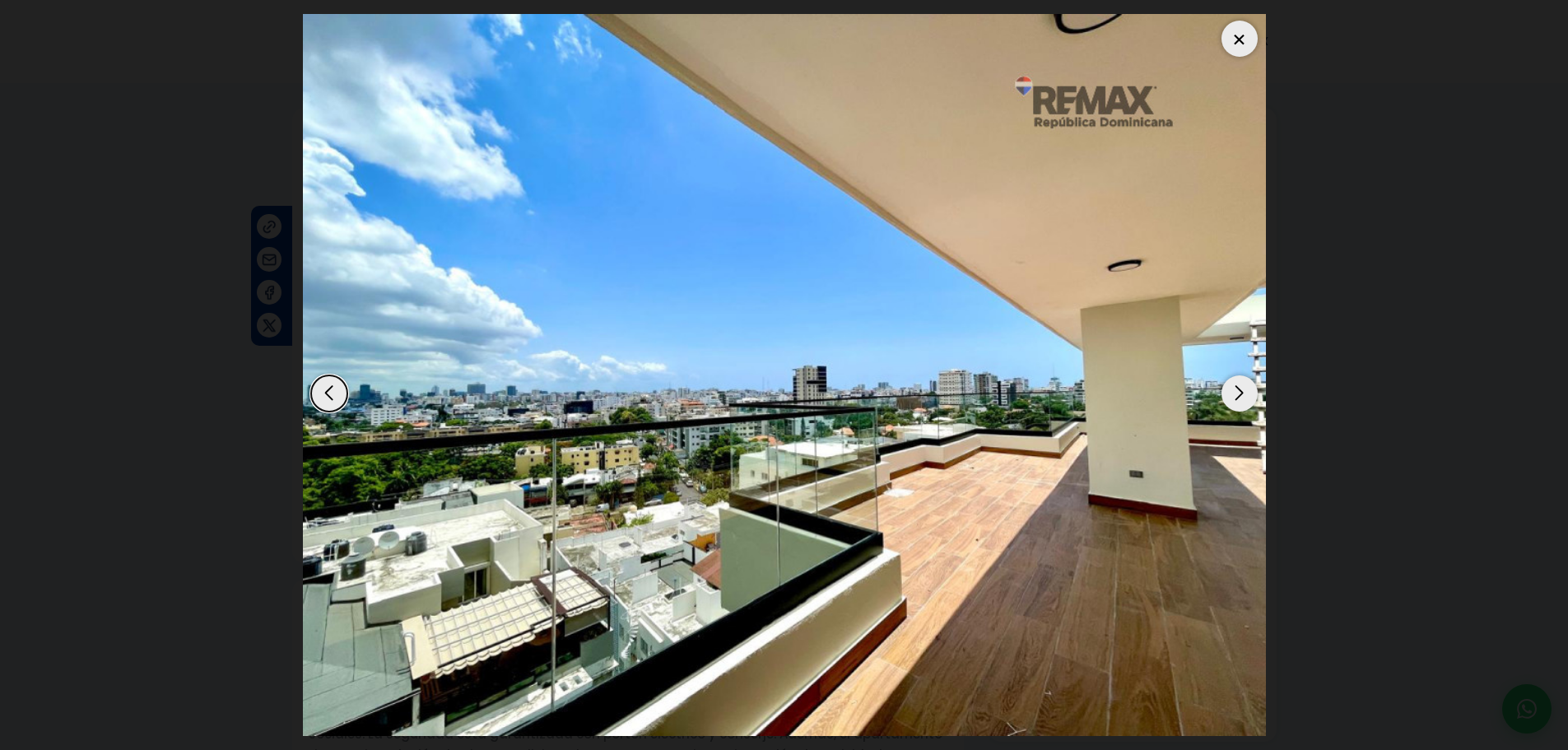
click at [1235, 392] on div "Next slide" at bounding box center [1239, 393] width 36 height 36
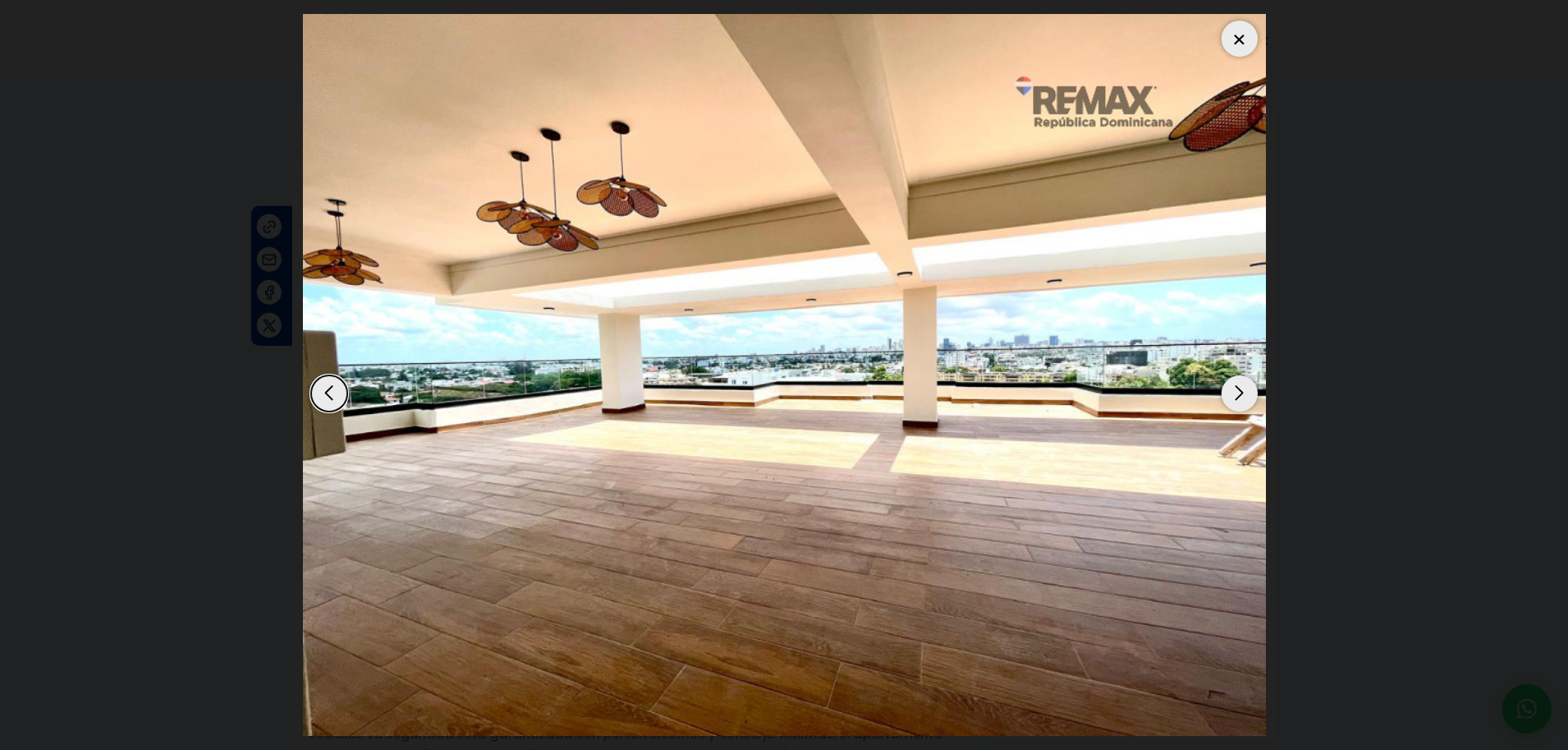
click at [1233, 391] on div "Next slide" at bounding box center [1239, 393] width 36 height 36
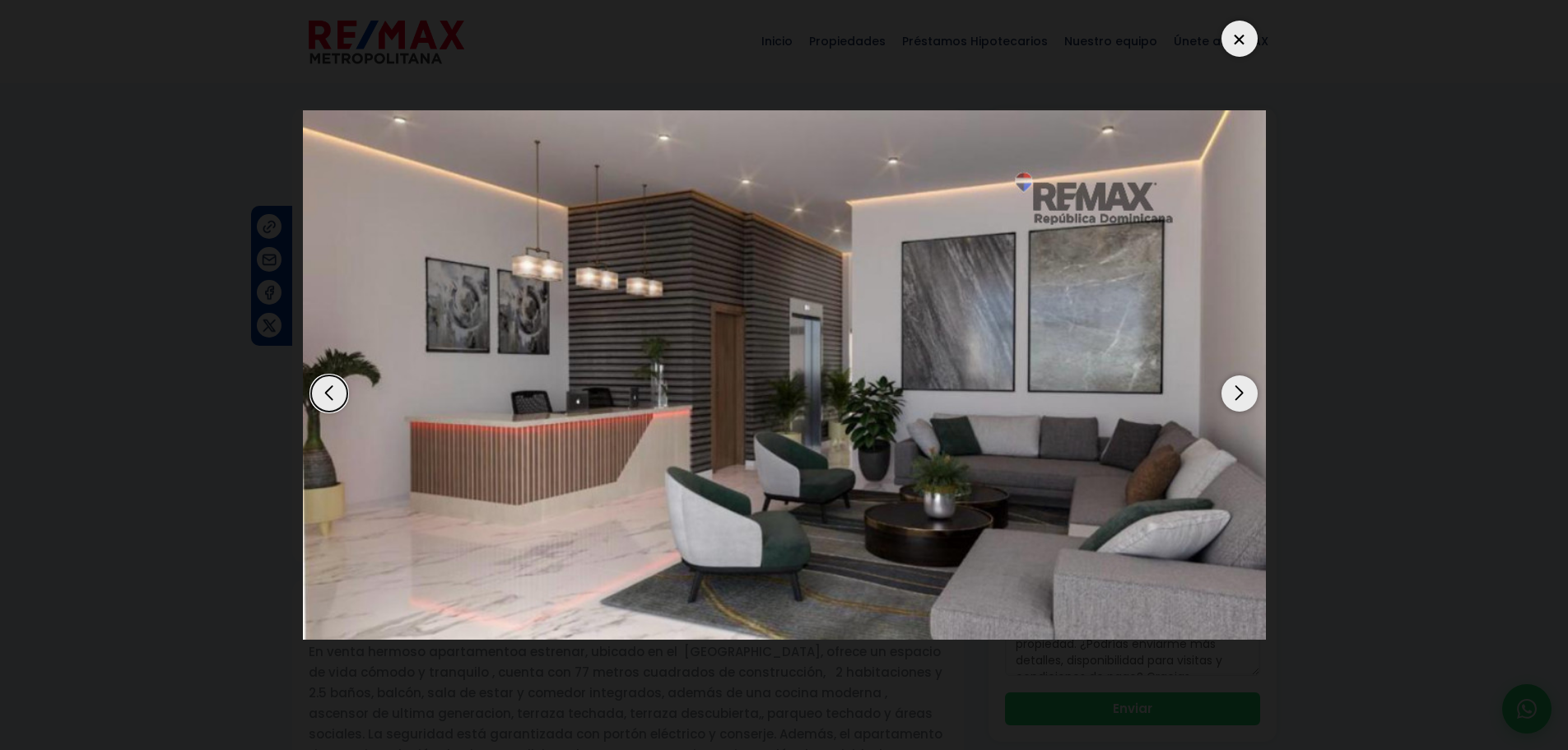
click at [1231, 389] on div "Next slide" at bounding box center [1239, 393] width 36 height 36
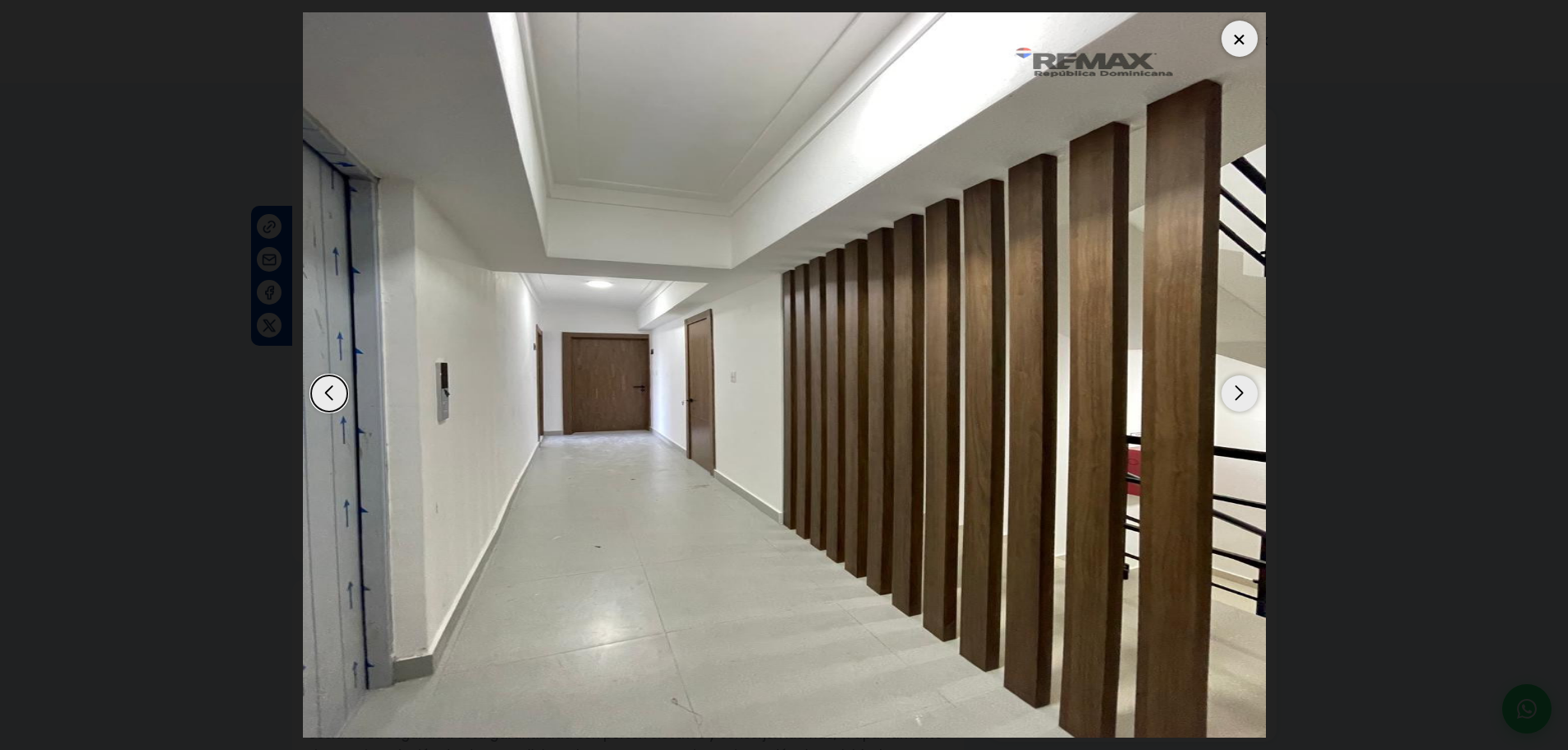
click at [1226, 387] on div "Next slide" at bounding box center [1239, 393] width 36 height 36
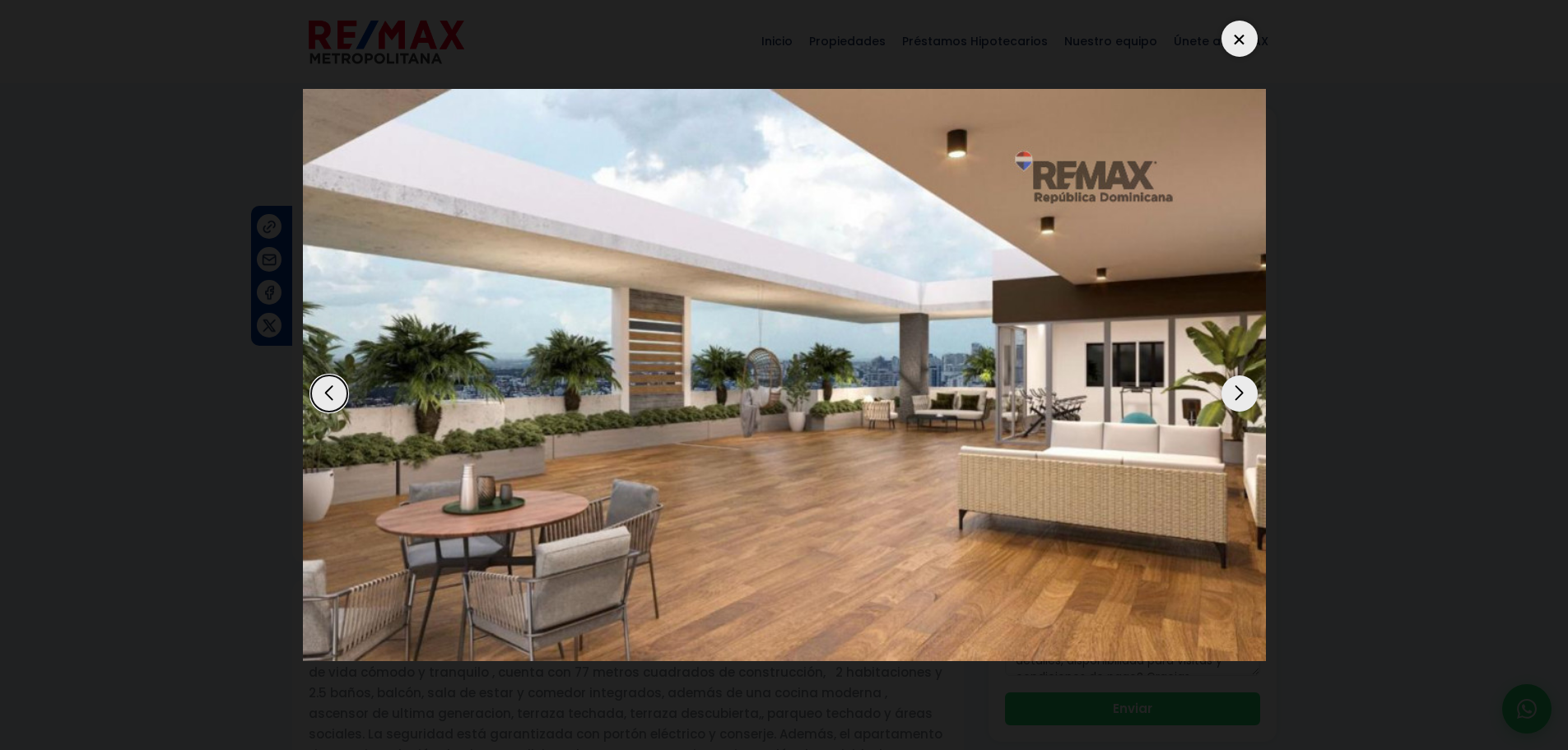
click at [1223, 386] on div "Next slide" at bounding box center [1239, 393] width 36 height 36
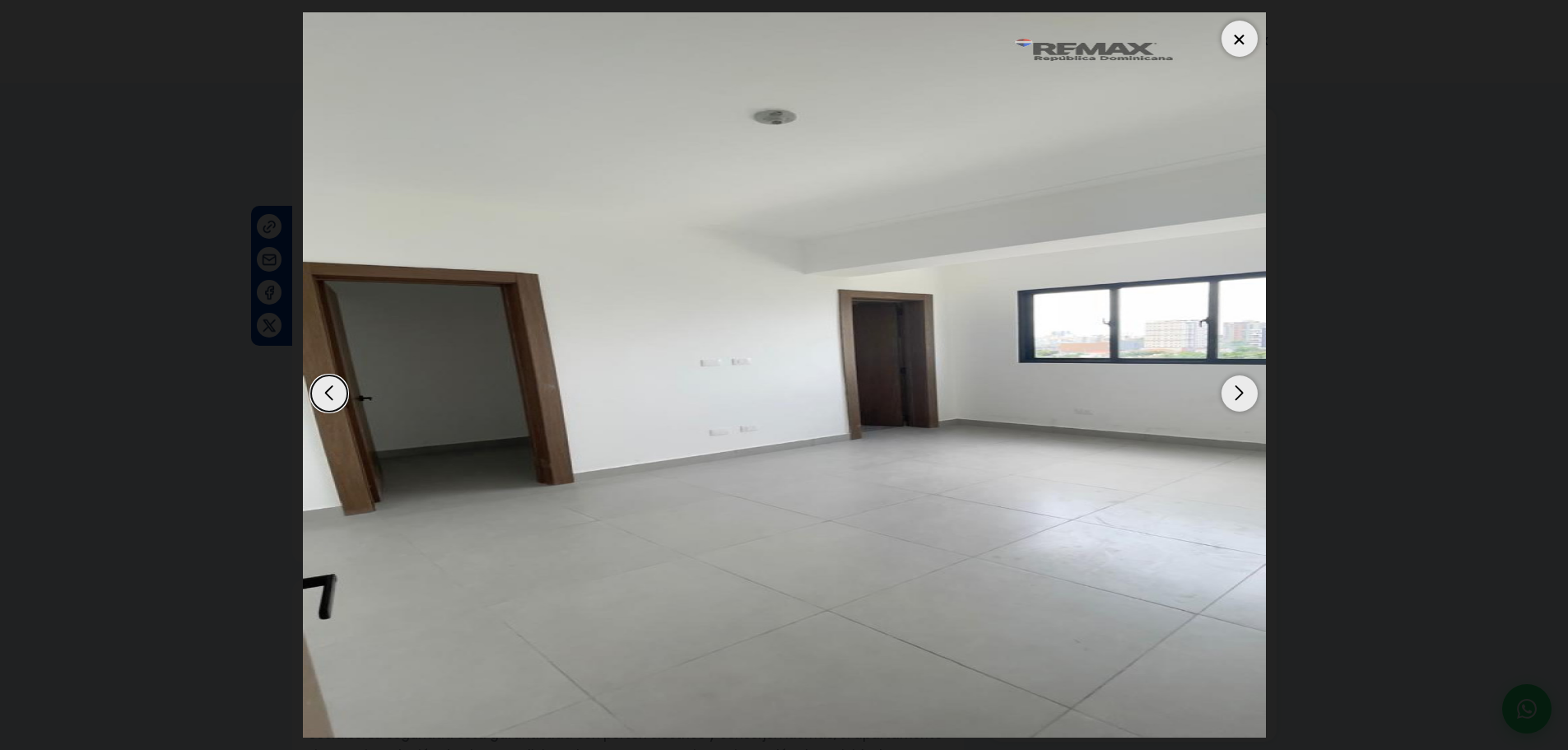
click at [1223, 386] on div "Next slide" at bounding box center [1239, 393] width 36 height 36
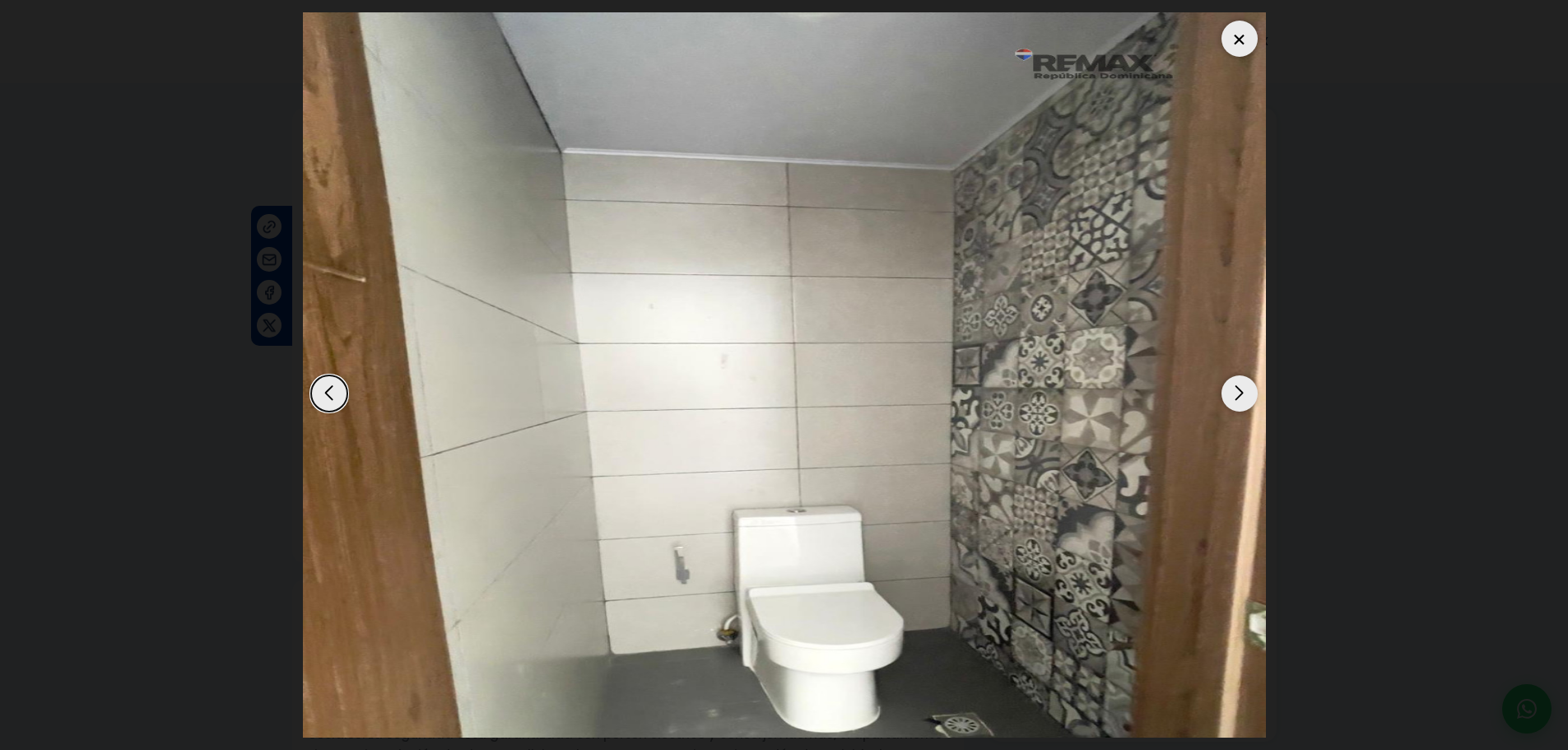
click at [1221, 384] on img "7 / 20" at bounding box center [784, 375] width 963 height 725
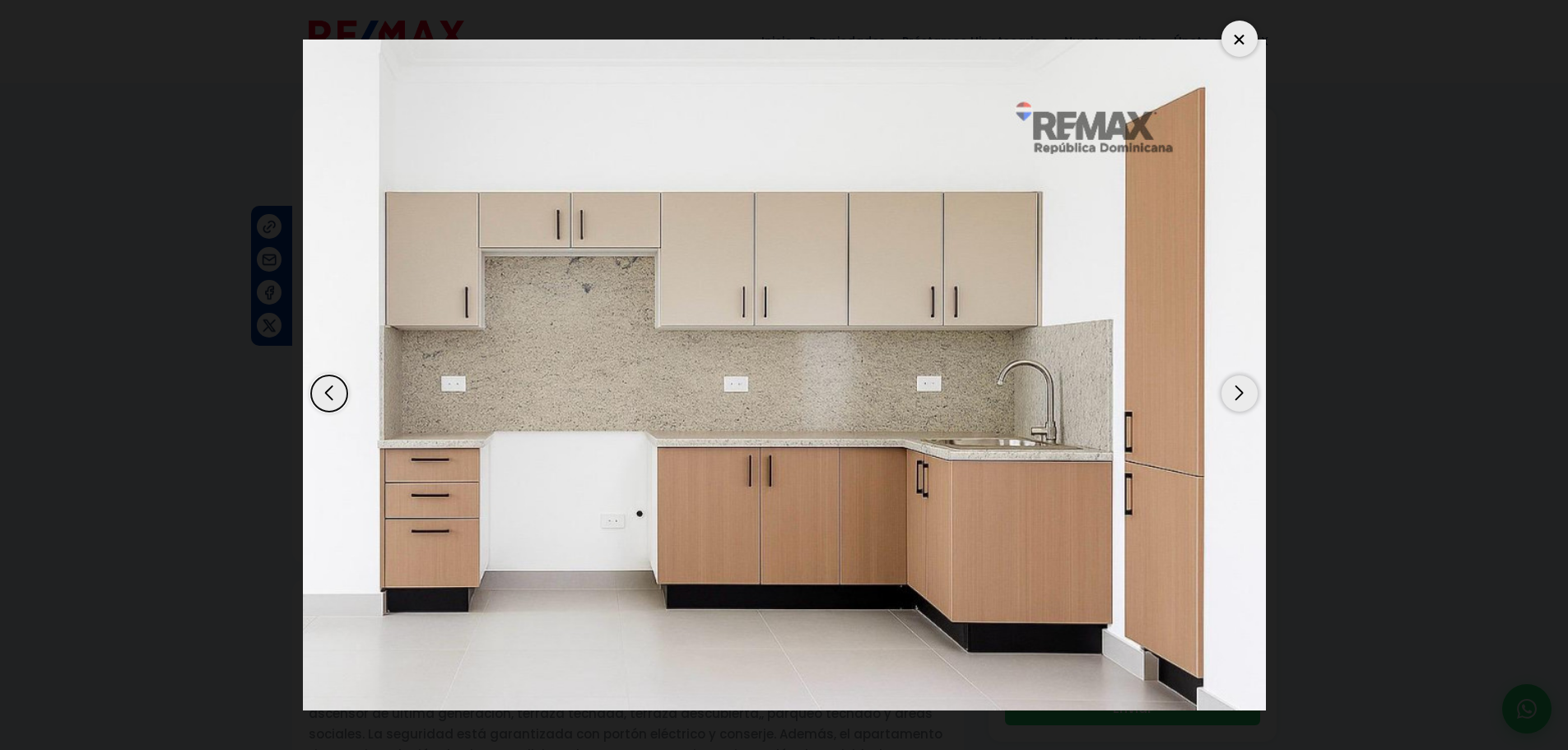
click at [1221, 384] on img "20 / 20" at bounding box center [784, 375] width 963 height 671
click at [1247, 396] on div "Next slide" at bounding box center [1239, 393] width 36 height 36
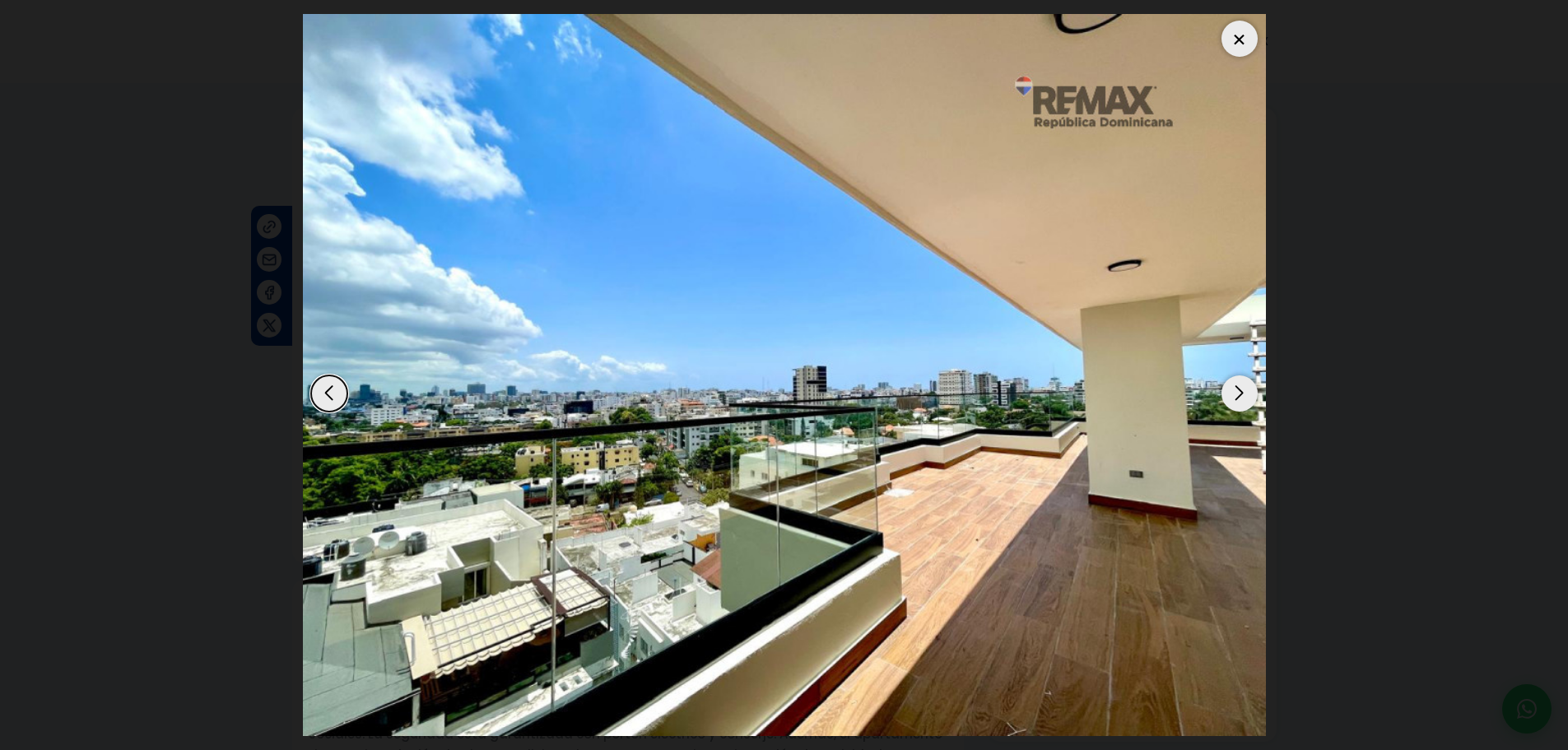
click at [1247, 396] on div "Next slide" at bounding box center [1239, 393] width 36 height 36
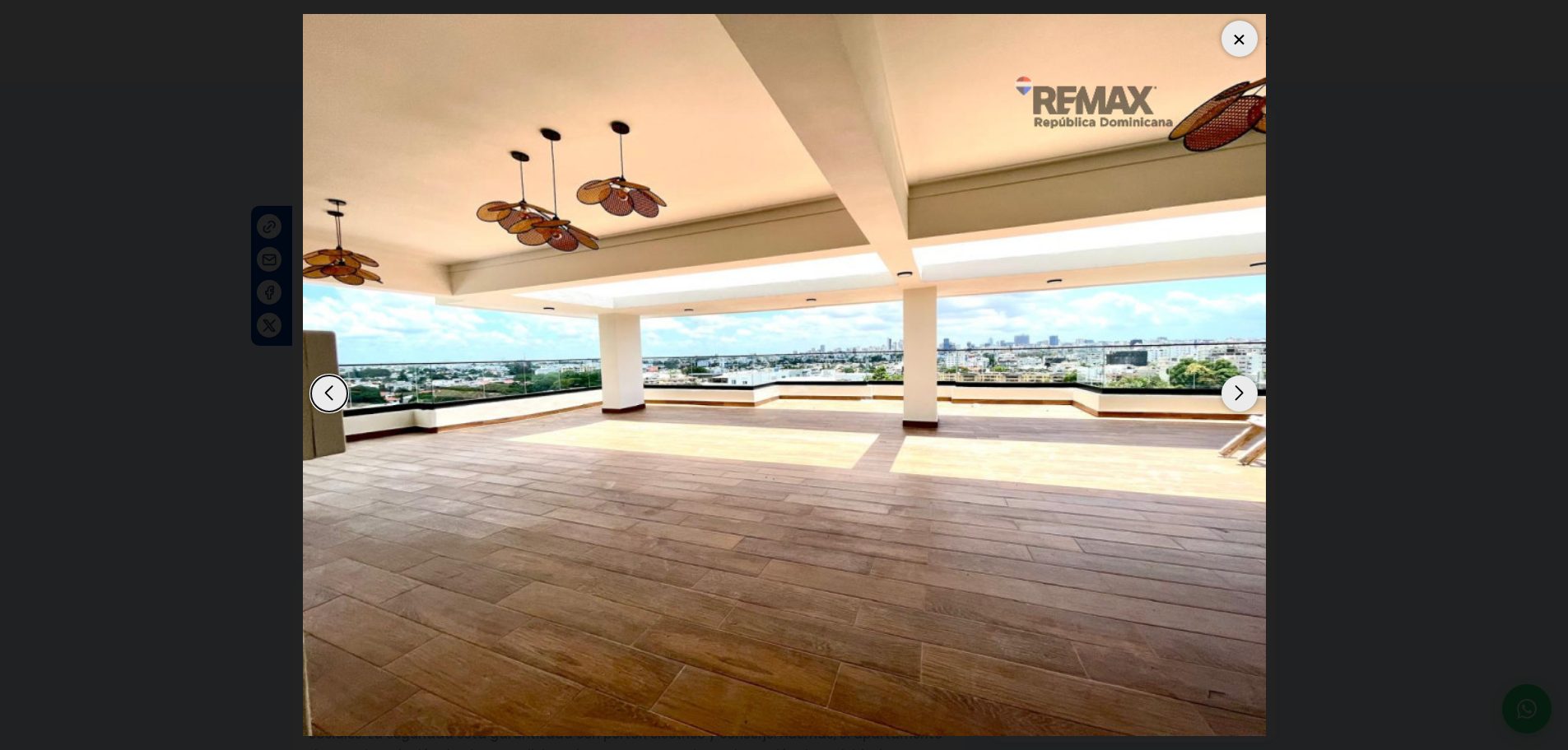
click at [1247, 396] on div "Next slide" at bounding box center [1239, 393] width 36 height 36
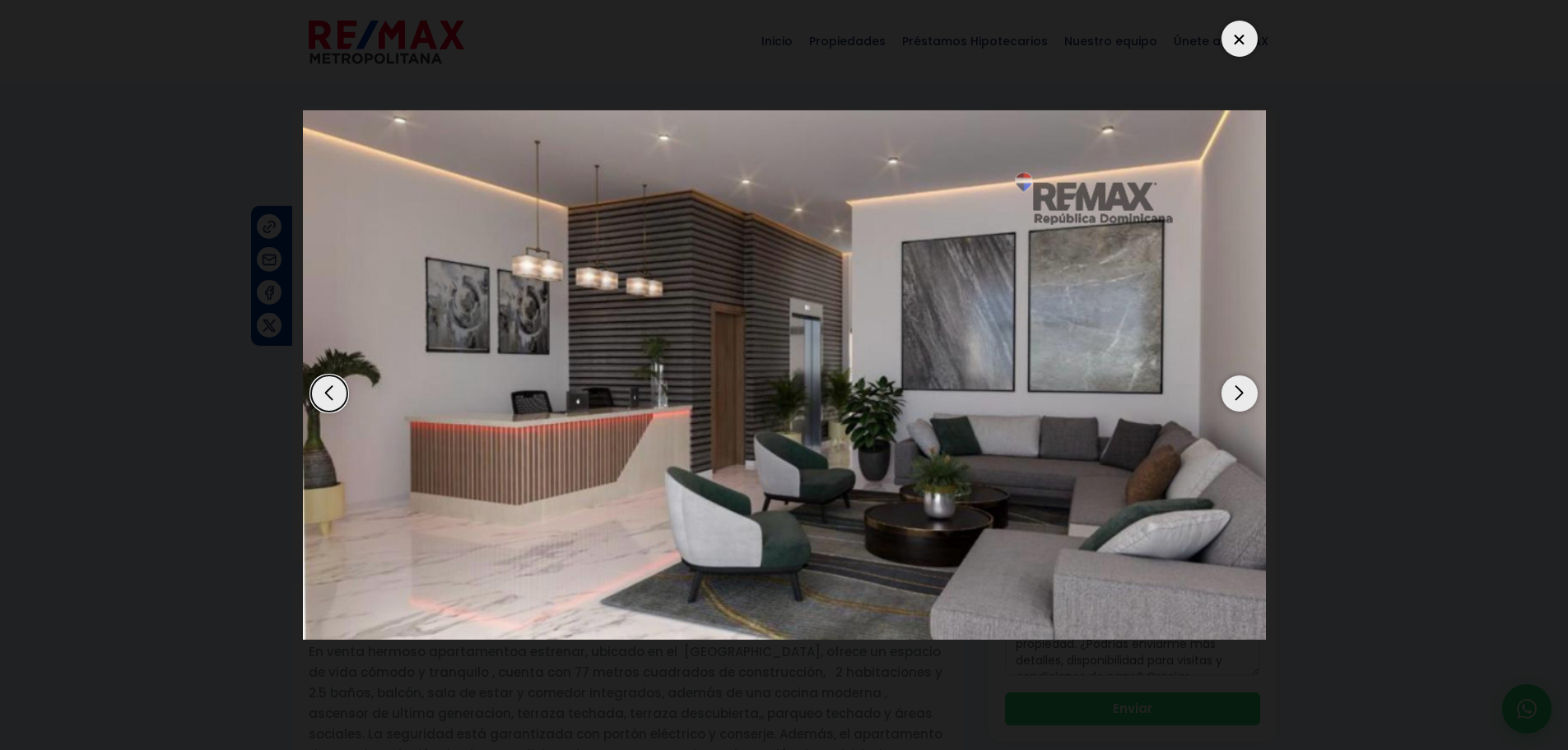
click at [1245, 395] on div "Next slide" at bounding box center [1239, 393] width 36 height 36
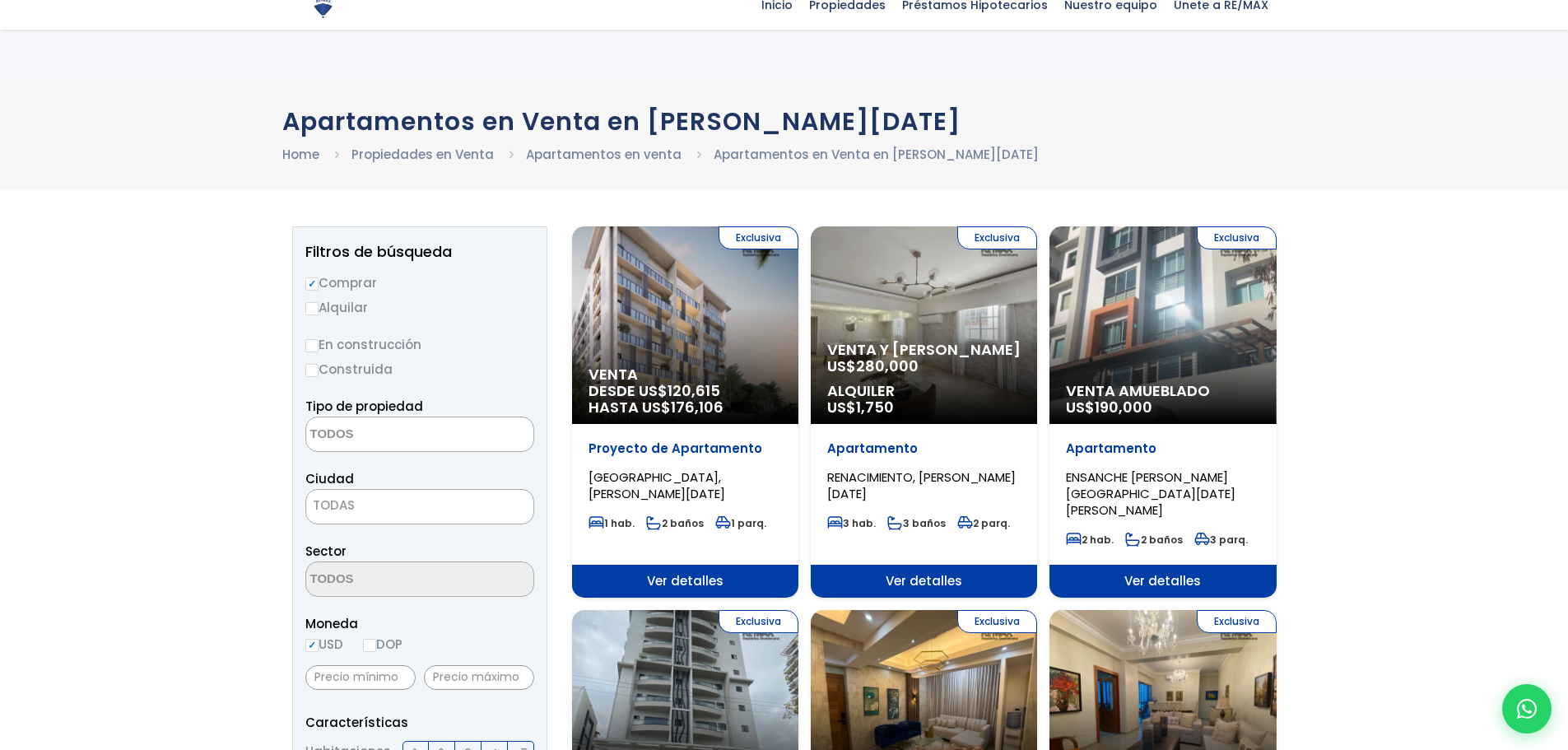
select select
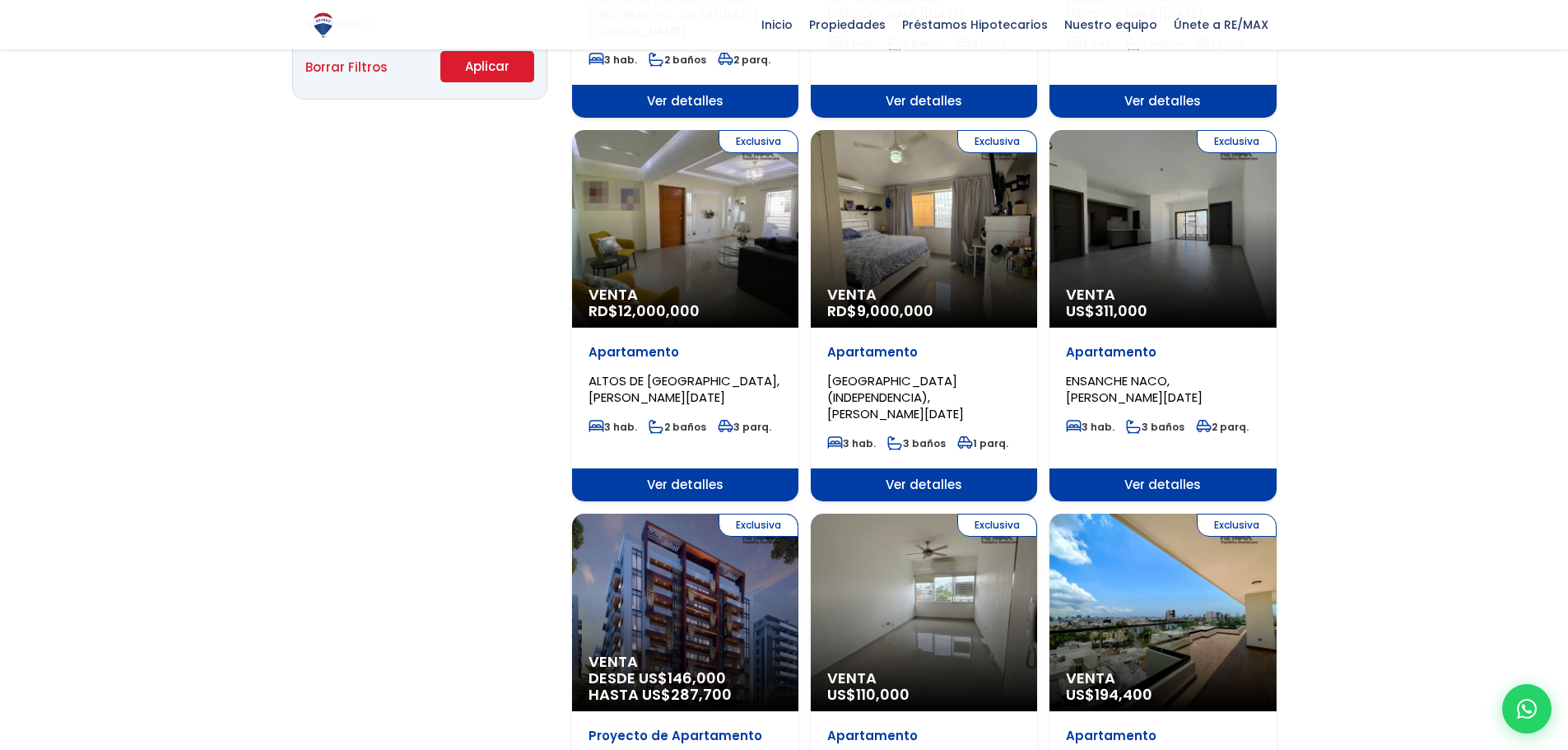
scroll to position [1152, 0]
